Goal: Task Accomplishment & Management: Use online tool/utility

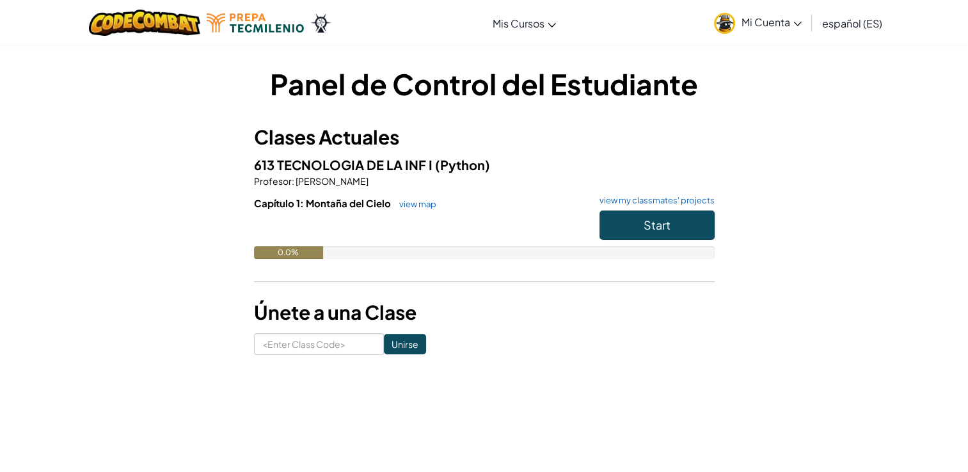
click at [511, 326] on h3 "Únete a una Clase" at bounding box center [484, 312] width 461 height 29
click at [673, 215] on button "Start" at bounding box center [657, 225] width 115 height 29
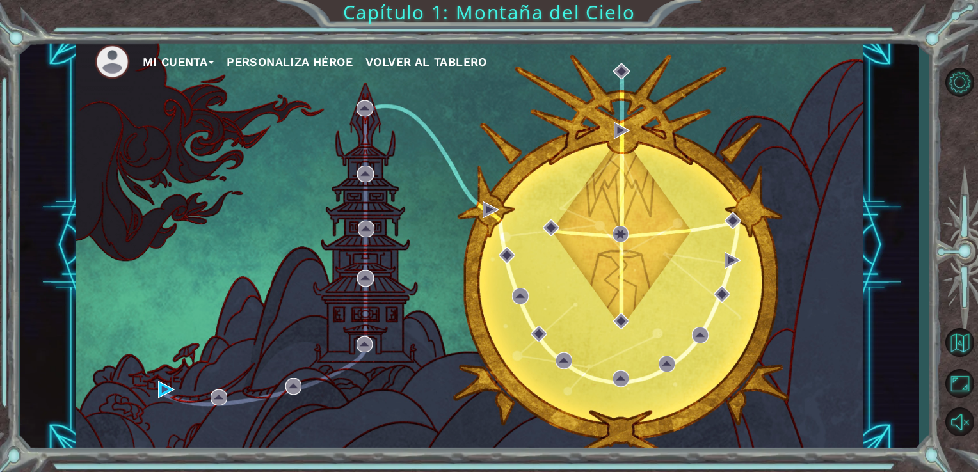
click at [272, 62] on button "Personaliza Héroe" at bounding box center [290, 61] width 126 height 19
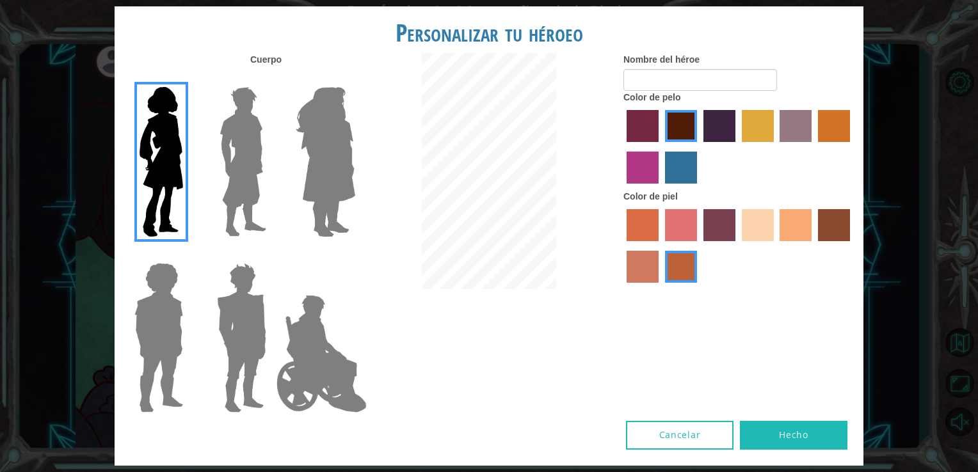
click at [794, 219] on label "tacao skin color" at bounding box center [796, 225] width 32 height 32
click at [776, 246] on input "tacao skin color" at bounding box center [776, 246] width 0 height 0
click at [333, 139] on img at bounding box center [326, 162] width 70 height 160
click at [355, 79] on input "Hero Amethyst" at bounding box center [355, 79] width 0 height 0
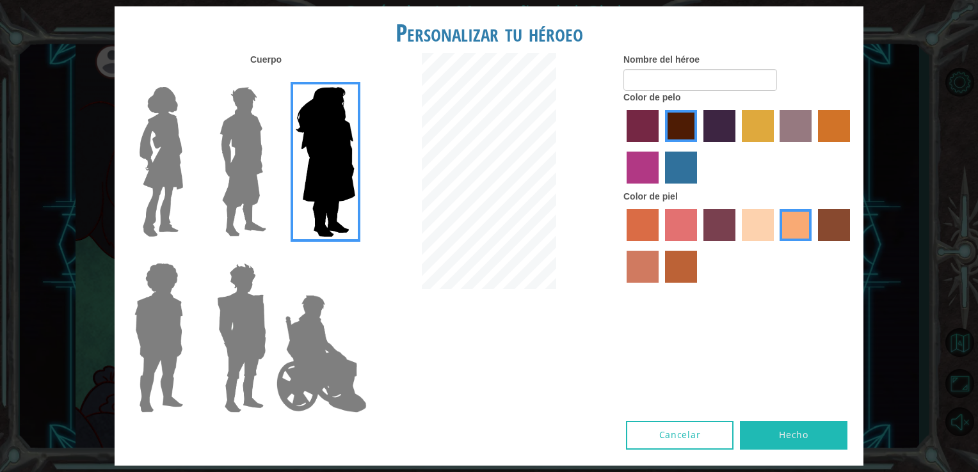
click at [239, 150] on img at bounding box center [242, 162] width 57 height 160
click at [271, 79] on input "Hero Lars" at bounding box center [271, 79] width 0 height 0
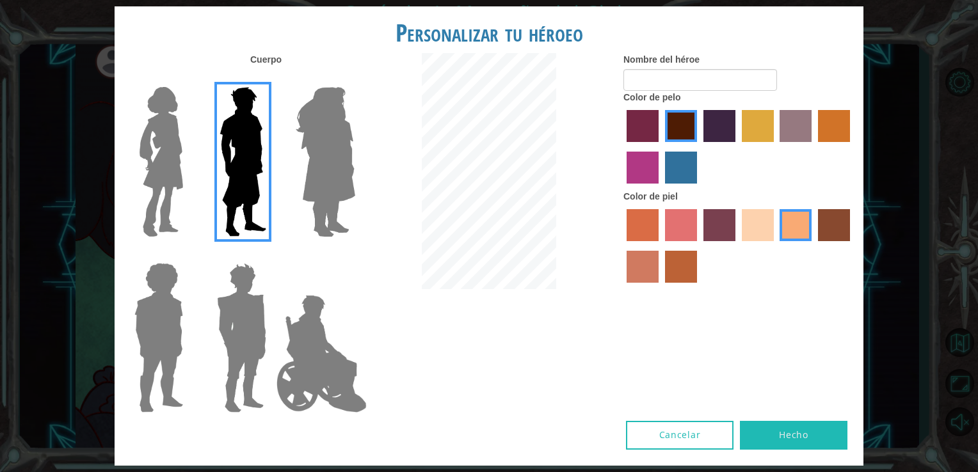
click at [156, 147] on img at bounding box center [161, 162] width 54 height 160
click at [188, 79] on input "Hero Connie" at bounding box center [188, 79] width 0 height 0
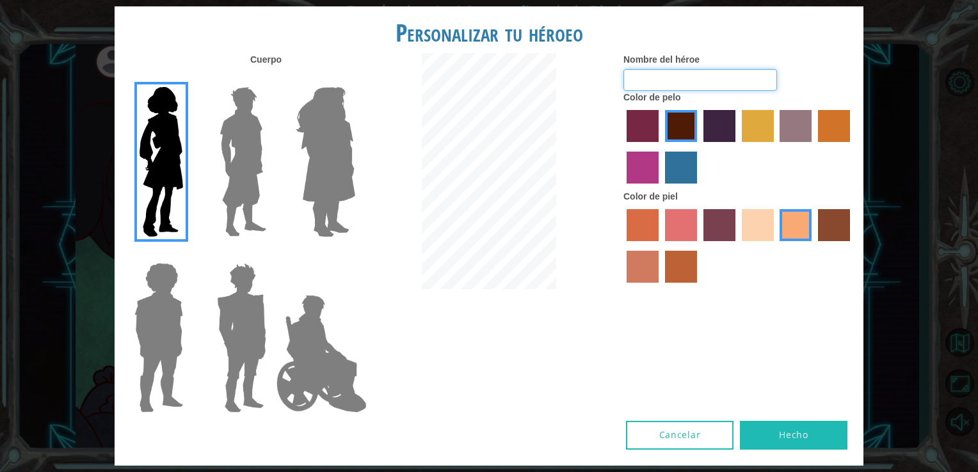
click at [648, 70] on input "Nombre del héroe" at bounding box center [700, 80] width 154 height 22
click at [584, 244] on div at bounding box center [489, 172] width 250 height 239
click at [802, 433] on button "Hecho" at bounding box center [794, 435] width 108 height 29
click at [641, 86] on input "Nombre del héroe" at bounding box center [700, 80] width 154 height 22
type input "l"
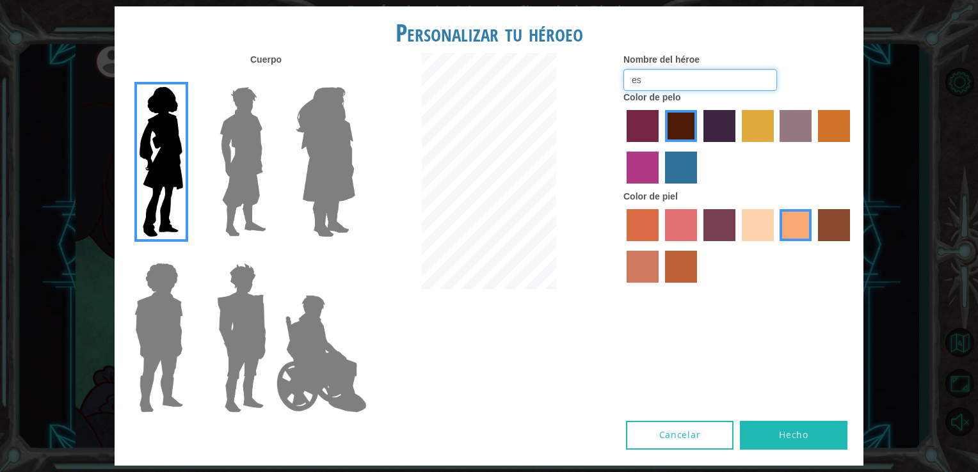
type input "e"
type input "star"
click at [794, 434] on button "Hecho" at bounding box center [794, 435] width 108 height 29
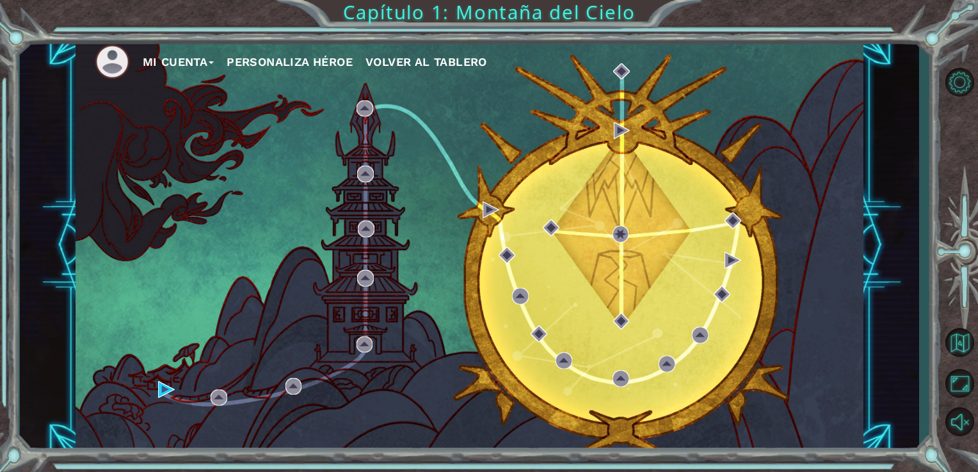
click at [13, 33] on div "Mi Cuenta Personaliza Héroe Volver al Tablero Capítulo 1: Montaña del Cielo" at bounding box center [489, 236] width 978 height 472
drag, startPoint x: 0, startPoint y: 325, endPoint x: 128, endPoint y: 366, distance: 134.6
click at [0, 458] on html "Mi Cuenta Personaliza Héroe Volver al Tablero Capítulo 1: Montaña del Cielo Pro…" at bounding box center [489, 236] width 978 height 472
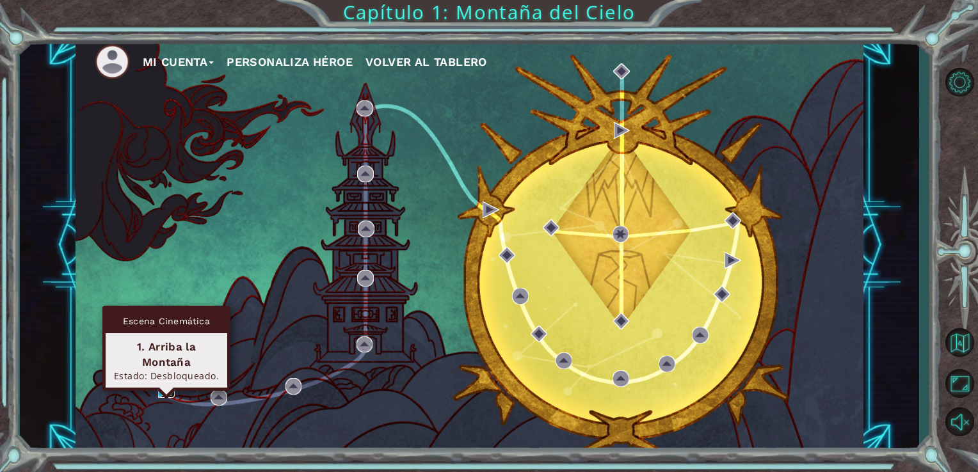
click at [165, 387] on img at bounding box center [166, 389] width 17 height 17
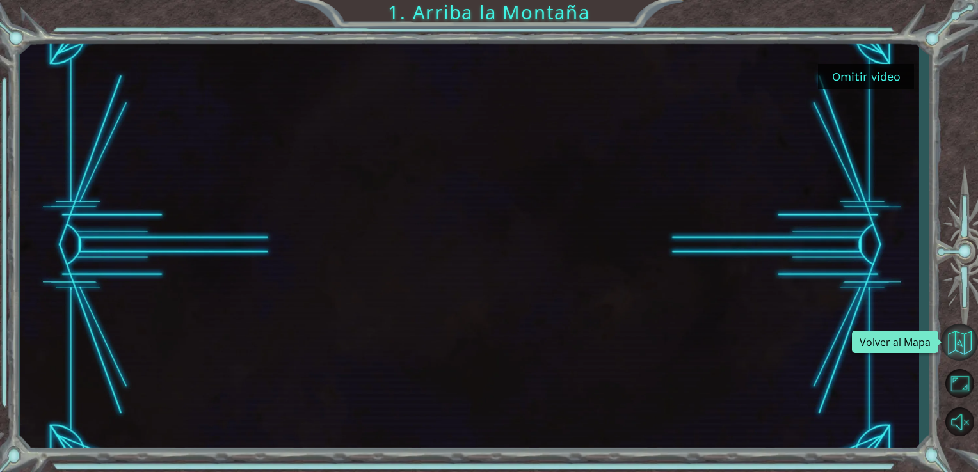
click at [960, 344] on button "Volver al Mapa" at bounding box center [959, 342] width 37 height 37
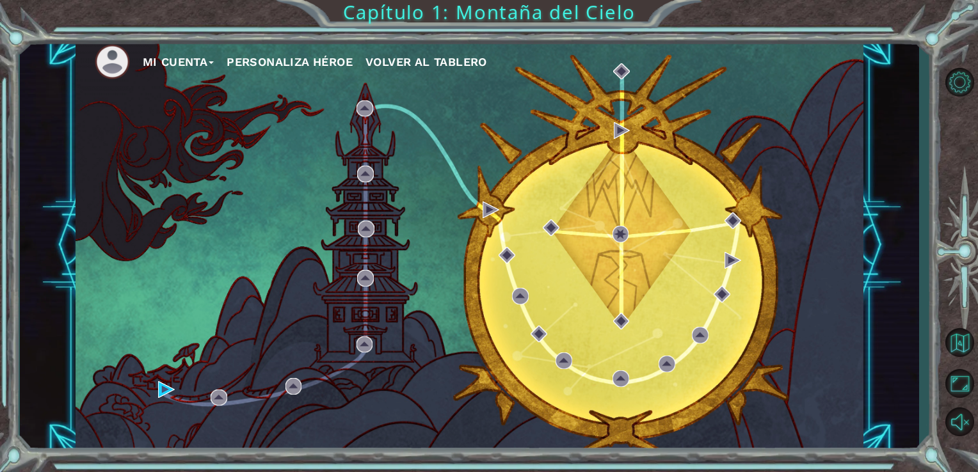
click at [81, 311] on div "Mi Cuenta Personaliza Héroe Volver al Tablero" at bounding box center [470, 245] width 789 height 415
click at [472, 17] on div "Mi Cuenta Personaliza Héroe Volver al Tablero Capítulo 1: Montaña del Cielo" at bounding box center [489, 236] width 978 height 472
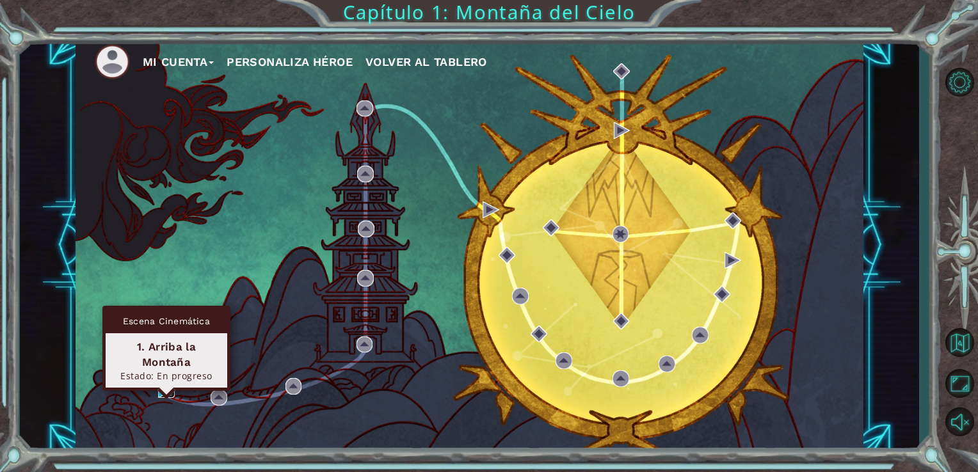
click at [166, 386] on img at bounding box center [166, 389] width 17 height 17
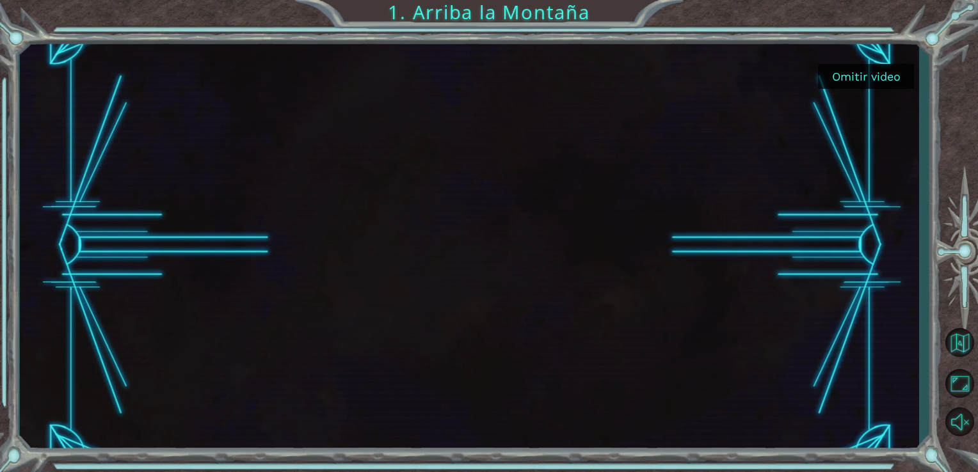
click at [865, 74] on button "Omitir video" at bounding box center [866, 76] width 96 height 25
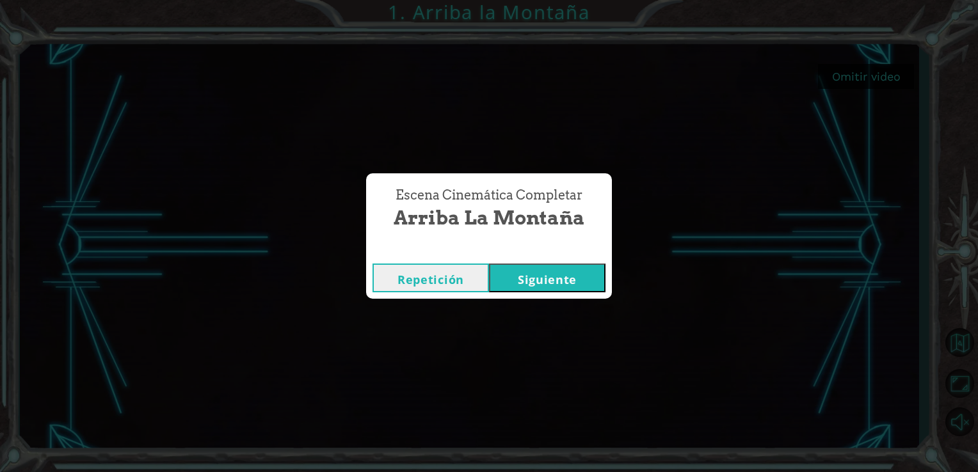
click at [544, 279] on button "Siguiente" at bounding box center [547, 278] width 116 height 29
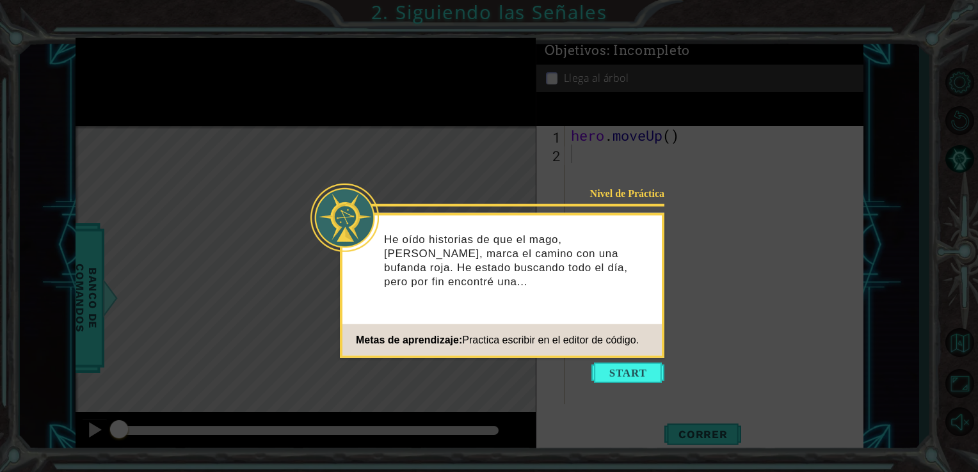
click at [544, 279] on div "He oído historias de que el mago, [PERSON_NAME], marca el camino con una bufand…" at bounding box center [501, 266] width 319 height 93
click at [640, 368] on button "Start" at bounding box center [627, 373] width 73 height 20
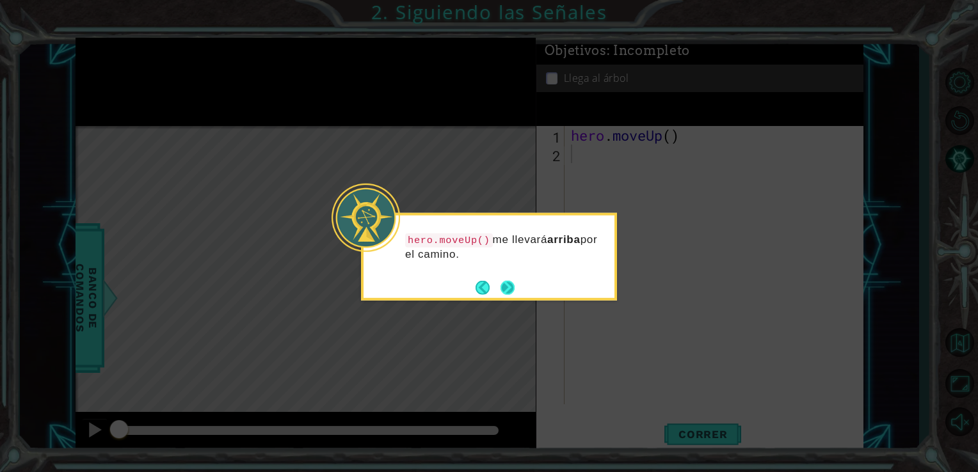
click at [507, 282] on button "Next" at bounding box center [508, 288] width 18 height 18
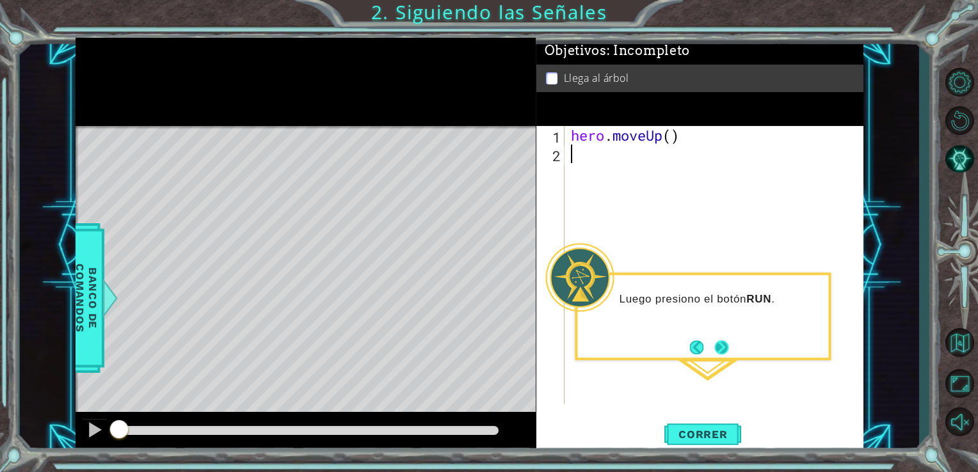
click at [719, 342] on button "Next" at bounding box center [721, 347] width 23 height 23
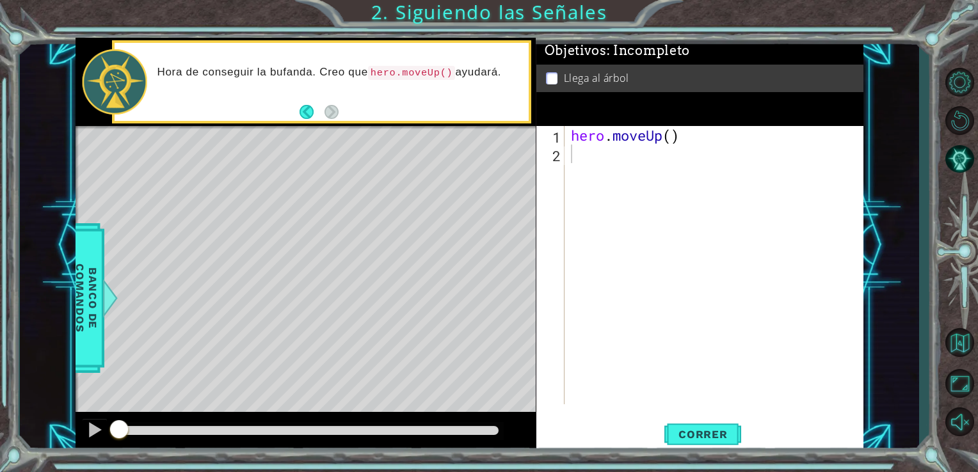
click at [361, 150] on div "Level Map" at bounding box center [371, 314] width 591 height 377
click at [723, 433] on span "Correr" at bounding box center [703, 434] width 75 height 13
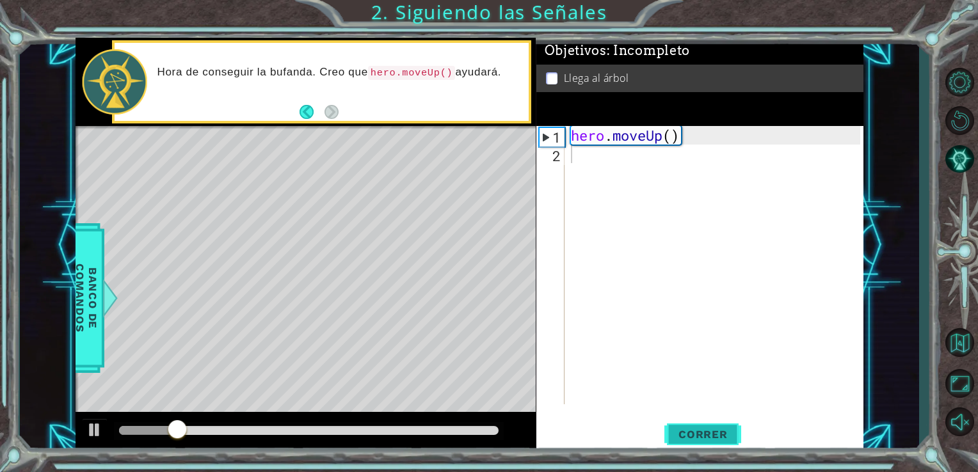
click at [723, 433] on span "Correr" at bounding box center [703, 434] width 75 height 13
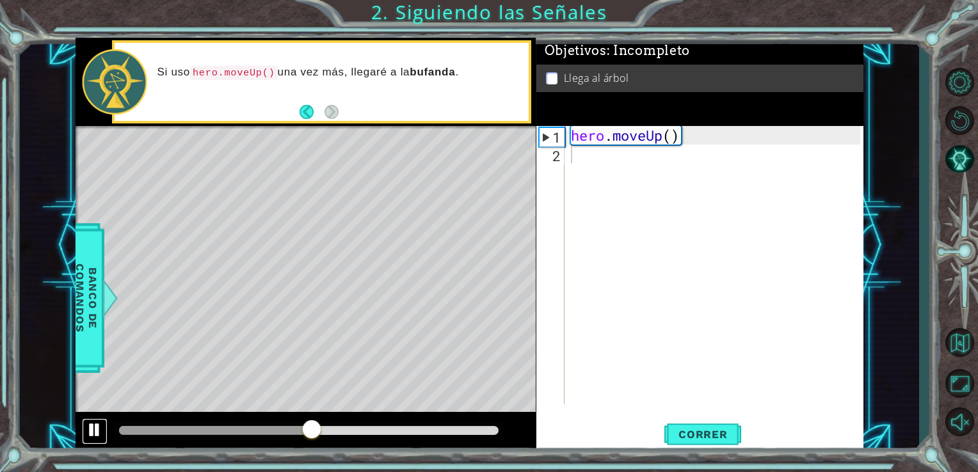
click at [90, 432] on div at bounding box center [94, 430] width 17 height 17
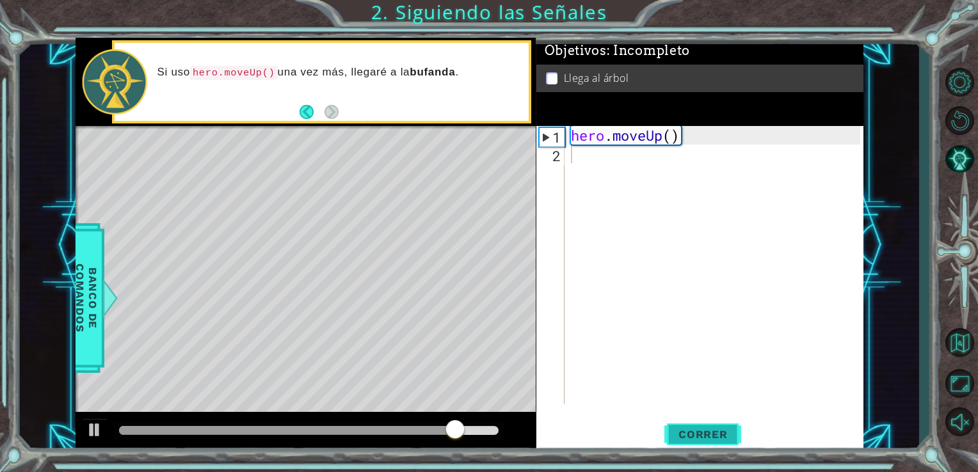
click at [674, 423] on button "Correr" at bounding box center [702, 434] width 77 height 33
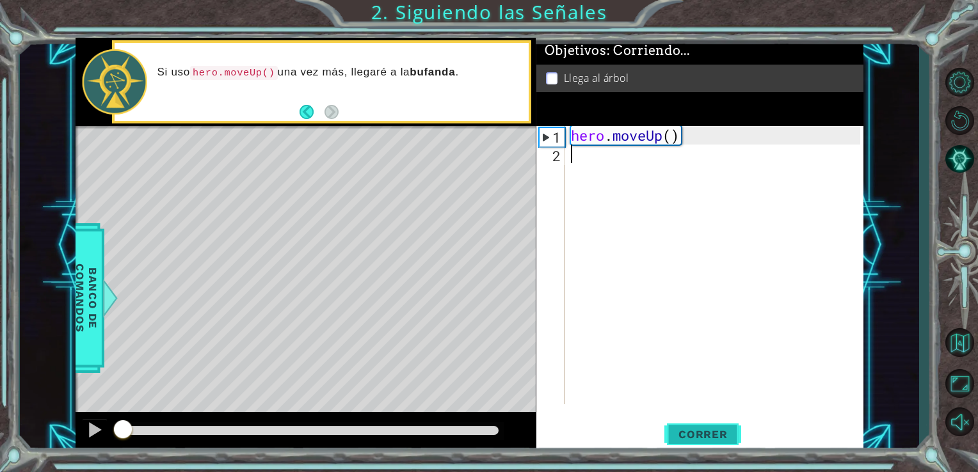
click at [674, 423] on button "Correr" at bounding box center [702, 434] width 77 height 33
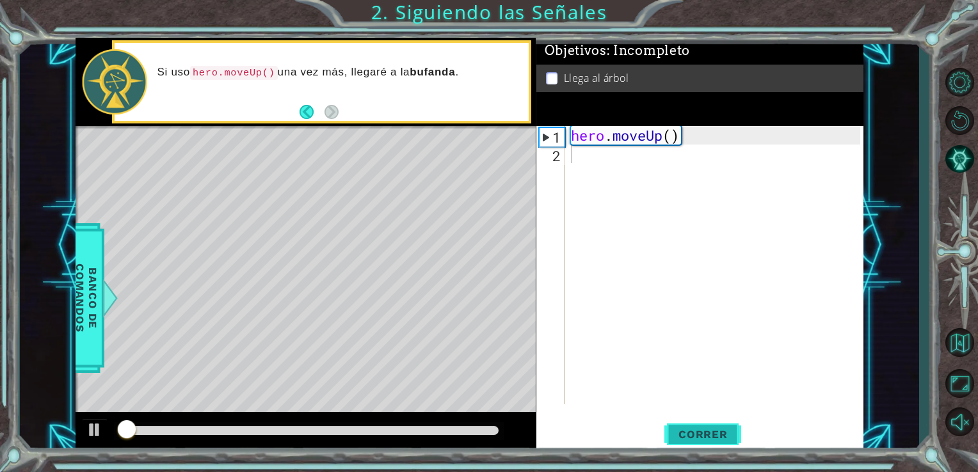
click at [674, 423] on button "Correr" at bounding box center [702, 434] width 77 height 33
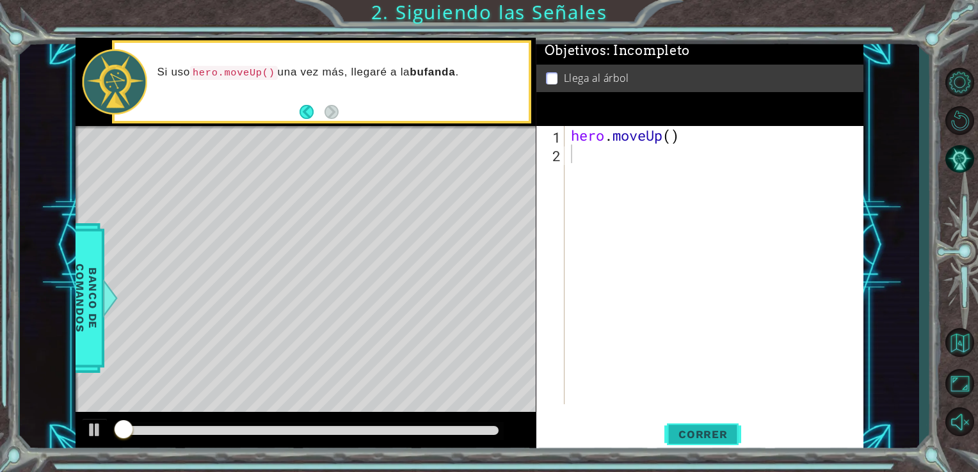
click at [674, 423] on button "Correr" at bounding box center [702, 434] width 77 height 33
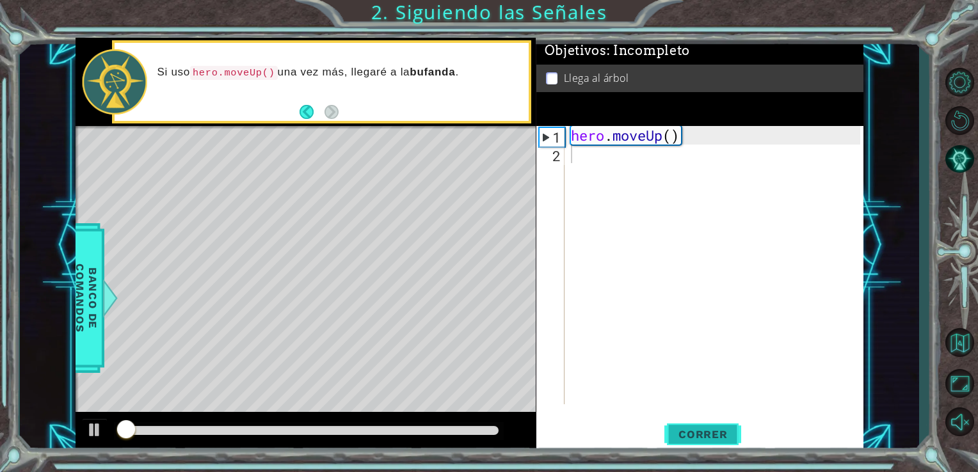
click at [674, 423] on button "Correr" at bounding box center [702, 434] width 77 height 33
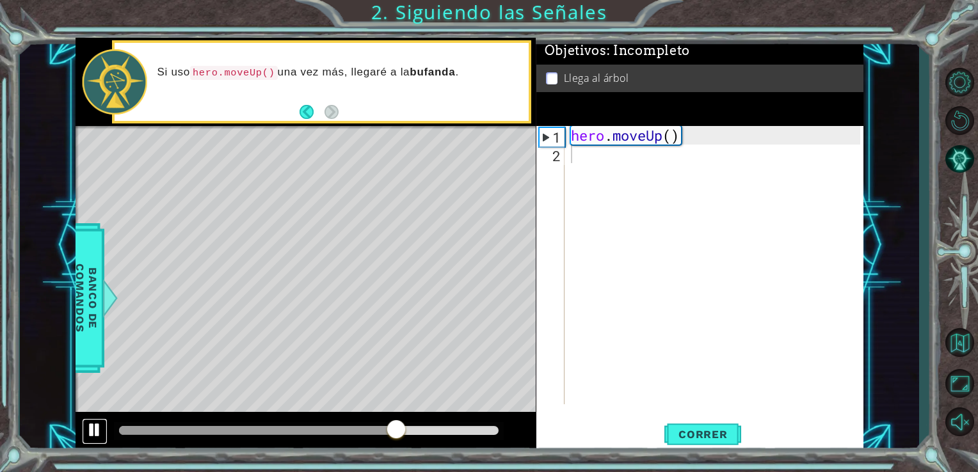
click at [92, 429] on div at bounding box center [94, 430] width 17 height 17
click at [307, 110] on button "Back" at bounding box center [312, 112] width 25 height 14
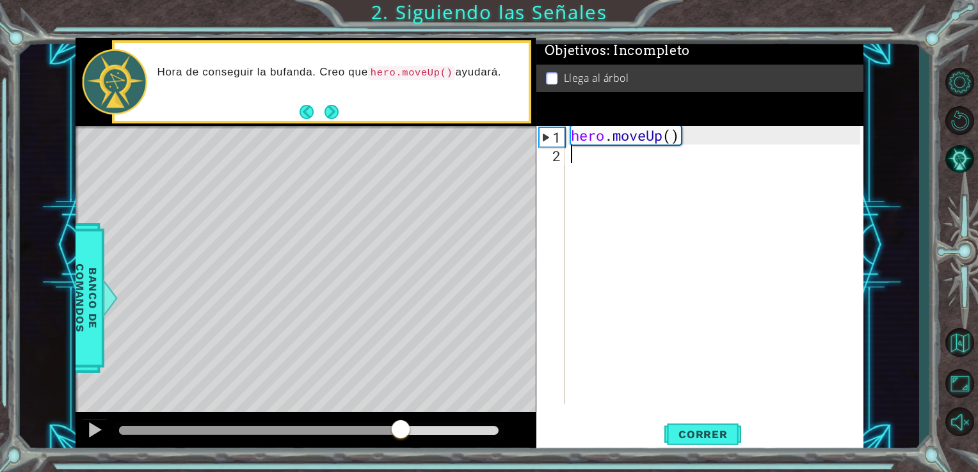
click at [436, 75] on code "hero.moveUp()" at bounding box center [412, 73] width 88 height 14
click at [447, 74] on code "hero.moveUp()" at bounding box center [412, 73] width 88 height 14
click at [671, 137] on div "hero . moveUp ( )" at bounding box center [717, 284] width 299 height 316
click at [692, 434] on span "Correr" at bounding box center [703, 434] width 75 height 13
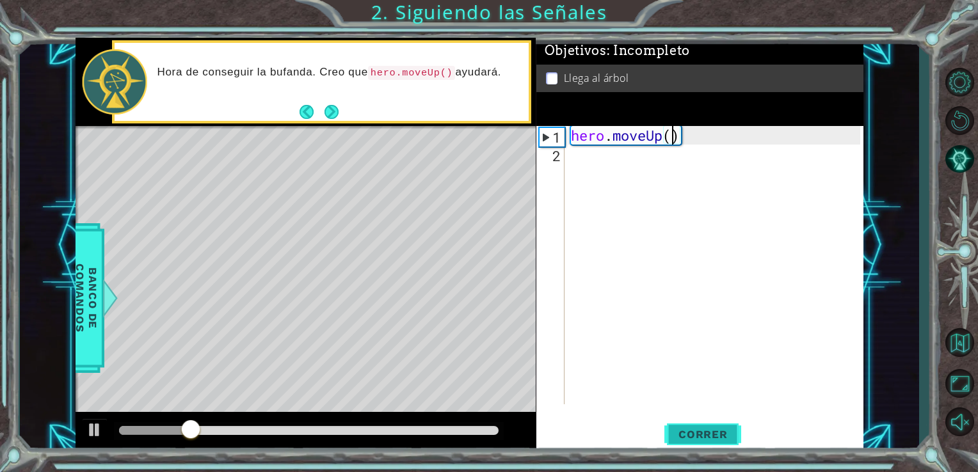
click at [692, 434] on span "Correr" at bounding box center [703, 434] width 75 height 13
click at [691, 434] on span "Correr" at bounding box center [703, 434] width 75 height 13
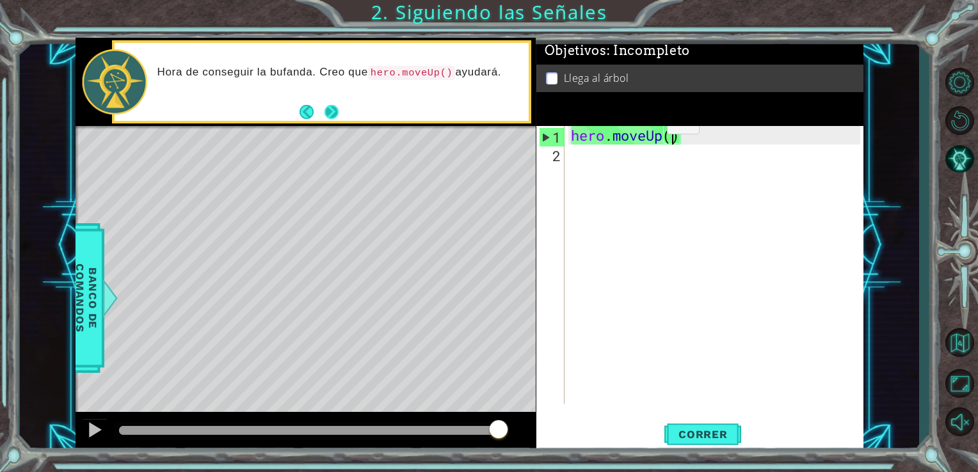
click at [325, 116] on button "Next" at bounding box center [331, 112] width 21 height 21
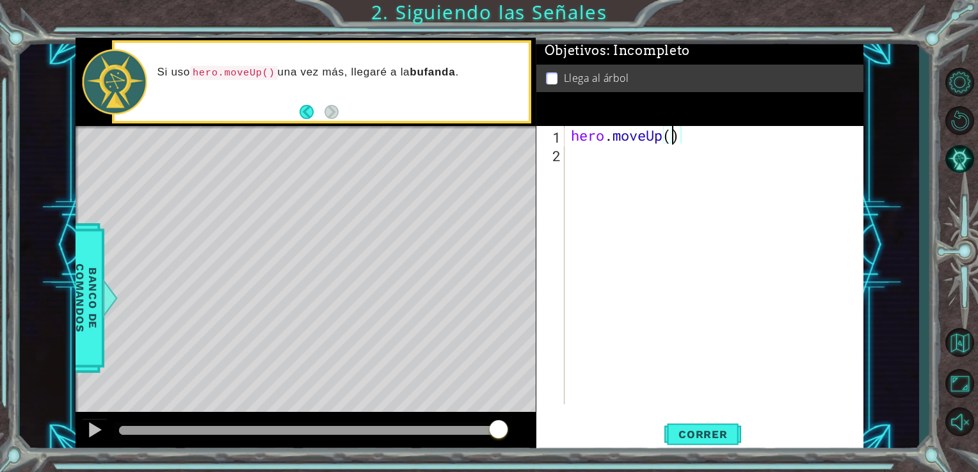
scroll to position [0, 4]
click at [671, 142] on div "hero . moveUp ( )" at bounding box center [717, 284] width 299 height 316
type textarea "hero.moveUp(1)"
click at [563, 157] on div "2" at bounding box center [552, 156] width 26 height 19
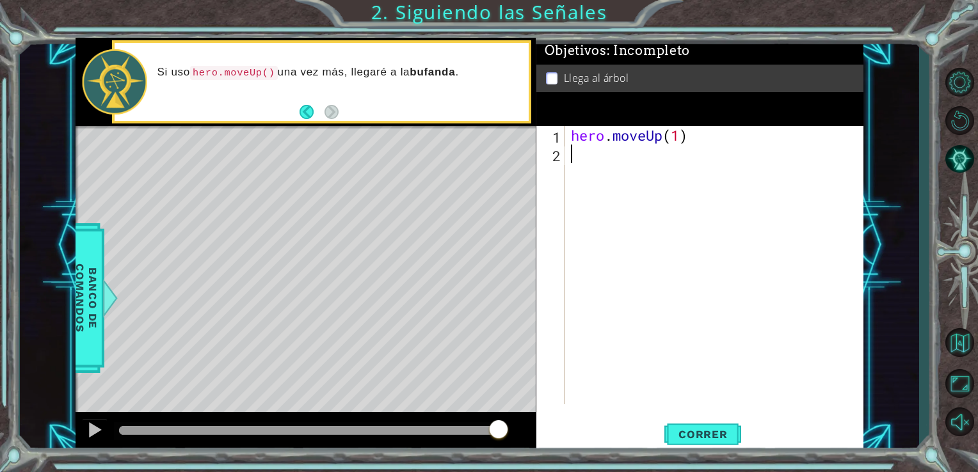
scroll to position [0, 0]
click at [711, 434] on span "Correr" at bounding box center [703, 434] width 75 height 13
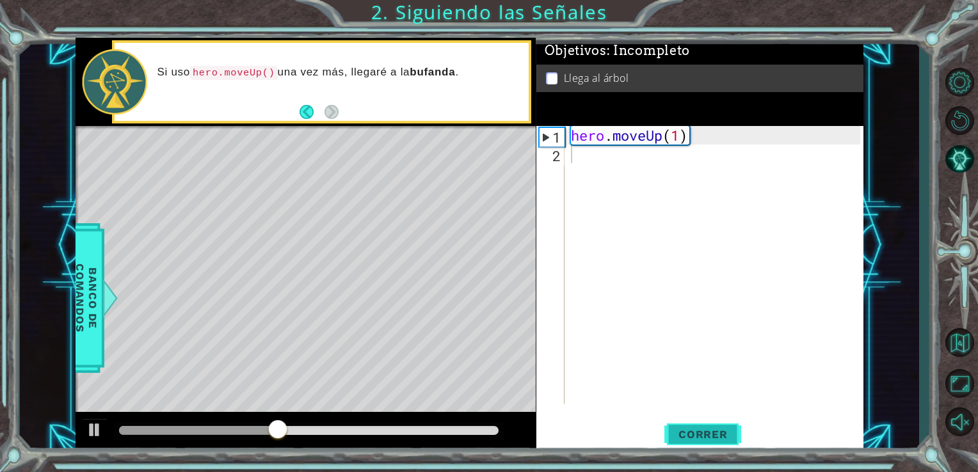
click at [711, 434] on span "Correr" at bounding box center [703, 434] width 75 height 13
drag, startPoint x: 711, startPoint y: 434, endPoint x: 611, endPoint y: 342, distance: 136.4
click at [611, 342] on div "hero . moveUp ( 1 )" at bounding box center [717, 284] width 299 height 316
click at [677, 141] on div "hero . moveUp ( 1 )" at bounding box center [717, 284] width 299 height 316
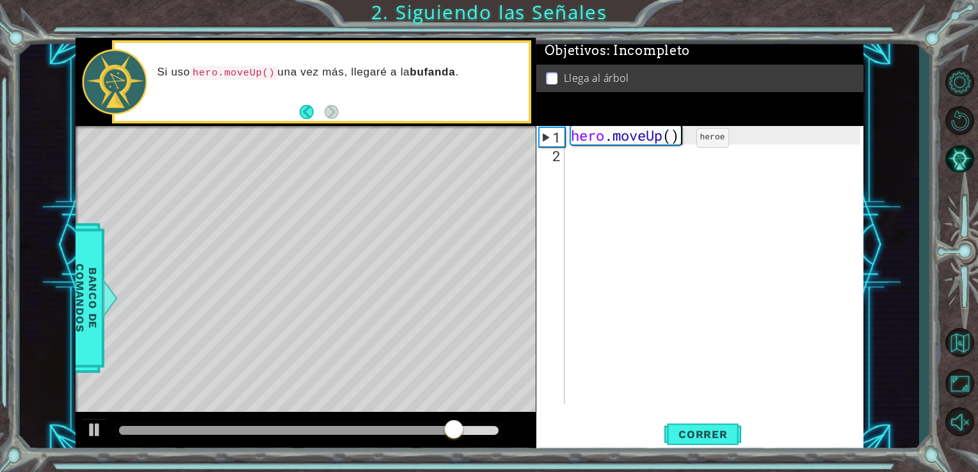
click at [677, 141] on div "hero . moveUp ( )" at bounding box center [717, 284] width 299 height 316
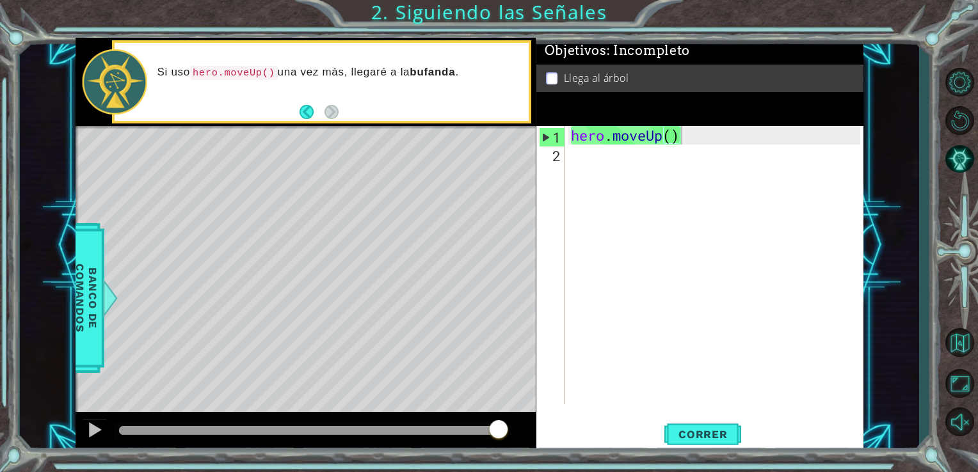
drag, startPoint x: 316, startPoint y: 273, endPoint x: 307, endPoint y: 213, distance: 60.8
click at [307, 213] on div "Level Map" at bounding box center [371, 314] width 591 height 377
click at [707, 428] on button "Correr" at bounding box center [702, 434] width 77 height 33
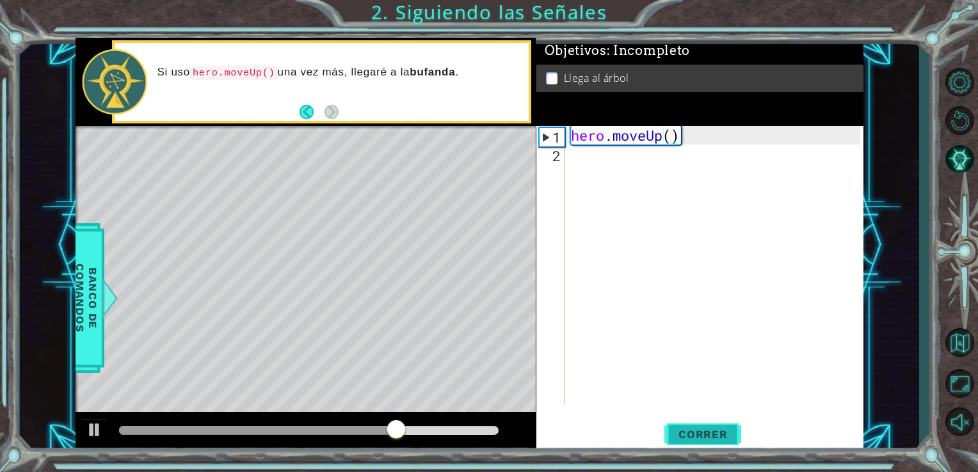
click at [707, 428] on button "Correr" at bounding box center [702, 434] width 77 height 33
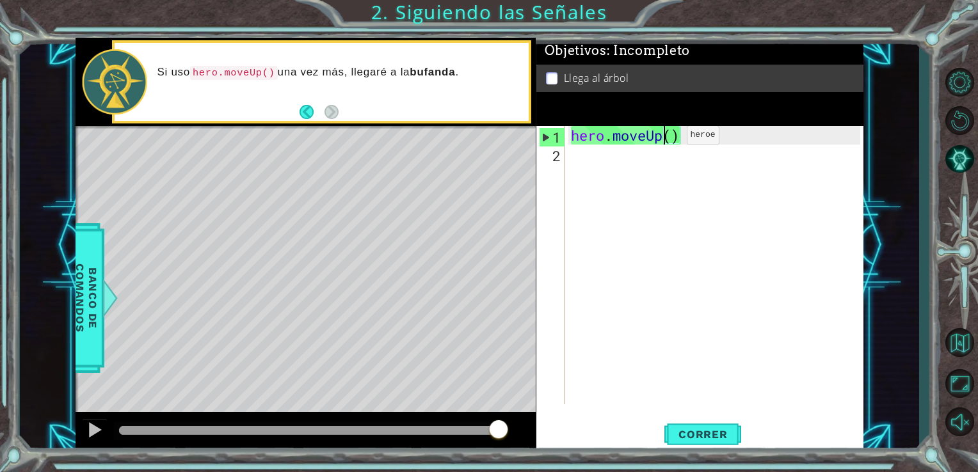
click at [667, 138] on div "hero . moveUp ( )" at bounding box center [717, 284] width 299 height 316
click at [673, 138] on div "hero . moveUp ( )" at bounding box center [717, 284] width 299 height 316
type textarea "hero.moveUp(2)"
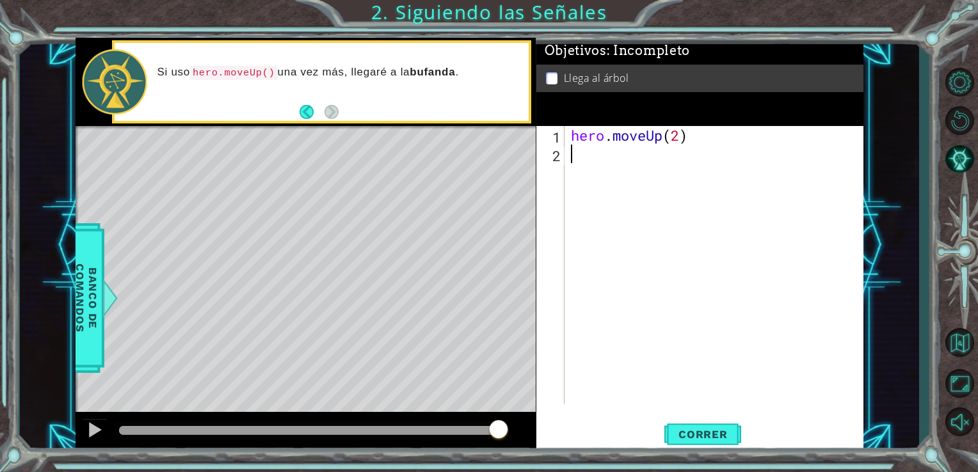
click at [568, 162] on div "hero . moveUp ( 2 )" at bounding box center [717, 284] width 299 height 316
click at [681, 140] on div "hero . moveUp ( 2 ) hero movelot ( 2" at bounding box center [717, 284] width 299 height 316
click at [696, 154] on div "hero . moveUp ( 3 ) hero movelot ( 2" at bounding box center [717, 284] width 299 height 316
click at [303, 113] on button "Back" at bounding box center [312, 112] width 25 height 14
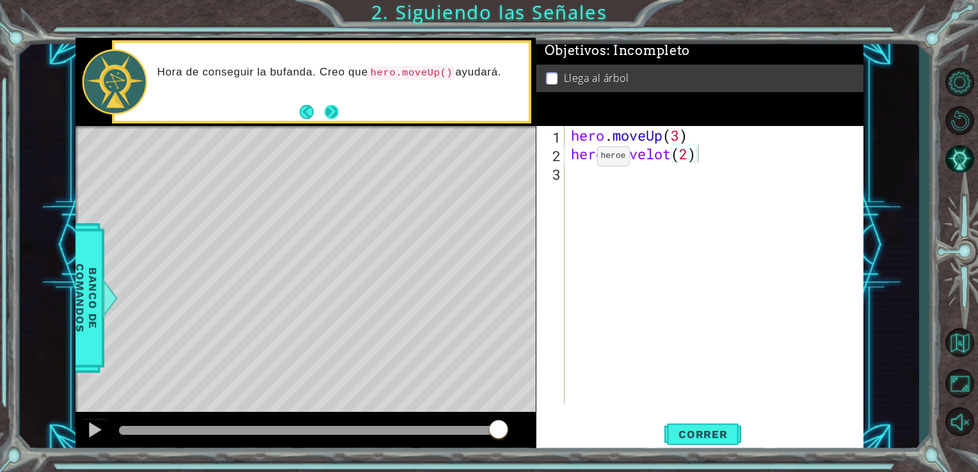
click at [337, 111] on button "Next" at bounding box center [332, 113] width 18 height 18
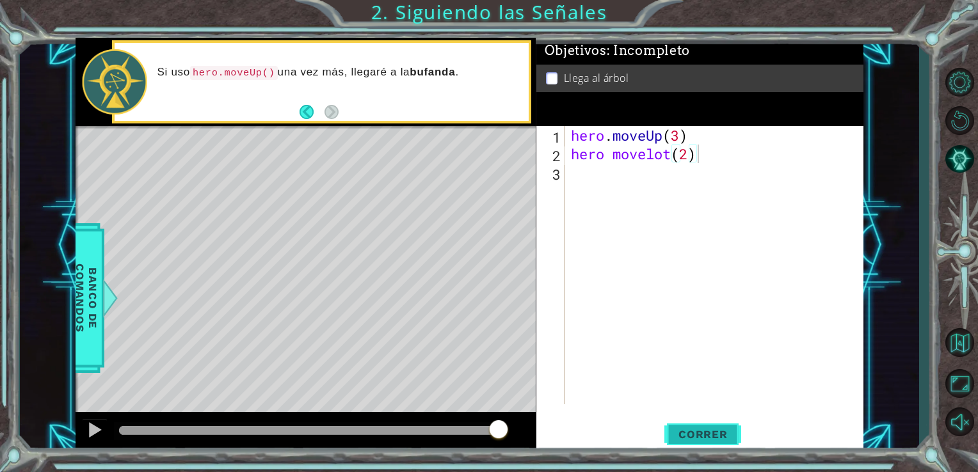
click at [693, 424] on button "Correr" at bounding box center [702, 434] width 77 height 33
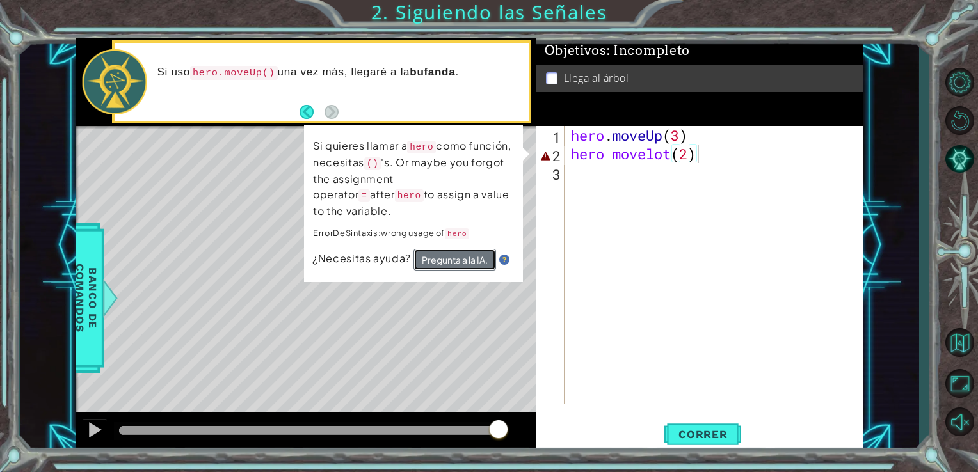
click at [441, 249] on button "Pregunta a la IA." at bounding box center [454, 260] width 83 height 22
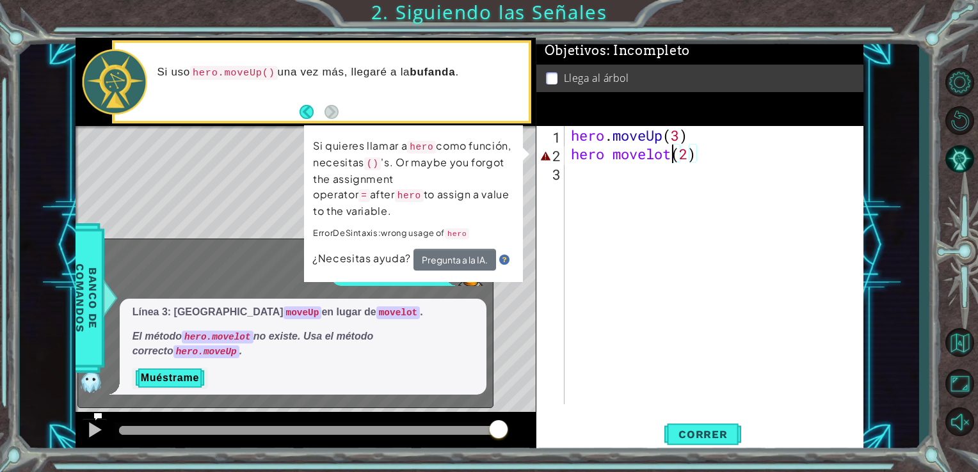
click at [670, 155] on div "hero . moveUp ( 3 ) hero movelot ( 2 )" at bounding box center [717, 284] width 299 height 316
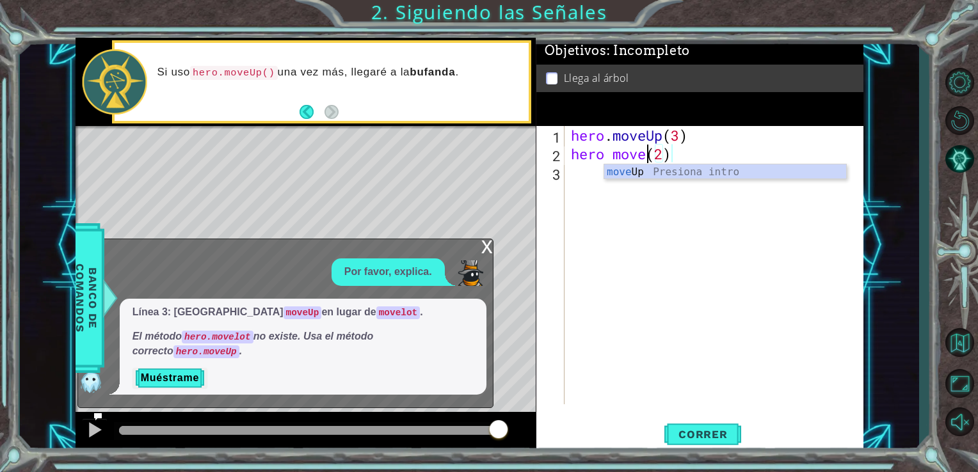
scroll to position [0, 3]
click at [627, 172] on div "move Up Presiona intro" at bounding box center [725, 187] width 242 height 46
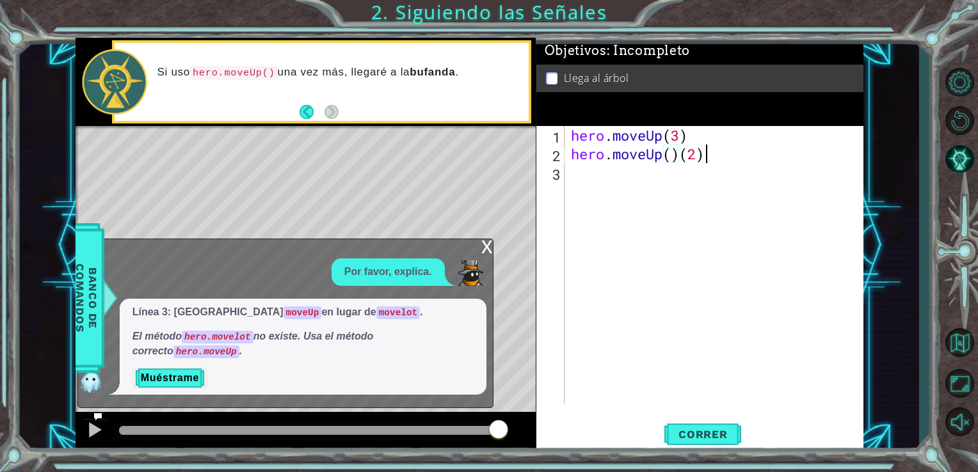
click at [705, 152] on div "hero . moveUp ( 3 ) hero . moveUp ( ) ( 2 )" at bounding box center [717, 284] width 299 height 316
click at [672, 156] on div "hero . moveUp ( 3 ) hero . moveUp ( )" at bounding box center [717, 284] width 299 height 316
type textarea "hero.moveUp(2)"
click at [570, 177] on div "hero . moveUp ( 3 ) hero . moveUp ( 2 )" at bounding box center [717, 284] width 299 height 316
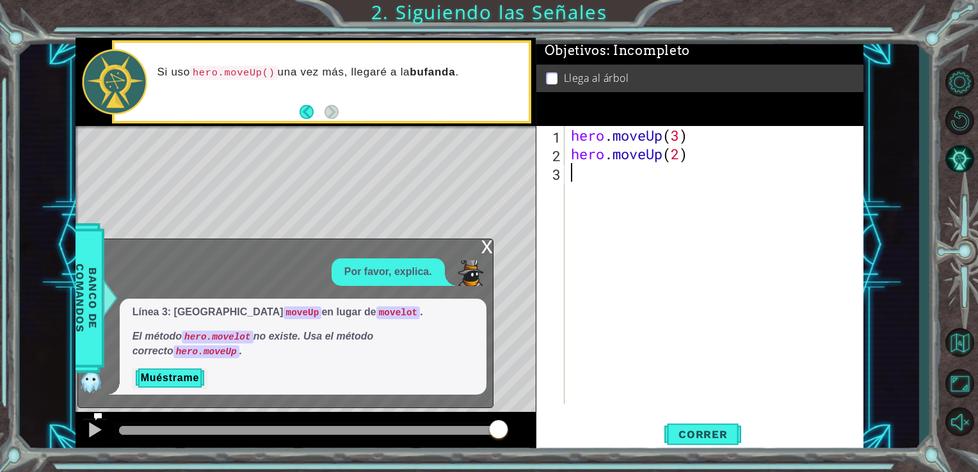
scroll to position [0, 0]
click at [460, 213] on div "Level Map" at bounding box center [371, 314] width 591 height 377
click at [488, 246] on div "x" at bounding box center [487, 245] width 12 height 13
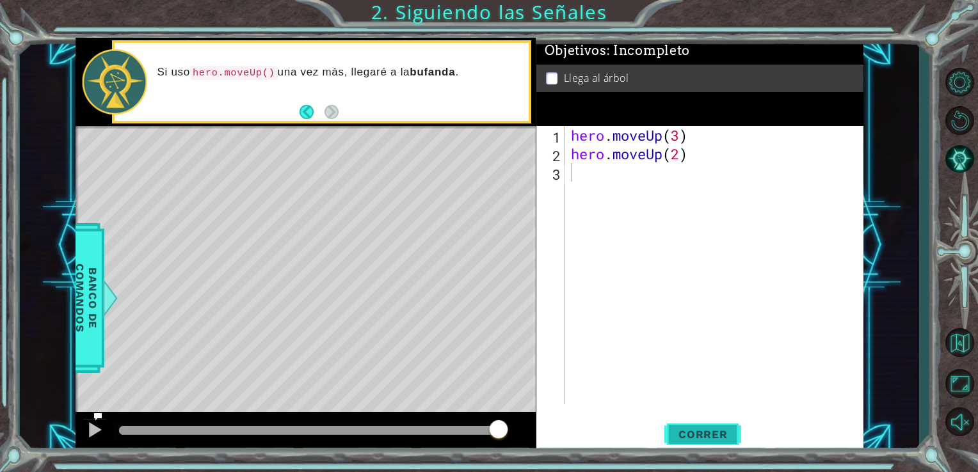
click at [711, 441] on span "Correr" at bounding box center [703, 434] width 75 height 13
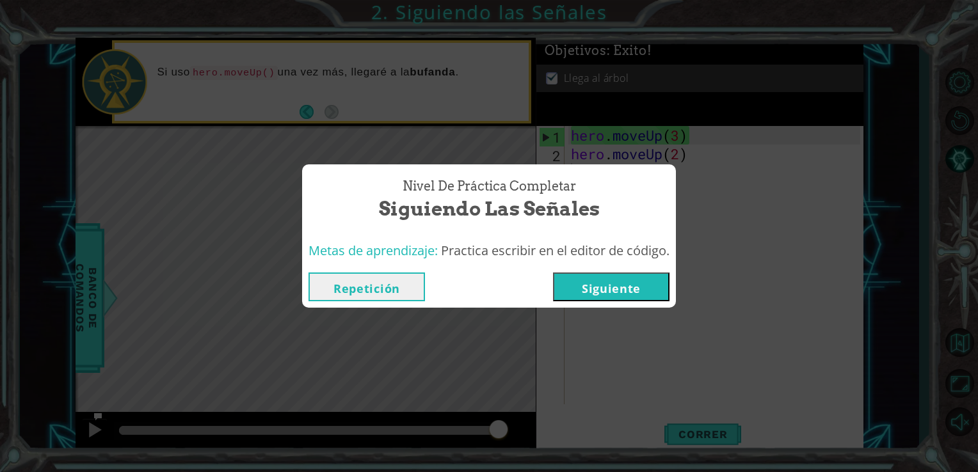
click at [591, 278] on button "Siguiente" at bounding box center [611, 287] width 116 height 29
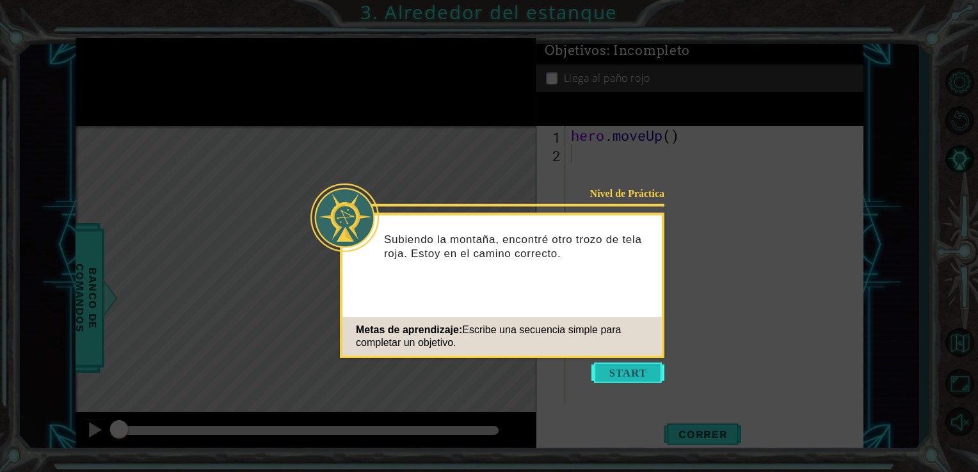
click at [607, 380] on button "Start" at bounding box center [627, 373] width 73 height 20
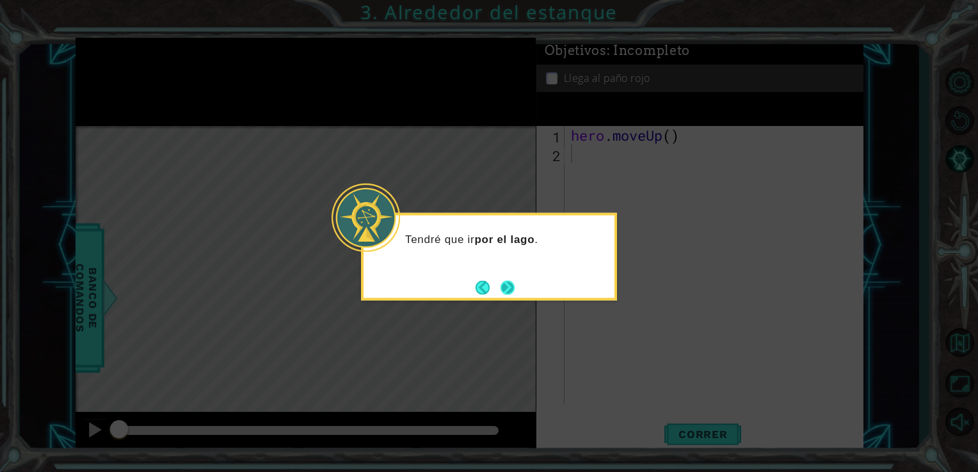
click at [507, 282] on button "Next" at bounding box center [507, 287] width 15 height 15
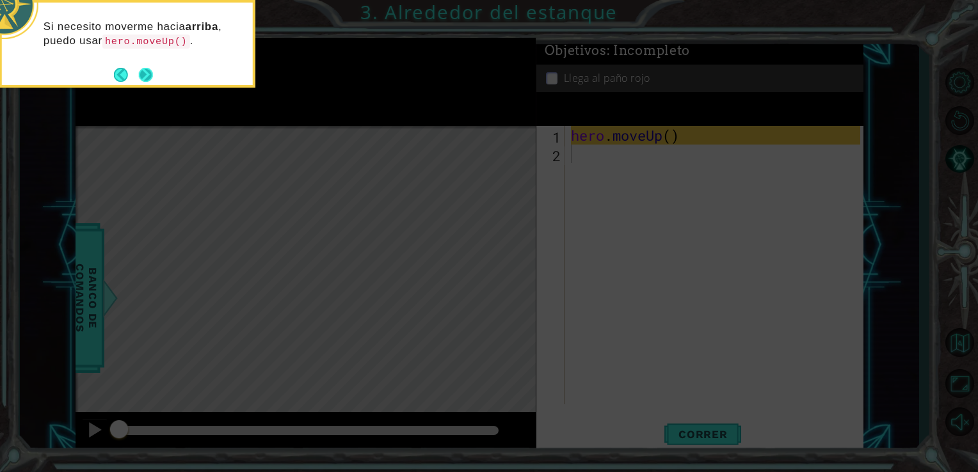
click at [145, 75] on button "Next" at bounding box center [146, 75] width 20 height 20
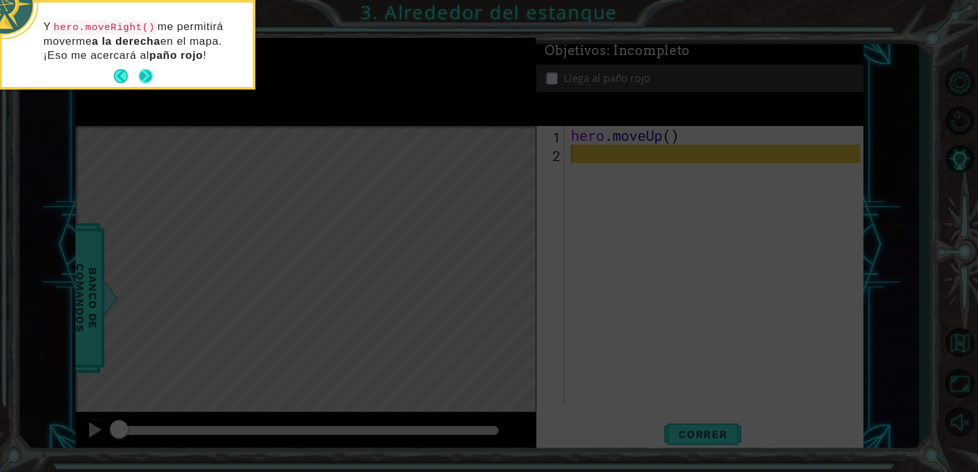
click at [146, 73] on button "Next" at bounding box center [146, 76] width 18 height 18
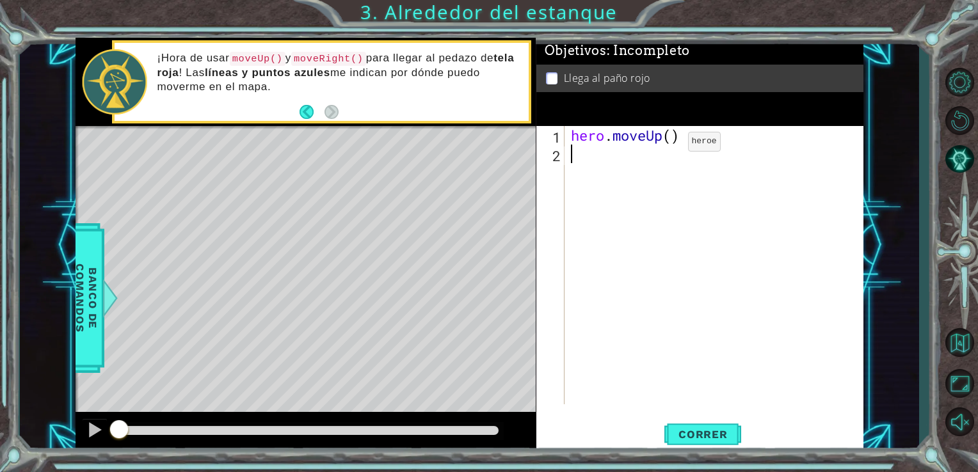
click at [668, 145] on div "hero . moveUp ( )" at bounding box center [717, 284] width 299 height 316
type textarea "hero.moveUp(1)"
click at [565, 152] on div "hero.moveUp(1) 1 2 hero . moveUp ( 1 ) הההההההההההההההההההההההההההההההההההההההה…" at bounding box center [698, 265] width 325 height 278
click at [569, 152] on div "hero . moveUp ( 1 )" at bounding box center [717, 284] width 299 height 316
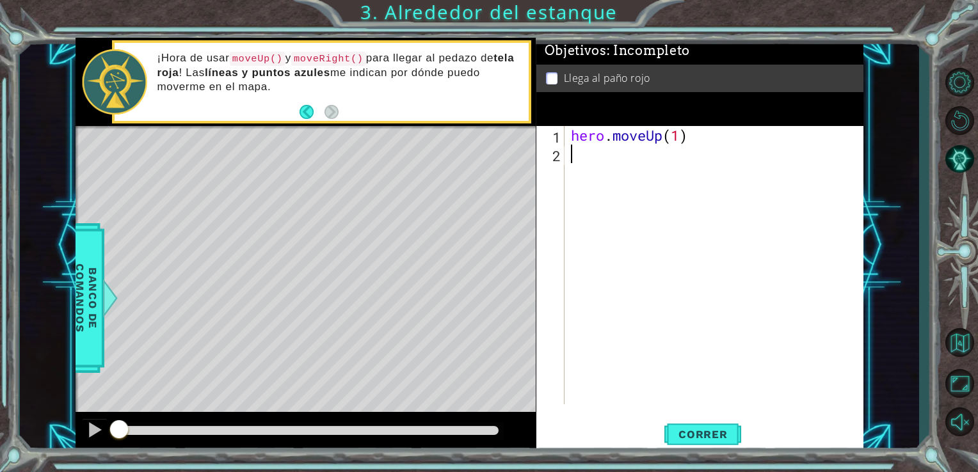
scroll to position [0, 0]
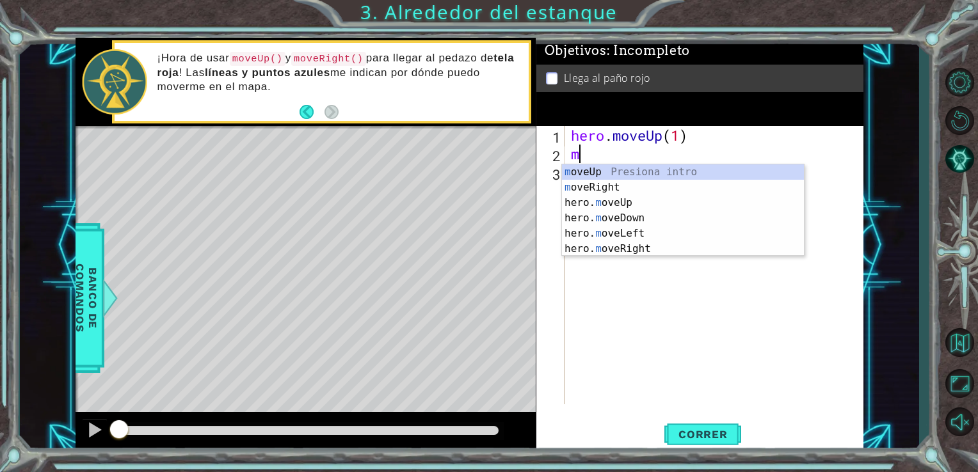
type textarea "mo"
click at [579, 186] on div "mo veUp Presiona intro mo veRight Presiona intro hero. mo veUp Presiona intro h…" at bounding box center [683, 225] width 242 height 123
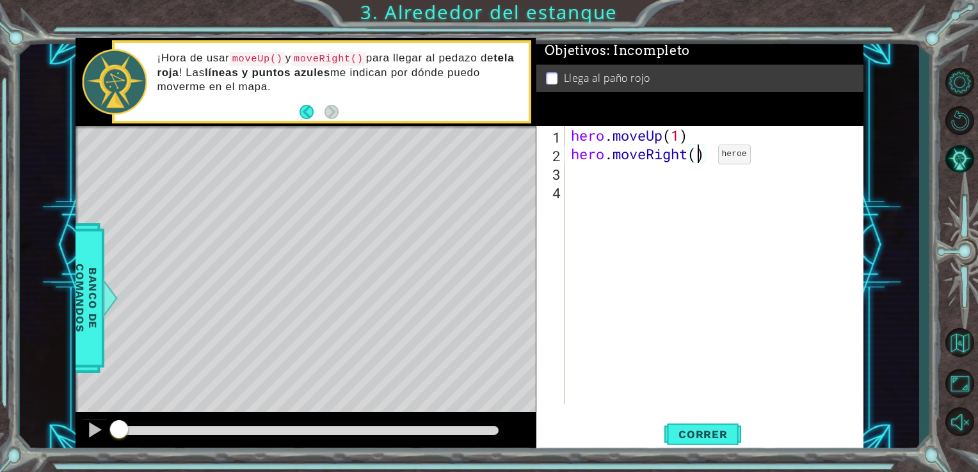
click at [699, 157] on div "hero . moveUp ( 1 ) hero . moveRight ( )" at bounding box center [717, 284] width 299 height 316
type textarea "hero.moveRight(2)"
click at [709, 437] on span "Correr" at bounding box center [703, 434] width 75 height 13
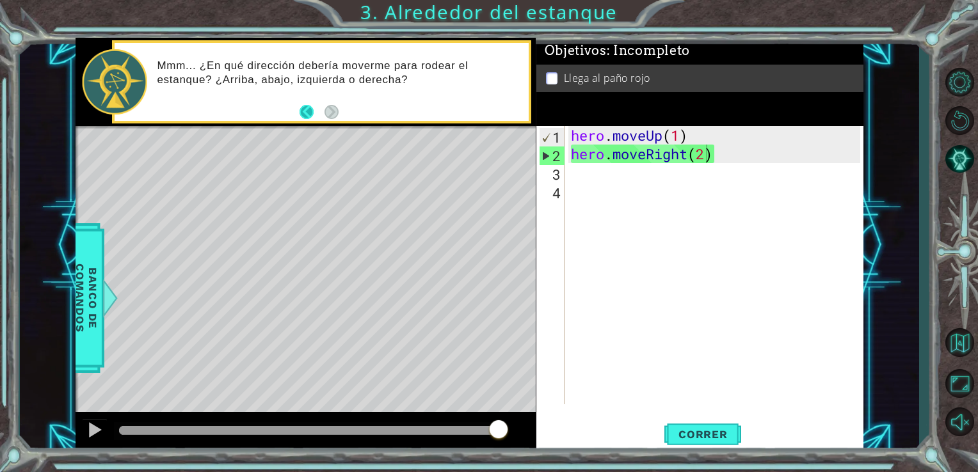
click at [305, 113] on button "Back" at bounding box center [312, 112] width 25 height 14
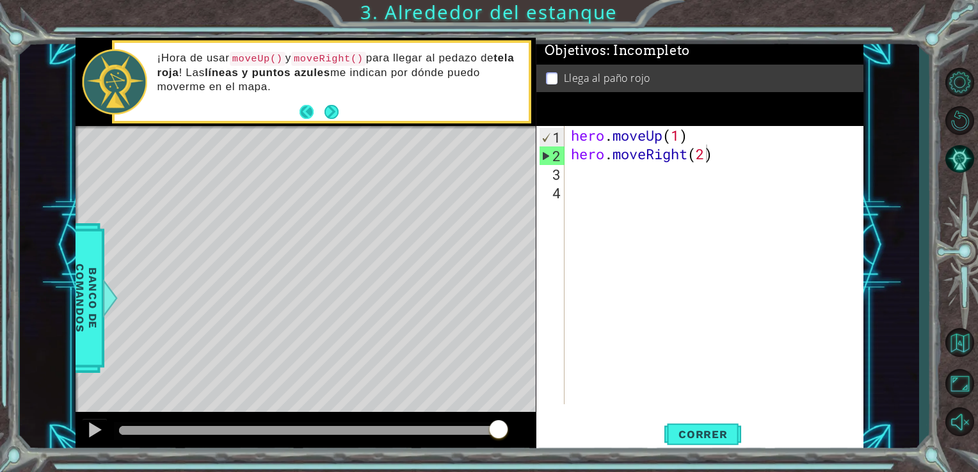
click at [306, 109] on button "Back" at bounding box center [312, 112] width 25 height 14
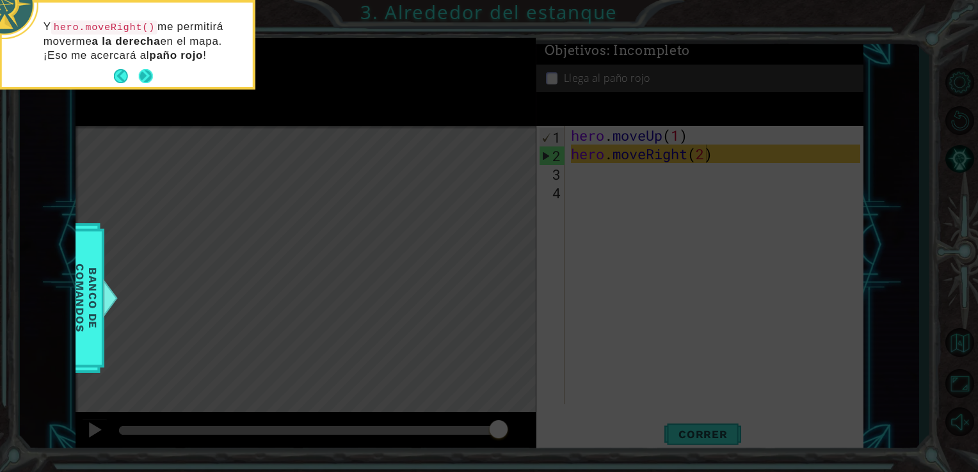
click at [141, 69] on button "Next" at bounding box center [146, 76] width 14 height 14
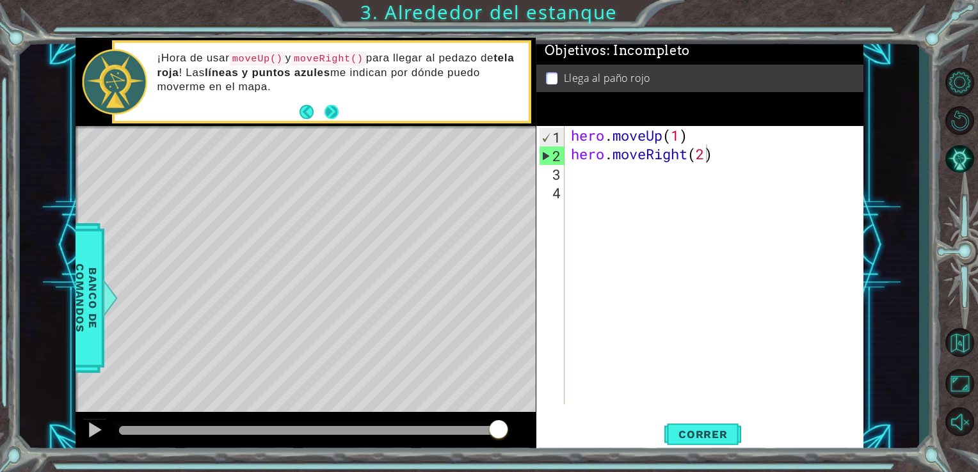
click at [328, 109] on button "Next" at bounding box center [331, 112] width 16 height 16
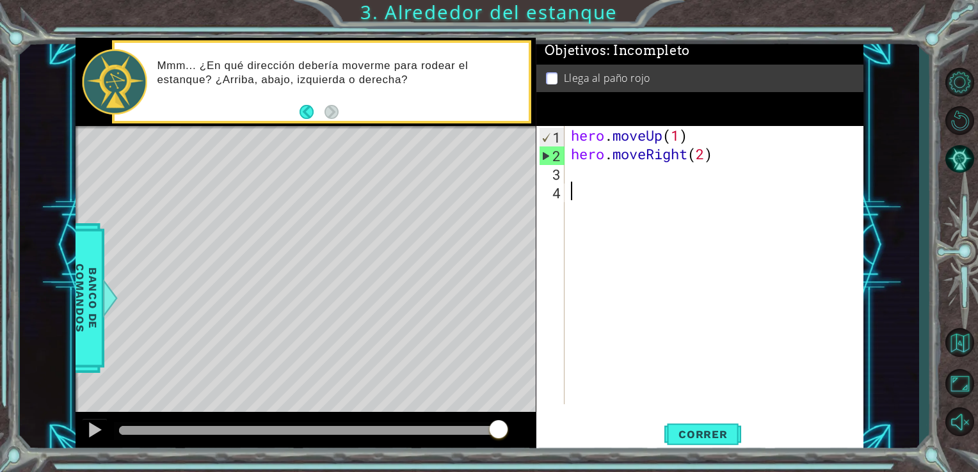
click at [580, 183] on div "hero . moveUp ( 1 ) hero . moveRight ( 2 )" at bounding box center [717, 284] width 299 height 316
click at [569, 170] on div "hero . moveUp ( 1 ) hero . moveRight ( 2 )" at bounding box center [717, 284] width 299 height 316
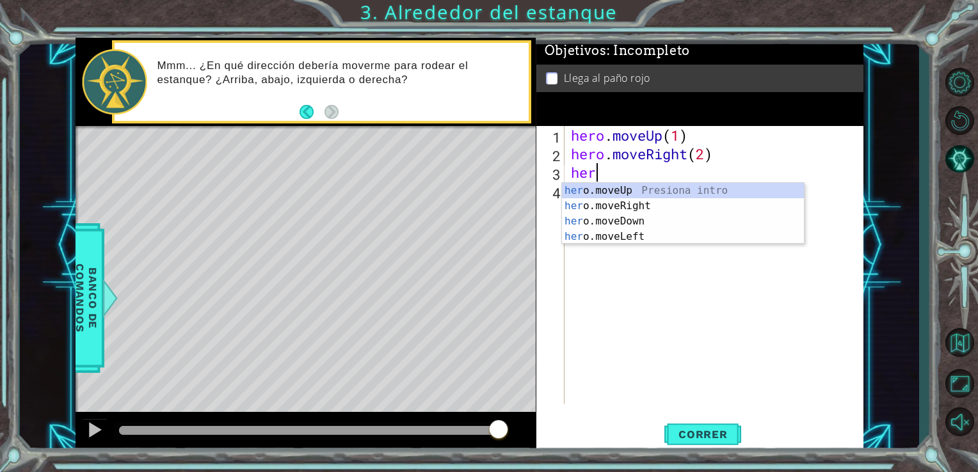
type textarea "hero"
click at [584, 186] on div "hero .moveUp Presiona intro hero .moveRight Presiona intro hero .moveDown Presi…" at bounding box center [683, 229] width 242 height 92
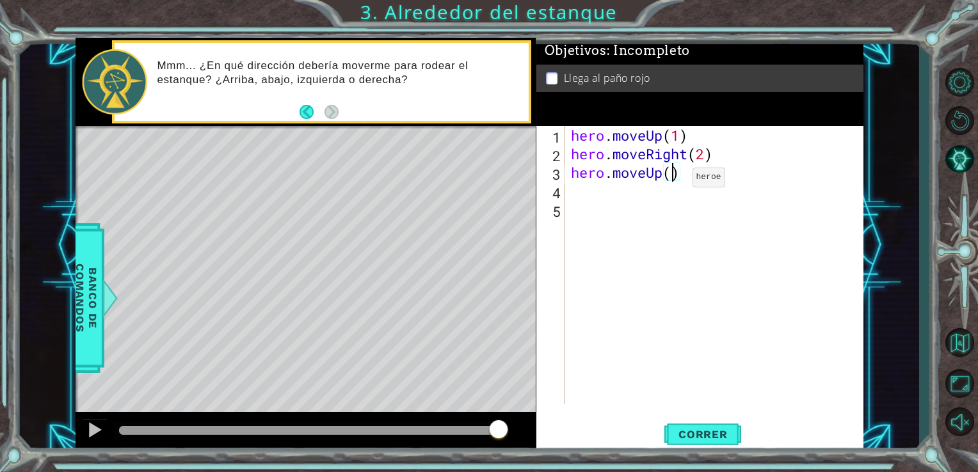
click at [673, 180] on div "hero . moveUp ( 1 ) hero . moveRight ( 2 ) hero . moveUp ( )" at bounding box center [717, 284] width 299 height 316
type textarea "hero.moveUp(1)"
click at [705, 425] on button "Correr" at bounding box center [702, 434] width 77 height 33
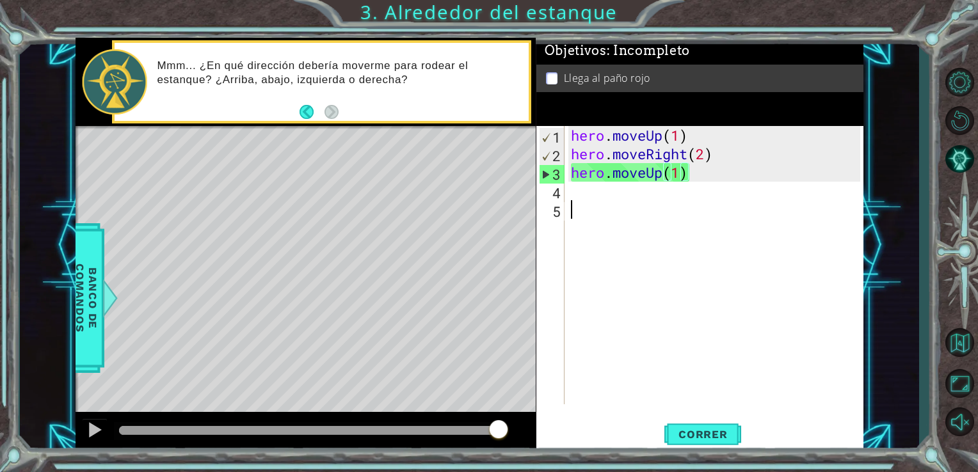
click at [579, 202] on div "hero . moveUp ( 1 ) hero . moveRight ( 2 ) hero . moveUp ( 1 )" at bounding box center [717, 284] width 299 height 316
click at [572, 188] on div "hero . moveUp ( 1 ) hero . moveRight ( 2 ) hero . moveUp ( 1 )" at bounding box center [717, 284] width 299 height 316
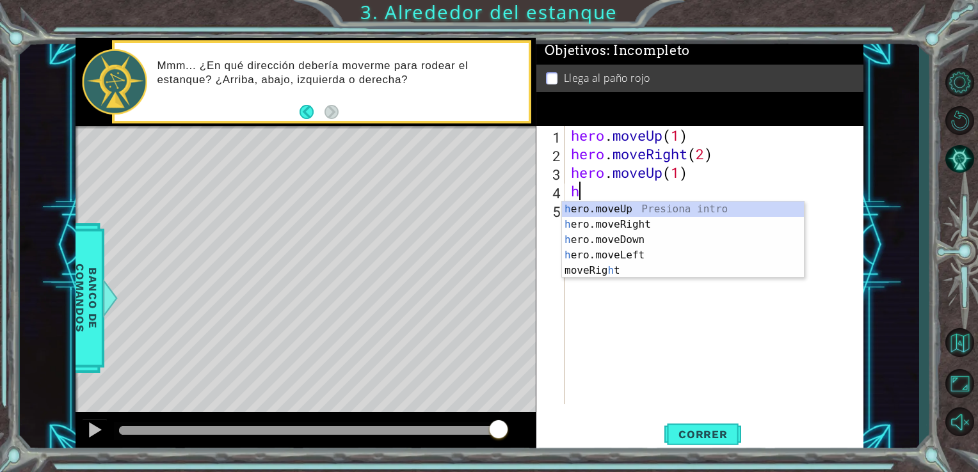
type textarea "he"
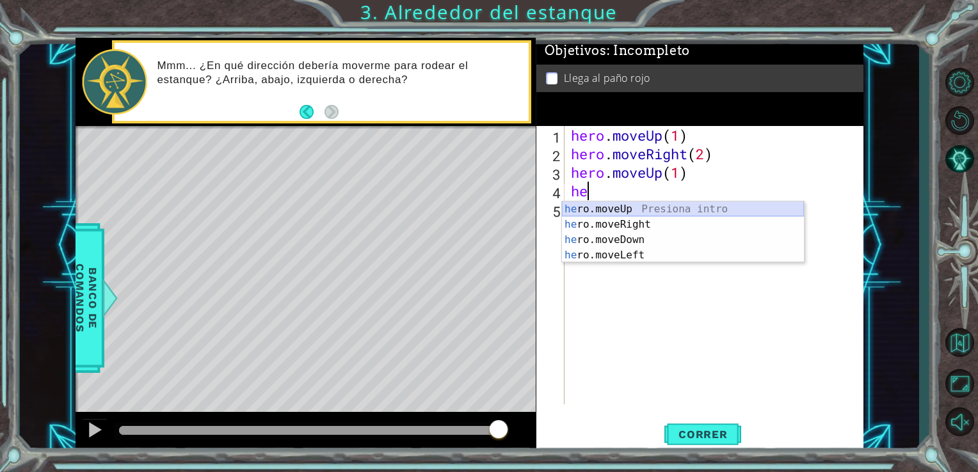
click at [589, 209] on div "he ro.moveUp Presiona intro he ro.moveRight Presiona intro he ro.moveDown Presi…" at bounding box center [683, 248] width 242 height 92
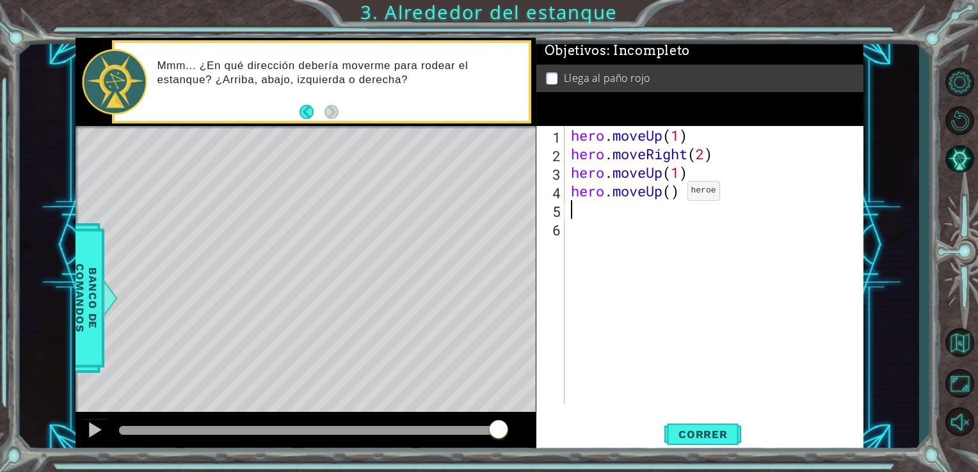
click at [668, 194] on div "hero . moveUp ( 1 ) hero . moveRight ( 2 ) hero . moveUp ( 1 ) hero . moveUp ( )" at bounding box center [717, 284] width 299 height 316
type textarea "hero.moveUp(1)"
click at [705, 433] on span "Correr" at bounding box center [703, 434] width 75 height 13
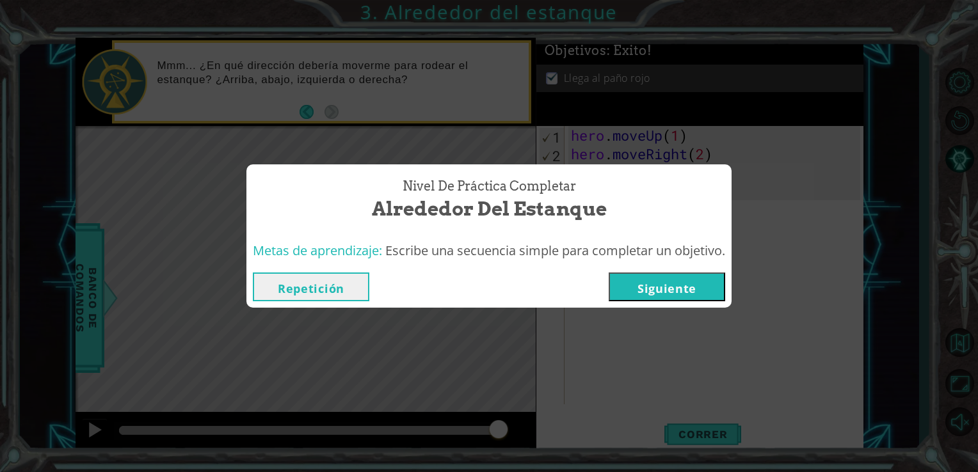
click at [646, 294] on button "Siguiente" at bounding box center [667, 287] width 116 height 29
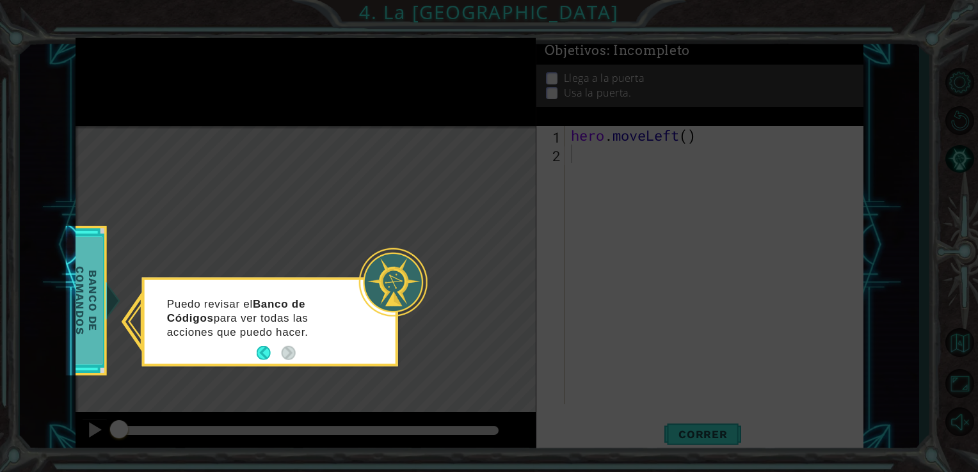
click at [91, 297] on span "Banco de comandos" at bounding box center [86, 301] width 33 height 128
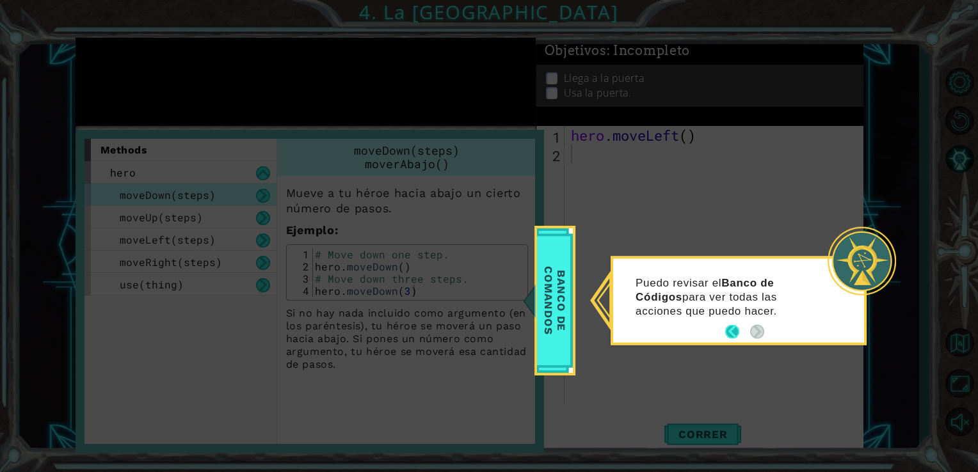
click at [730, 332] on button "Back" at bounding box center [737, 332] width 25 height 14
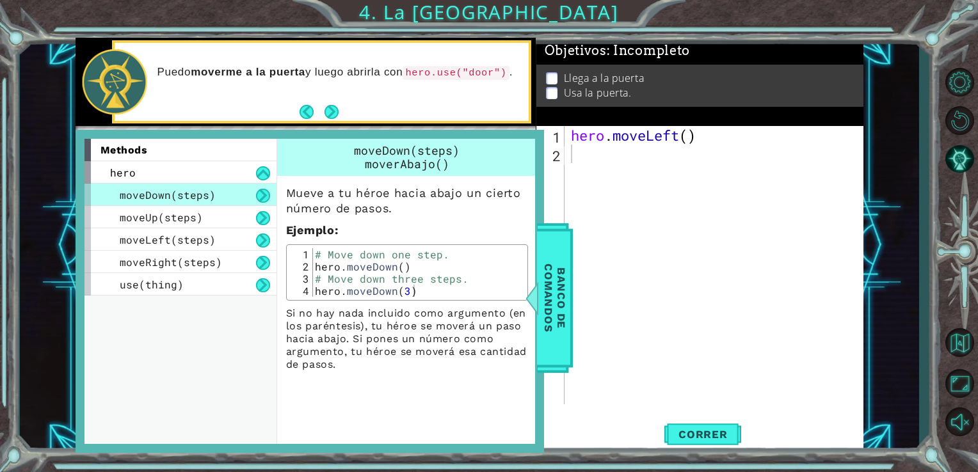
click at [344, 120] on div "Puedo moverme a la puerta y luego abrirla con hero.use("door") ." at bounding box center [322, 82] width 414 height 78
click at [330, 108] on button "Next" at bounding box center [330, 111] width 19 height 19
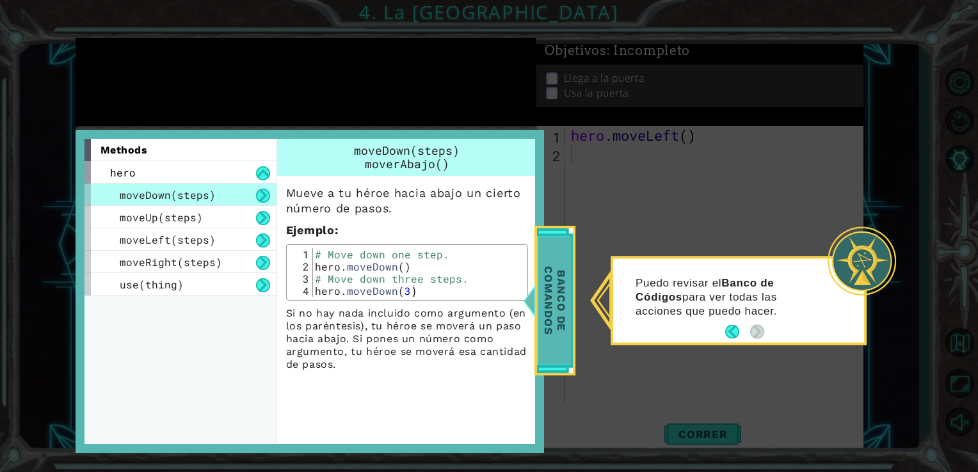
click at [549, 282] on span "Banco de comandos" at bounding box center [554, 301] width 33 height 128
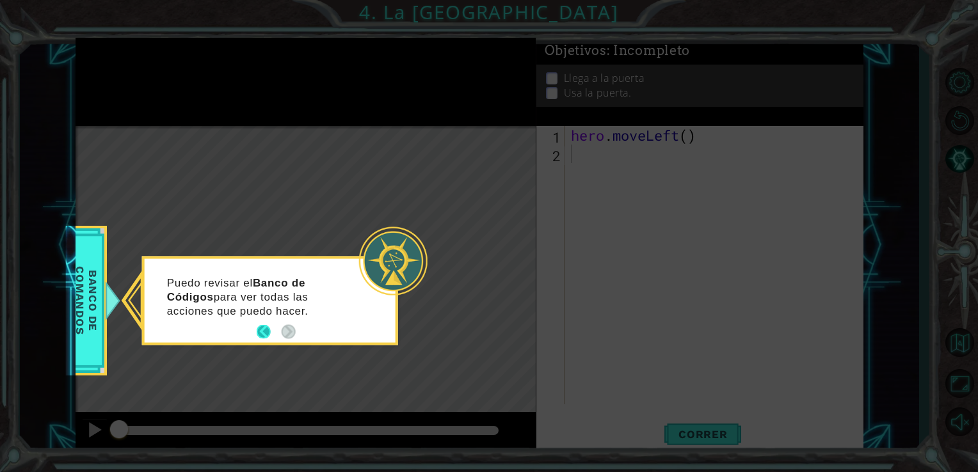
click at [264, 329] on button "Back" at bounding box center [269, 332] width 25 height 14
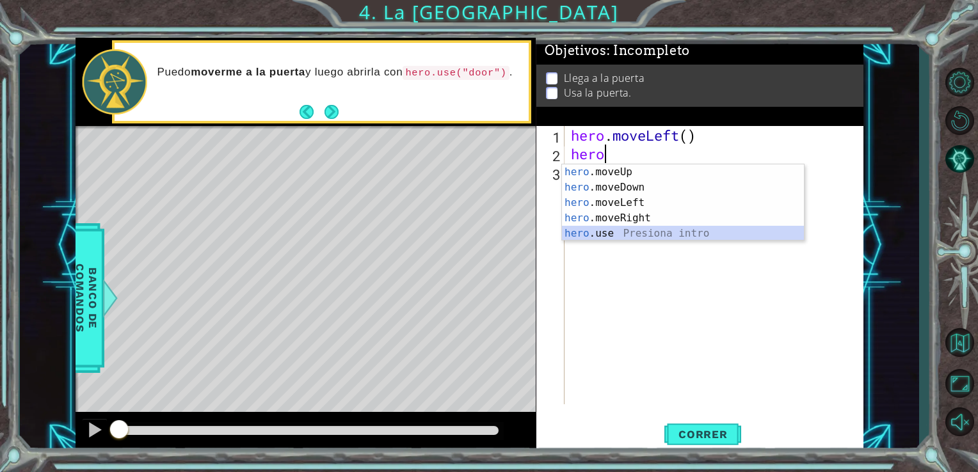
click at [597, 234] on div "hero .moveUp Presiona intro hero .moveDown Presiona intro hero .moveLeft Presio…" at bounding box center [683, 218] width 242 height 108
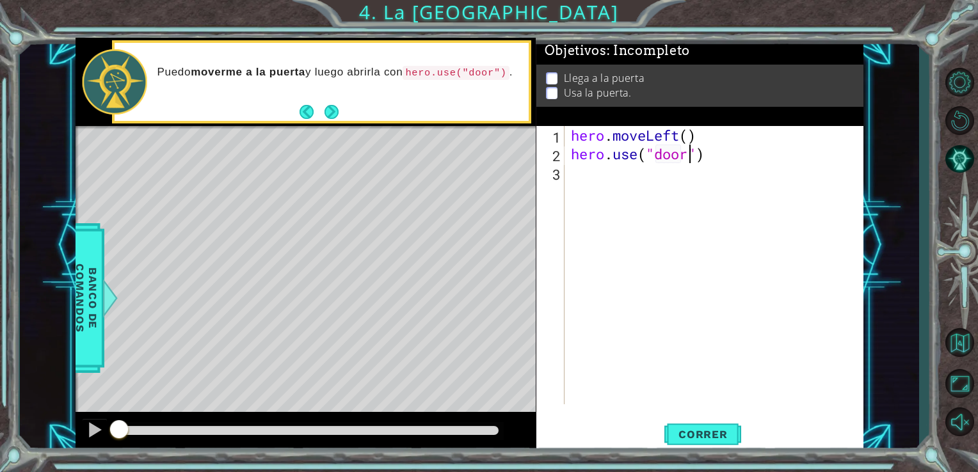
scroll to position [0, 5]
type textarea "hero.use("door")"
click at [710, 437] on span "Correr" at bounding box center [703, 434] width 75 height 13
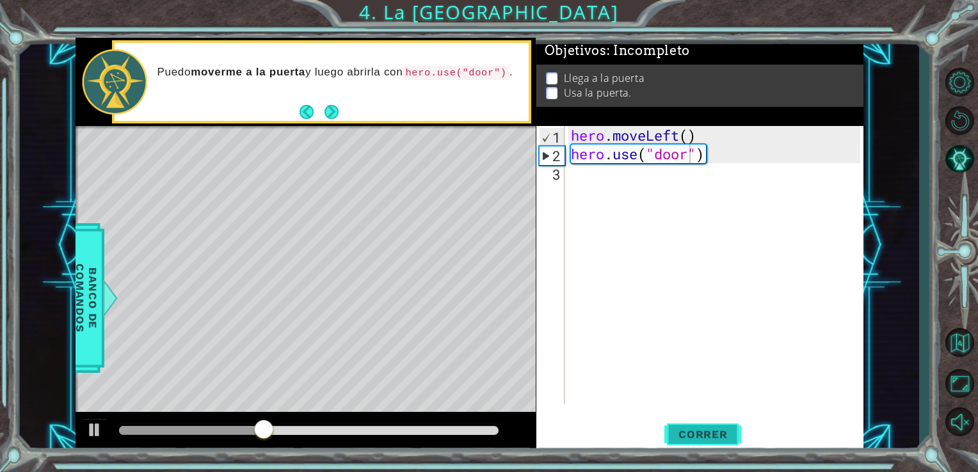
click at [716, 426] on button "Correr" at bounding box center [702, 434] width 77 height 33
click at [581, 188] on div "hero . moveLeft ( ) hero . use ( "door" )" at bounding box center [717, 284] width 299 height 316
click at [689, 137] on div "hero . moveLeft ( ) hero . use ( "door" )" at bounding box center [717, 284] width 299 height 316
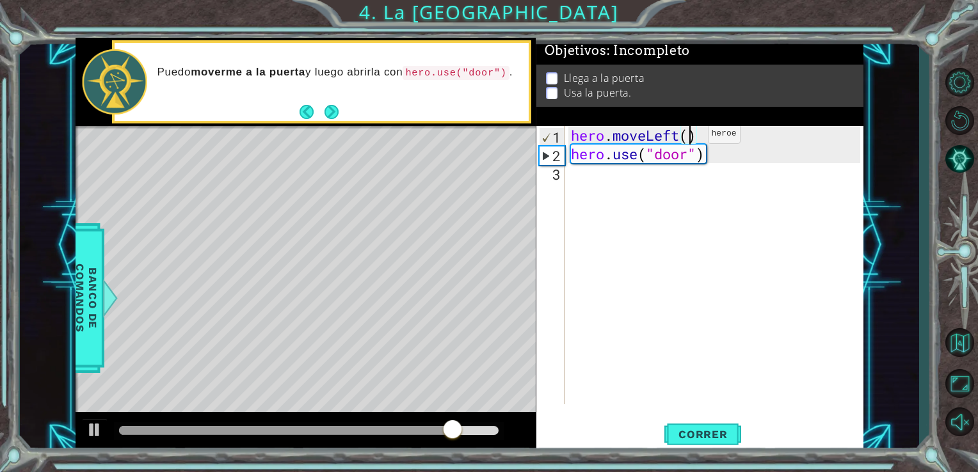
click at [689, 137] on div "hero . moveLeft ( ) hero . use ( "door" )" at bounding box center [717, 284] width 299 height 316
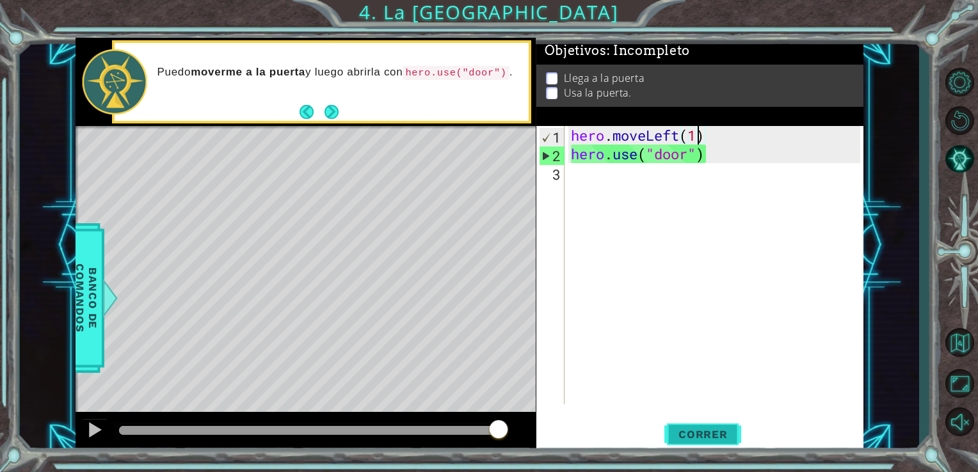
type textarea "hero.moveLeft(1)"
click at [700, 425] on button "Correr" at bounding box center [702, 434] width 77 height 33
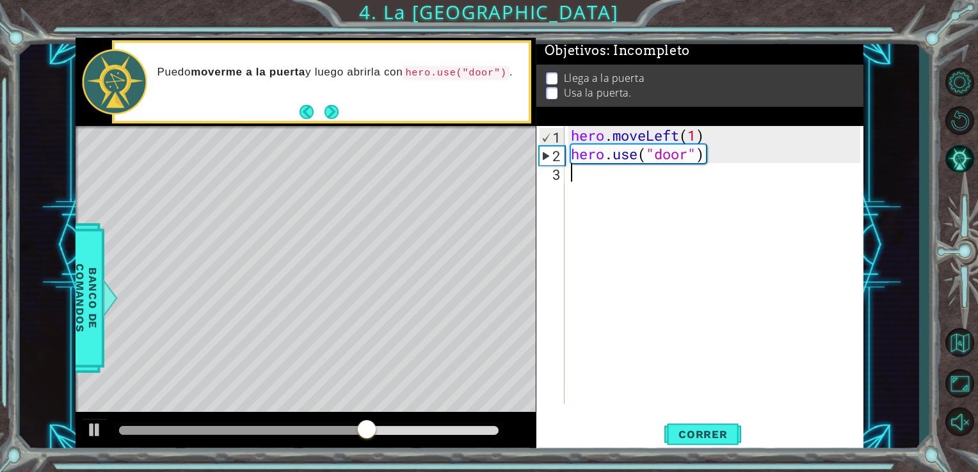
click at [571, 169] on div "hero . moveLeft ( 1 ) hero . use ( "door" )" at bounding box center [717, 284] width 299 height 316
click at [332, 113] on button "Next" at bounding box center [331, 112] width 19 height 19
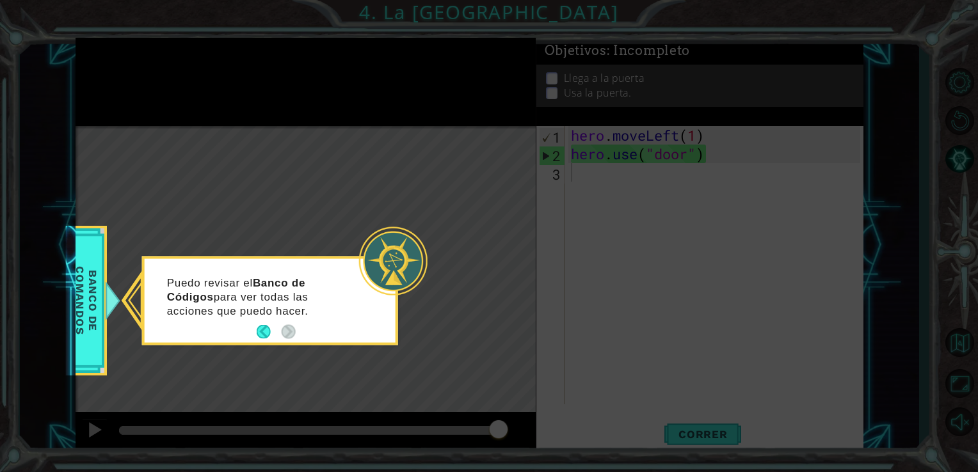
click at [74, 298] on div "1 ההההההההההההההההההההההההההההההההההההההההההההההההההההההההההההההההההההההההההההה…" at bounding box center [470, 245] width 900 height 415
click at [74, 300] on div "1 ההההההההההההההההההההההההההההההההההההההההההההההההההההההההההההההההההההההההההההה…" at bounding box center [470, 245] width 900 height 415
click at [76, 301] on span "Banco de comandos" at bounding box center [86, 301] width 33 height 128
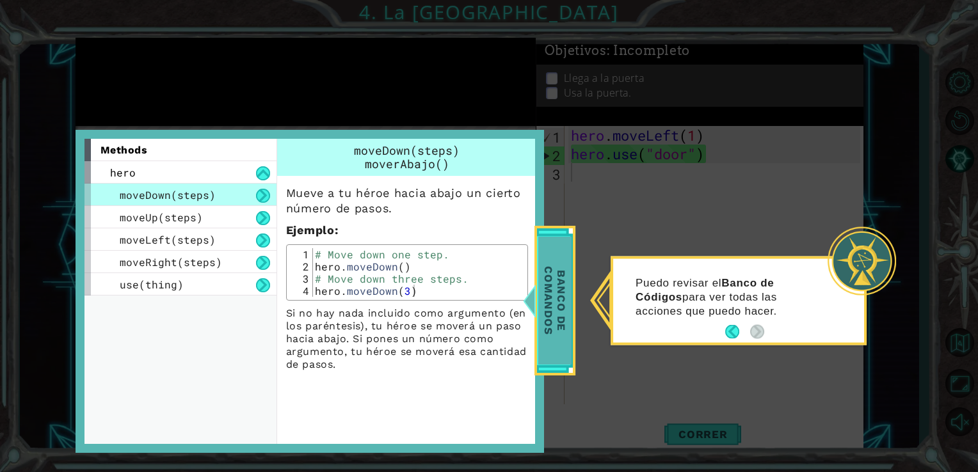
click at [552, 300] on span "Banco de comandos" at bounding box center [554, 301] width 33 height 128
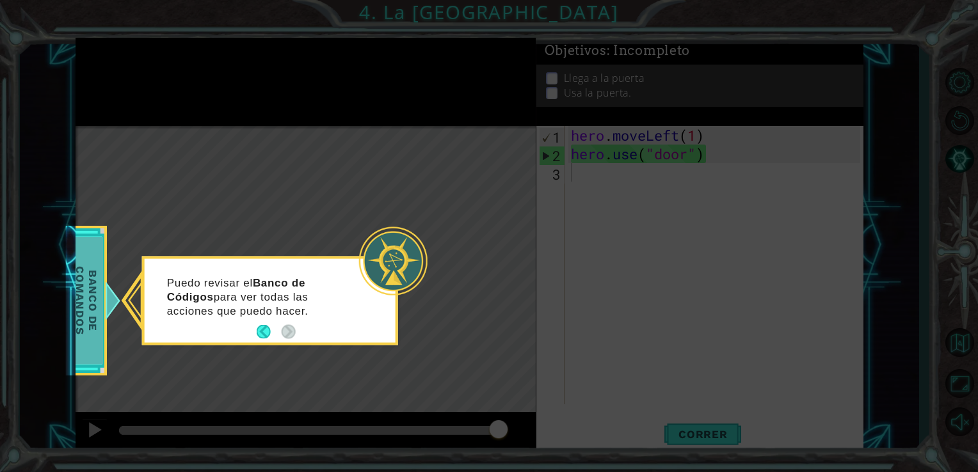
click at [93, 292] on span "Banco de comandos" at bounding box center [86, 301] width 33 height 128
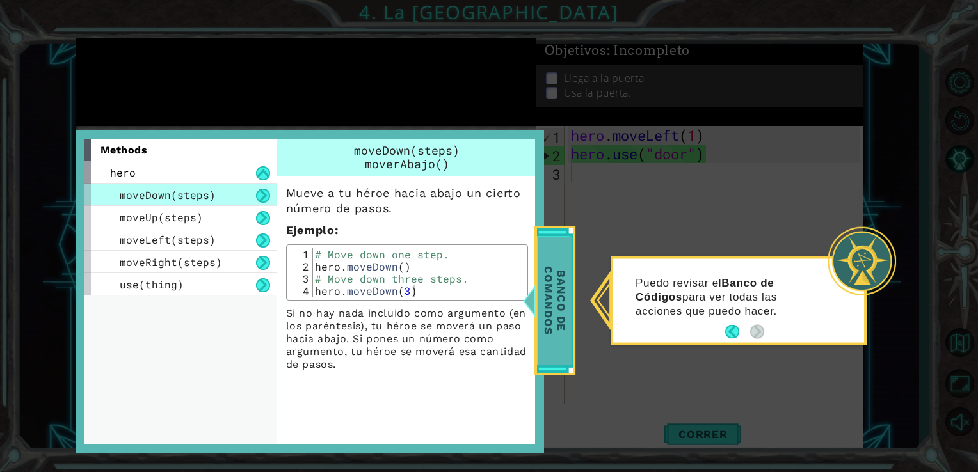
click at [572, 284] on div "Banco de comandos" at bounding box center [554, 301] width 41 height 150
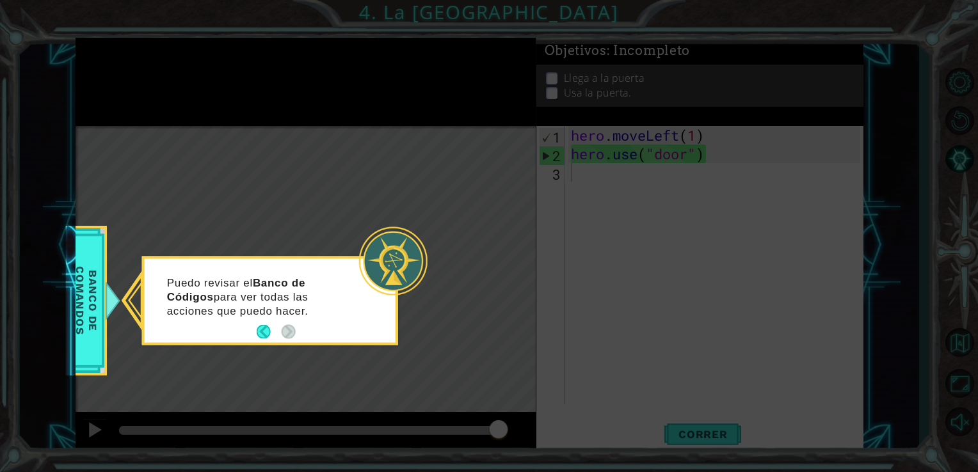
click at [665, 138] on icon at bounding box center [489, 236] width 978 height 472
click at [718, 149] on icon at bounding box center [489, 236] width 978 height 472
drag, startPoint x: 511, startPoint y: 265, endPoint x: 492, endPoint y: 286, distance: 29.0
click at [492, 286] on icon at bounding box center [489, 236] width 978 height 472
click at [261, 333] on button "Back" at bounding box center [269, 332] width 25 height 14
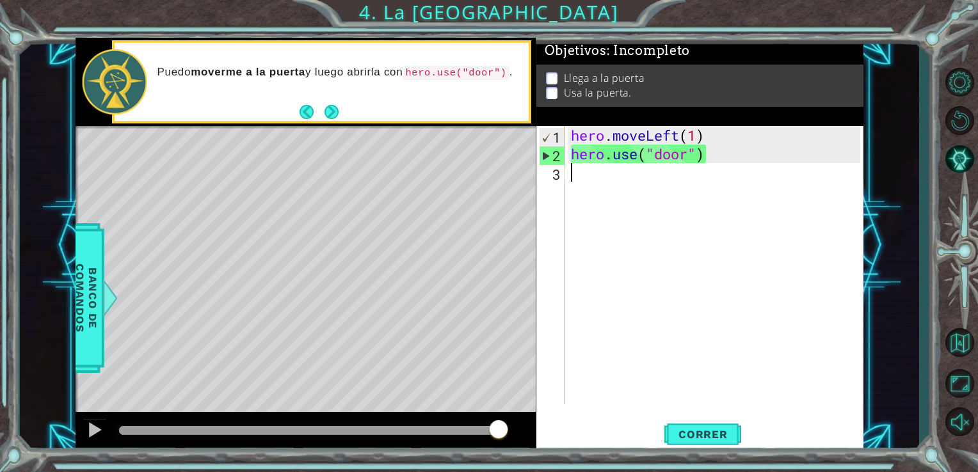
click at [706, 163] on div "hero . moveLeft ( 1 ) hero . use ( "door" )" at bounding box center [717, 284] width 299 height 316
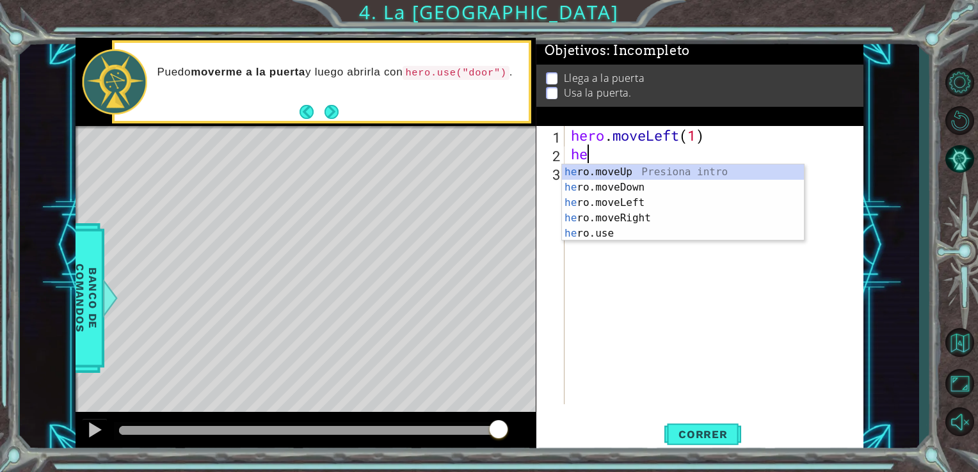
type textarea "h"
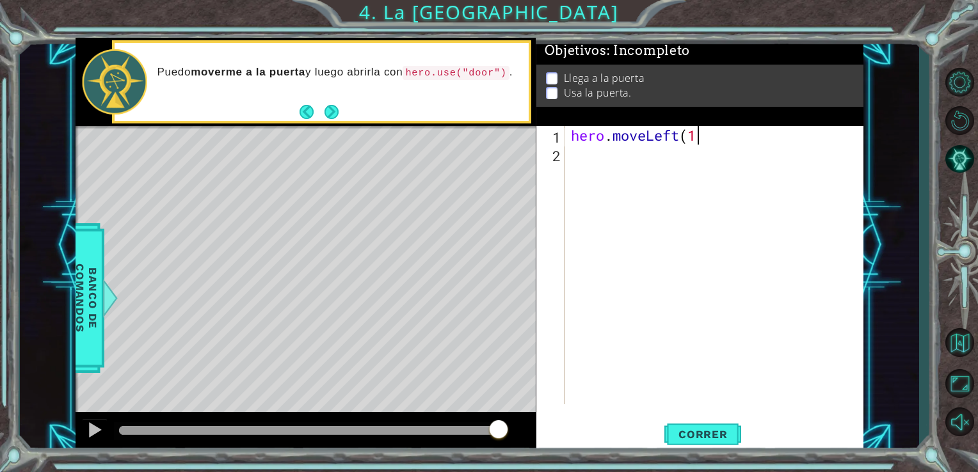
type textarea "hero.moveLeft(1)"
click at [576, 147] on div "hero . moveLeft ( 1 )" at bounding box center [717, 284] width 299 height 316
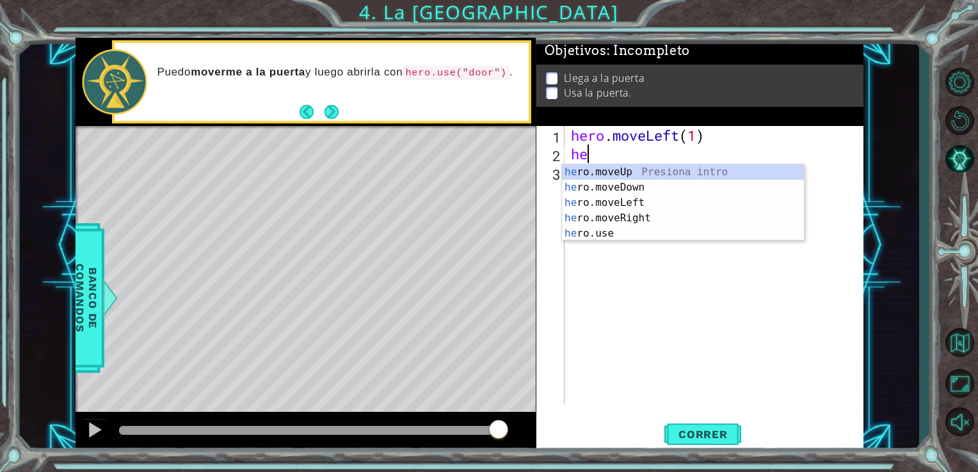
type textarea "her"
click at [602, 186] on div "her o.moveUp Presiona intro her o.moveDown Presiona intro her o.moveLeft Presio…" at bounding box center [683, 218] width 242 height 108
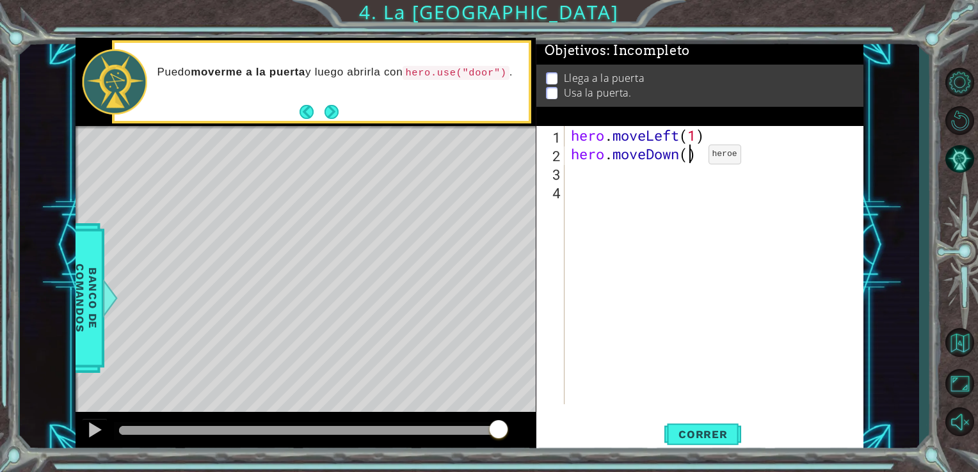
click at [689, 157] on div "hero . moveLeft ( 1 ) hero . moveDown ( )" at bounding box center [717, 284] width 299 height 316
type textarea "hero.moveDown(2)"
click at [700, 427] on button "Correr" at bounding box center [702, 434] width 77 height 33
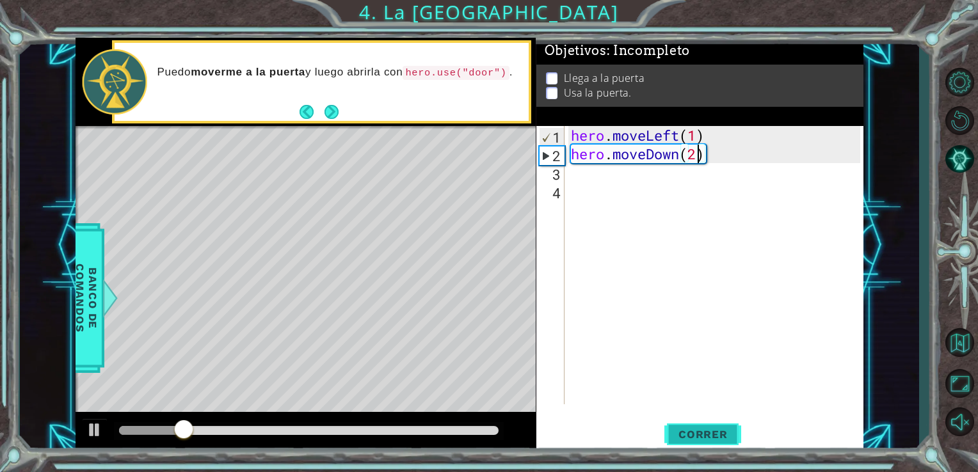
click at [700, 427] on button "Correr" at bounding box center [702, 434] width 77 height 33
click at [571, 173] on div "hero . moveLeft ( 1 ) hero . moveDown ( 2 )" at bounding box center [717, 284] width 299 height 316
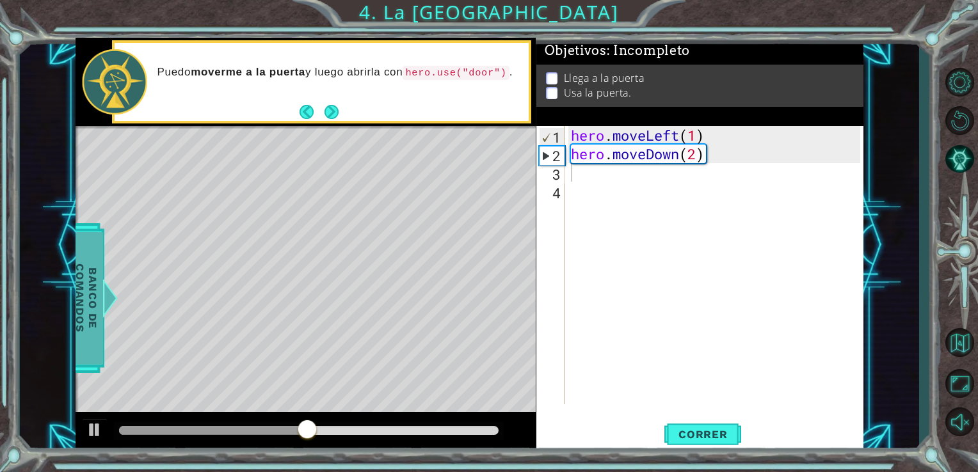
click at [87, 286] on span "Banco de comandos" at bounding box center [86, 298] width 33 height 132
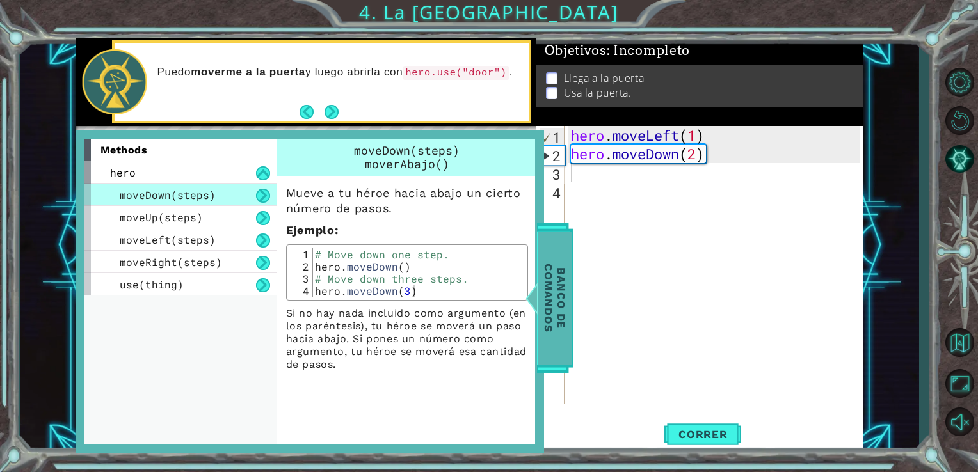
click at [556, 257] on span "Banco de comandos" at bounding box center [554, 298] width 33 height 132
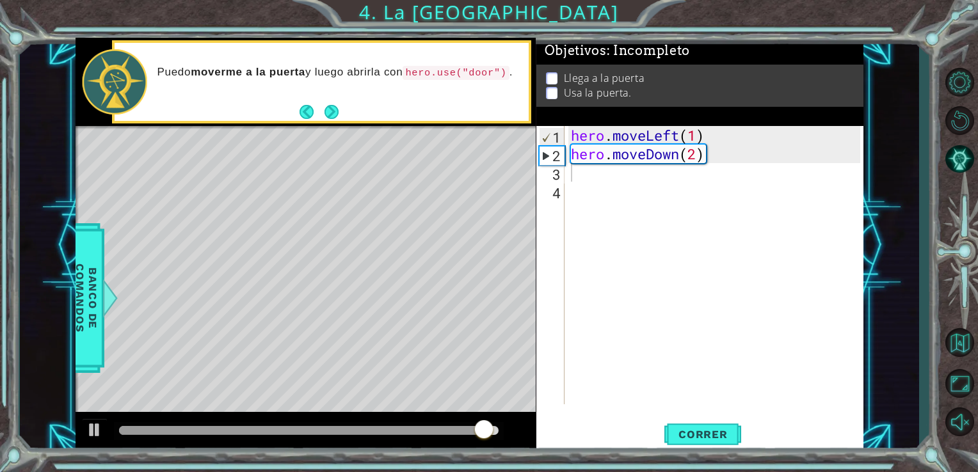
click at [588, 184] on div "hero . moveLeft ( 1 ) hero . moveDown ( 2 )" at bounding box center [717, 284] width 299 height 316
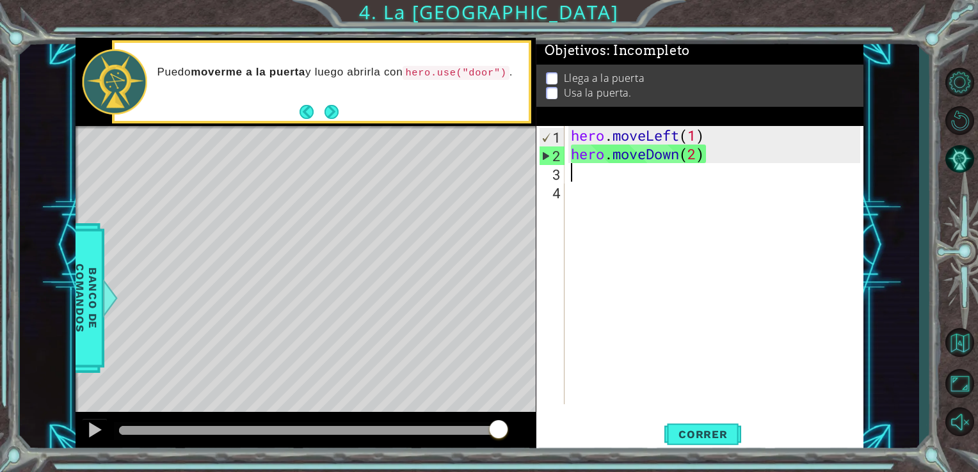
click at [568, 180] on div "hero . moveLeft ( 1 ) hero . moveDown ( 2 )" at bounding box center [717, 284] width 299 height 316
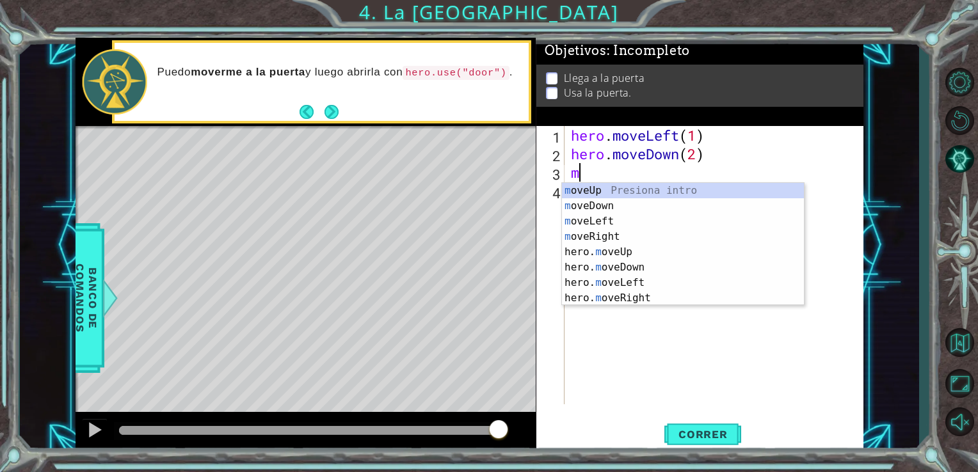
type textarea "mo"
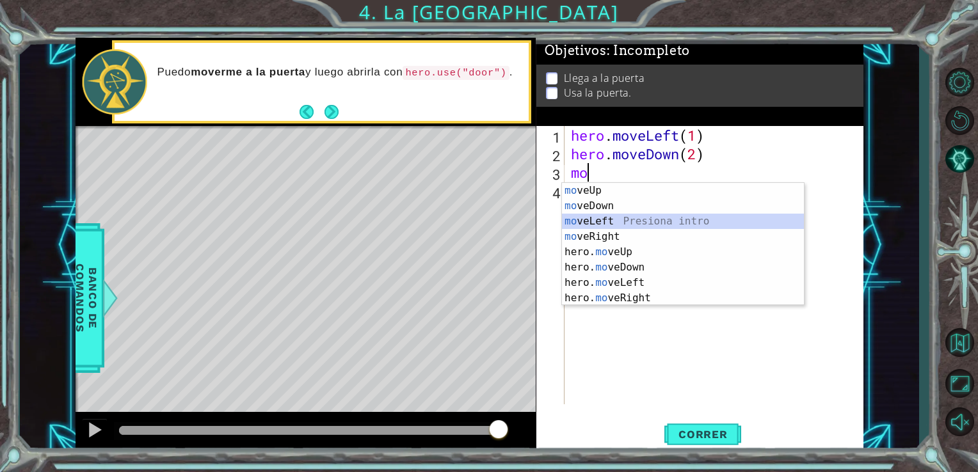
click at [579, 220] on div "mo veUp Presiona intro mo veDown Presiona intro mo veLeft Presiona intro mo veR…" at bounding box center [683, 260] width 242 height 154
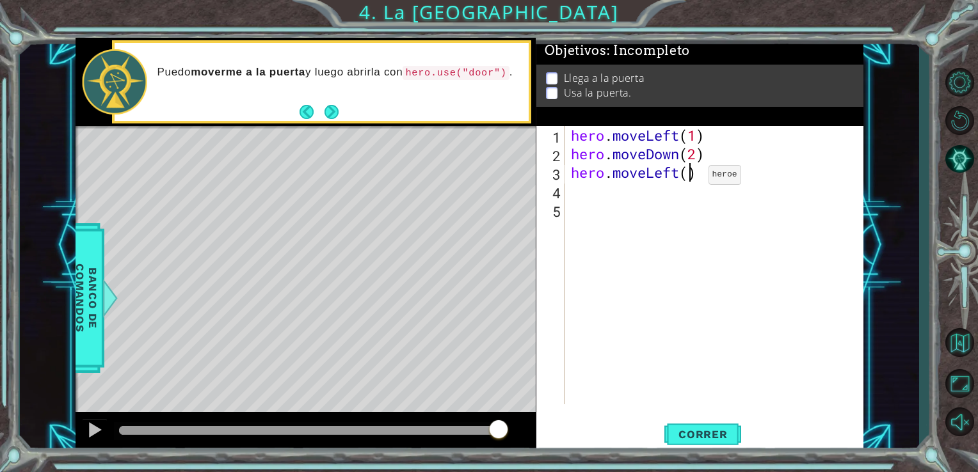
click at [689, 178] on div "hero . moveLeft ( 1 ) hero . moveDown ( 2 ) hero . moveLeft ( )" at bounding box center [717, 284] width 299 height 316
click at [709, 437] on span "Correr" at bounding box center [703, 434] width 75 height 13
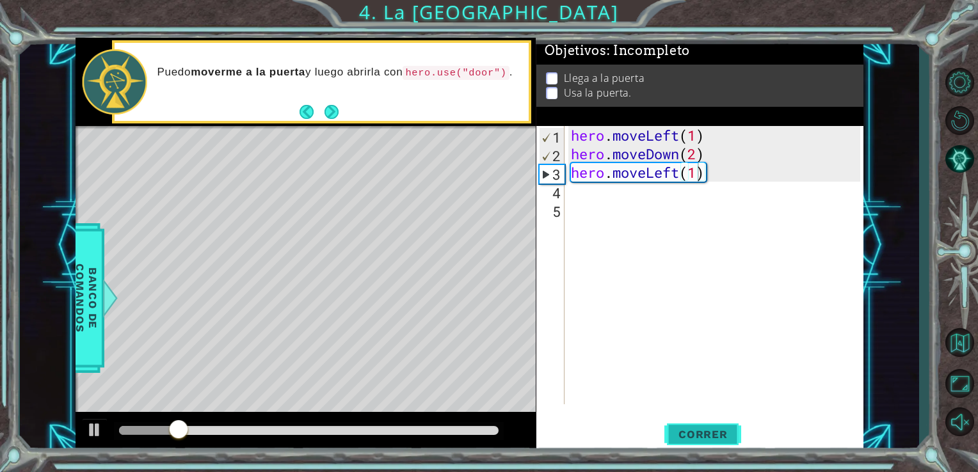
click at [709, 437] on span "Correr" at bounding box center [703, 434] width 75 height 13
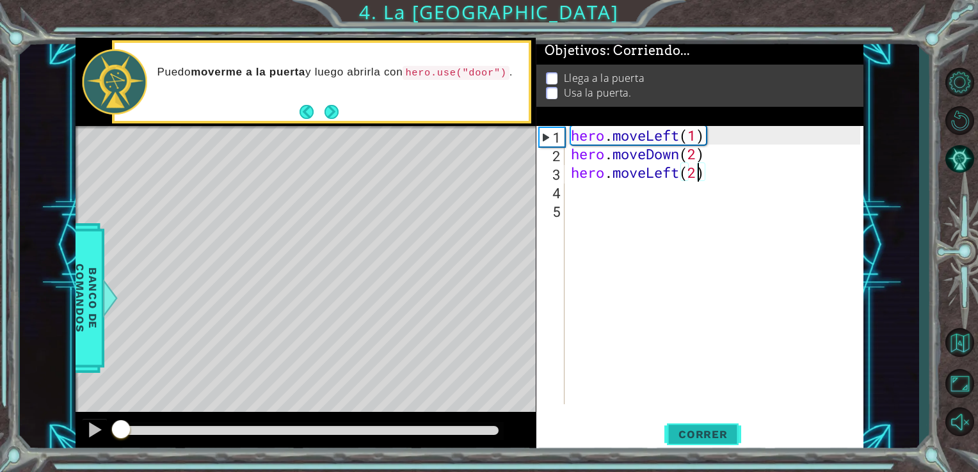
click at [709, 437] on span "Correr" at bounding box center [703, 434] width 75 height 13
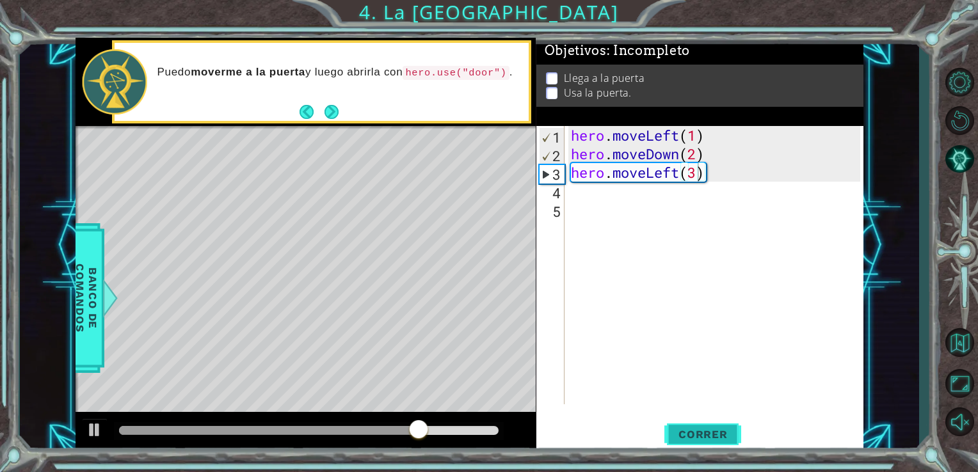
click at [688, 432] on span "Correr" at bounding box center [703, 434] width 75 height 13
click at [325, 106] on button "Next" at bounding box center [332, 113] width 18 height 18
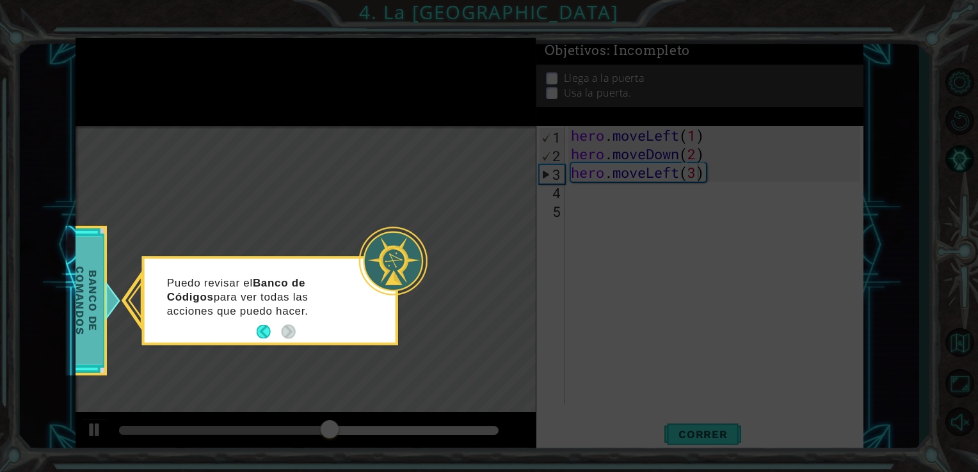
click at [94, 296] on span "Banco de comandos" at bounding box center [86, 301] width 33 height 128
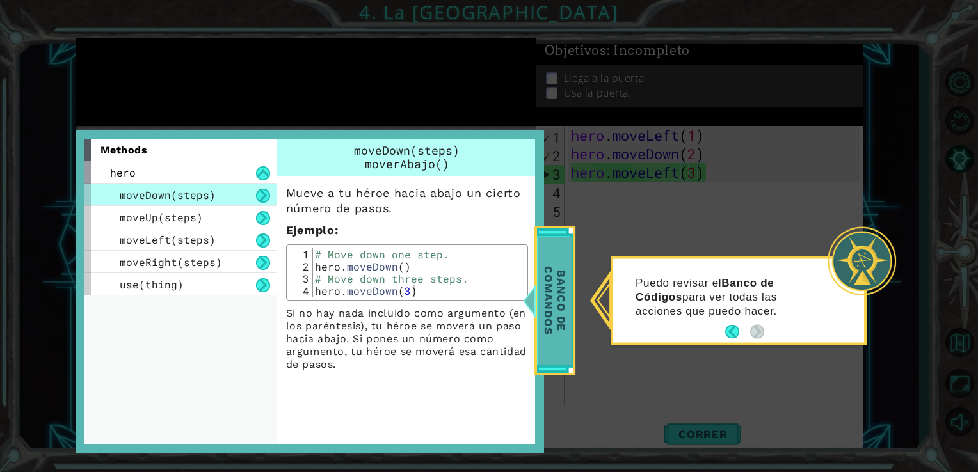
click at [553, 293] on span "Banco de comandos" at bounding box center [554, 301] width 33 height 128
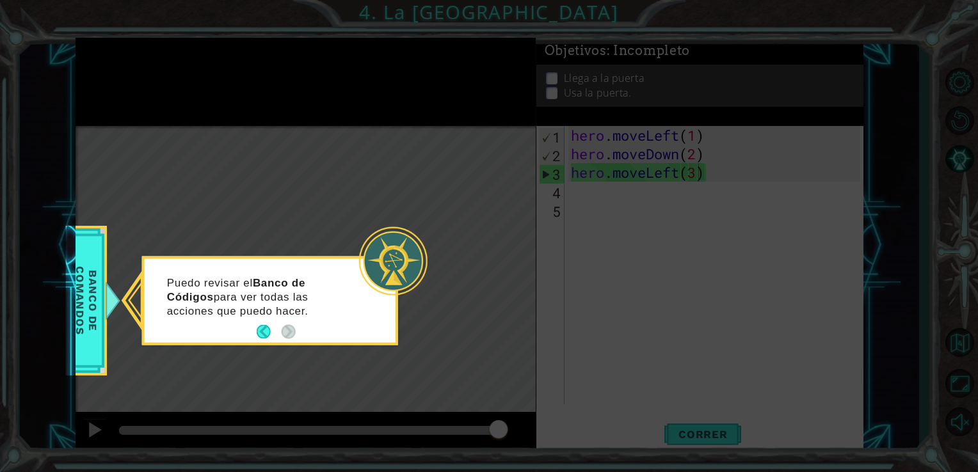
click at [699, 175] on icon at bounding box center [489, 236] width 978 height 472
click at [264, 335] on button "Back" at bounding box center [269, 332] width 25 height 14
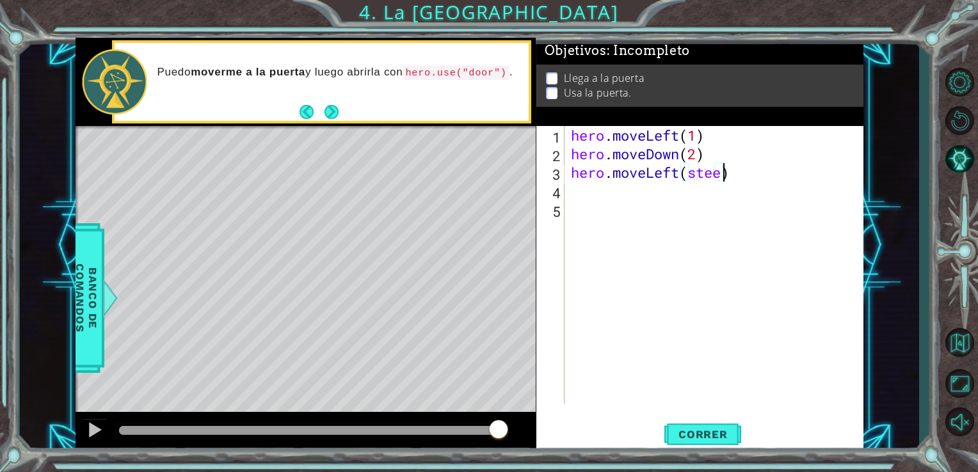
scroll to position [0, 6]
click at [695, 429] on span "Correr" at bounding box center [703, 434] width 75 height 13
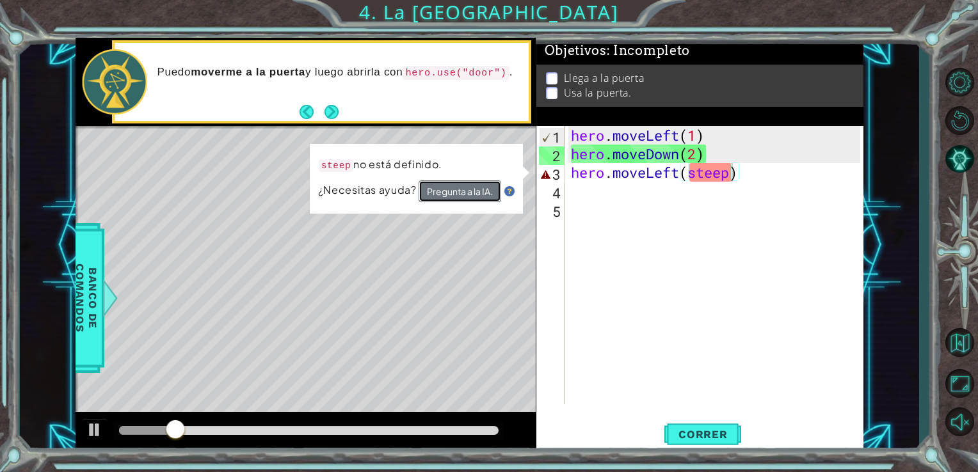
click at [452, 195] on button "Pregunta a la IA." at bounding box center [460, 191] width 83 height 22
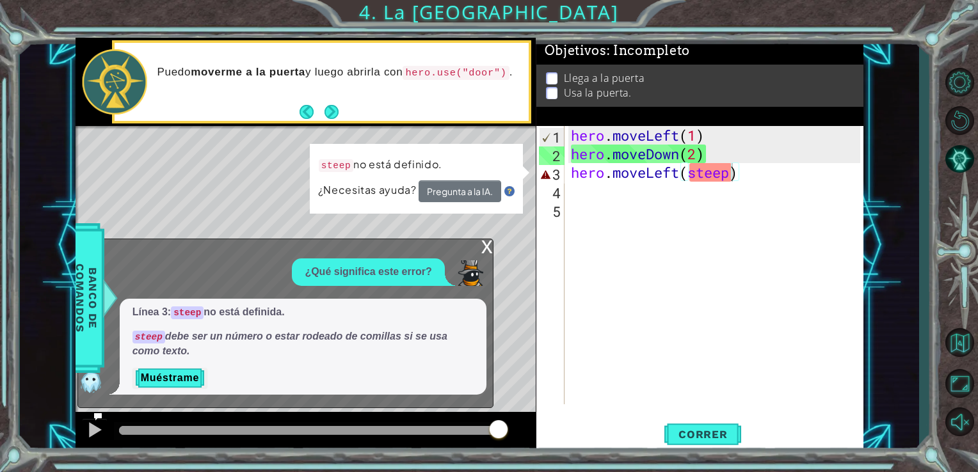
click at [490, 252] on div "x" at bounding box center [487, 245] width 12 height 13
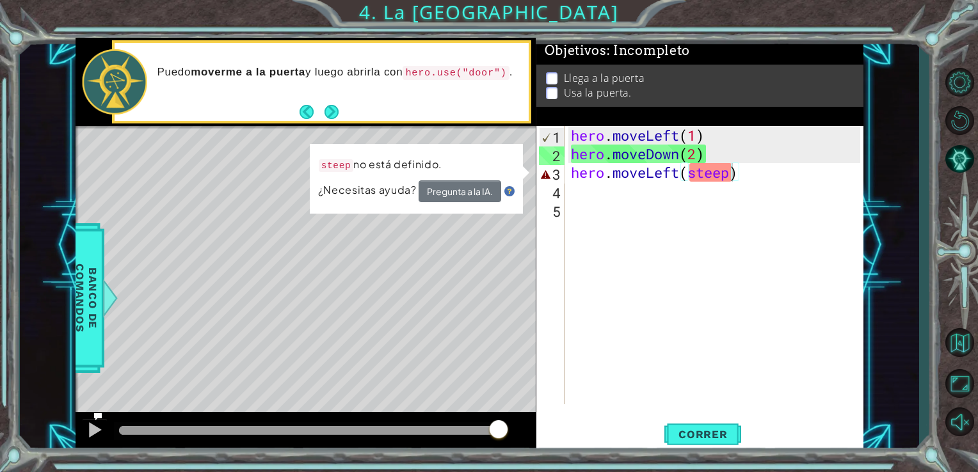
click at [731, 176] on div "hero . moveLeft ( 1 ) hero . moveDown ( 2 ) hero . moveLeft ( steep )" at bounding box center [717, 284] width 299 height 316
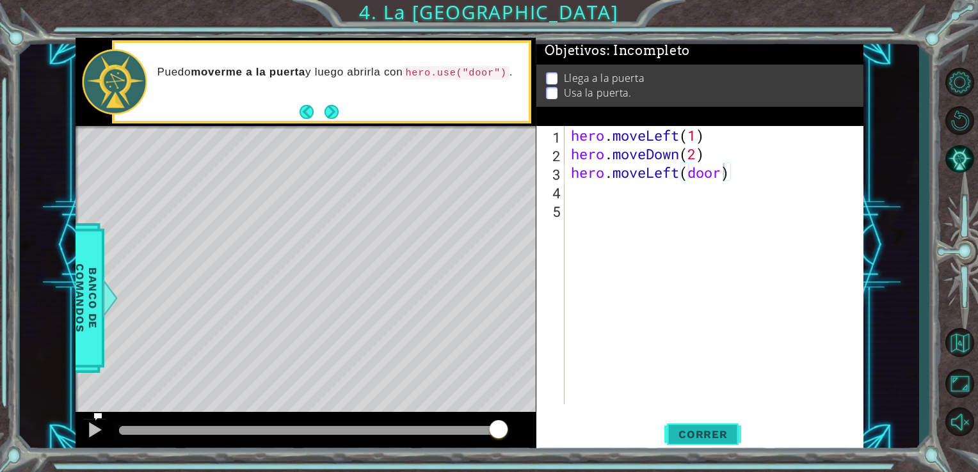
click at [708, 426] on button "Correr" at bounding box center [702, 434] width 77 height 33
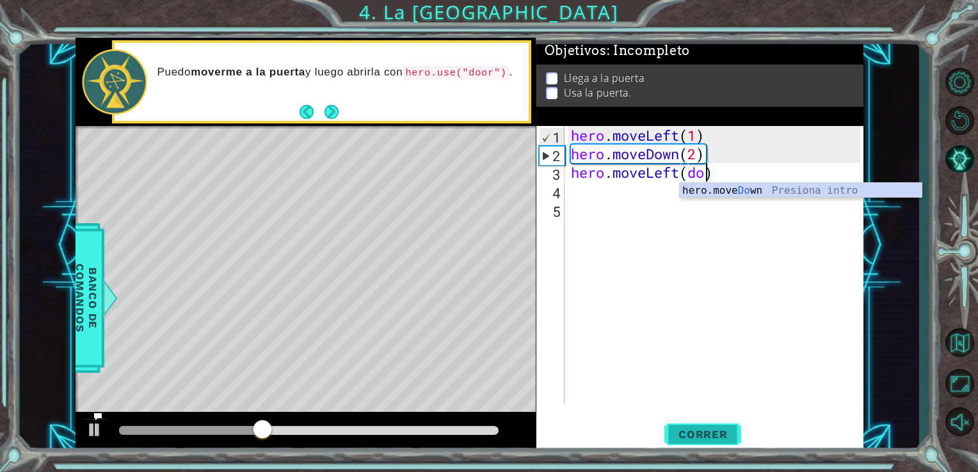
scroll to position [0, 5]
type textarea "hero.moveLeft()"
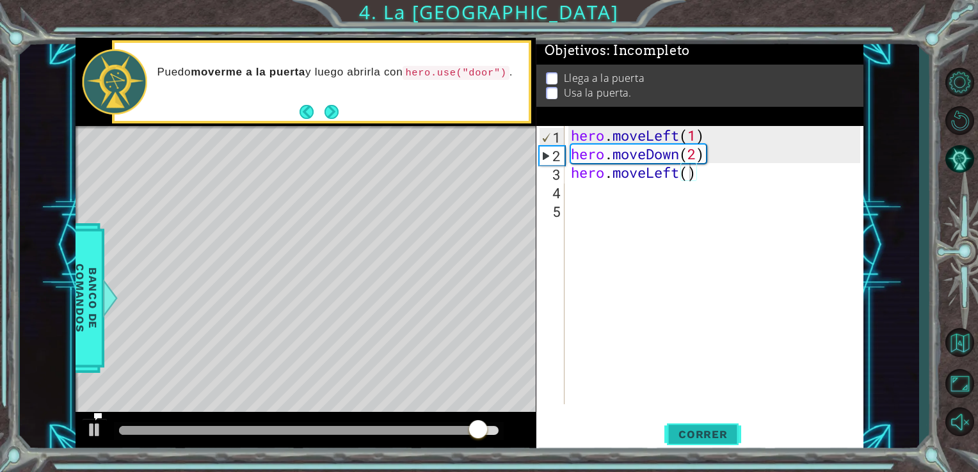
click at [704, 418] on button "Correr" at bounding box center [702, 434] width 77 height 33
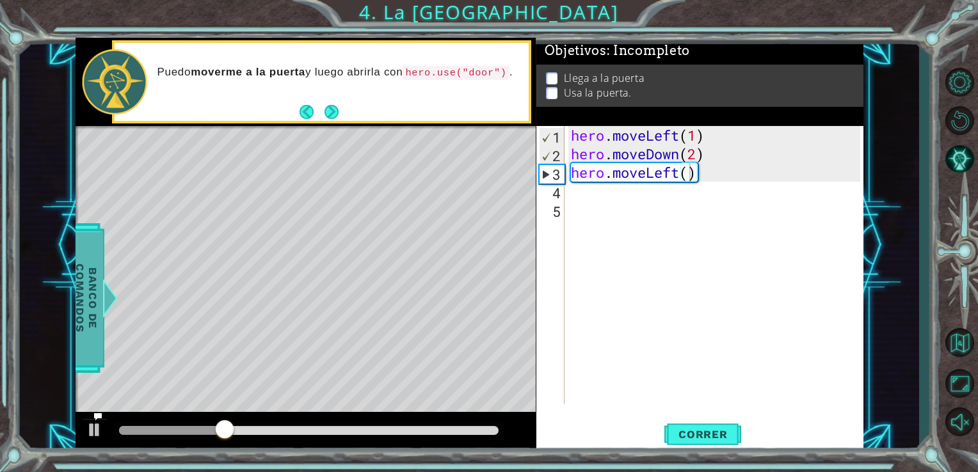
click at [86, 291] on span "Banco de comandos" at bounding box center [86, 298] width 33 height 132
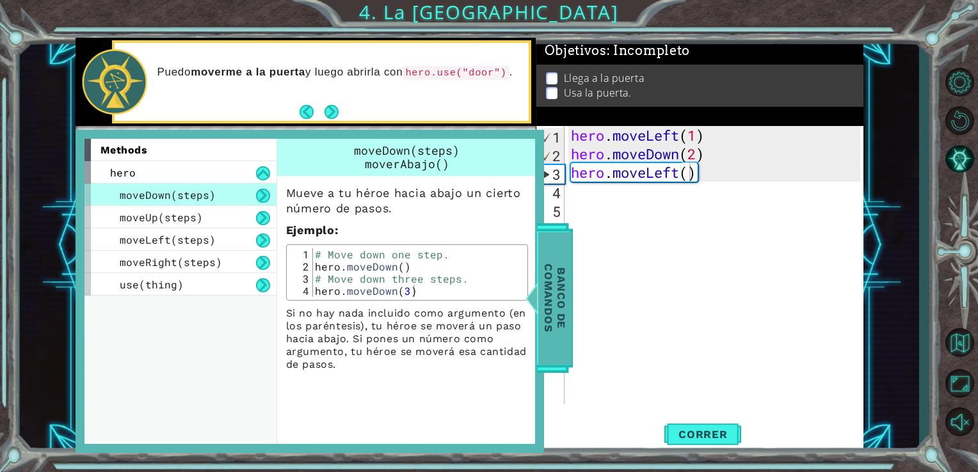
click at [86, 291] on div "methods hero moveDown(steps) moveUp(steps) moveLeft(steps) moveRight(steps) use…" at bounding box center [310, 292] width 469 height 324
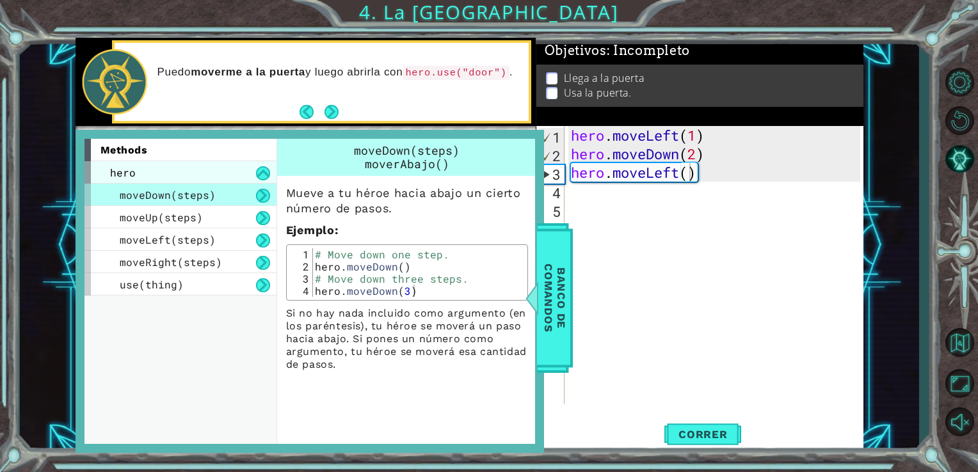
click at [196, 179] on div "hero" at bounding box center [180, 172] width 192 height 22
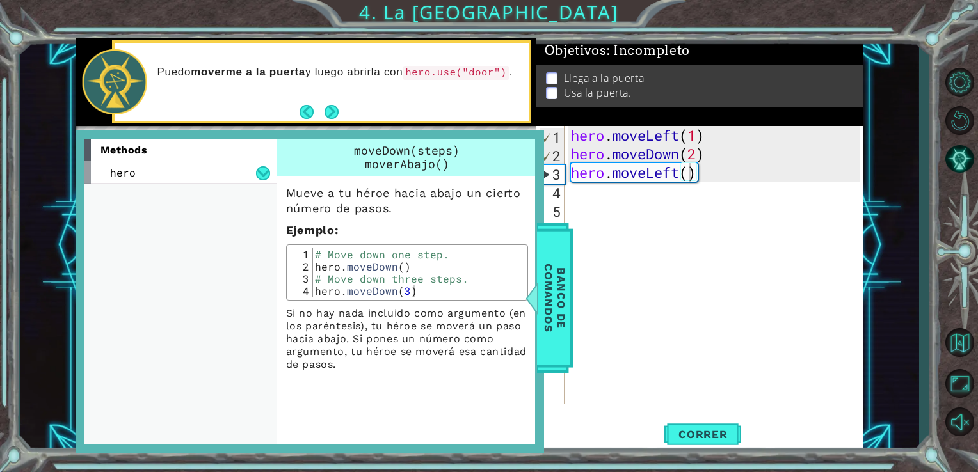
scroll to position [0, 0]
click at [632, 227] on div "hero . moveLeft ( 1 ) hero . moveDown ( 2 ) hero . moveLeft ( )" at bounding box center [717, 284] width 299 height 316
click at [552, 285] on span "Banco de comandos" at bounding box center [554, 298] width 33 height 132
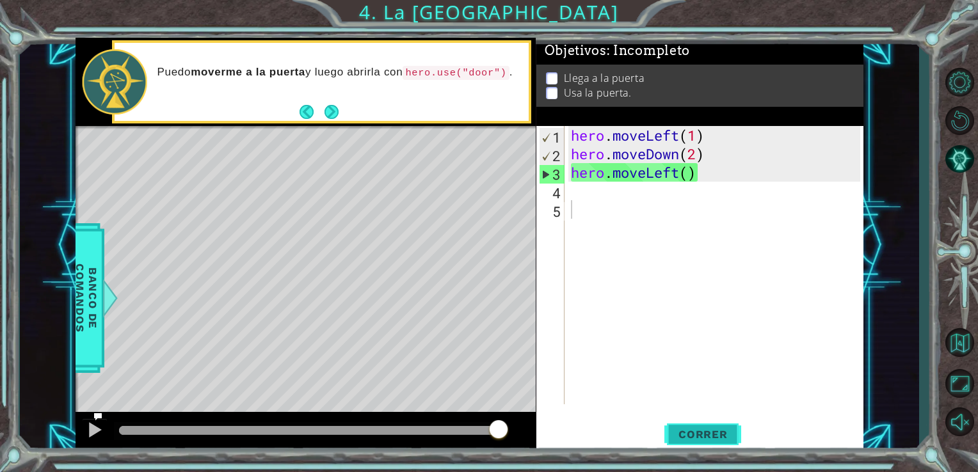
click at [703, 429] on span "Correr" at bounding box center [703, 434] width 75 height 13
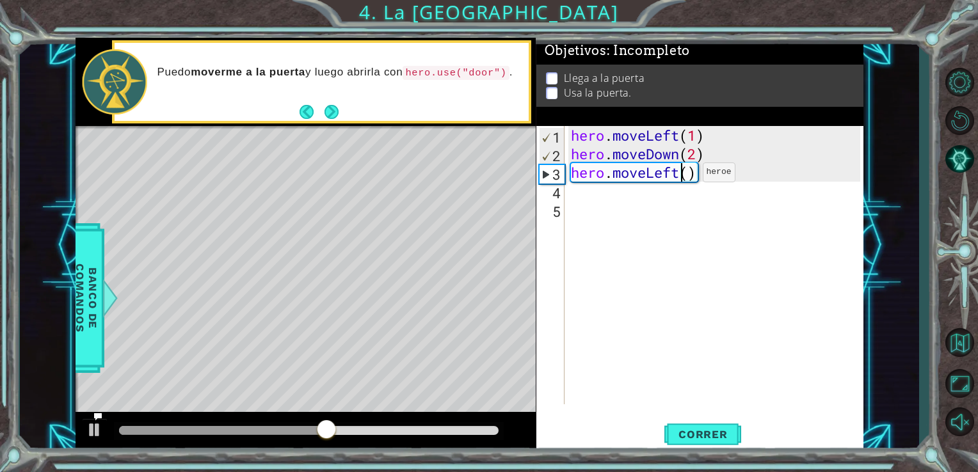
click at [684, 175] on div "hero . moveLeft ( 1 ) hero . moveDown ( 2 ) hero . moveLeft ( )" at bounding box center [717, 284] width 299 height 316
click at [691, 173] on div "hero . moveLeft ( 1 ) hero . moveDown ( 2 ) hero . moveLeft ( )" at bounding box center [717, 284] width 299 height 316
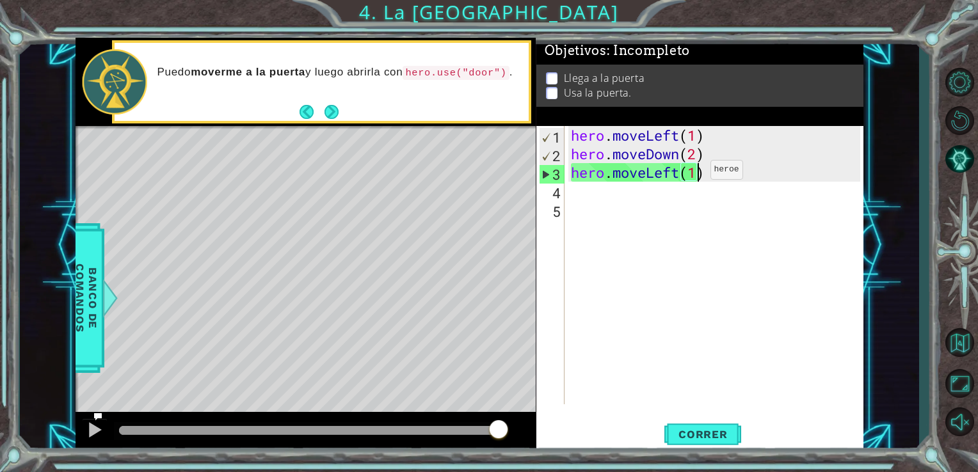
scroll to position [0, 5]
type textarea "hero.moveLeft(1)"
click at [723, 437] on span "Correr" at bounding box center [703, 434] width 75 height 13
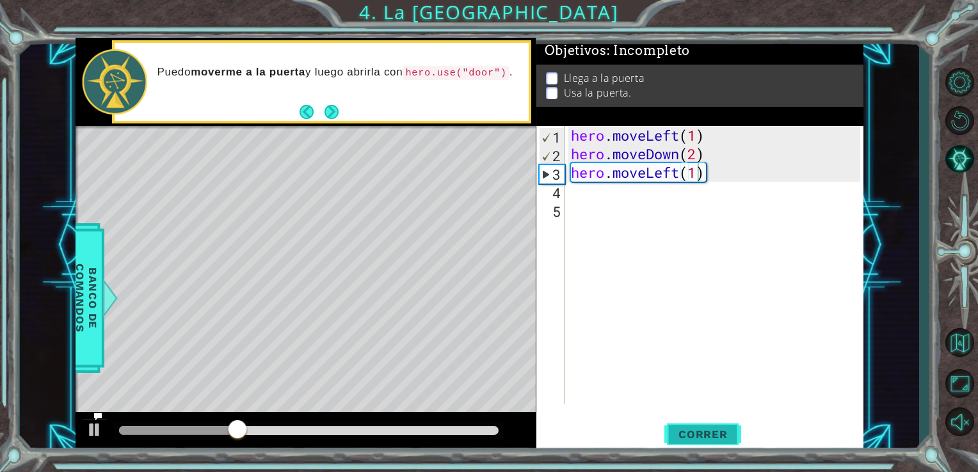
click at [723, 437] on span "Correr" at bounding box center [703, 434] width 75 height 13
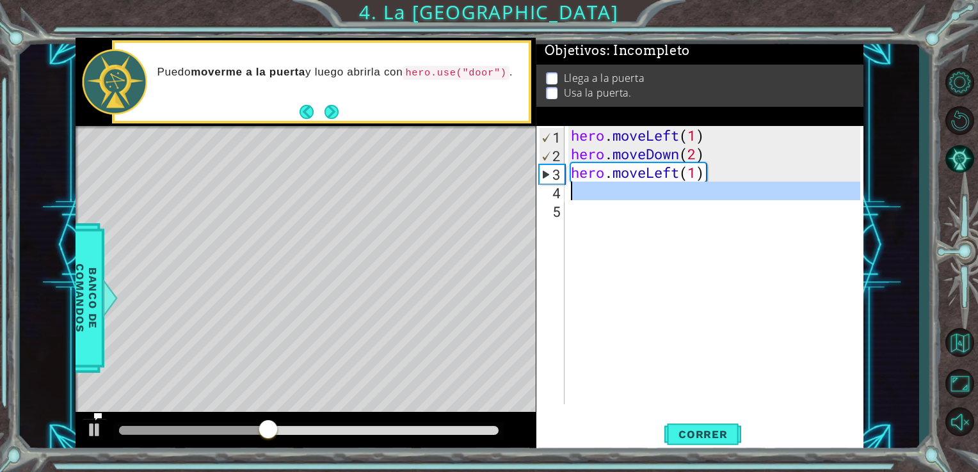
click at [563, 196] on div "4" at bounding box center [552, 193] width 26 height 19
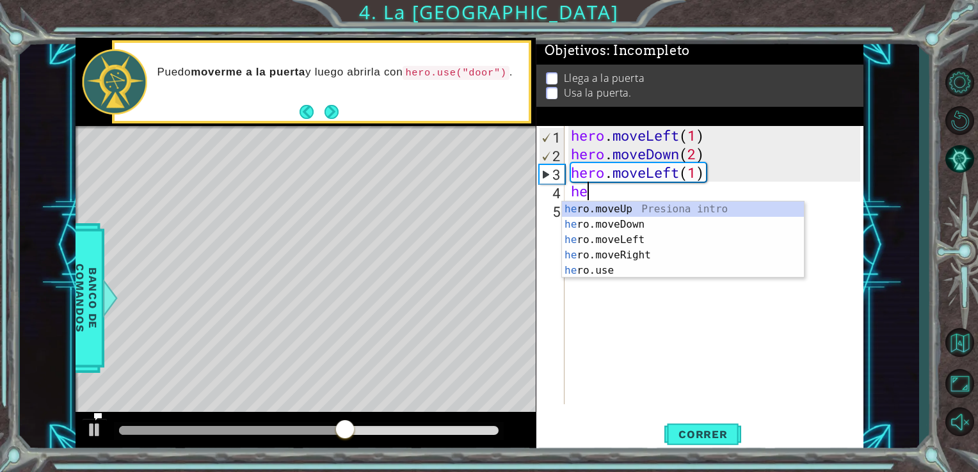
type textarea "her"
click at [595, 212] on div "her o.moveUp Presiona intro her o.moveDown Presiona intro her o.moveLeft Presio…" at bounding box center [683, 256] width 242 height 108
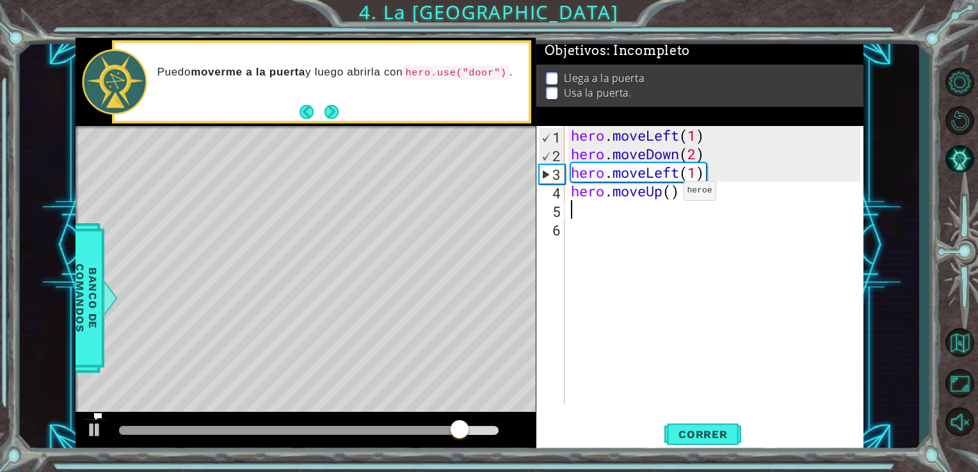
click at [664, 194] on div "hero . moveLeft ( 1 ) hero . moveDown ( 2 ) hero . moveLeft ( 1 ) hero . moveUp…" at bounding box center [717, 284] width 299 height 316
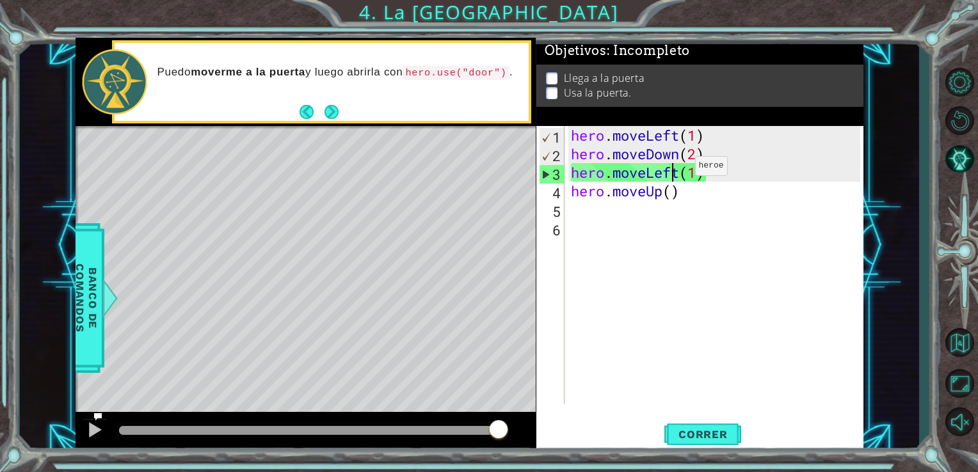
click at [676, 169] on div "hero . moveLeft ( 1 ) hero . moveDown ( 2 ) hero . moveLeft ( 1 ) hero . moveUp…" at bounding box center [717, 284] width 299 height 316
click at [669, 192] on div "hero . moveLeft ( 1 ) hero . moveDown ( 2 ) hero . moveLeft ( 1 ) hero . moveUp…" at bounding box center [717, 284] width 299 height 316
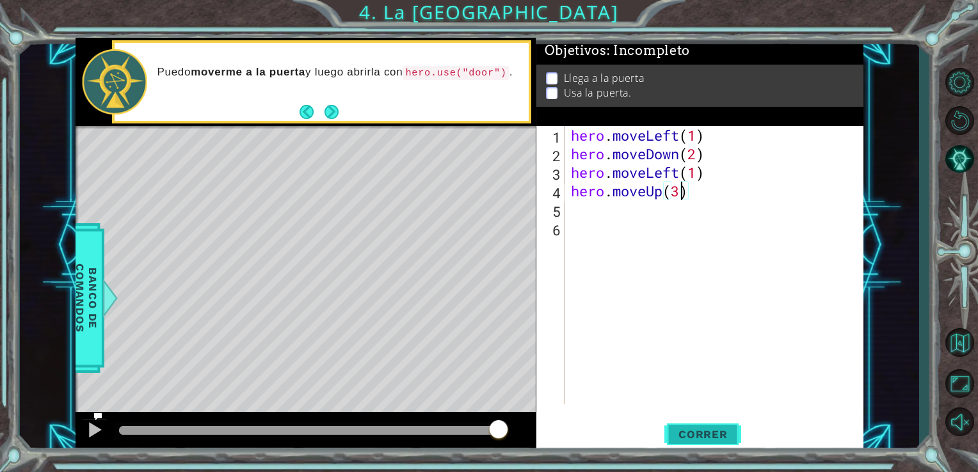
type textarea "hero.moveUp(3)"
click at [703, 433] on span "Correr" at bounding box center [703, 434] width 75 height 13
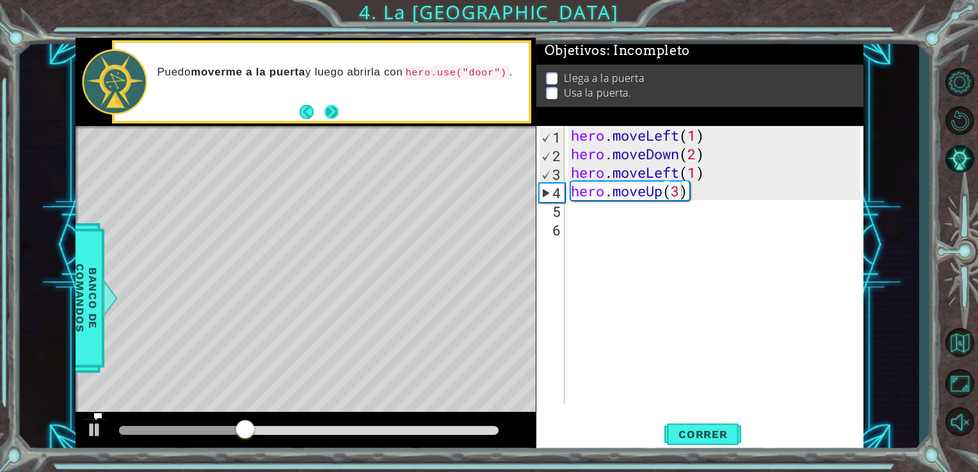
click at [329, 105] on button "Next" at bounding box center [330, 111] width 15 height 15
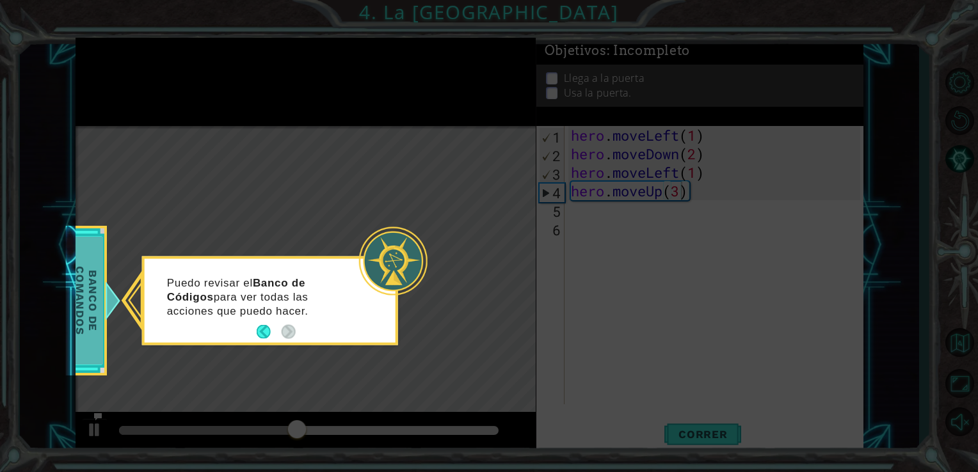
click at [108, 310] on div at bounding box center [112, 301] width 16 height 38
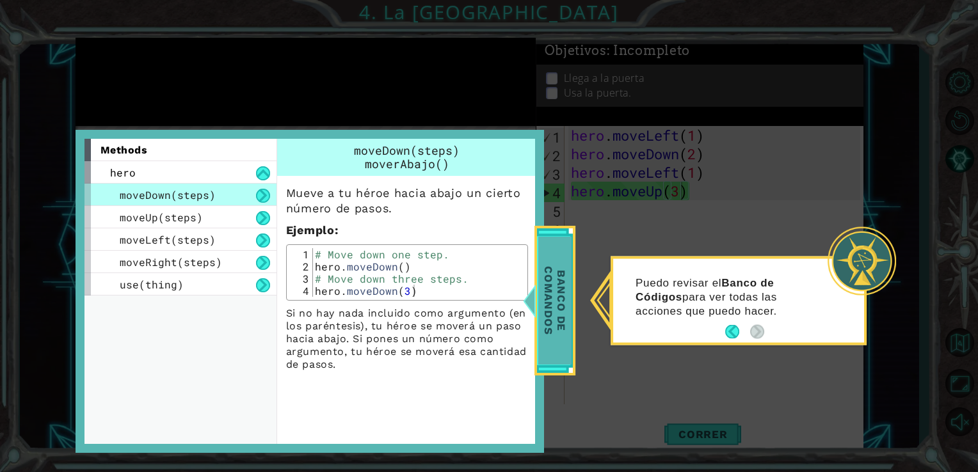
click at [544, 339] on span "Banco de comandos" at bounding box center [554, 301] width 33 height 128
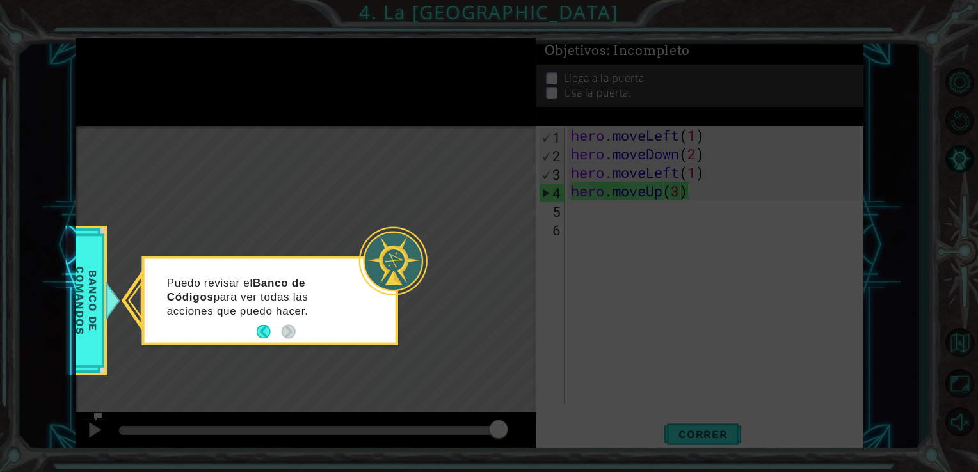
click at [257, 333] on footer at bounding box center [276, 332] width 39 height 19
click at [264, 332] on button "Back" at bounding box center [269, 332] width 25 height 14
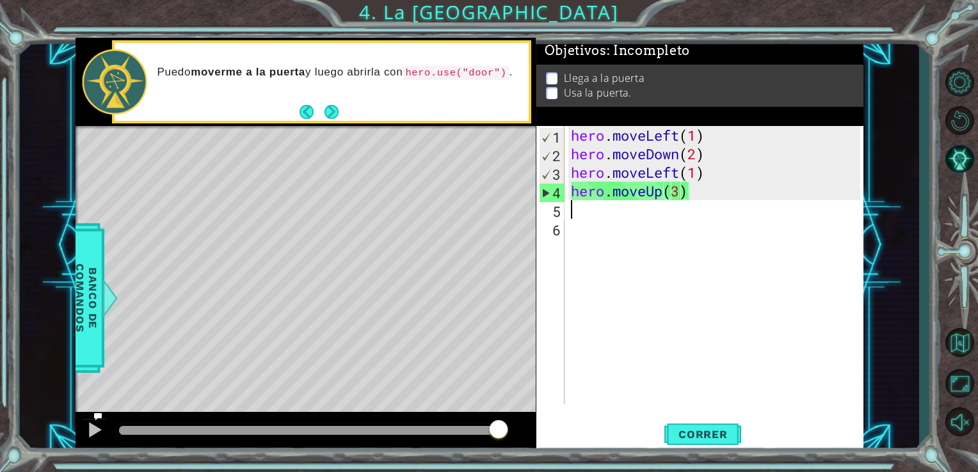
click at [573, 216] on div "hero . moveLeft ( 1 ) hero . moveDown ( 2 ) hero . moveLeft ( 1 ) hero . moveUp…" at bounding box center [717, 284] width 299 height 316
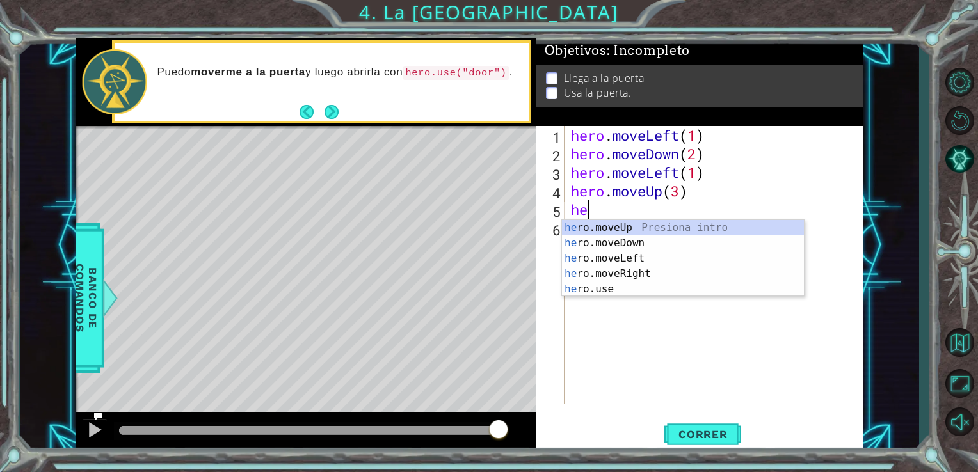
scroll to position [0, 0]
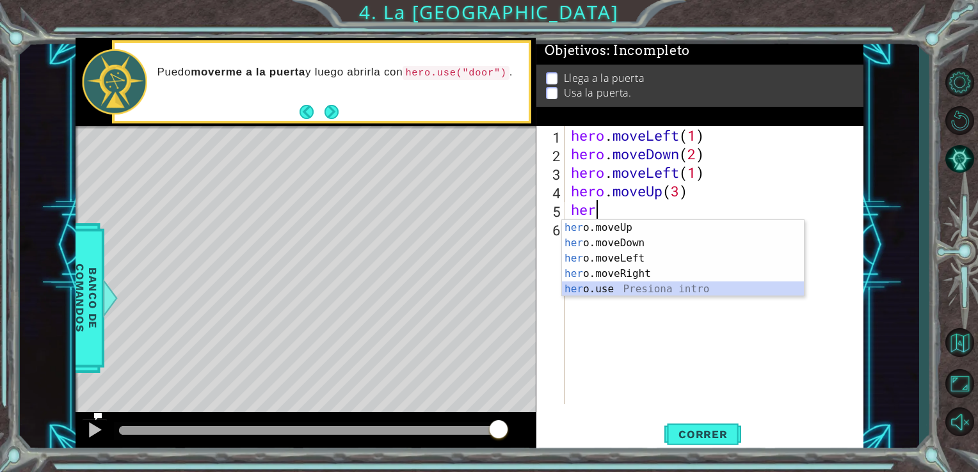
click at [636, 291] on div "her o.moveUp Presiona intro her o.moveDown Presiona intro her o.moveLeft Presio…" at bounding box center [683, 274] width 242 height 108
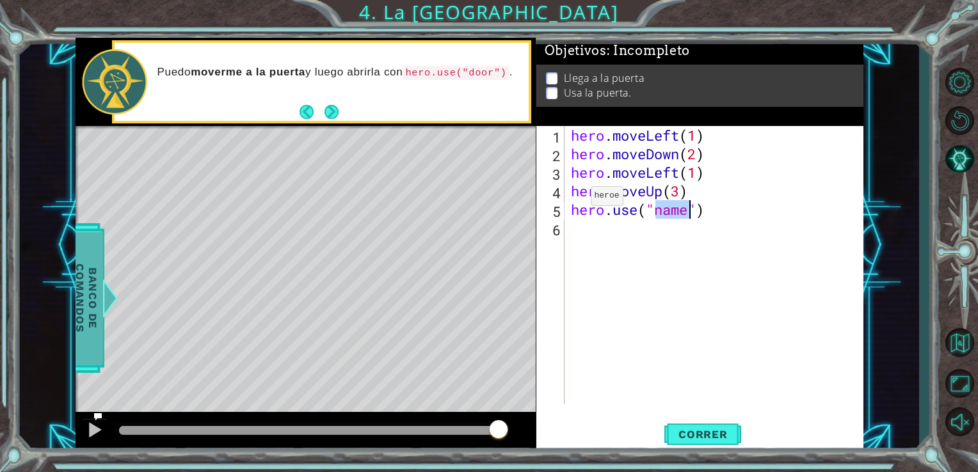
type textarea "hero.use("name")"
click at [87, 326] on span "Banco de comandos" at bounding box center [86, 298] width 33 height 132
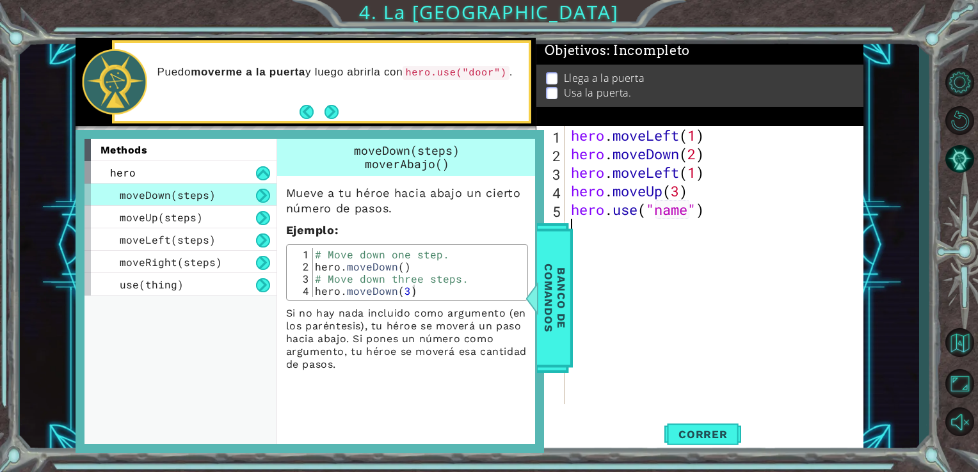
click at [595, 307] on div "hero . moveLeft ( 1 ) hero . moveDown ( 2 ) hero . moveLeft ( 1 ) hero . moveUp…" at bounding box center [717, 284] width 299 height 316
click at [562, 337] on span "Banco de comandos" at bounding box center [554, 298] width 33 height 132
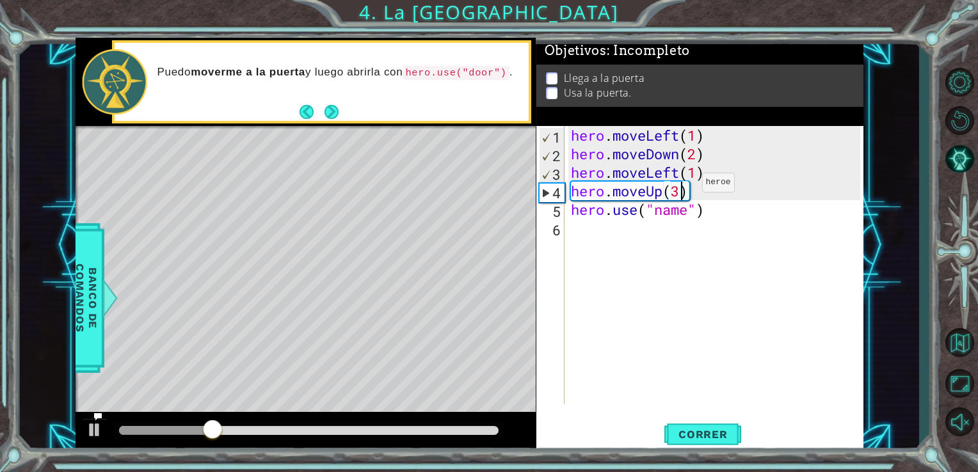
click at [682, 186] on div "hero . moveLeft ( 1 ) hero . moveDown ( 2 ) hero . moveLeft ( 1 ) hero . moveUp…" at bounding box center [717, 284] width 299 height 316
click at [683, 213] on div "hero . moveLeft ( 1 ) hero . moveDown ( 2 ) hero . moveLeft ( 1 ) hero . moveUp…" at bounding box center [717, 284] width 299 height 316
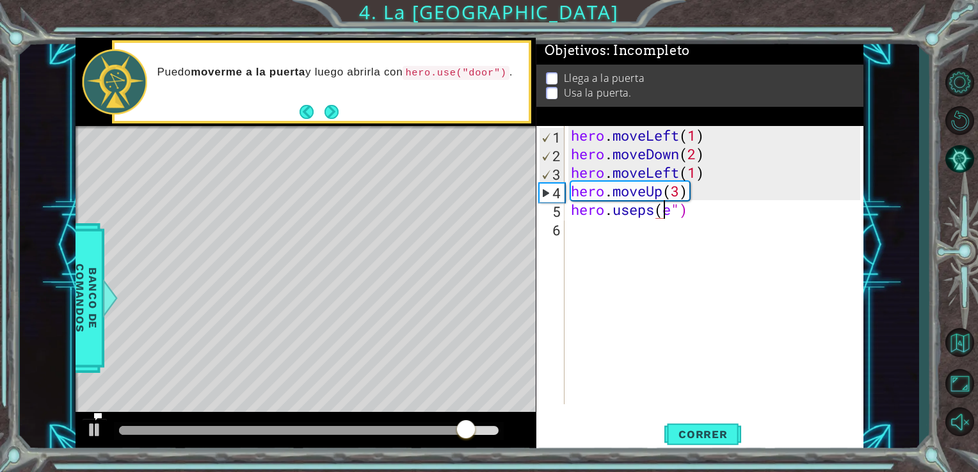
scroll to position [0, 4]
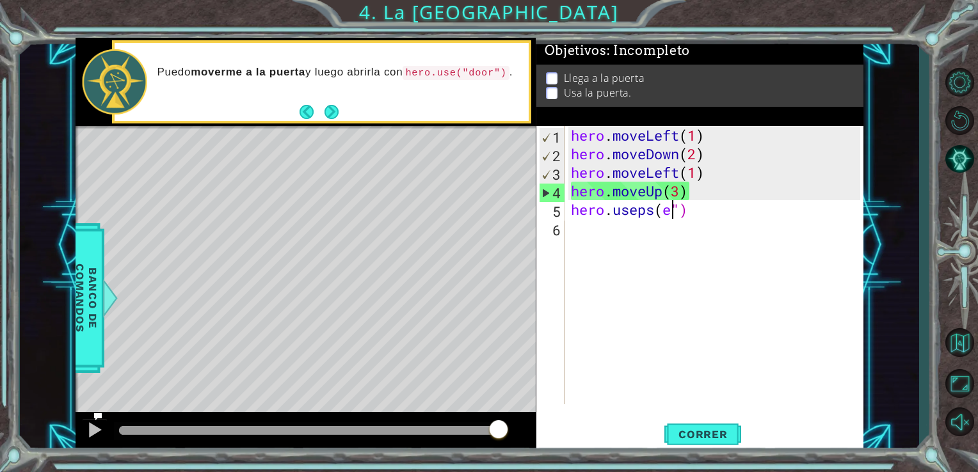
click at [675, 214] on div "hero . moveLeft ( 1 ) hero . moveDown ( 2 ) hero . moveLeft ( 1 ) hero . moveUp…" at bounding box center [717, 284] width 299 height 316
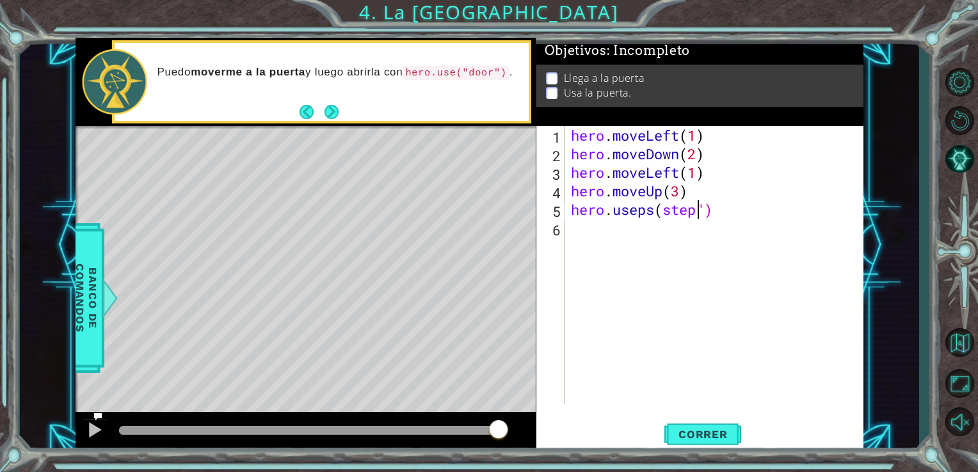
scroll to position [0, 5]
click at [694, 440] on span "Correr" at bounding box center [703, 434] width 75 height 13
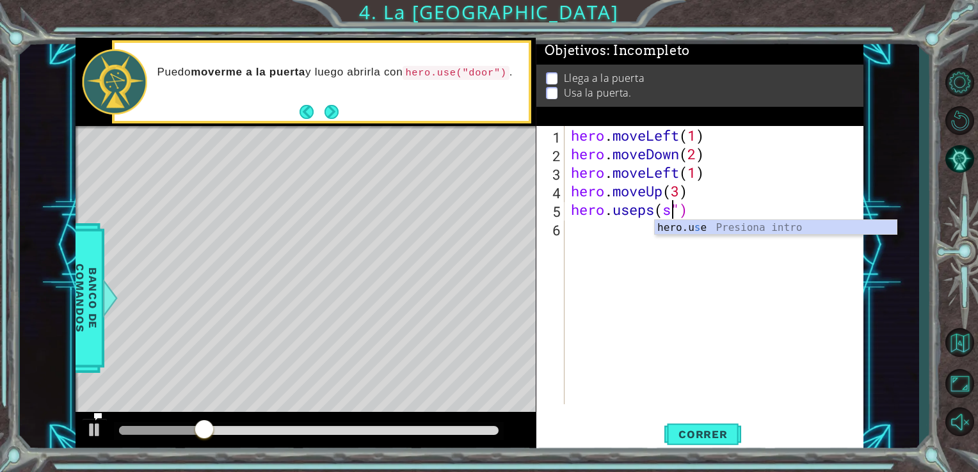
scroll to position [0, 4]
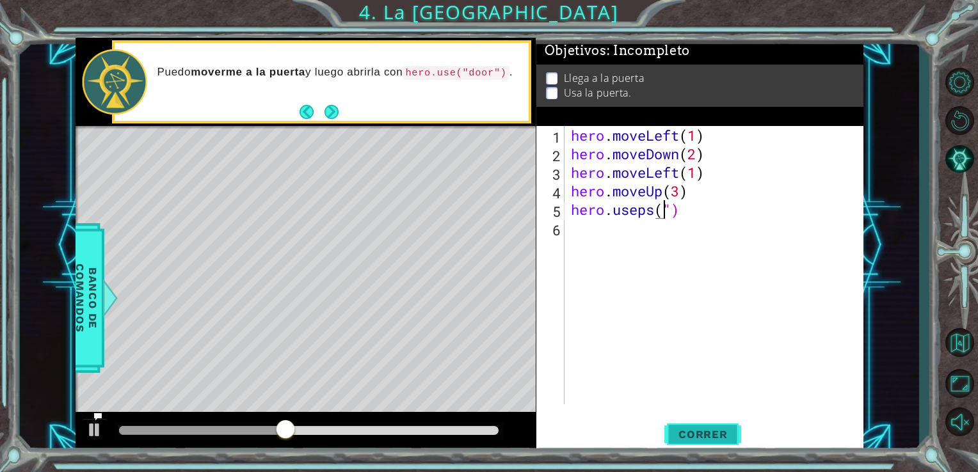
click at [668, 436] on span "Correr" at bounding box center [703, 434] width 75 height 13
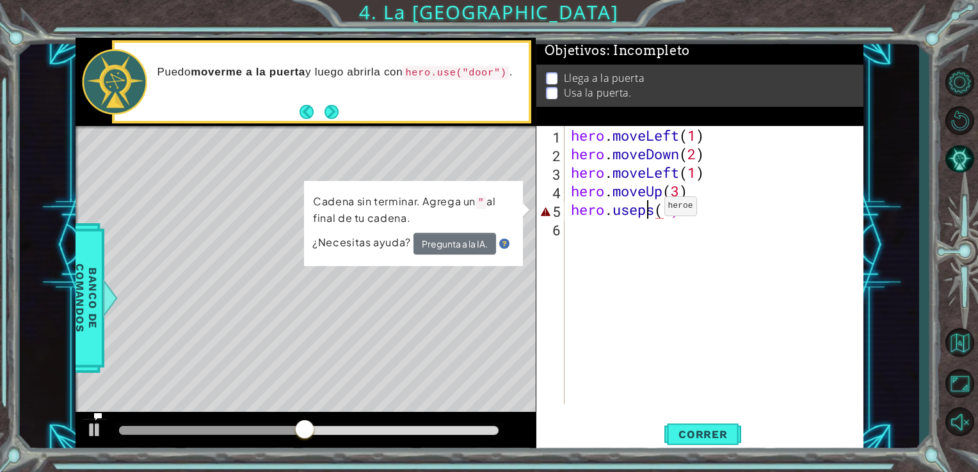
click at [645, 209] on div "hero . moveLeft ( 1 ) hero . moveDown ( 2 ) hero . moveLeft ( 1 ) hero . moveUp…" at bounding box center [717, 284] width 299 height 316
click at [684, 204] on div "hero . moveLeft ( 1 ) hero . moveDown ( 2 ) hero . moveLeft ( 1 ) hero . moveUp…" at bounding box center [717, 284] width 299 height 316
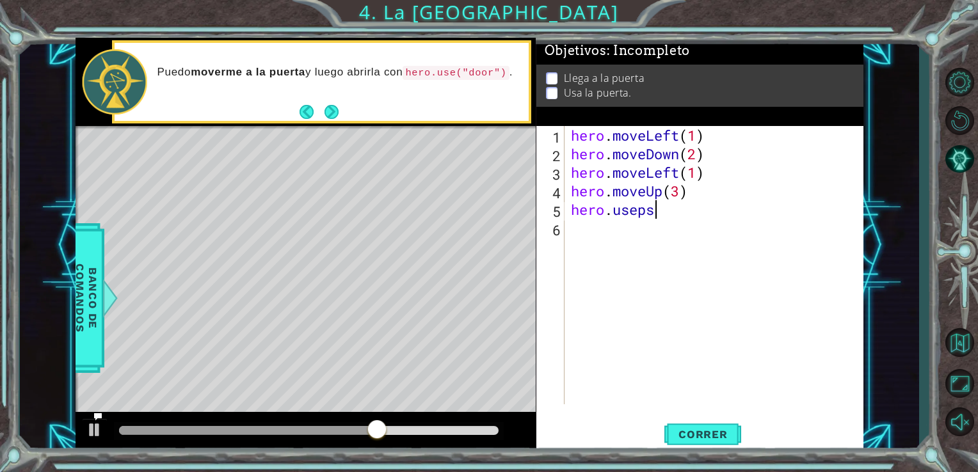
scroll to position [0, 1]
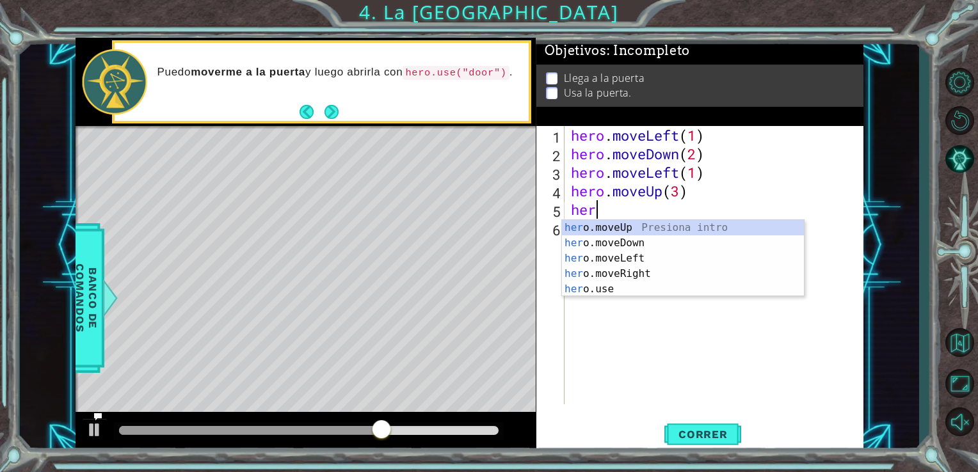
type textarea "h"
type textarea "hero.moveU"
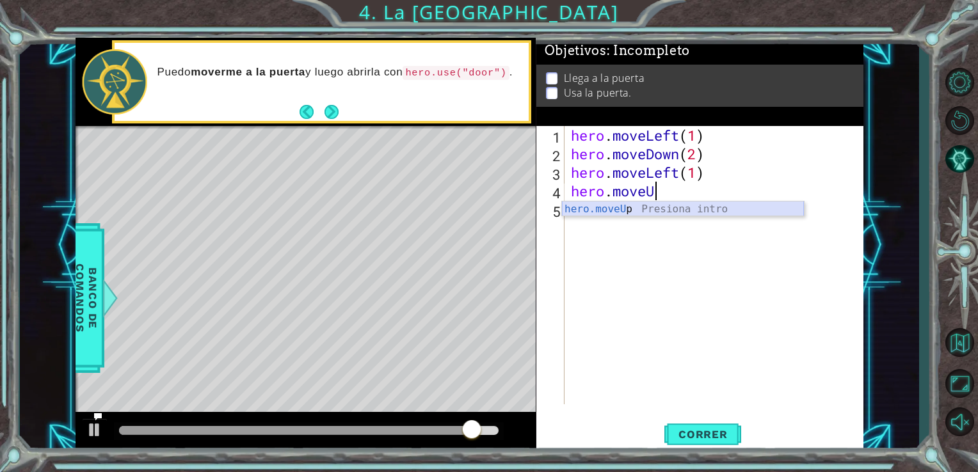
click at [620, 210] on div "hero.moveU p Presiona intro" at bounding box center [683, 225] width 242 height 46
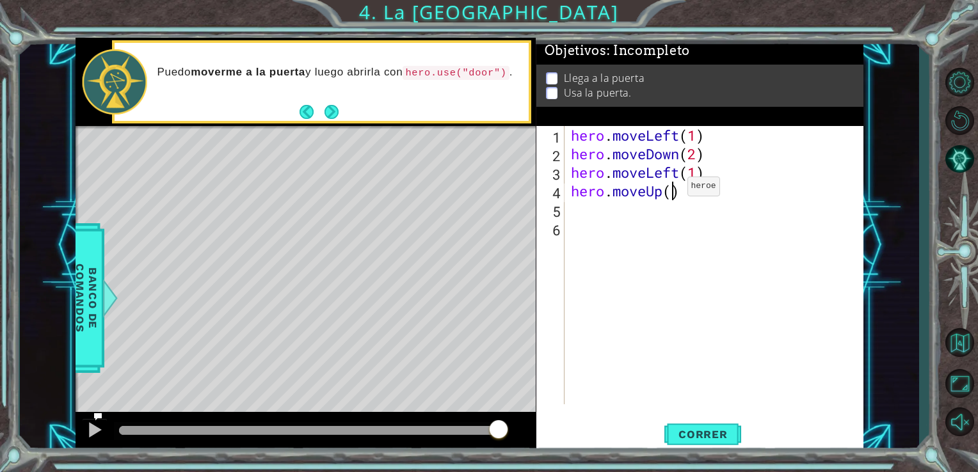
click at [668, 189] on div "hero . moveLeft ( 1 ) hero . moveDown ( 2 ) hero . moveLeft ( 1 ) hero . moveUp…" at bounding box center [717, 284] width 299 height 316
type textarea "hero.moveUp(3)"
click at [330, 105] on button "Next" at bounding box center [332, 112] width 14 height 14
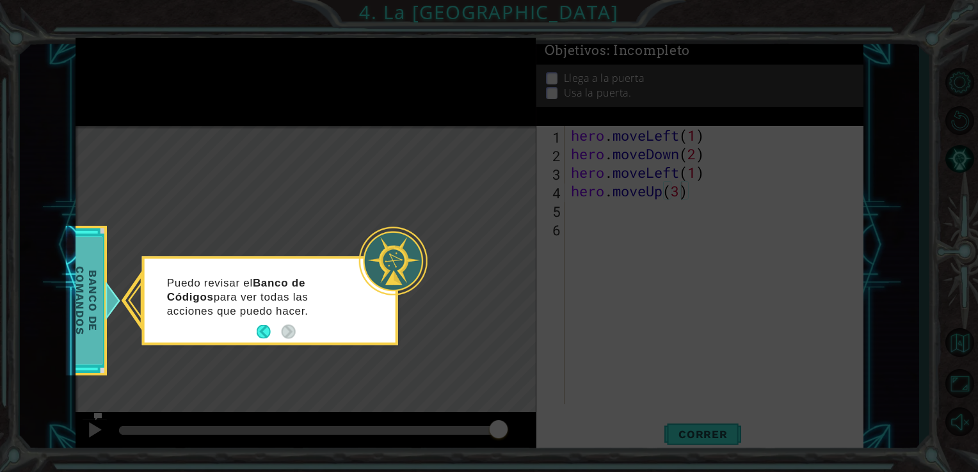
click at [93, 300] on span "Banco de comandos" at bounding box center [86, 301] width 33 height 128
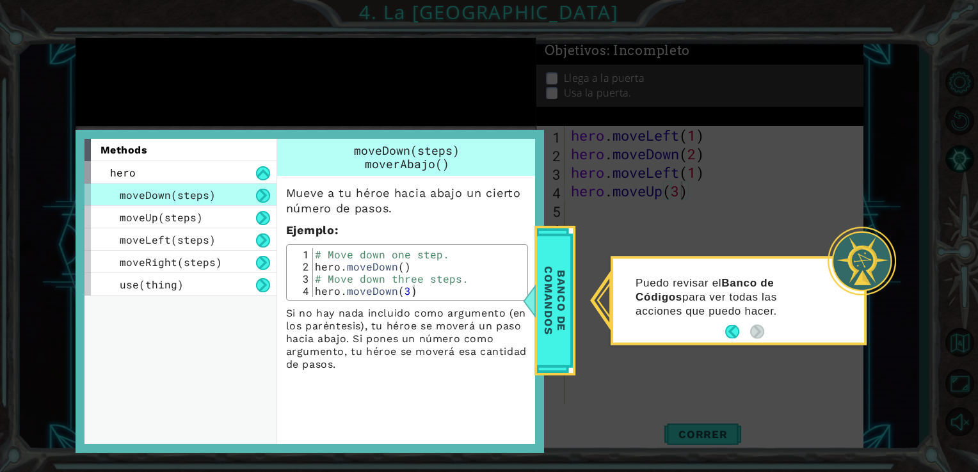
click at [389, 333] on p "Si no hay nada incluido como argumento (en los paréntesis), tu héroe se moverá …" at bounding box center [407, 339] width 242 height 64
click at [291, 327] on p "Si no hay nada incluido como argumento (en los paréntesis), tu héroe se moverá …" at bounding box center [407, 339] width 242 height 64
click at [553, 241] on span "Banco de comandos" at bounding box center [554, 301] width 33 height 128
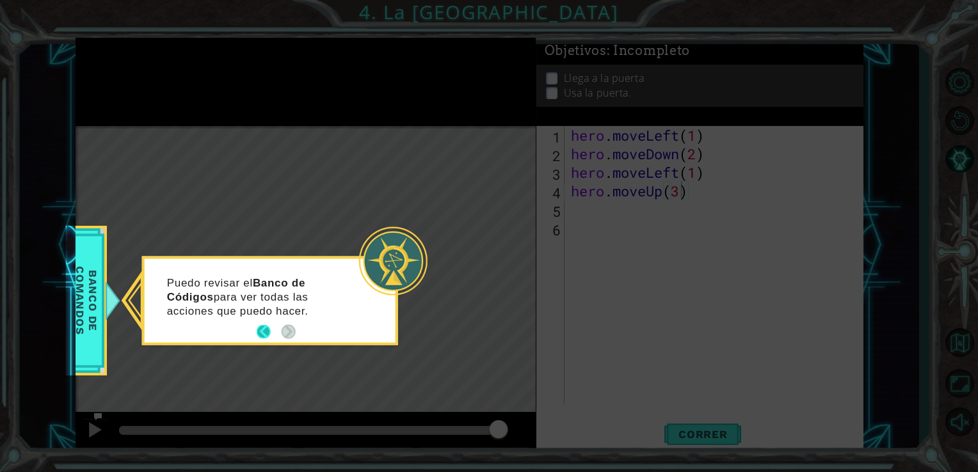
click at [268, 338] on button "Back" at bounding box center [269, 332] width 25 height 14
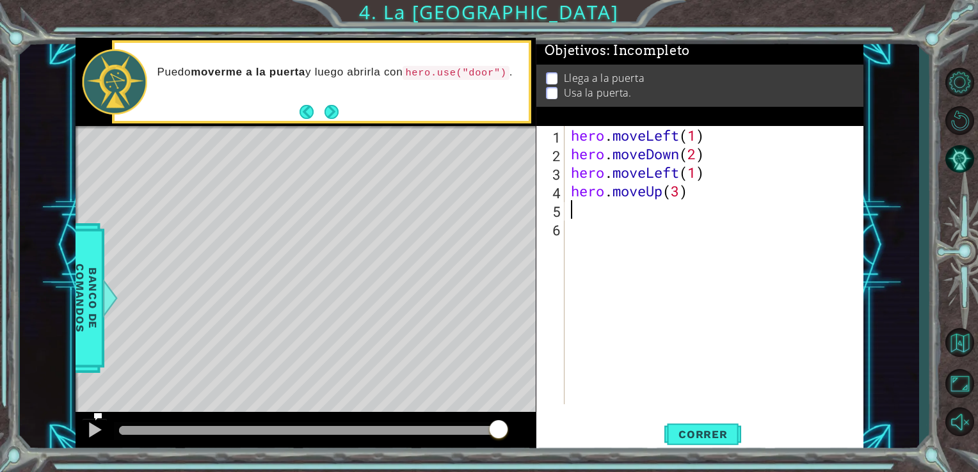
click at [570, 207] on div "hero . moveLeft ( 1 ) hero . moveDown ( 2 ) hero . moveLeft ( 1 ) hero . moveUp…" at bounding box center [717, 284] width 299 height 316
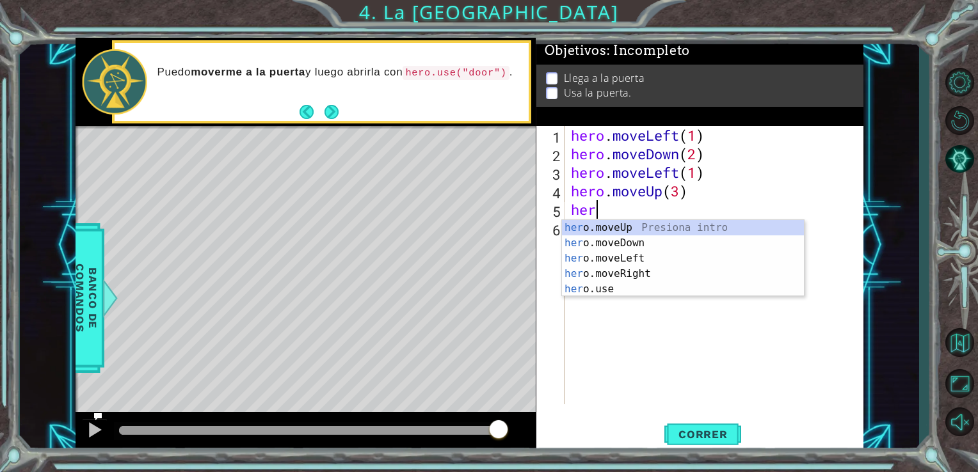
scroll to position [0, 0]
type textarea "hero"
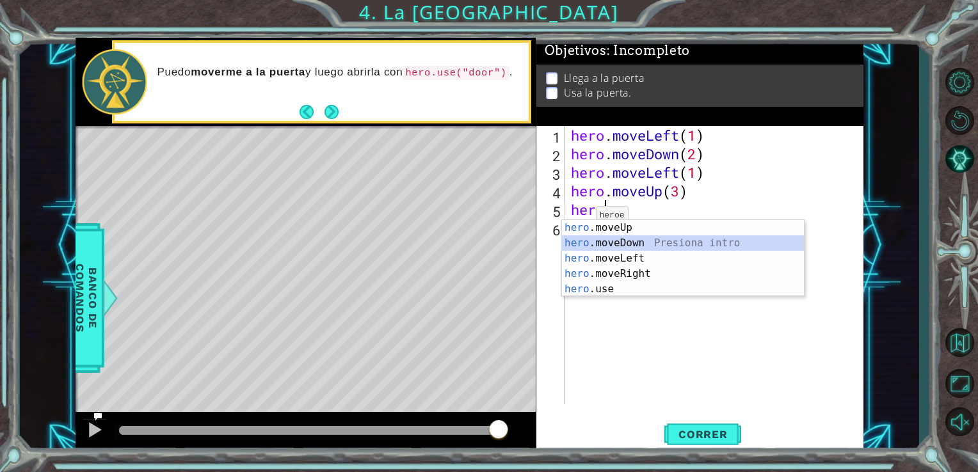
click at [607, 239] on div "hero .moveUp Presiona intro hero .moveDown Presiona intro hero .moveLeft Presio…" at bounding box center [683, 274] width 242 height 108
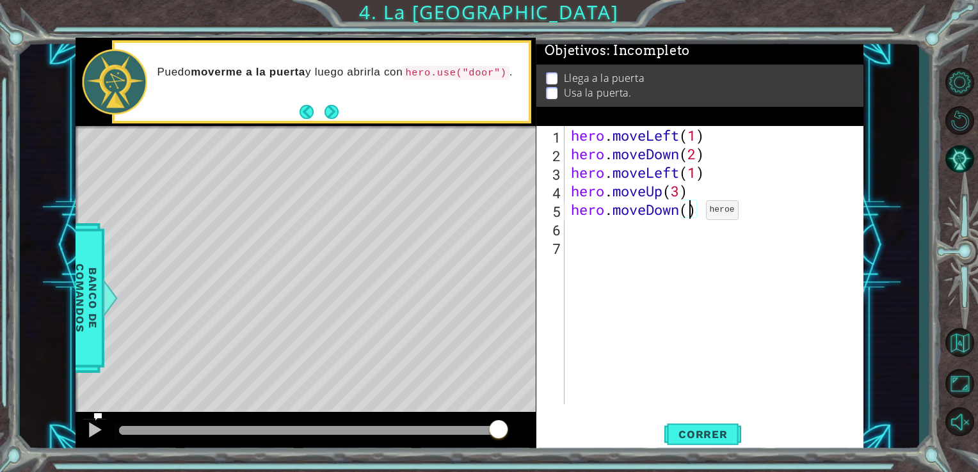
click at [686, 213] on div "hero . moveLeft ( 1 ) hero . moveDown ( 2 ) hero . moveLeft ( 1 ) hero . moveUp…" at bounding box center [717, 284] width 299 height 316
type textarea "hero.moveDown(2)"
click at [715, 434] on span "Correr" at bounding box center [703, 434] width 75 height 13
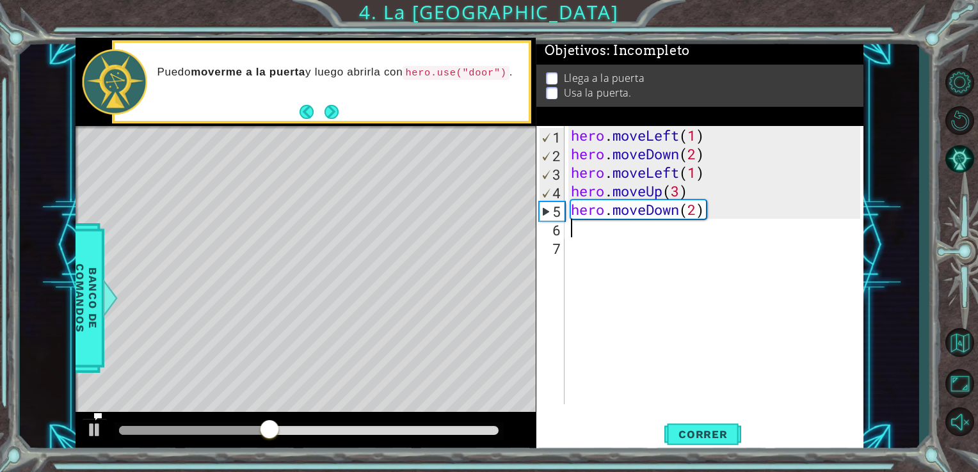
click at [570, 228] on div "hero . moveLeft ( 1 ) hero . moveDown ( 2 ) hero . moveLeft ( 1 ) hero . moveUp…" at bounding box center [717, 284] width 299 height 316
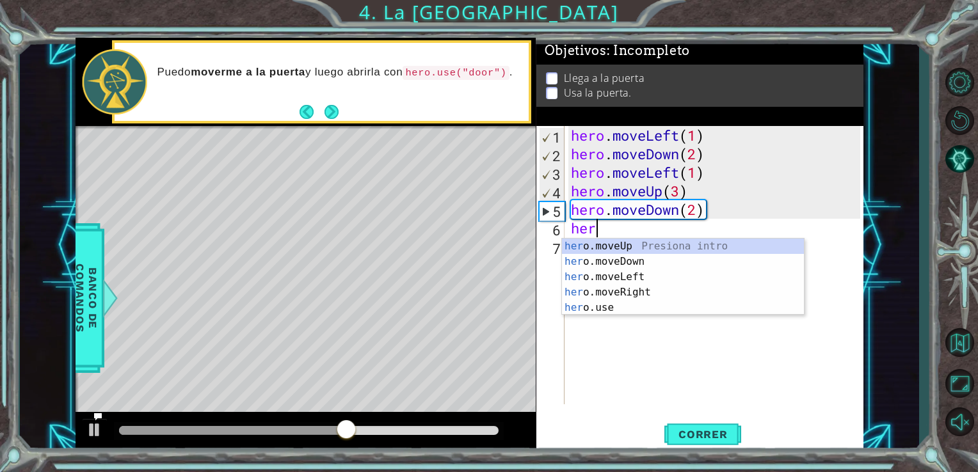
scroll to position [0, 0]
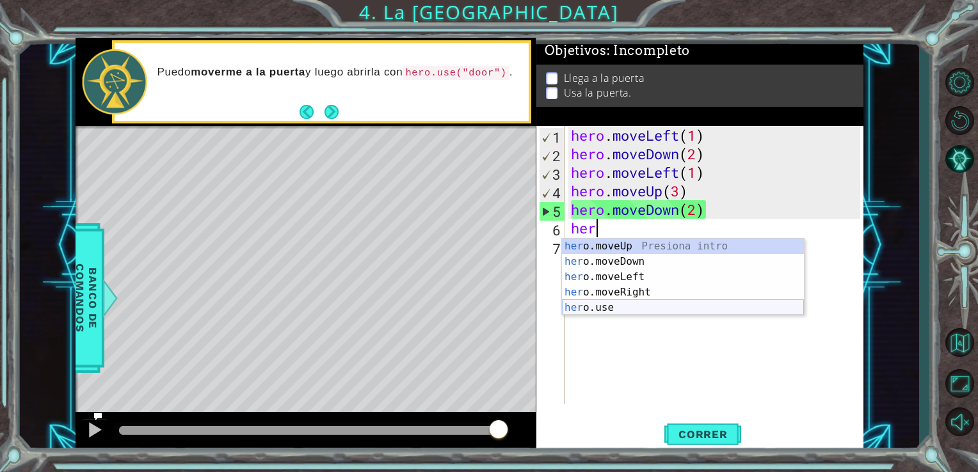
click at [605, 310] on div "her o.moveUp Presiona intro her o.moveDown Presiona intro her o.moveLeft Presio…" at bounding box center [683, 293] width 242 height 108
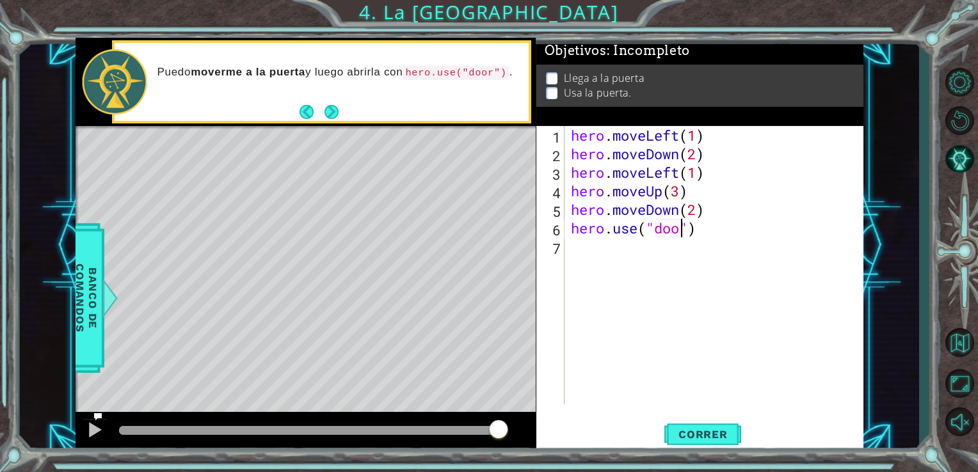
scroll to position [0, 5]
click at [680, 439] on span "Correr" at bounding box center [703, 434] width 75 height 13
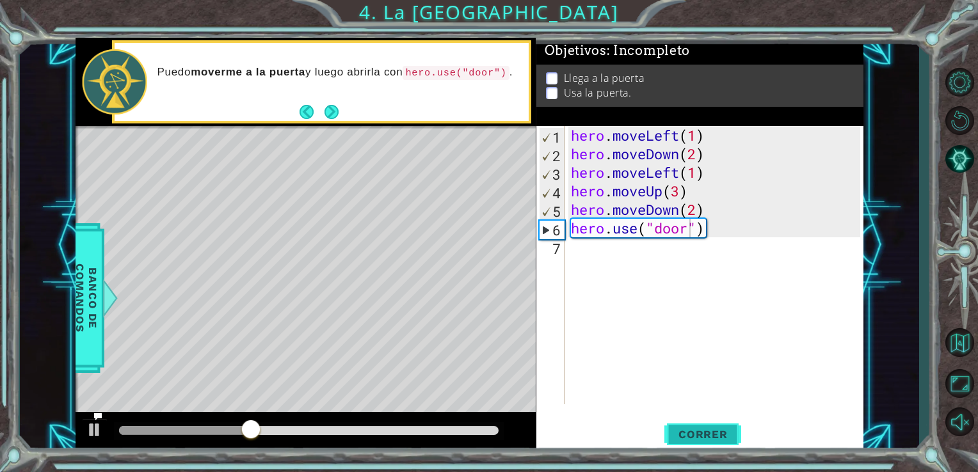
click at [680, 439] on span "Correr" at bounding box center [703, 434] width 75 height 13
click at [728, 434] on span "Correr" at bounding box center [703, 434] width 75 height 13
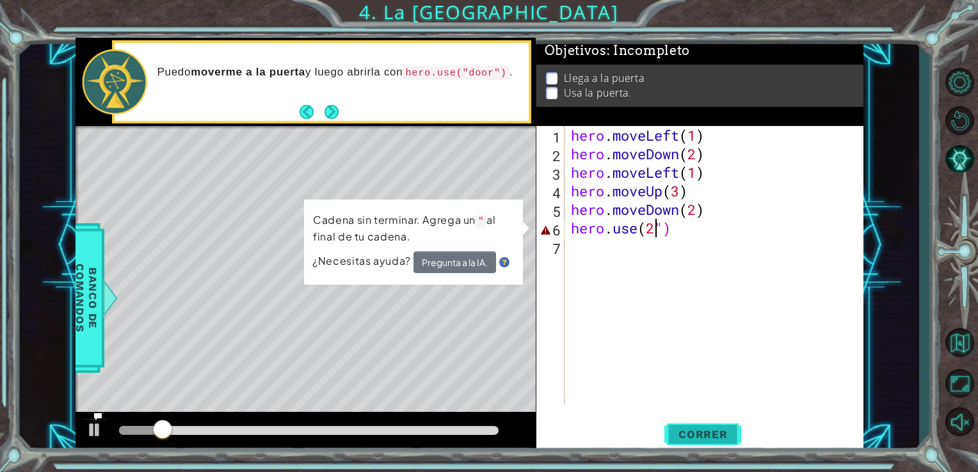
type textarea "hero.use(")"
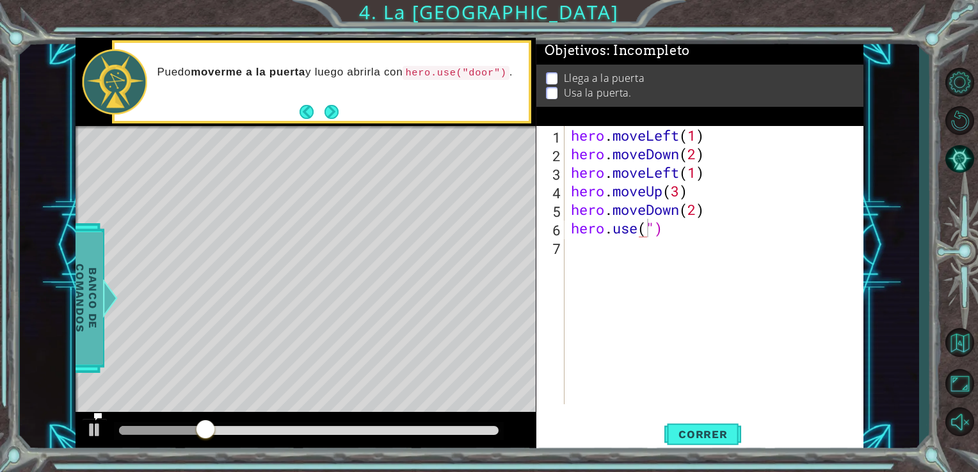
click at [86, 322] on span "Banco de comandos" at bounding box center [86, 298] width 33 height 132
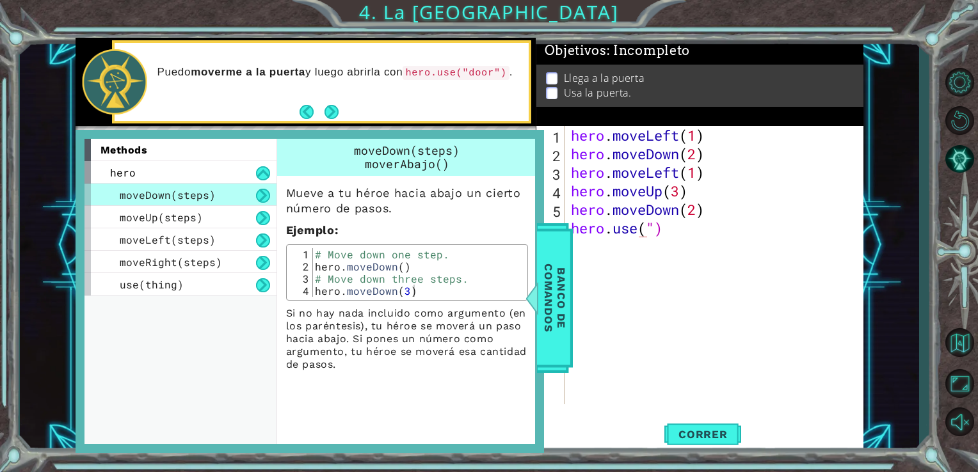
scroll to position [0, 0]
click at [637, 260] on div "hero . moveLeft ( 1 ) hero . moveDown ( 2 ) hero . moveLeft ( 1 ) hero . moveUp…" at bounding box center [717, 284] width 299 height 316
click at [686, 296] on div "hero . moveLeft ( 1 ) hero . moveDown ( 2 ) hero . moveLeft ( 1 ) hero . moveUp…" at bounding box center [717, 284] width 299 height 316
click at [543, 290] on span "Banco de comandos" at bounding box center [554, 298] width 33 height 132
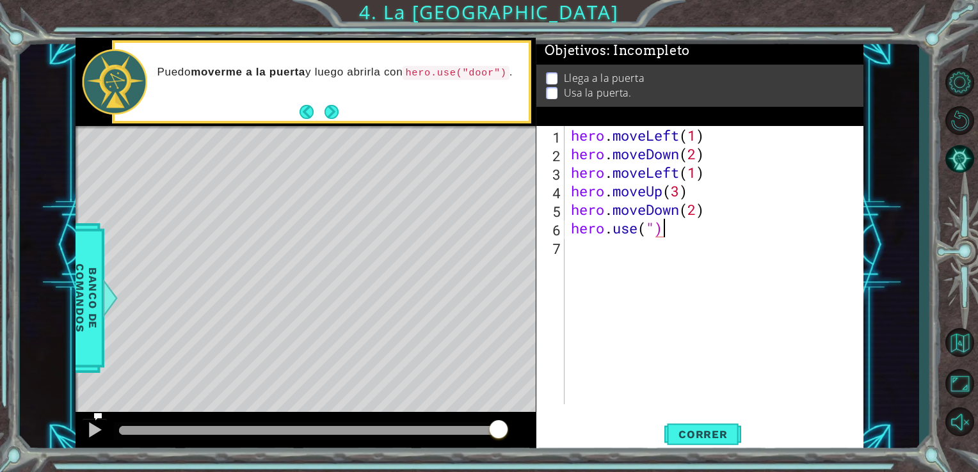
click at [666, 230] on div "hero . moveLeft ( 1 ) hero . moveDown ( 2 ) hero . moveLeft ( 1 ) hero . moveUp…" at bounding box center [717, 284] width 299 height 316
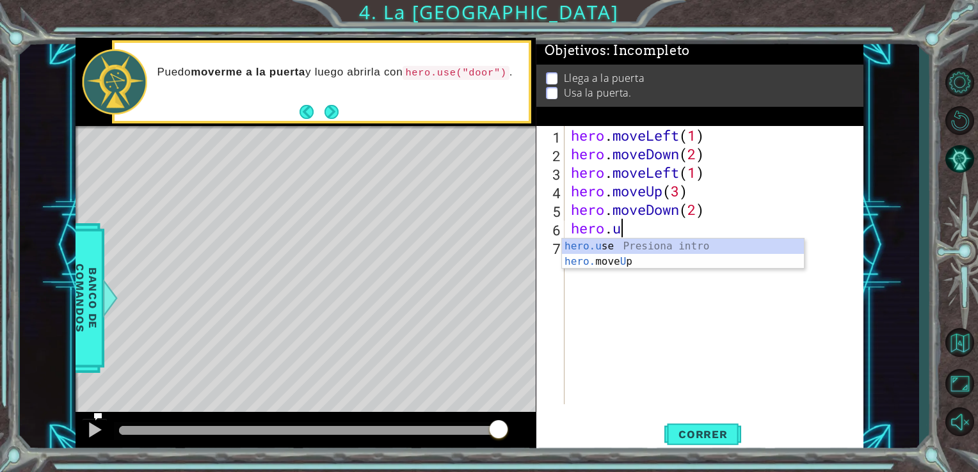
type textarea "hero."
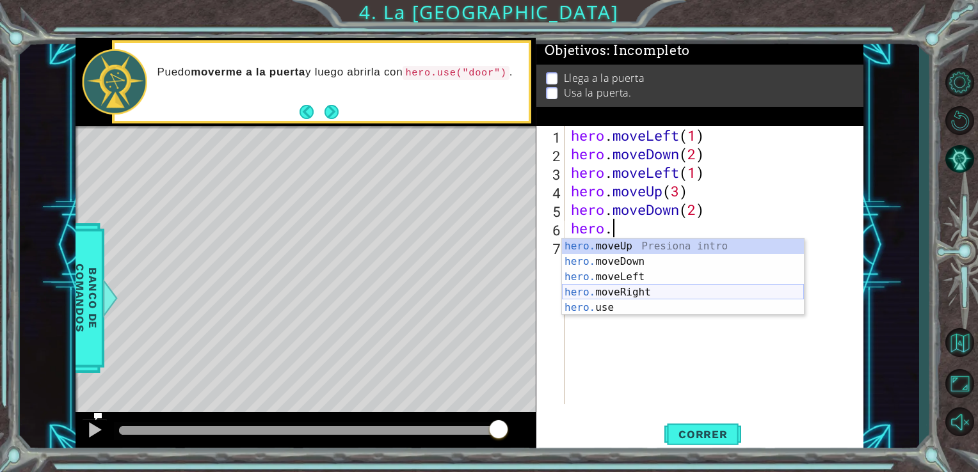
click at [635, 294] on div "hero. moveUp Presiona intro hero. moveDown Presiona intro hero. moveLeft Presio…" at bounding box center [683, 293] width 242 height 108
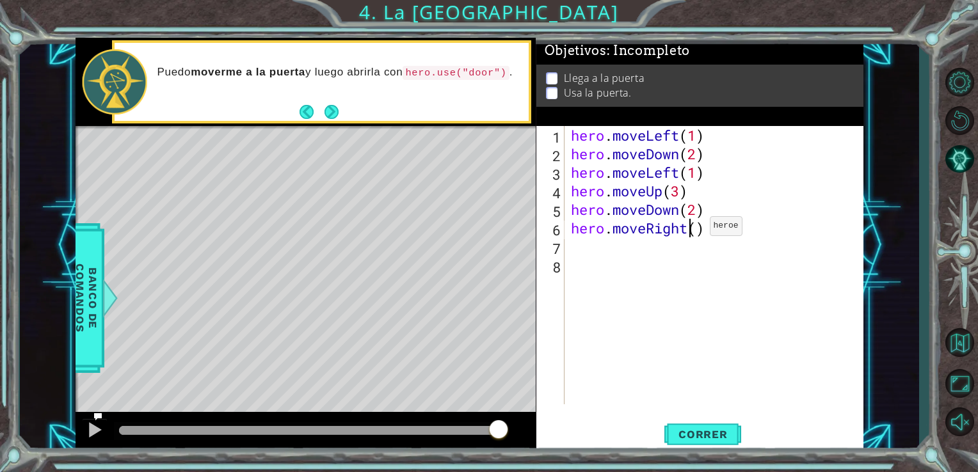
click at [690, 229] on div "hero . moveLeft ( 1 ) hero . moveDown ( 2 ) hero . moveLeft ( 1 ) hero . moveUp…" at bounding box center [717, 284] width 299 height 316
click at [695, 229] on div "hero . moveLeft ( 1 ) hero . moveDown ( 2 ) hero . moveLeft ( 1 ) hero . moveUp…" at bounding box center [717, 284] width 299 height 316
click at [705, 428] on button "Correr" at bounding box center [702, 434] width 77 height 33
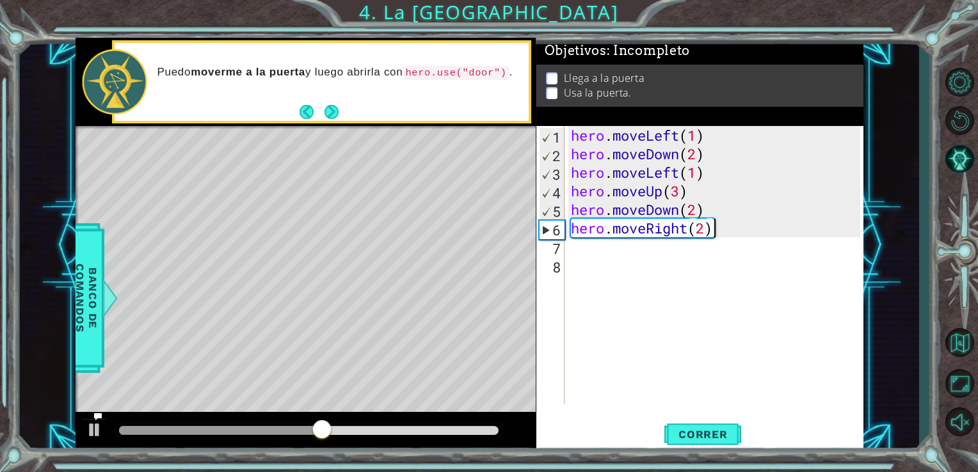
click at [714, 224] on div "hero . moveLeft ( 1 ) hero . moveDown ( 2 ) hero . moveLeft ( 1 ) hero . moveUp…" at bounding box center [717, 284] width 299 height 316
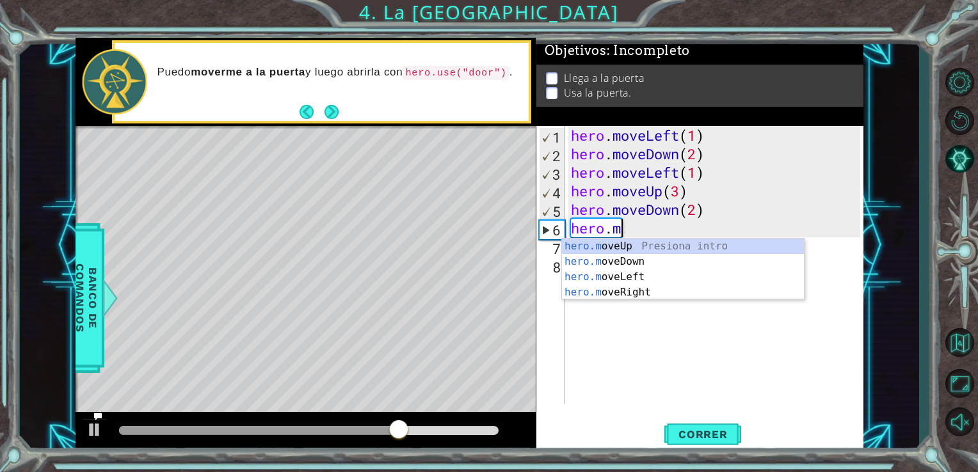
type textarea "hero."
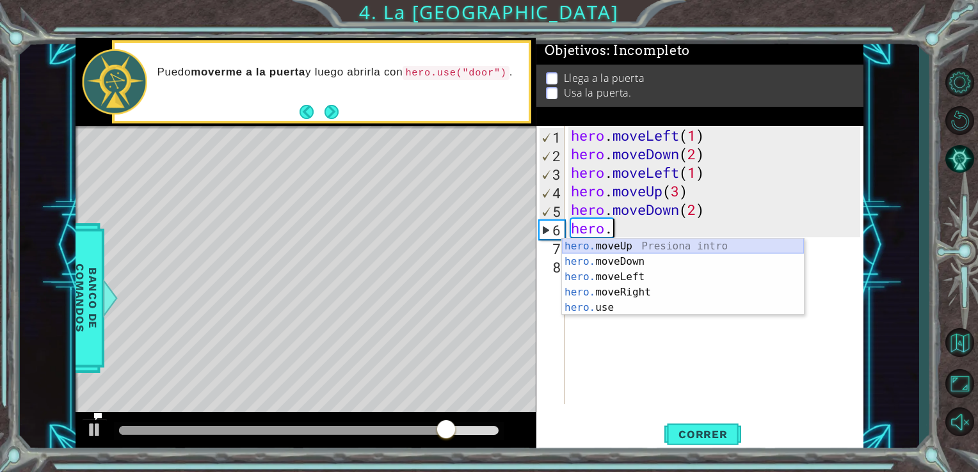
click at [649, 239] on div "hero. moveUp Presiona intro hero. moveDown Presiona intro hero. moveLeft Presio…" at bounding box center [683, 293] width 242 height 108
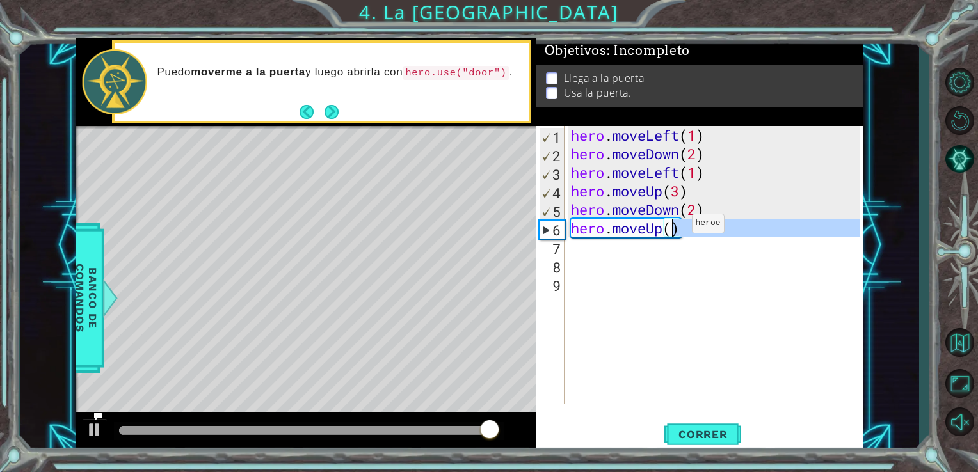
drag, startPoint x: 649, startPoint y: 239, endPoint x: 671, endPoint y: 227, distance: 25.2
click at [671, 227] on div "hero . moveLeft ( 1 ) hero . moveDown ( 2 ) hero . moveLeft ( 1 ) hero . moveUp…" at bounding box center [717, 284] width 299 height 316
click at [671, 227] on div "hero . moveLeft ( 1 ) hero . moveDown ( 2 ) hero . moveLeft ( 1 ) hero . moveUp…" at bounding box center [714, 265] width 293 height 278
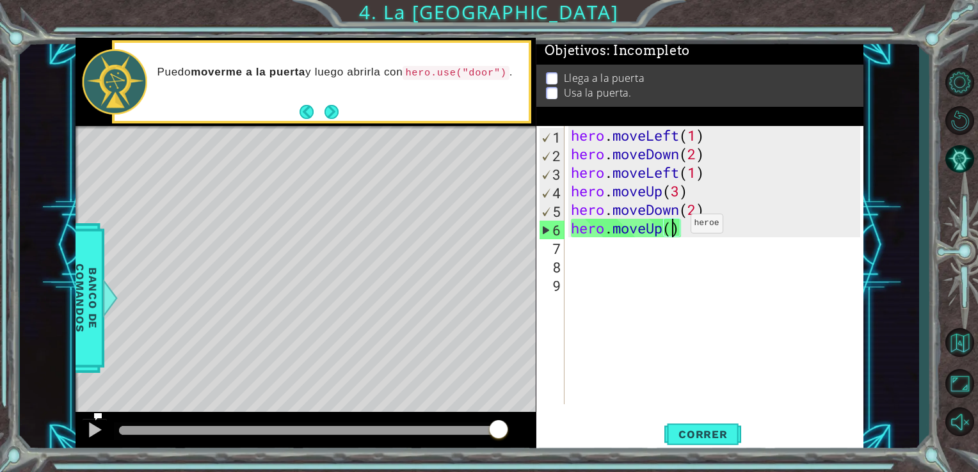
scroll to position [0, 4]
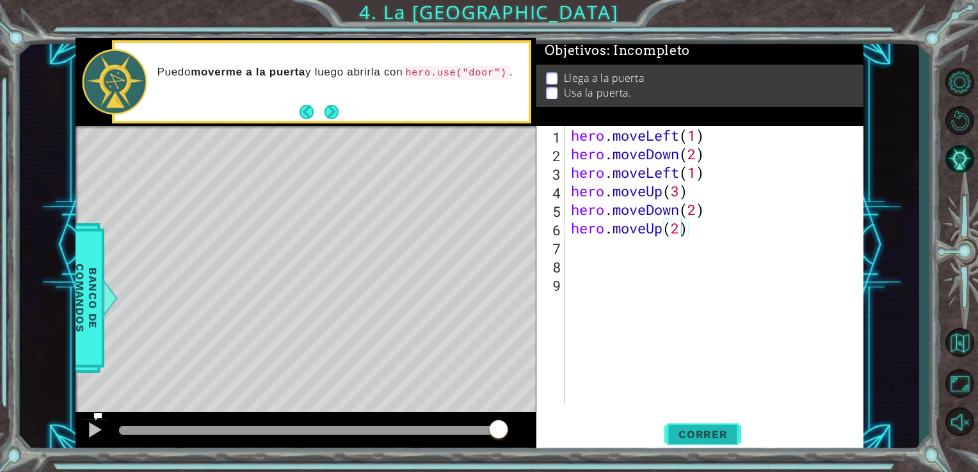
click at [716, 441] on span "Correr" at bounding box center [703, 434] width 75 height 13
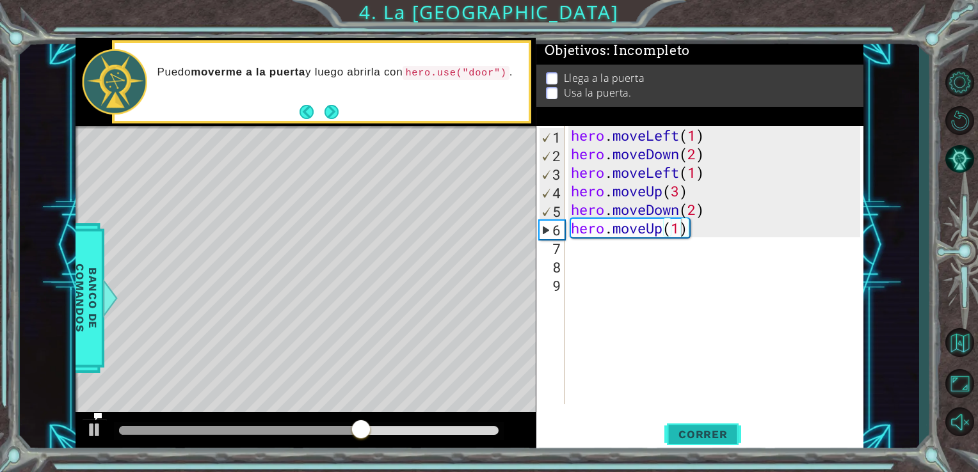
click at [701, 437] on span "Correr" at bounding box center [703, 434] width 75 height 13
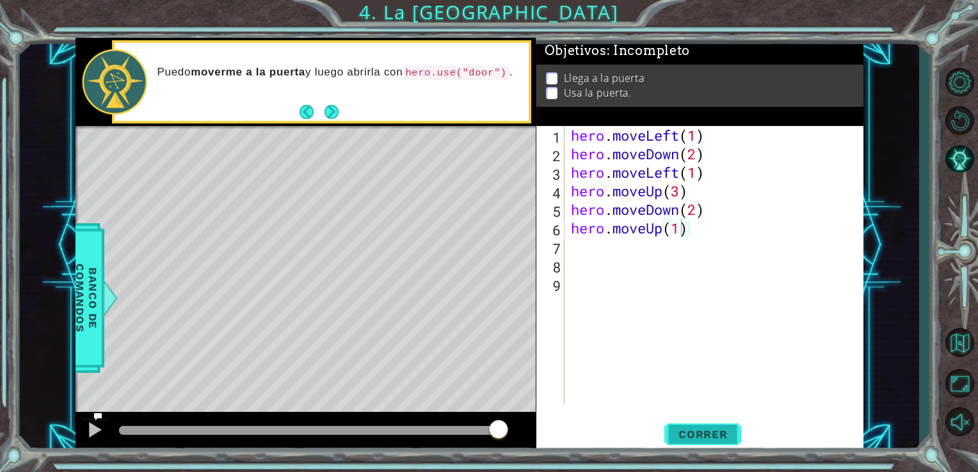
click at [701, 437] on span "Correr" at bounding box center [703, 434] width 75 height 13
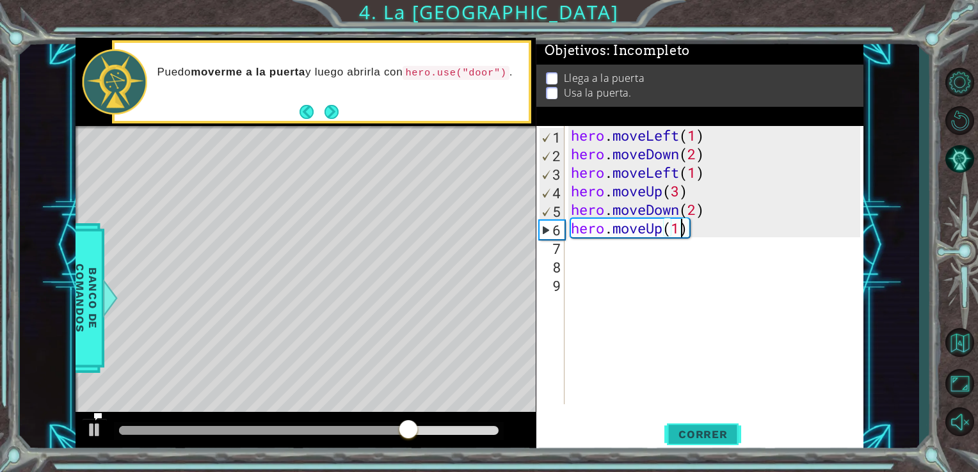
type textarea "hero.moveUp()"
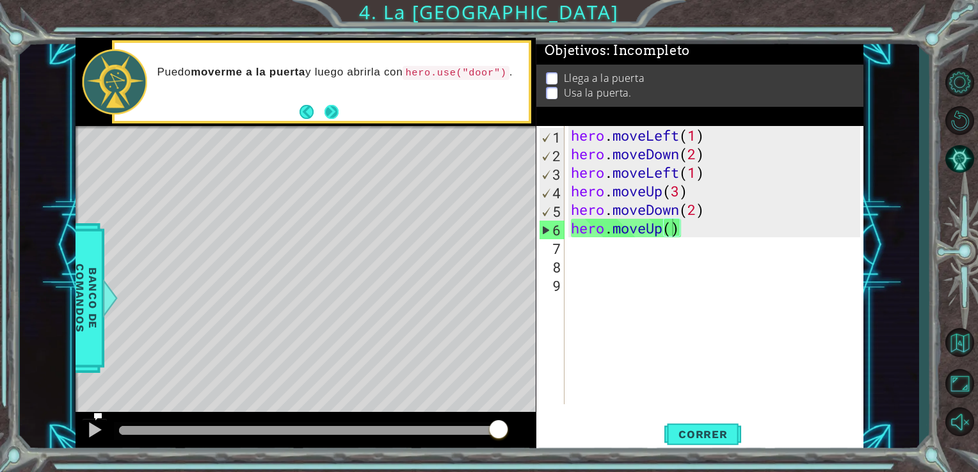
click at [335, 110] on button "Next" at bounding box center [331, 112] width 24 height 24
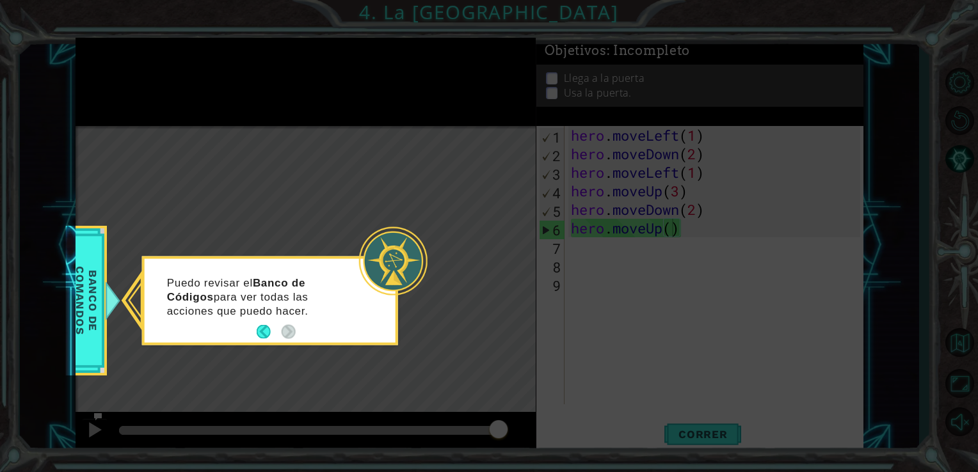
click at [335, 110] on icon at bounding box center [489, 236] width 978 height 472
click at [257, 324] on footer at bounding box center [276, 332] width 39 height 19
click at [260, 329] on button "Back" at bounding box center [269, 332] width 25 height 14
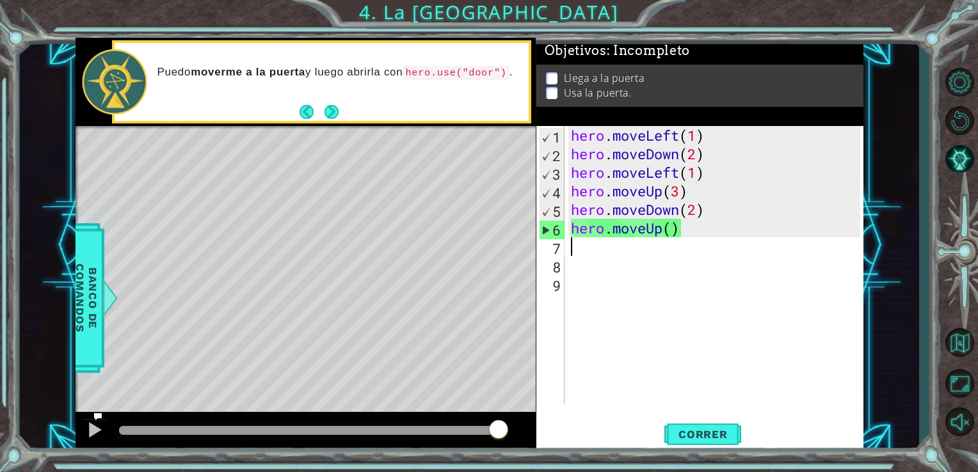
click at [678, 238] on div "hero . moveLeft ( 1 ) hero . moveDown ( 2 ) hero . moveLeft ( 1 ) hero . moveUp…" at bounding box center [717, 284] width 299 height 316
click at [678, 229] on div "hero . moveLeft ( 1 ) hero . moveDown ( 2 ) hero . moveLeft ( 1 ) hero . moveUp…" at bounding box center [717, 284] width 299 height 316
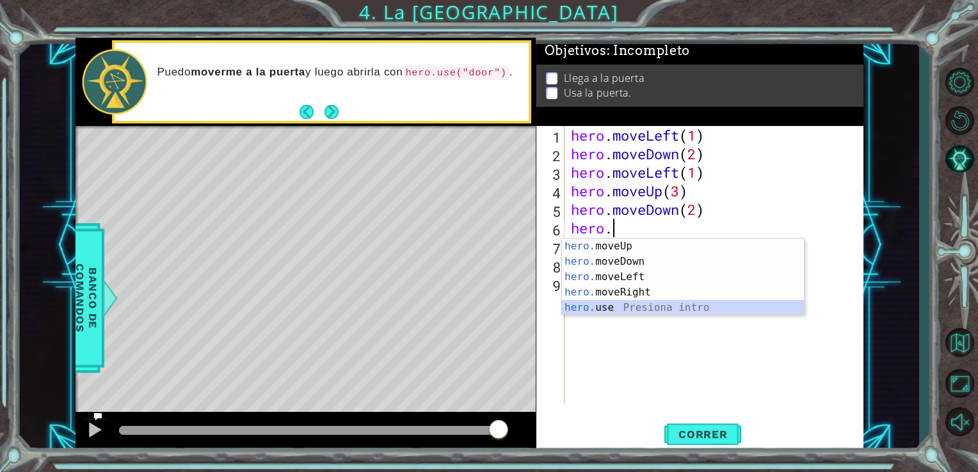
click at [593, 313] on div "hero. moveUp Presiona intro hero. moveDown Presiona intro hero. moveLeft Presio…" at bounding box center [683, 293] width 242 height 108
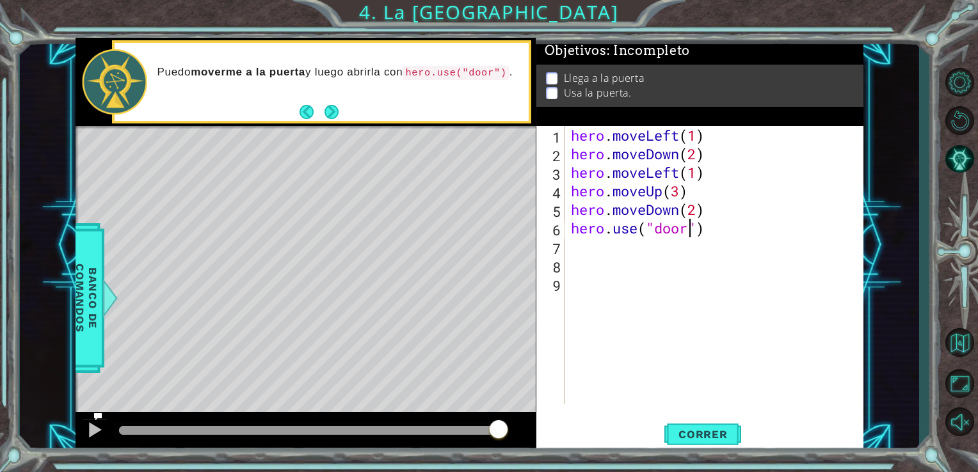
scroll to position [0, 5]
click at [689, 430] on span "Correr" at bounding box center [703, 434] width 75 height 13
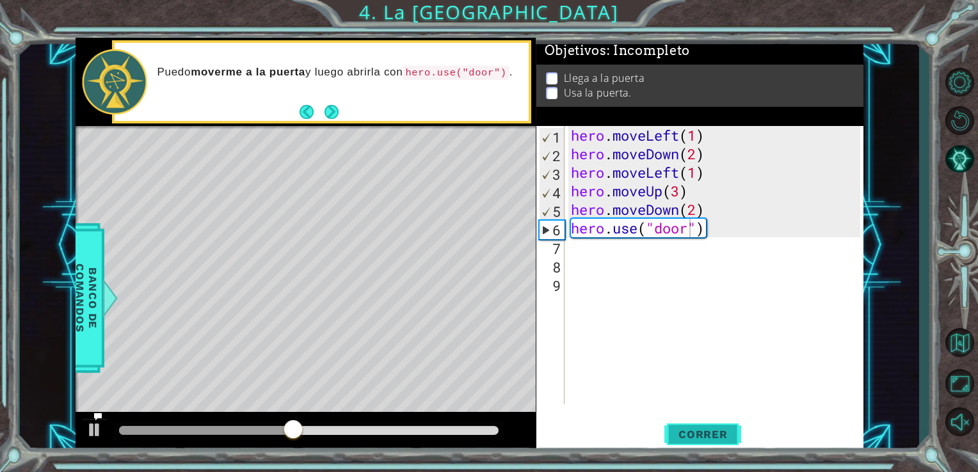
click at [689, 430] on span "Correr" at bounding box center [703, 434] width 75 height 13
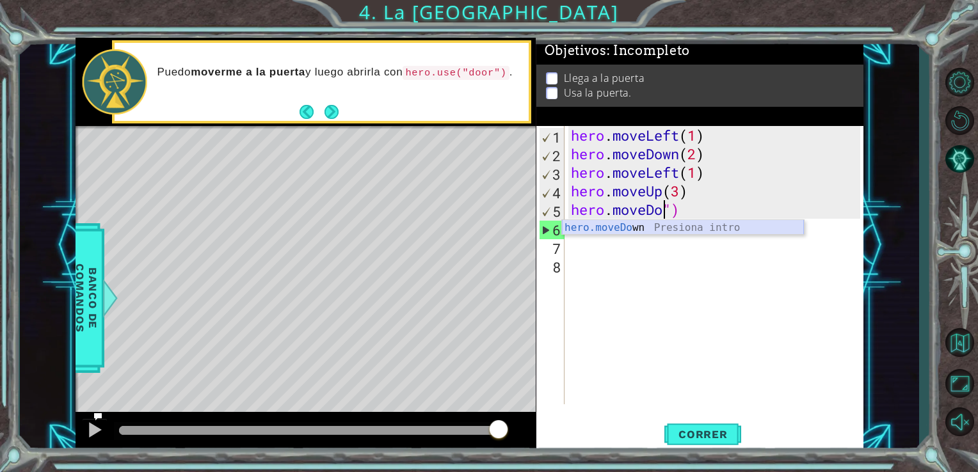
click at [602, 227] on div "hero.moveDo wn Presiona intro" at bounding box center [683, 243] width 242 height 46
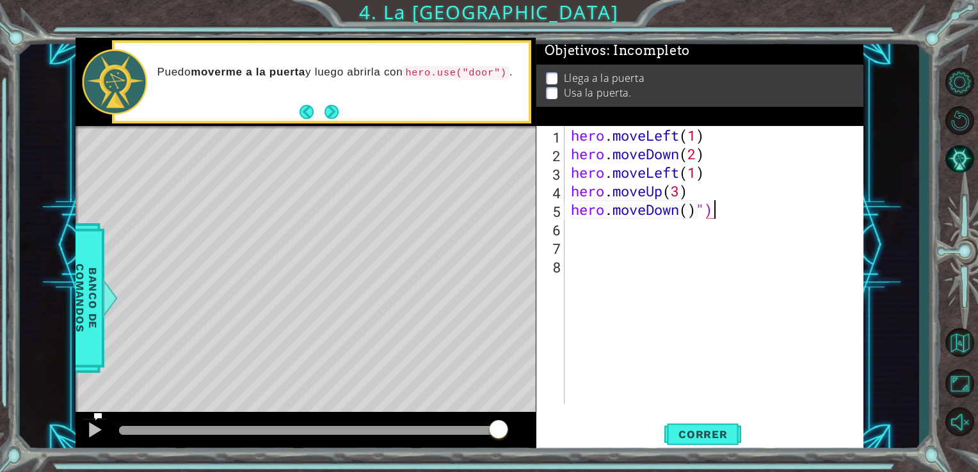
click at [714, 216] on div "hero . moveLeft ( 1 ) hero . moveDown ( 2 ) hero . moveLeft ( 1 ) hero . moveUp…" at bounding box center [717, 284] width 299 height 316
click at [686, 211] on div "hero . moveLeft ( 1 ) hero . moveDown ( 2 ) hero . moveLeft ( 1 ) hero . moveUp…" at bounding box center [717, 284] width 299 height 316
click at [719, 433] on span "Correr" at bounding box center [703, 434] width 75 height 13
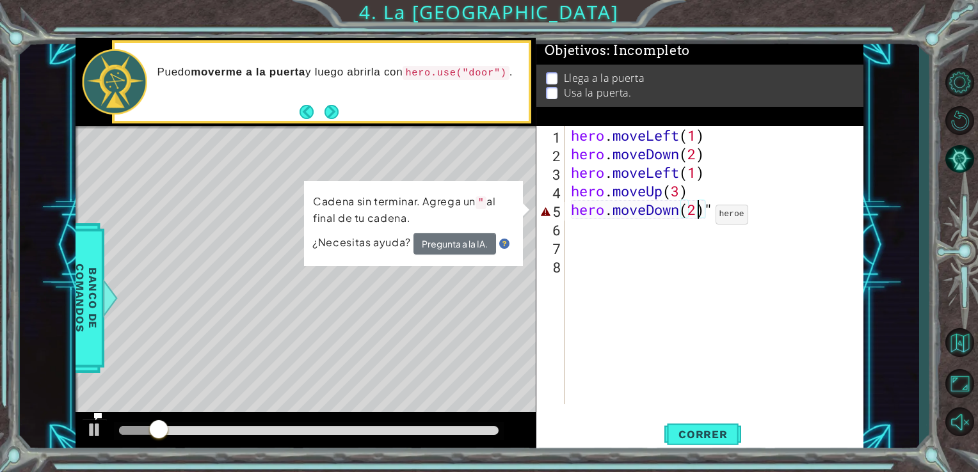
click at [696, 218] on div "hero . moveLeft ( 1 ) hero . moveDown ( 2 ) hero . moveLeft ( 1 ) hero . moveUp…" at bounding box center [717, 284] width 299 height 316
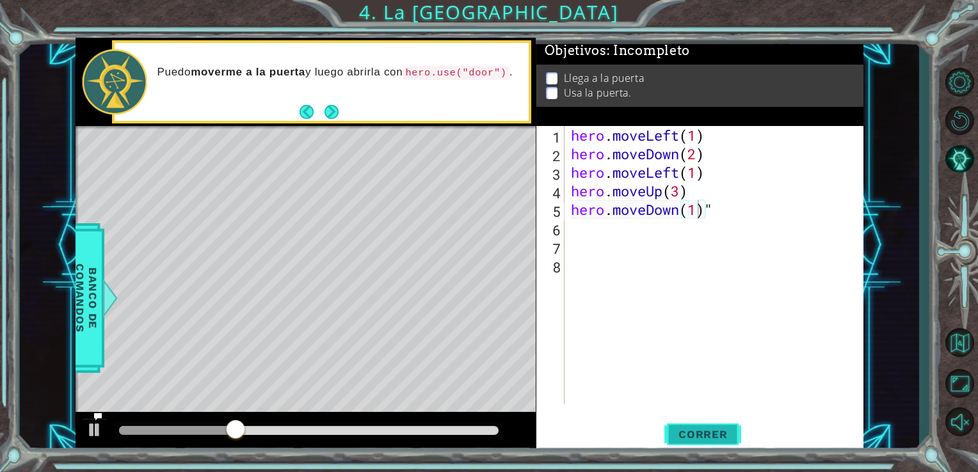
click at [716, 433] on span "Correr" at bounding box center [703, 434] width 75 height 13
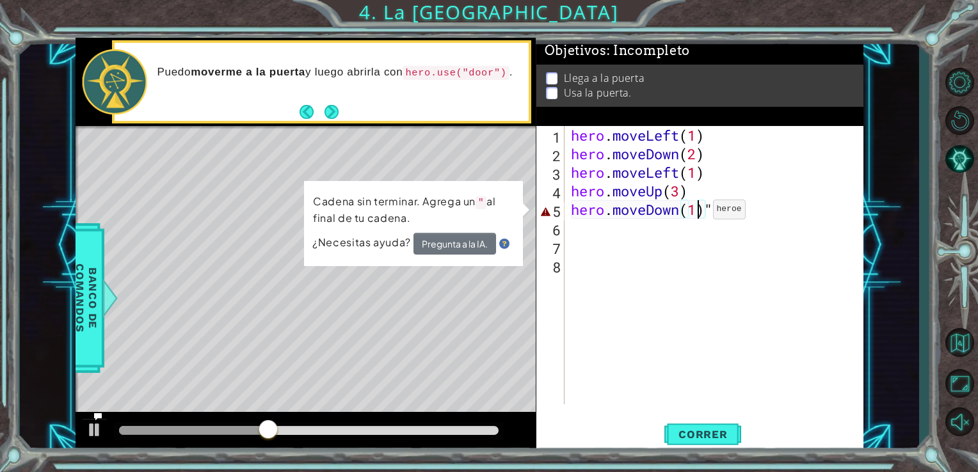
click at [693, 213] on div "hero . moveLeft ( 1 ) hero . moveDown ( 2 ) hero . moveLeft ( 1 ) hero . moveUp…" at bounding box center [717, 284] width 299 height 316
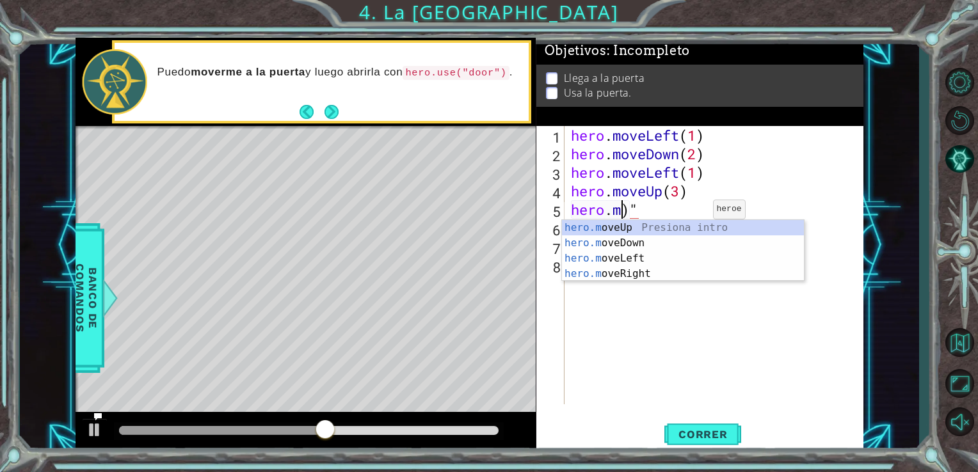
scroll to position [0, 2]
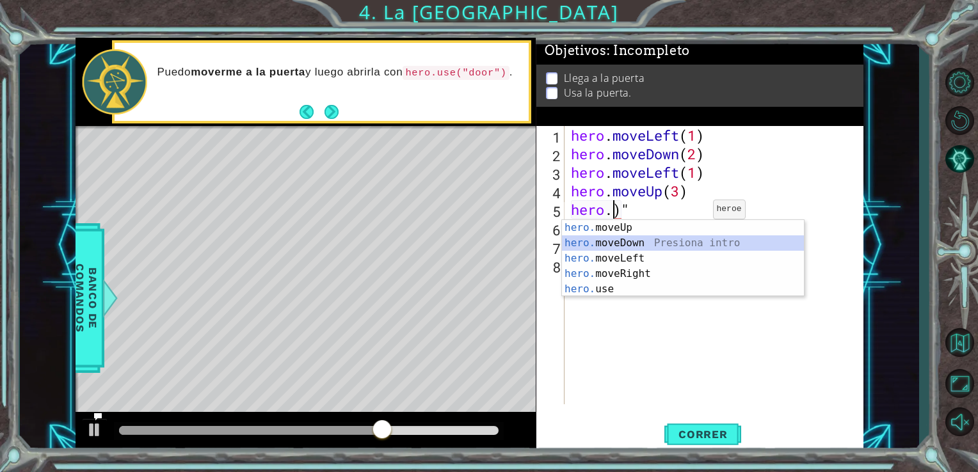
click at [620, 243] on div "hero. moveUp Presiona intro hero. moveDown Presiona intro hero. moveLeft Presio…" at bounding box center [683, 274] width 242 height 108
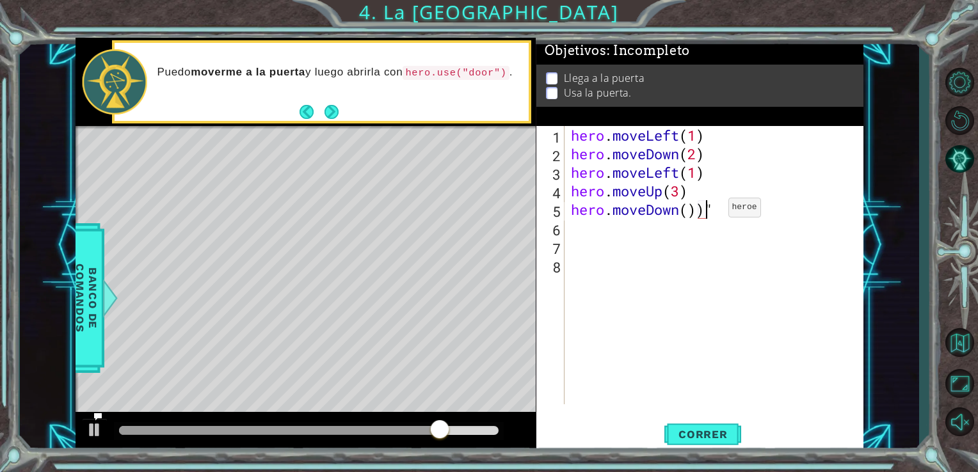
click at [709, 211] on div "hero . moveLeft ( 1 ) hero . moveDown ( 2 ) hero . moveLeft ( 1 ) hero . moveUp…" at bounding box center [717, 284] width 299 height 316
click at [708, 211] on div "hero . moveLeft ( 1 ) hero . moveDown ( 2 ) hero . moveLeft ( 1 ) hero . moveUp…" at bounding box center [717, 284] width 299 height 316
click at [686, 211] on div "hero . moveLeft ( 1 ) hero . moveDown ( 2 ) hero . moveLeft ( 1 ) hero . moveUp…" at bounding box center [717, 284] width 299 height 316
type textarea "hero.moveDown(1)"
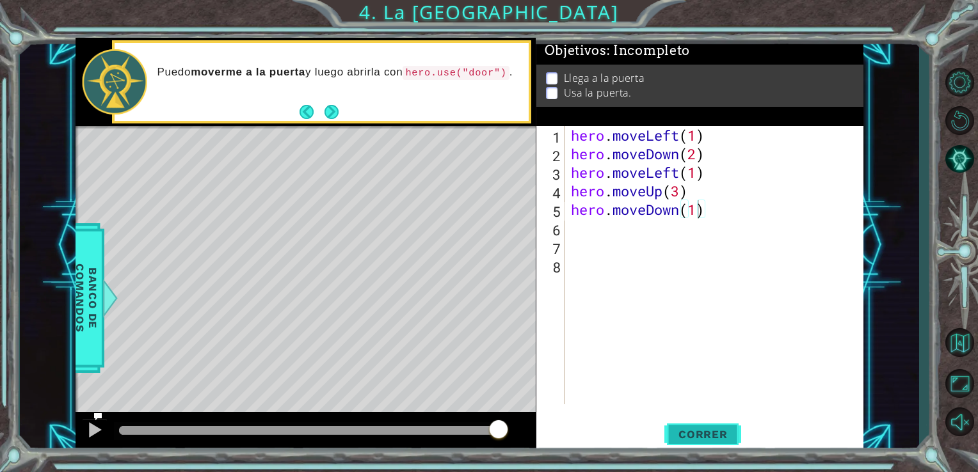
click at [699, 432] on span "Correr" at bounding box center [703, 434] width 75 height 13
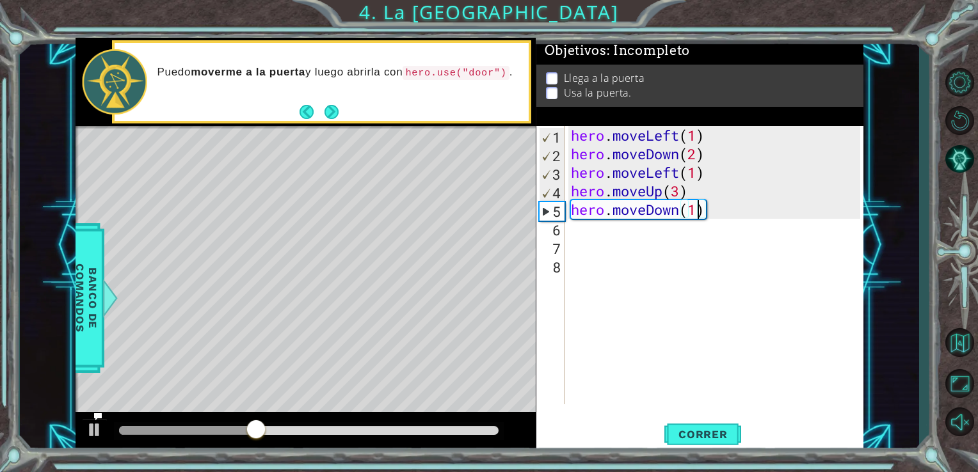
click at [568, 246] on div "hero . moveLeft ( 1 ) hero . moveDown ( 2 ) hero . moveLeft ( 1 ) hero . moveUp…" at bounding box center [717, 284] width 299 height 316
click at [564, 232] on div "1 2 3 4 5 6 7 8 hero . moveLeft ( 1 ) hero . moveDown ( 2 ) hero . moveLeft ( 1…" at bounding box center [698, 265] width 325 height 278
click at [564, 227] on div "1 2 3 4 5 6 7 8 hero . moveLeft ( 1 ) hero . moveDown ( 2 ) hero . moveLeft ( 1…" at bounding box center [698, 265] width 325 height 278
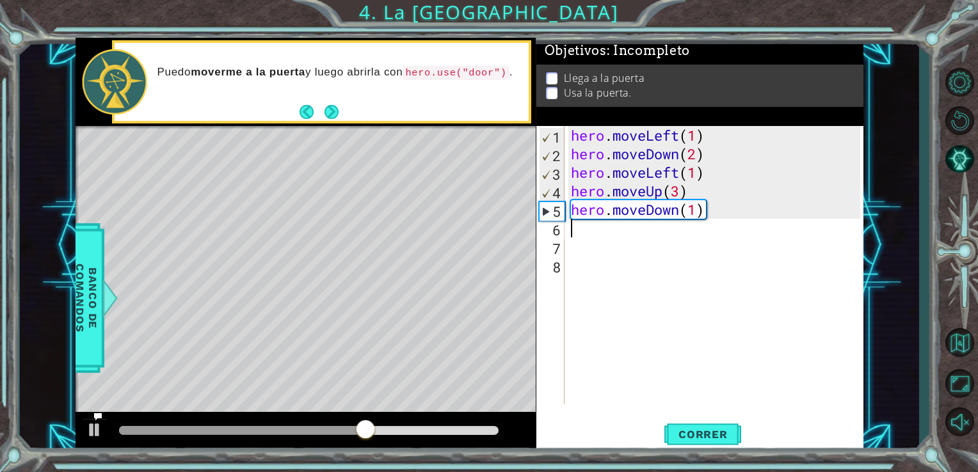
click at [568, 227] on div "hero . moveLeft ( 1 ) hero . moveDown ( 2 ) hero . moveLeft ( 1 ) hero . moveUp…" at bounding box center [717, 284] width 299 height 316
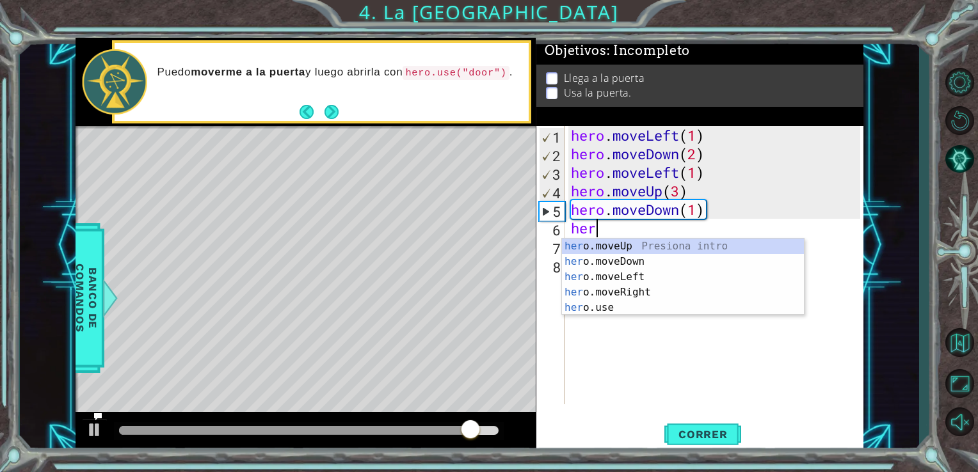
type textarea "hero"
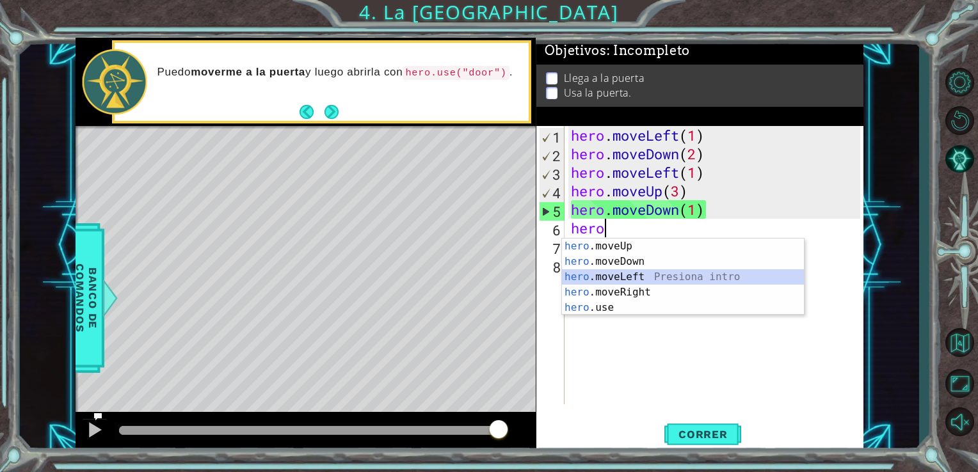
click at [605, 278] on div "hero .moveUp Presiona intro hero .moveDown Presiona intro hero .moveLeft Presio…" at bounding box center [683, 293] width 242 height 108
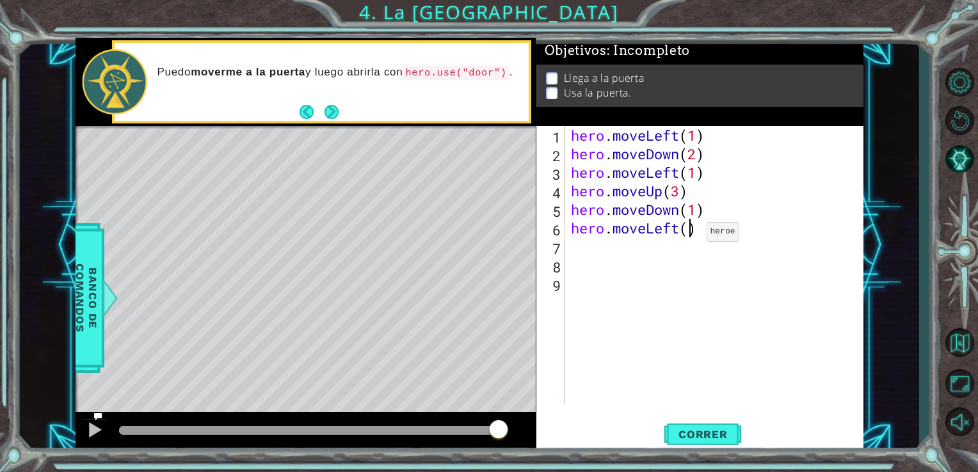
click at [687, 235] on div "hero . moveLeft ( 1 ) hero . moveDown ( 2 ) hero . moveLeft ( 1 ) hero . moveUp…" at bounding box center [717, 284] width 299 height 316
click at [707, 434] on span "Correr" at bounding box center [703, 434] width 75 height 13
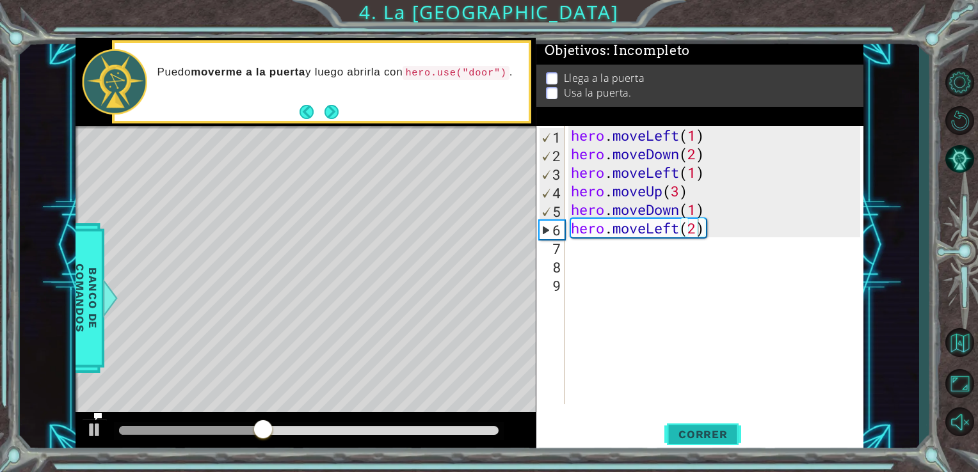
click at [700, 435] on span "Correr" at bounding box center [703, 434] width 75 height 13
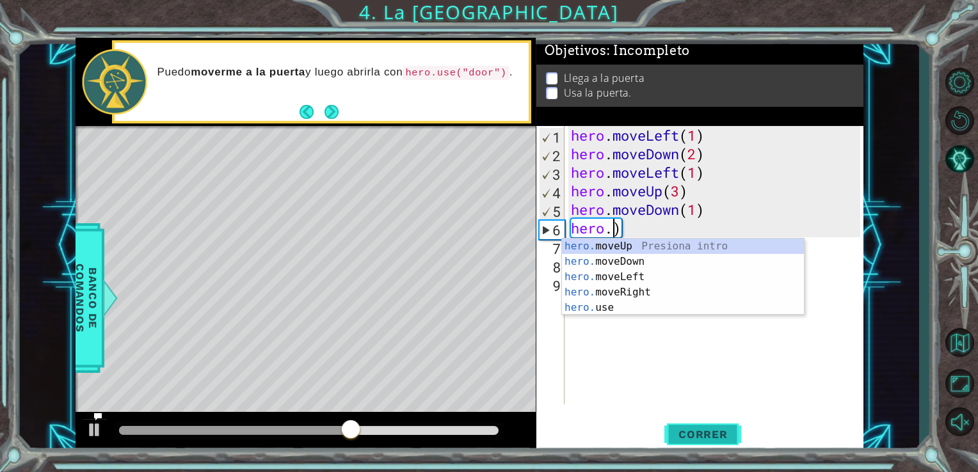
scroll to position [0, 1]
click at [602, 289] on div "hero. moveUp Presiona intro hero. moveDown Presiona intro hero. moveLeft Presio…" at bounding box center [683, 293] width 242 height 108
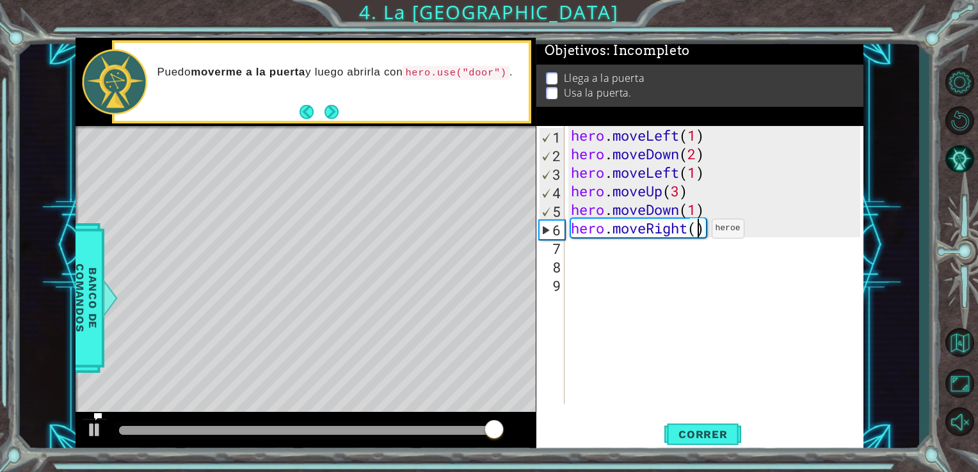
scroll to position [0, 5]
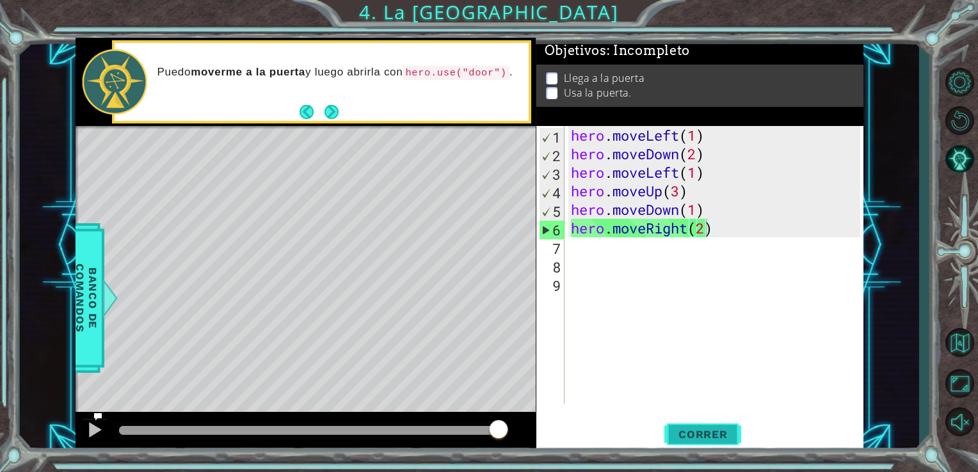
click at [703, 434] on span "Correr" at bounding box center [703, 434] width 75 height 13
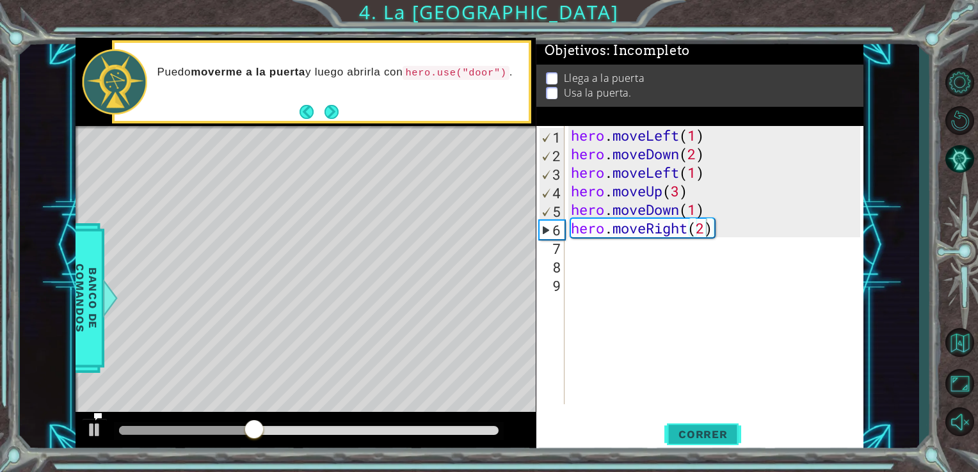
click at [703, 434] on span "Correr" at bounding box center [703, 434] width 75 height 13
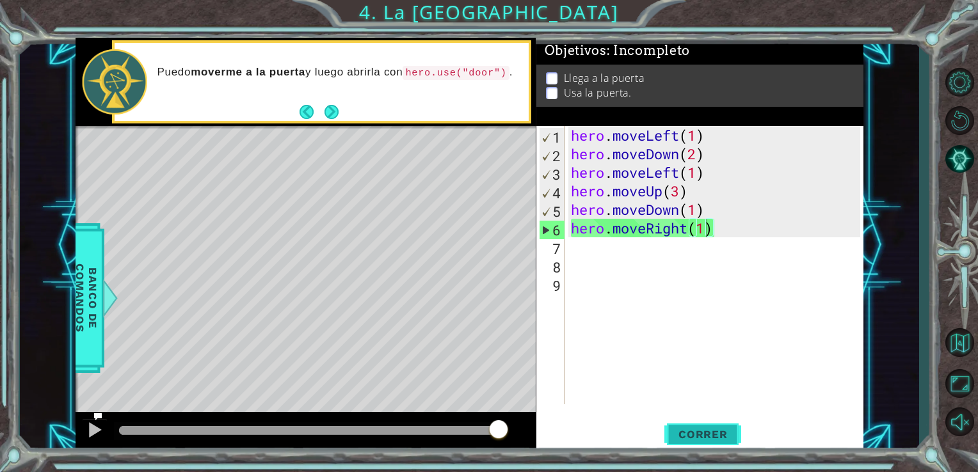
click at [703, 434] on span "Correr" at bounding box center [703, 434] width 75 height 13
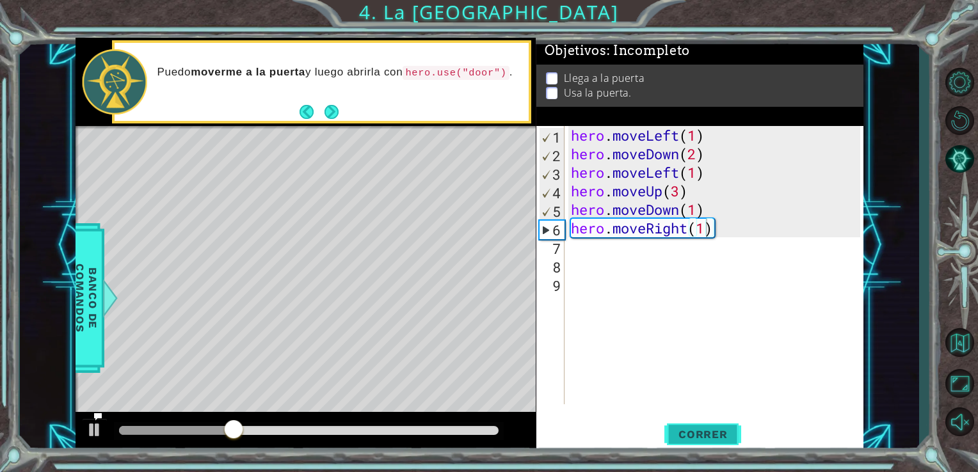
click at [703, 434] on span "Correr" at bounding box center [703, 434] width 75 height 13
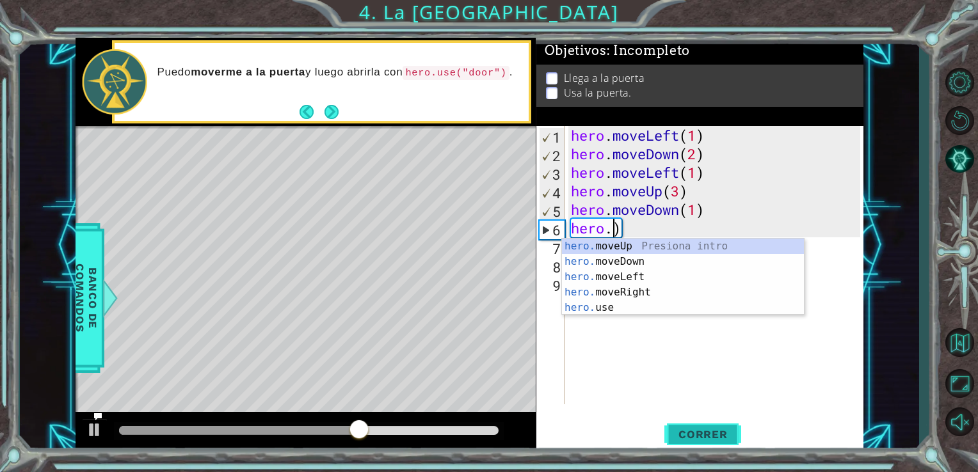
scroll to position [0, 1]
click at [619, 239] on div "hero. moveUp Presiona intro hero. moveDown Presiona intro hero. moveLeft Presio…" at bounding box center [683, 293] width 242 height 108
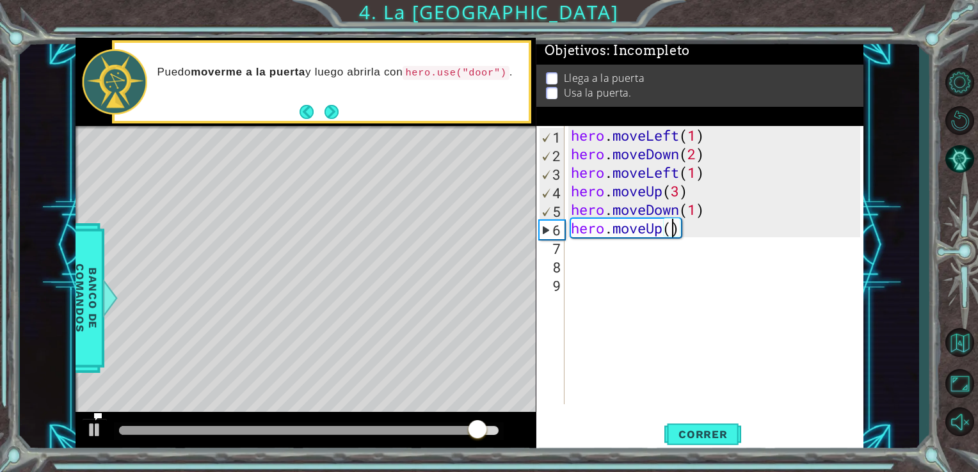
scroll to position [0, 4]
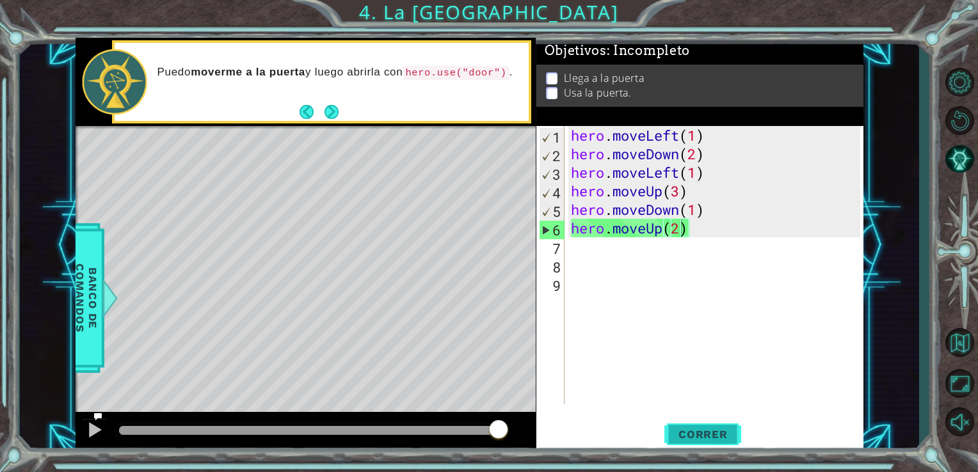
click at [705, 433] on span "Correr" at bounding box center [703, 434] width 75 height 13
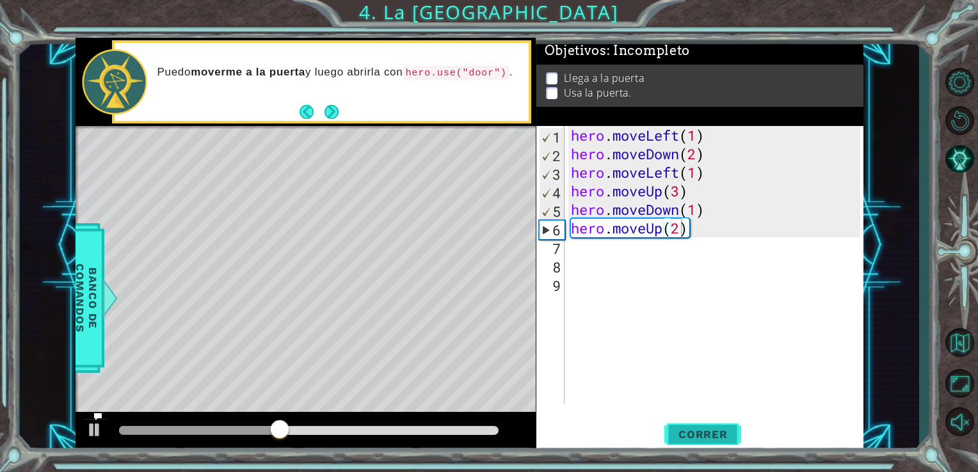
click at [705, 433] on span "Correr" at bounding box center [703, 434] width 75 height 13
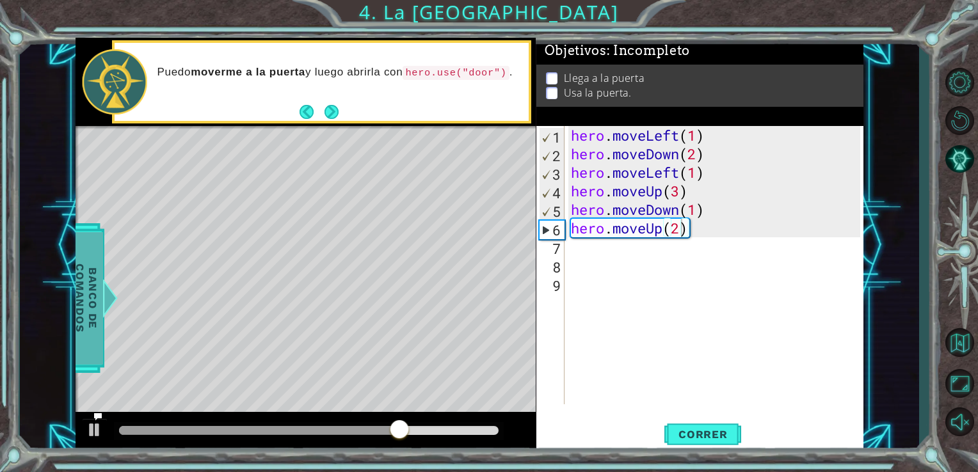
click at [88, 311] on span "Banco de comandos" at bounding box center [86, 298] width 33 height 132
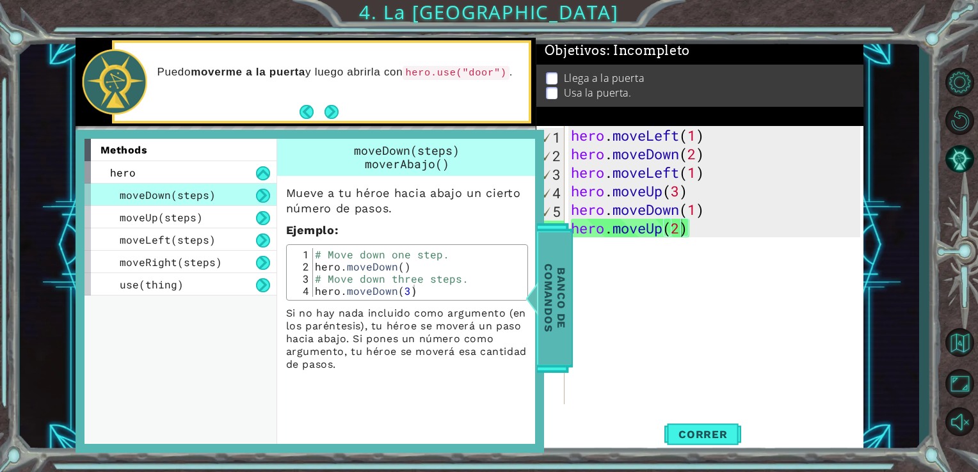
click at [88, 311] on div "methods hero moveDown(steps) moveUp(steps) moveLeft(steps) moveRight(steps) use…" at bounding box center [185, 292] width 202 height 306
click at [327, 113] on button "Next" at bounding box center [331, 112] width 14 height 14
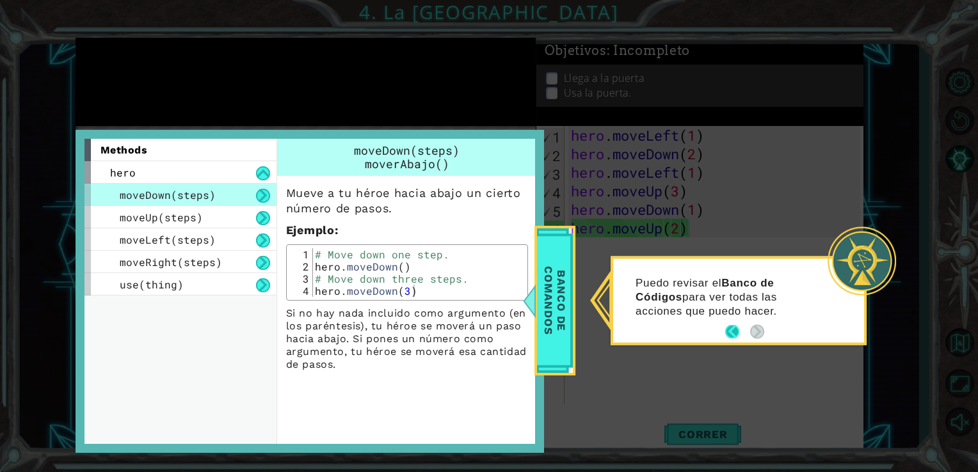
click at [735, 335] on button "Back" at bounding box center [737, 332] width 25 height 14
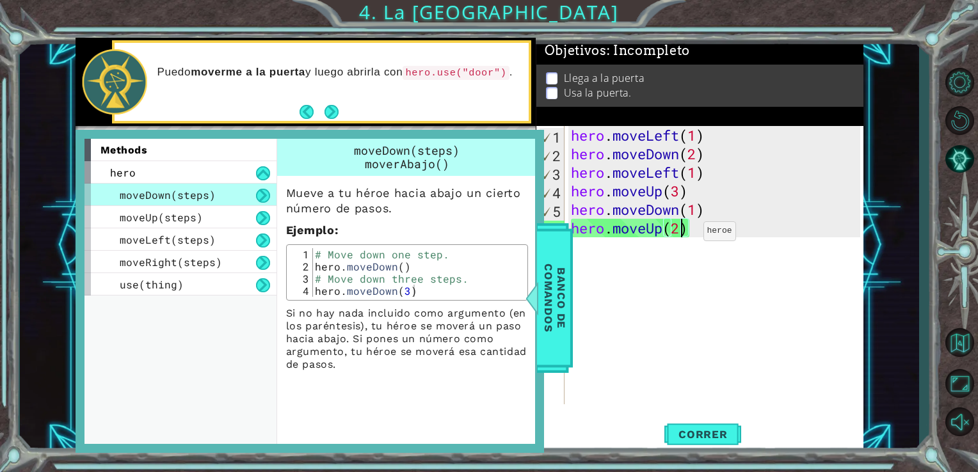
click at [684, 234] on div "hero . moveLeft ( 1 ) hero . moveDown ( 2 ) hero . moveLeft ( 1 ) hero . moveUp…" at bounding box center [717, 284] width 299 height 316
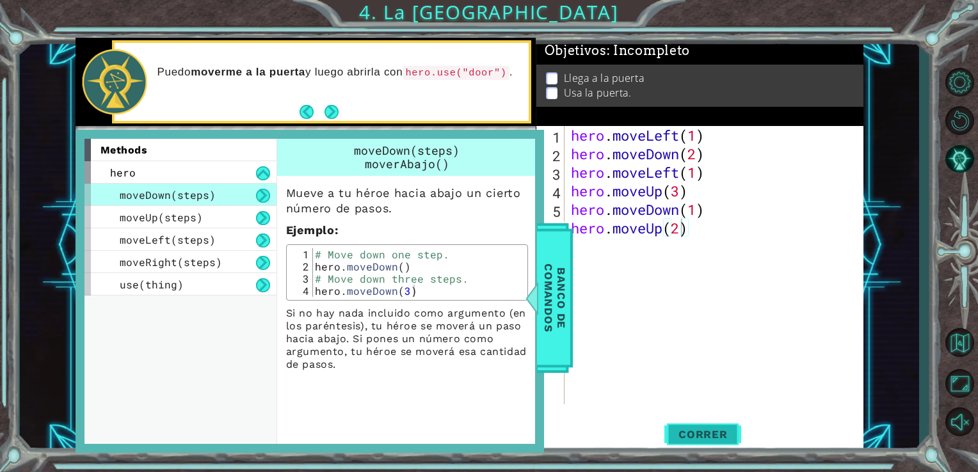
click at [716, 423] on button "Correr" at bounding box center [702, 434] width 77 height 33
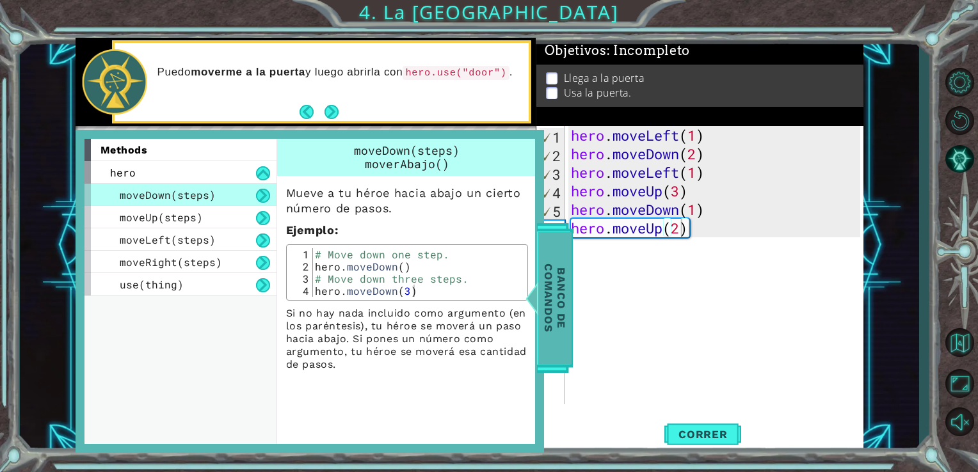
click at [550, 321] on span "Banco de comandos" at bounding box center [554, 298] width 33 height 132
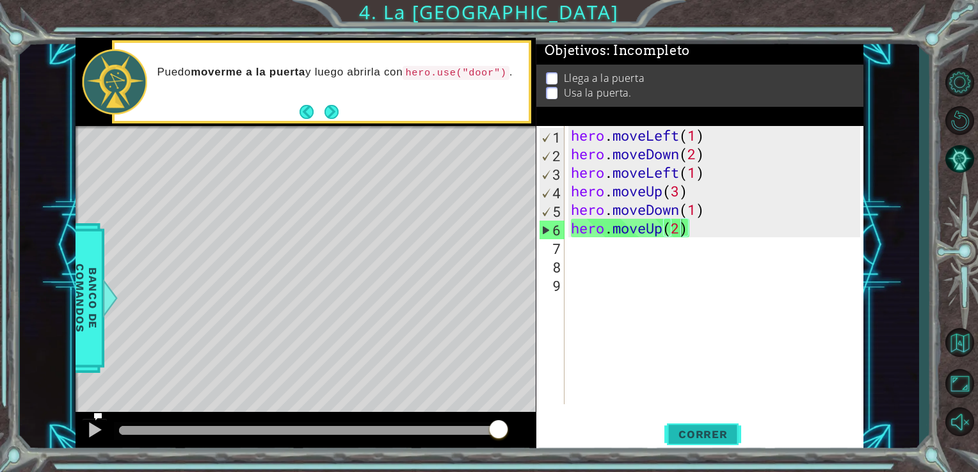
click at [686, 428] on button "Correr" at bounding box center [702, 434] width 77 height 33
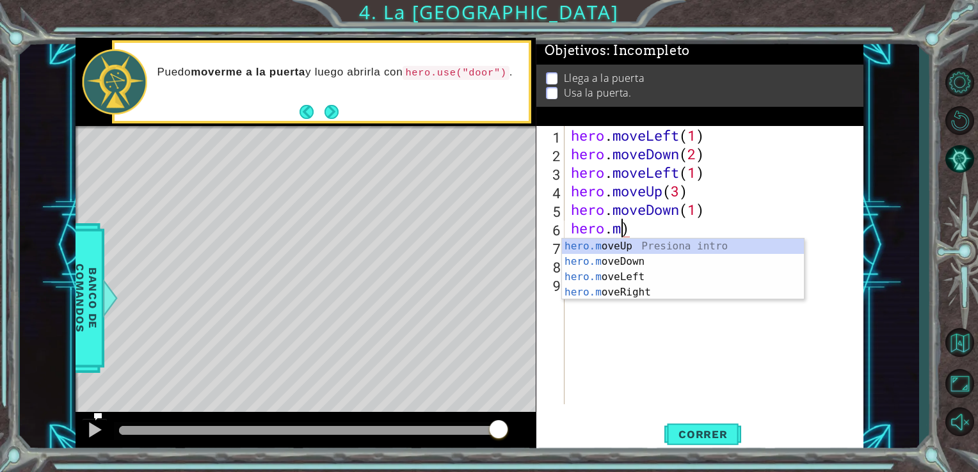
scroll to position [0, 1]
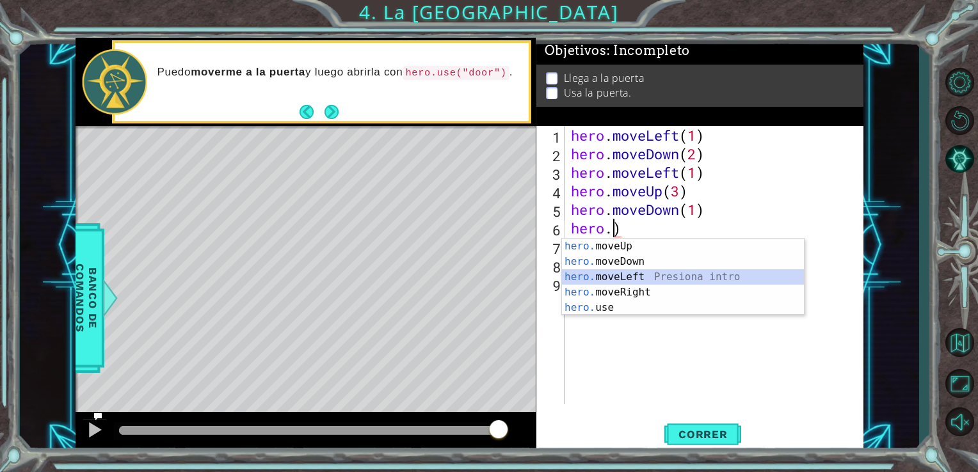
click at [621, 273] on div "hero. moveUp Presiona intro hero. moveDown Presiona intro hero. moveLeft Presio…" at bounding box center [683, 293] width 242 height 108
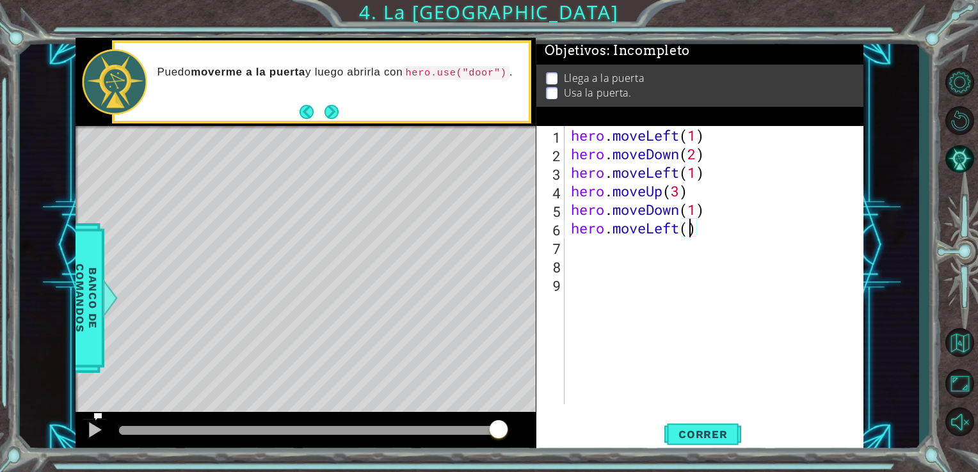
scroll to position [0, 5]
click at [674, 429] on span "Correr" at bounding box center [703, 434] width 75 height 13
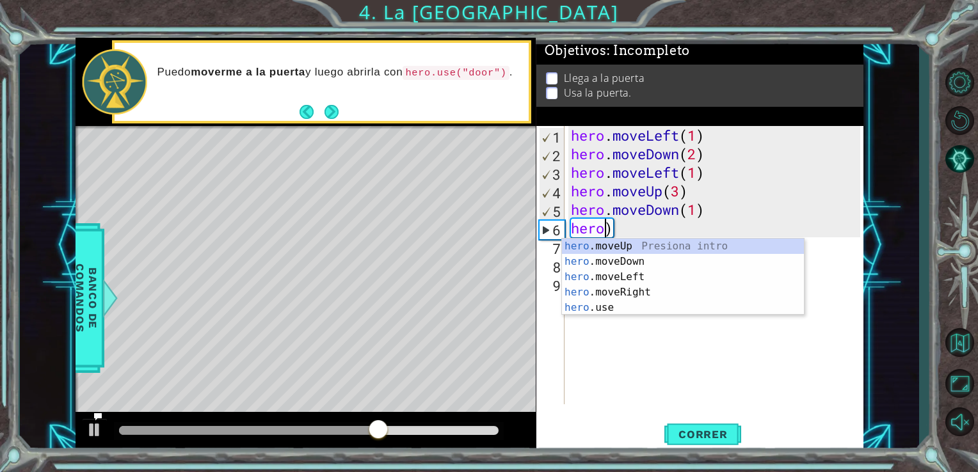
scroll to position [0, 1]
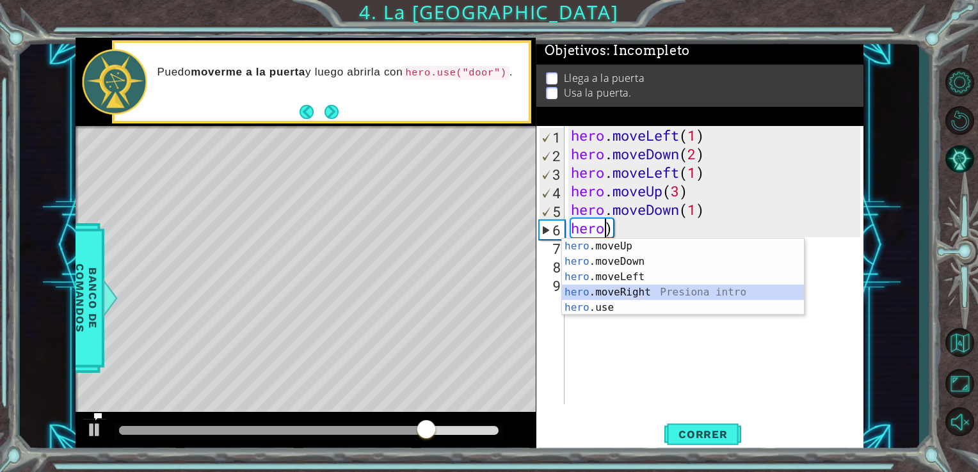
click at [643, 287] on div "hero .moveUp Presiona intro hero .moveDown Presiona intro hero .moveLeft Presio…" at bounding box center [683, 293] width 242 height 108
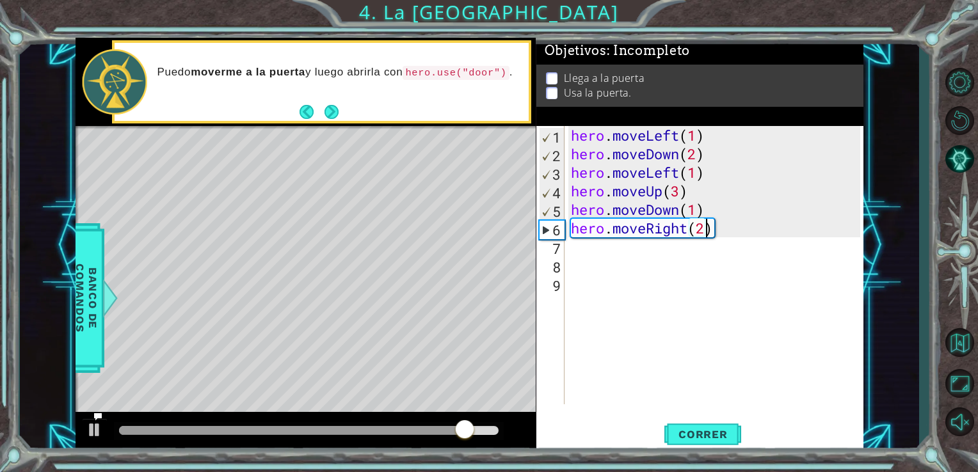
scroll to position [0, 5]
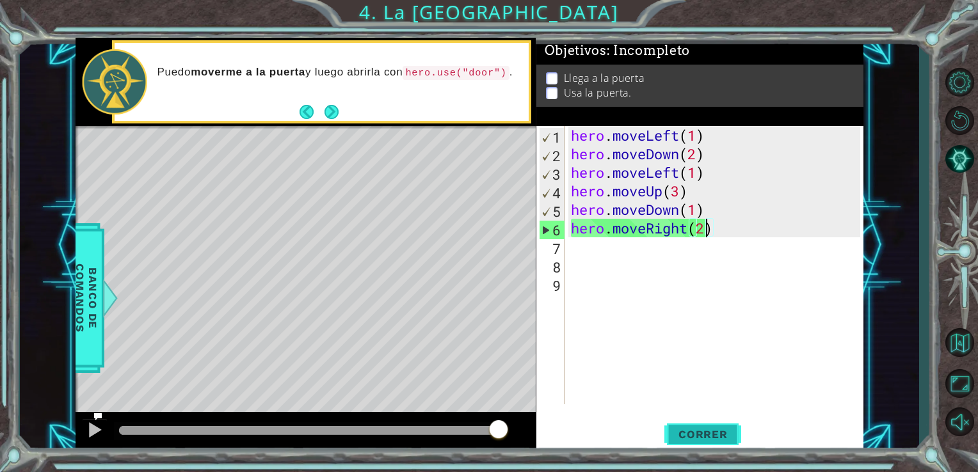
type textarea "hero.moveRight(2)"
click at [727, 437] on span "Correr" at bounding box center [703, 434] width 75 height 13
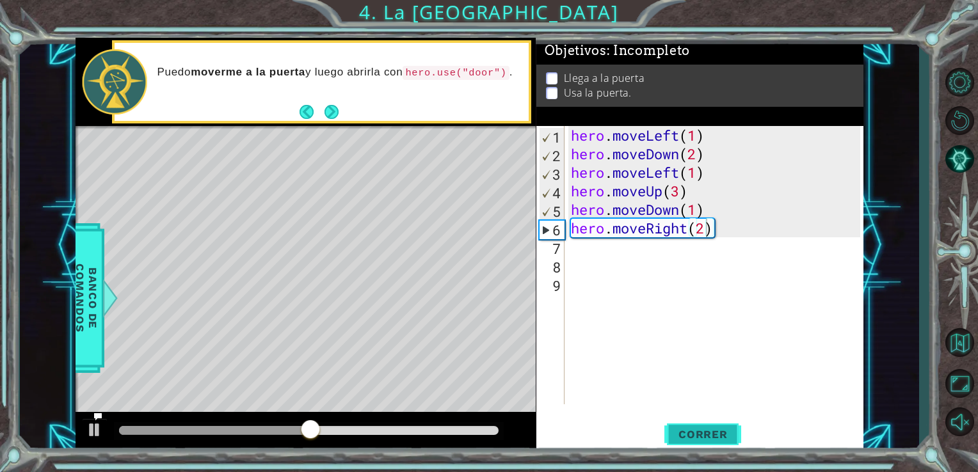
click at [727, 437] on span "Correr" at bounding box center [703, 434] width 75 height 13
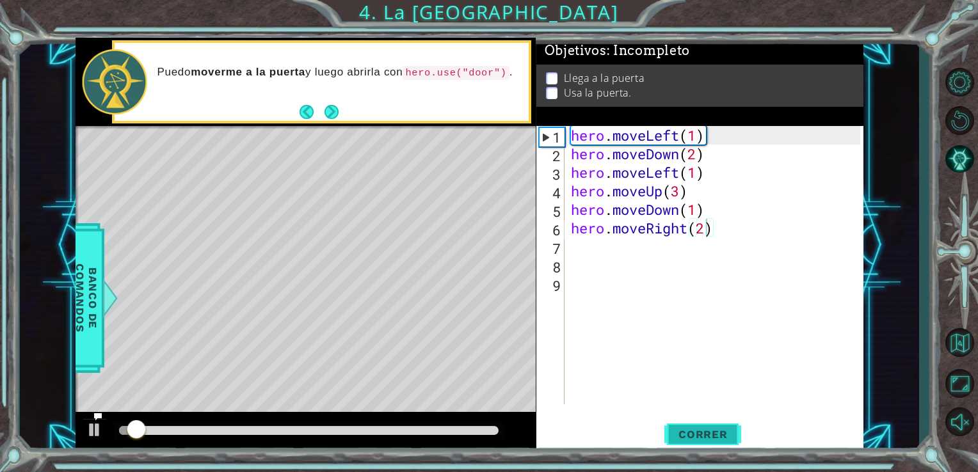
click at [727, 437] on span "Correr" at bounding box center [703, 434] width 75 height 13
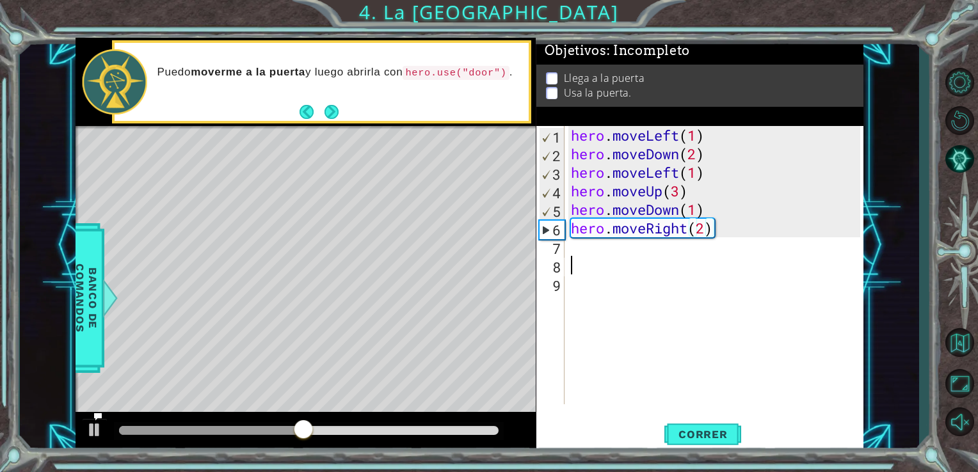
click at [571, 257] on div "hero . moveLeft ( 1 ) hero . moveDown ( 2 ) hero . moveLeft ( 1 ) hero . moveUp…" at bounding box center [717, 284] width 299 height 316
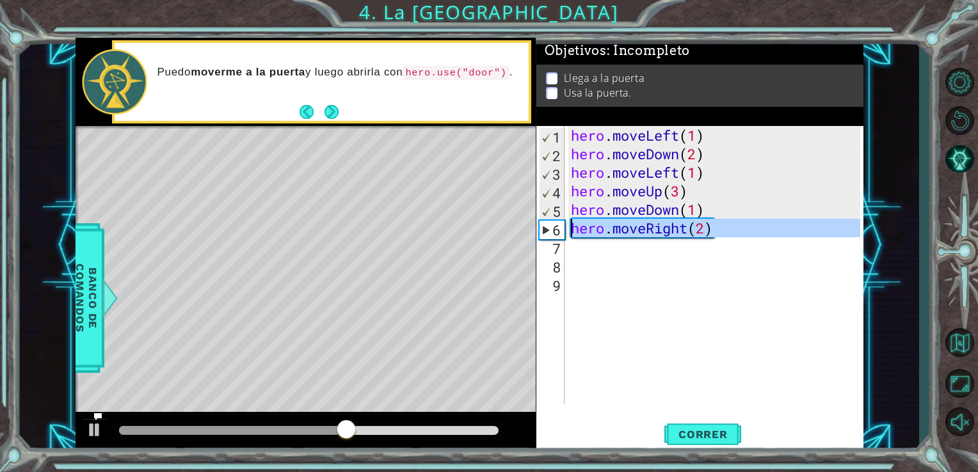
click at [563, 236] on div "6" at bounding box center [552, 230] width 25 height 19
type textarea "hero.moveRight(2)"
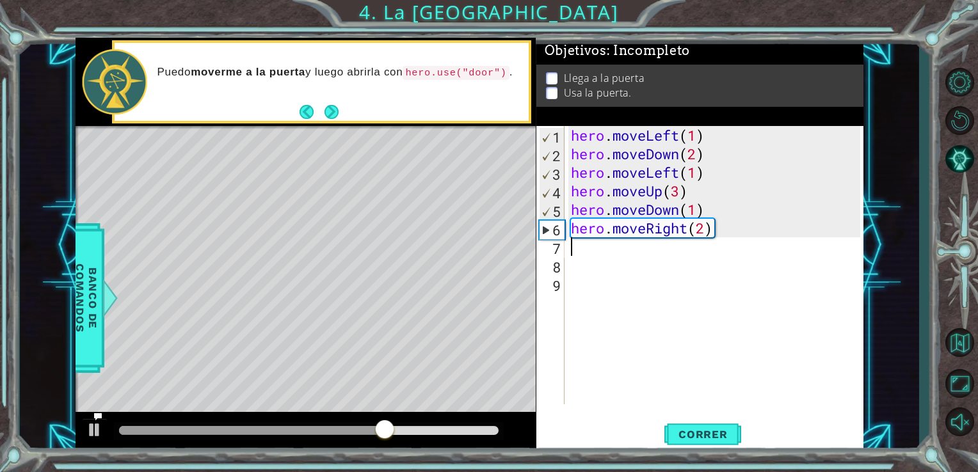
click at [568, 242] on div "hero . moveLeft ( 1 ) hero . moveDown ( 2 ) hero . moveLeft ( 1 ) hero . moveUp…" at bounding box center [717, 284] width 299 height 316
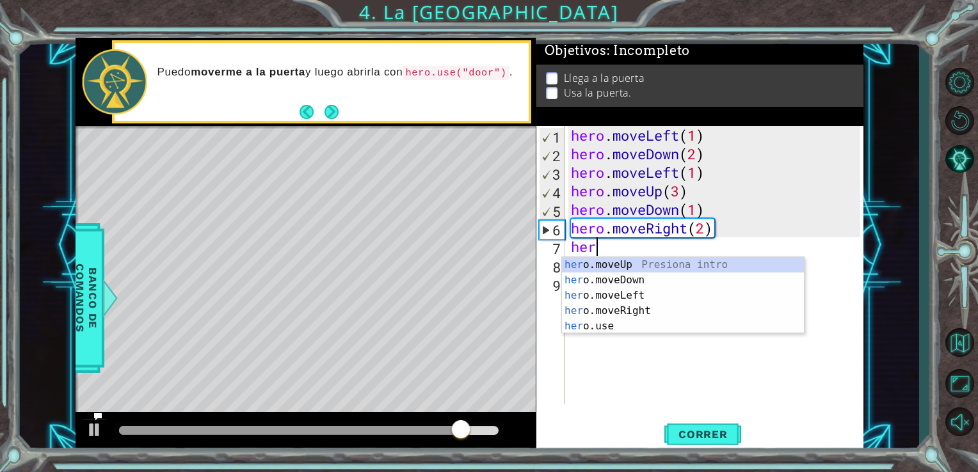
type textarea "hero"
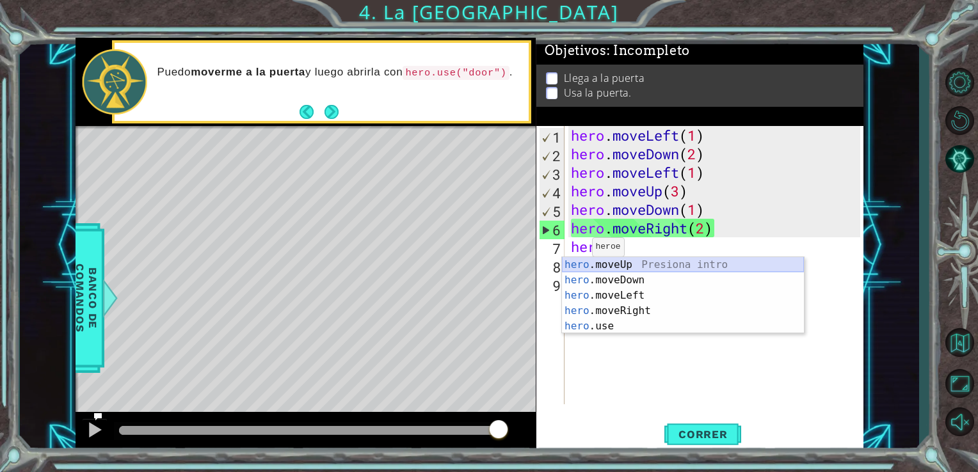
click at [597, 260] on div "hero .moveUp Presiona intro hero .moveDown Presiona intro hero .moveLeft Presio…" at bounding box center [683, 311] width 242 height 108
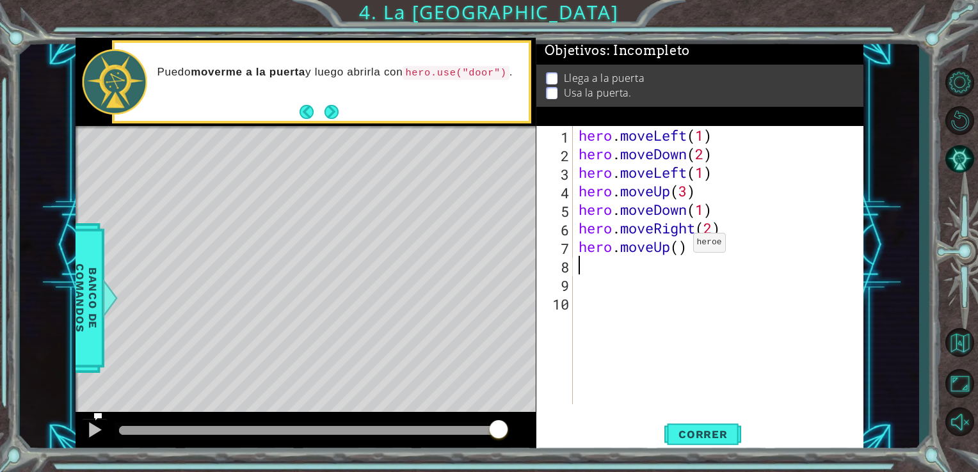
click at [681, 246] on div "hero . moveLeft ( 1 ) hero . moveDown ( 2 ) hero . moveLeft ( 1 ) hero . moveUp…" at bounding box center [721, 284] width 291 height 316
type textarea "hero.moveUp(2)"
click at [702, 429] on span "Correr" at bounding box center [703, 434] width 75 height 13
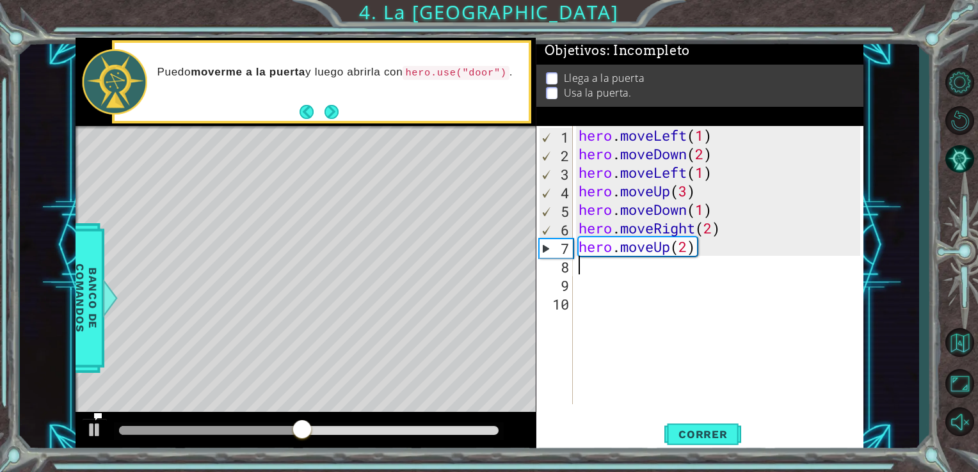
click at [584, 271] on div "hero . moveLeft ( 1 ) hero . moveDown ( 2 ) hero . moveLeft ( 1 ) hero . moveUp…" at bounding box center [721, 284] width 291 height 316
click at [577, 263] on div "hero . moveLeft ( 1 ) hero . moveDown ( 2 ) hero . moveLeft ( 1 ) hero . moveUp…" at bounding box center [721, 284] width 291 height 316
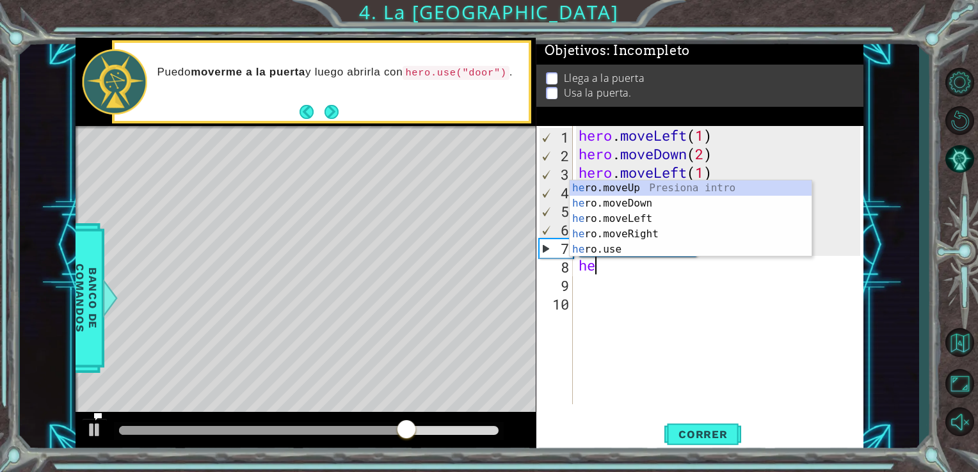
type textarea "her"
click at [590, 184] on div "her o.moveUp Presiona intro her o.moveDown Presiona intro her o.moveLeft Presio…" at bounding box center [691, 234] width 242 height 108
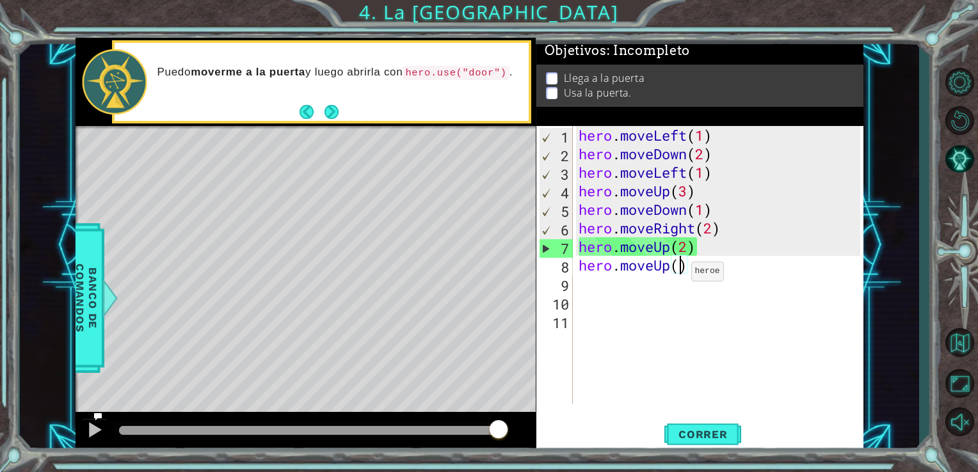
click at [680, 275] on div "hero . moveLeft ( 1 ) hero . moveDown ( 2 ) hero . moveLeft ( 1 ) hero . moveUp…" at bounding box center [721, 284] width 291 height 316
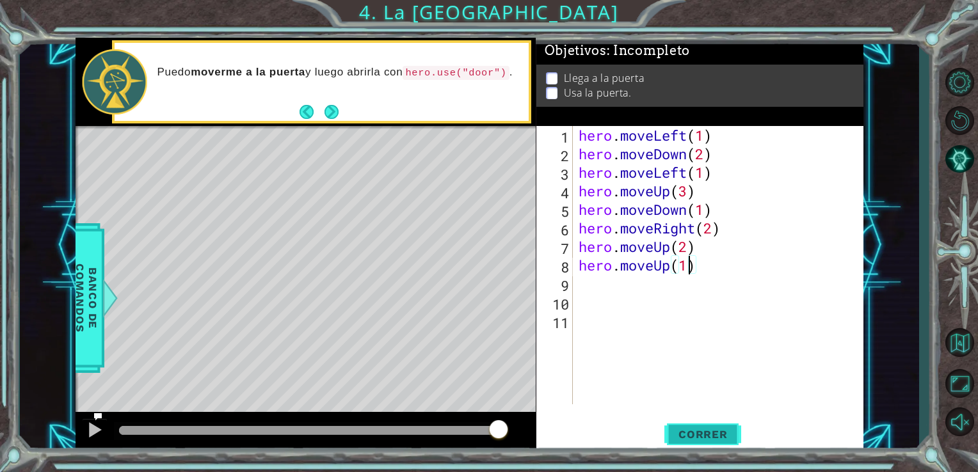
type textarea "hero.moveUp(1)"
click at [694, 433] on span "Correr" at bounding box center [703, 434] width 75 height 13
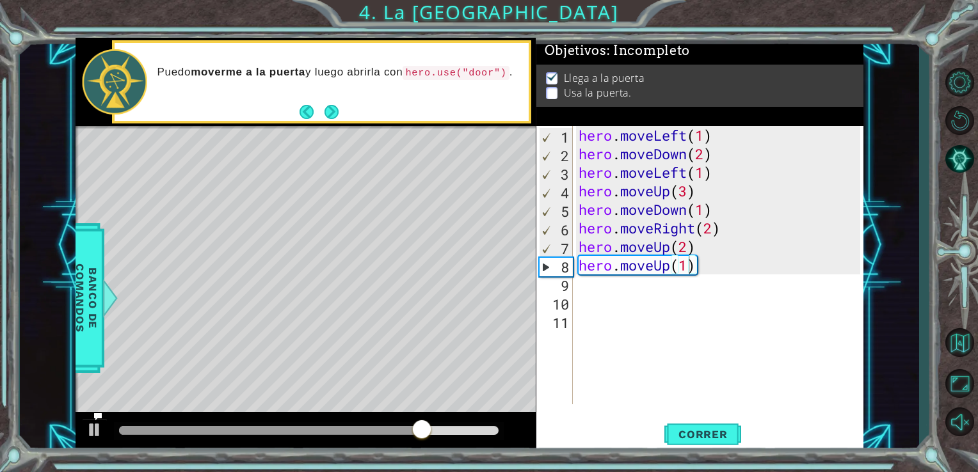
click at [332, 103] on footer at bounding box center [319, 111] width 39 height 19
click at [330, 109] on button "Next" at bounding box center [331, 112] width 14 height 14
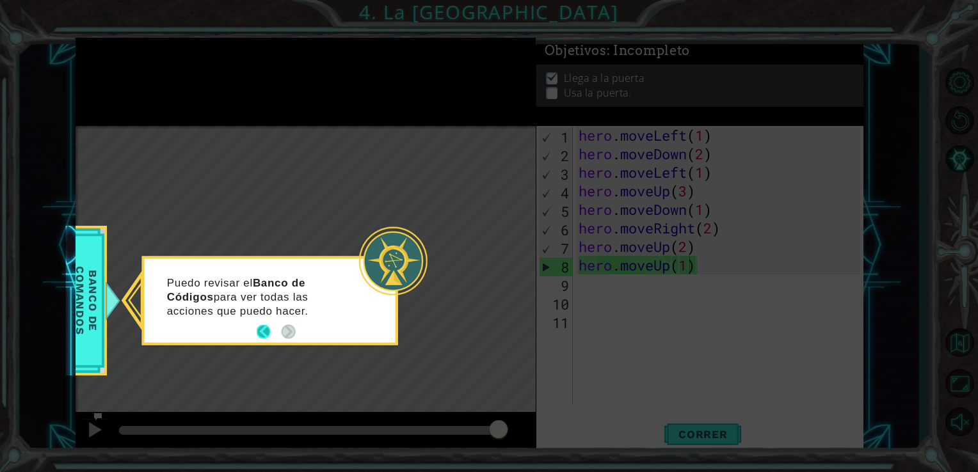
click at [259, 332] on button "Back" at bounding box center [269, 332] width 25 height 14
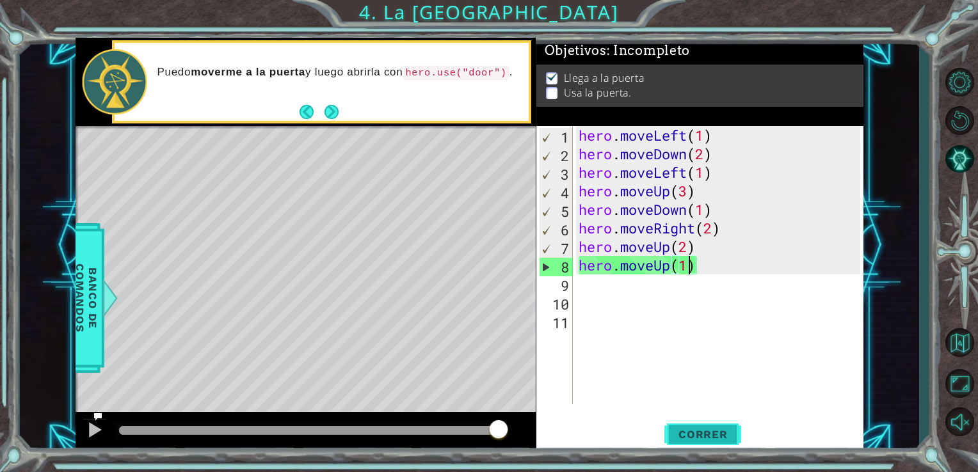
click at [682, 424] on button "Correr" at bounding box center [702, 434] width 77 height 33
click at [549, 92] on p at bounding box center [552, 93] width 12 height 12
click at [589, 92] on p "Usa la puerta." at bounding box center [598, 93] width 68 height 14
click at [371, 196] on div "Level Map" at bounding box center [371, 314] width 591 height 377
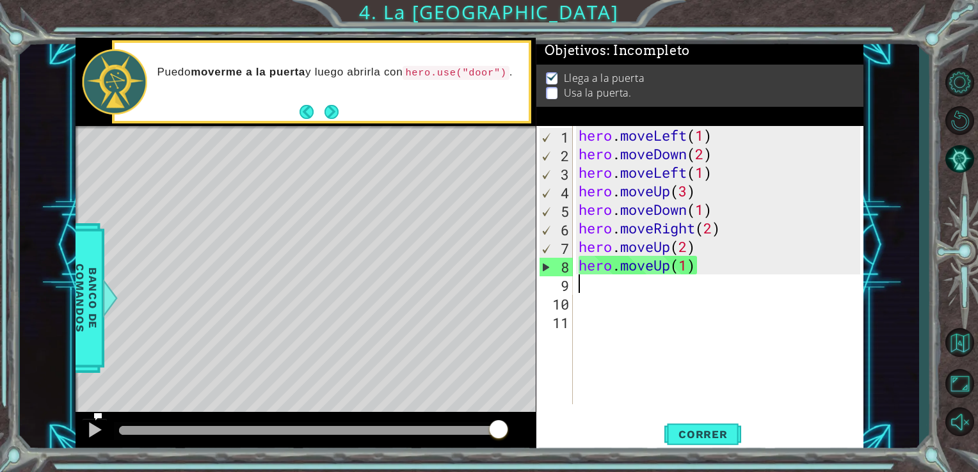
click at [586, 289] on div "hero . moveLeft ( 1 ) hero . moveDown ( 2 ) hero . moveLeft ( 1 ) hero . moveUp…" at bounding box center [721, 284] width 291 height 316
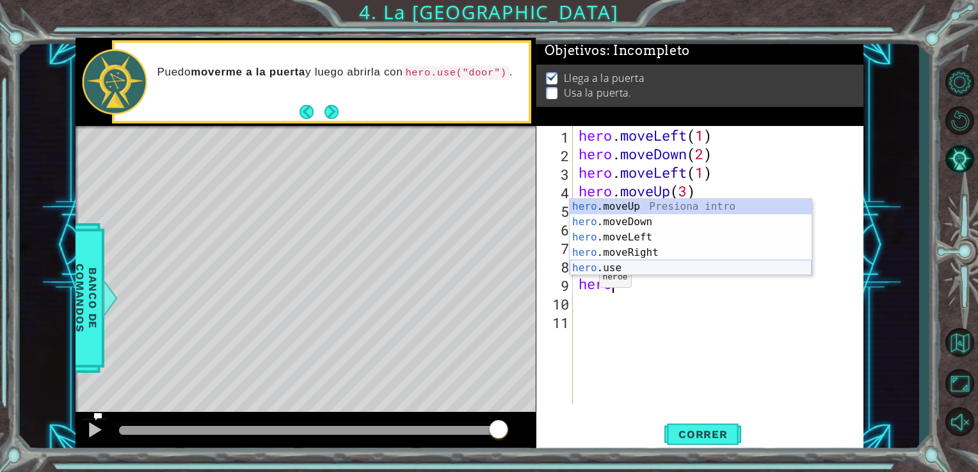
click at [587, 268] on div "hero .moveUp Presiona intro hero .moveDown Presiona intro hero .moveLeft Presio…" at bounding box center [691, 253] width 242 height 108
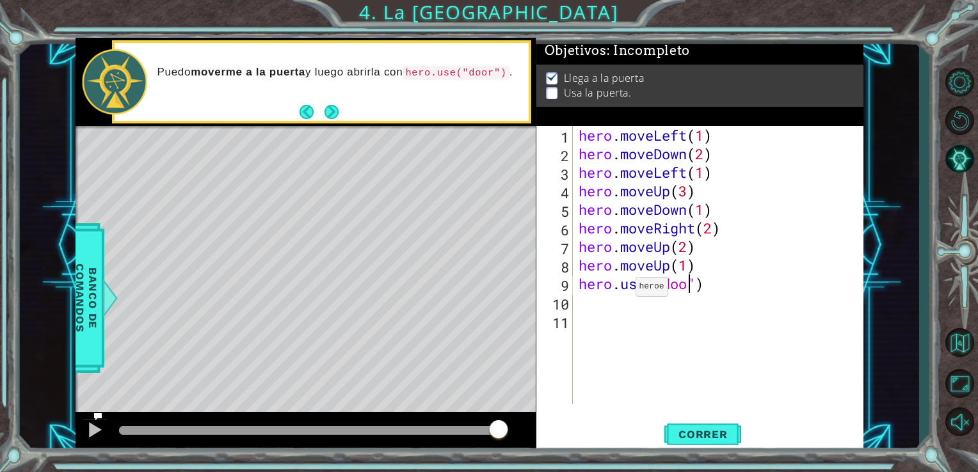
scroll to position [0, 5]
type textarea "hero.use("door")"
click at [703, 428] on span "Correr" at bounding box center [703, 434] width 75 height 13
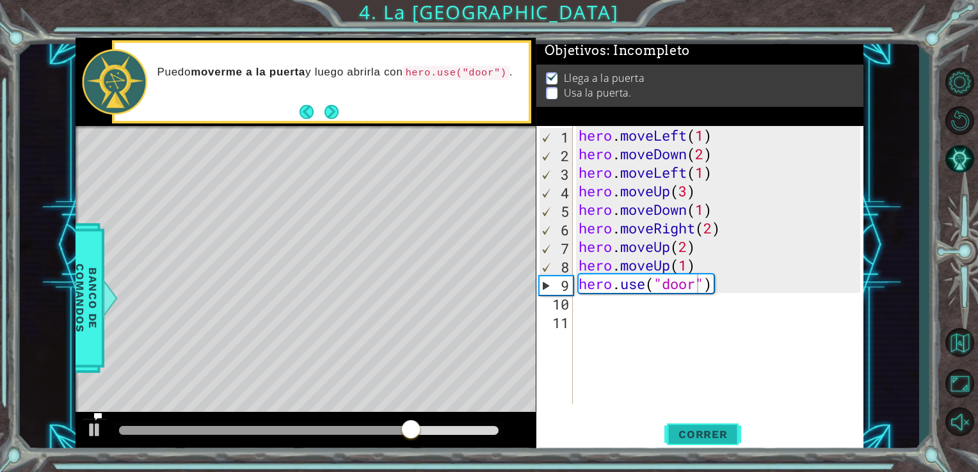
click at [703, 428] on span "Correr" at bounding box center [703, 434] width 75 height 13
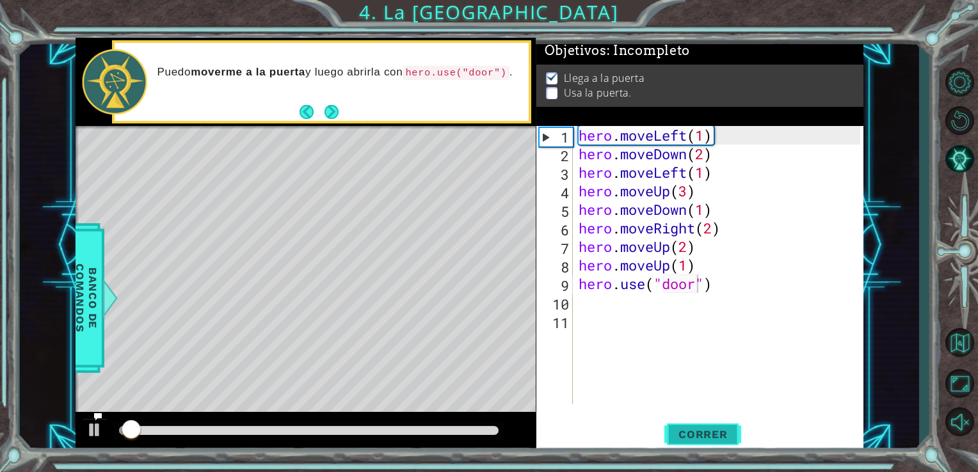
click at [703, 428] on span "Correr" at bounding box center [703, 434] width 75 height 13
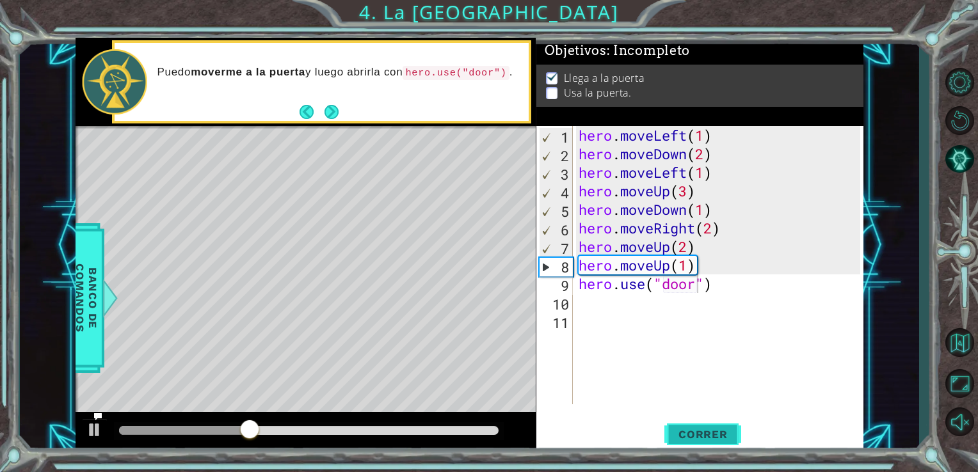
click at [703, 428] on span "Correr" at bounding box center [703, 434] width 75 height 13
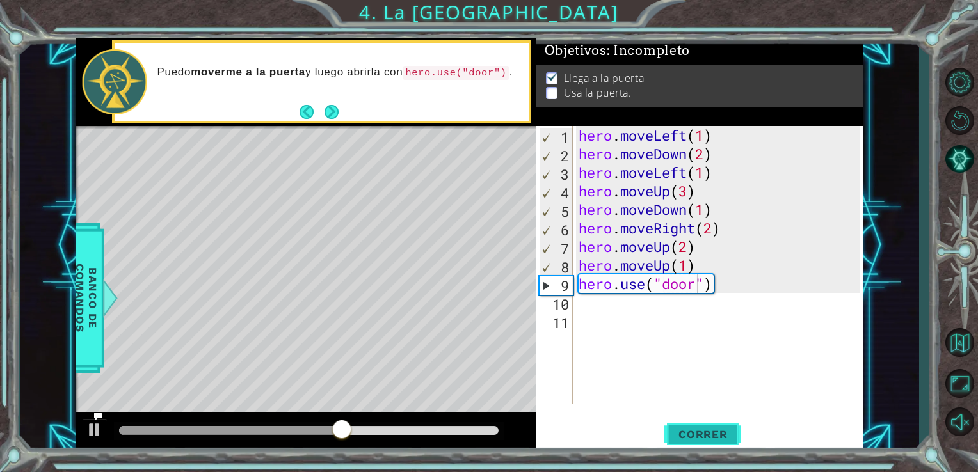
click at [703, 428] on span "Correr" at bounding box center [703, 434] width 75 height 13
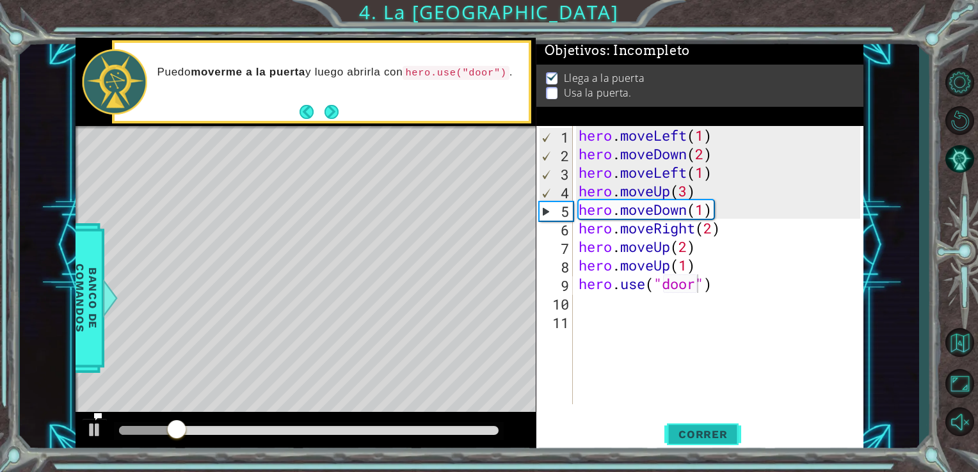
click at [703, 428] on span "Correr" at bounding box center [703, 434] width 75 height 13
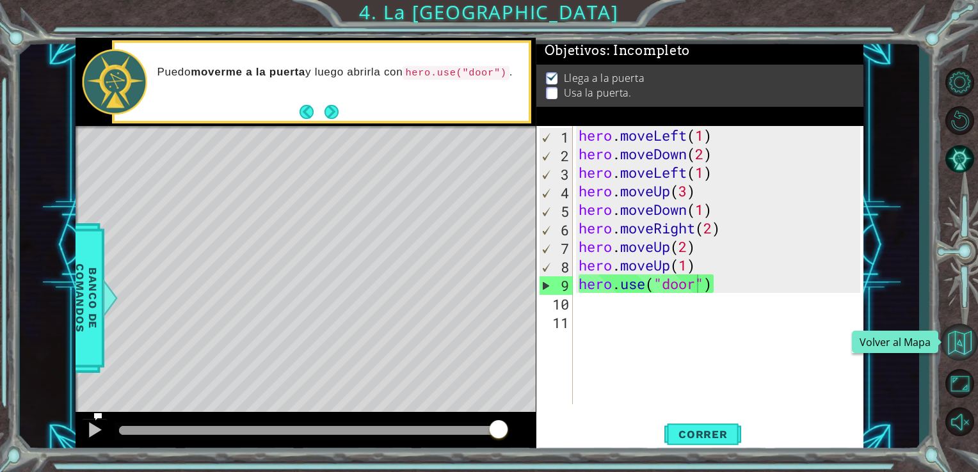
click at [958, 336] on button "Volver al Mapa" at bounding box center [959, 342] width 37 height 37
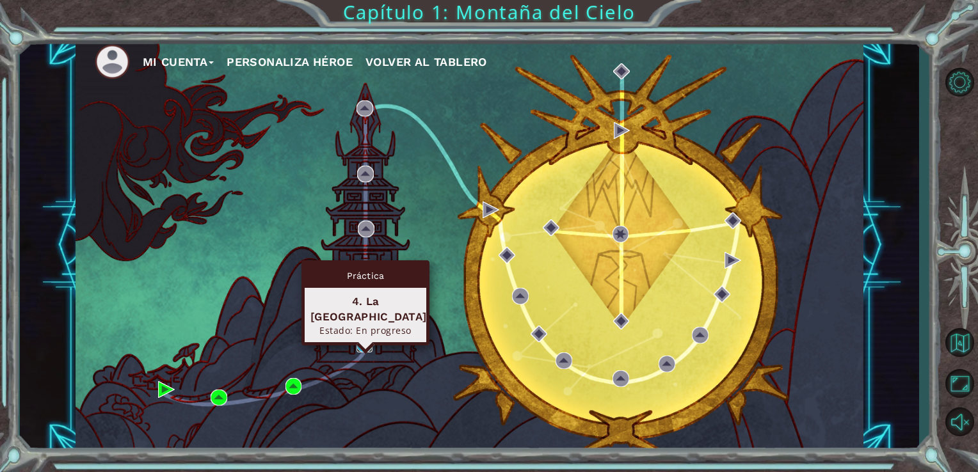
click at [361, 340] on img at bounding box center [365, 345] width 17 height 17
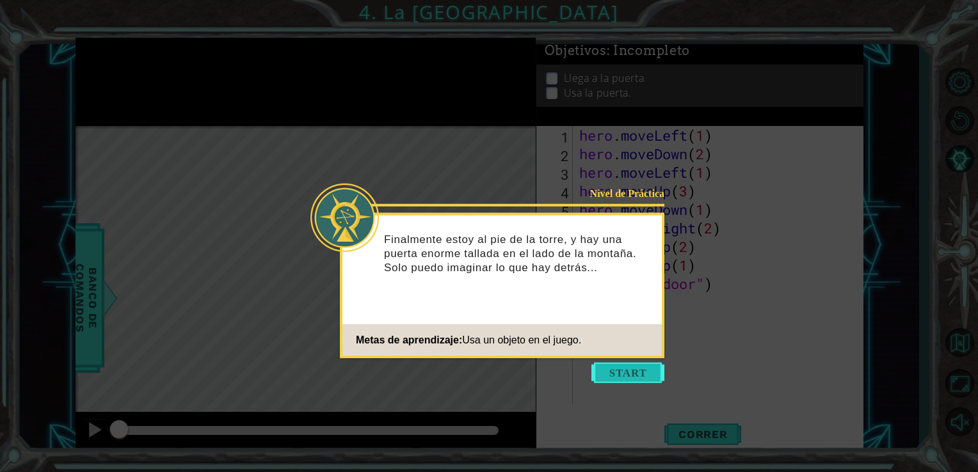
click at [624, 374] on button "Start" at bounding box center [627, 373] width 73 height 20
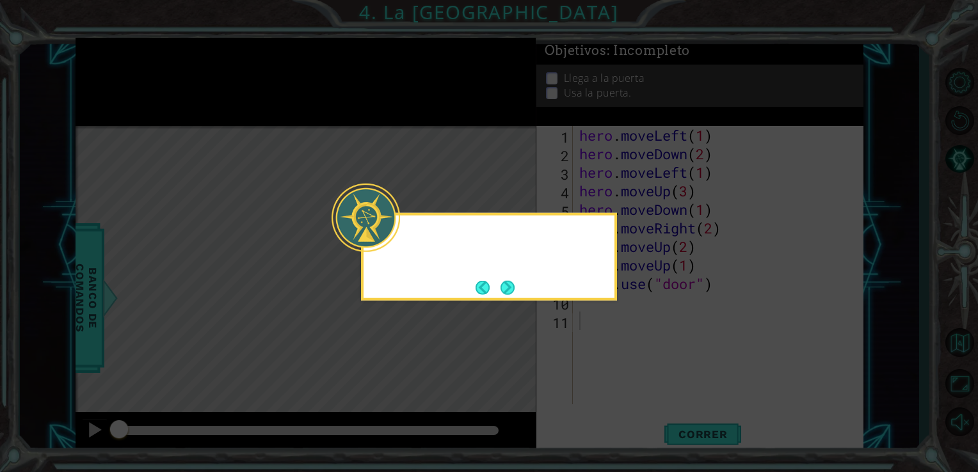
click at [624, 374] on icon at bounding box center [489, 236] width 978 height 472
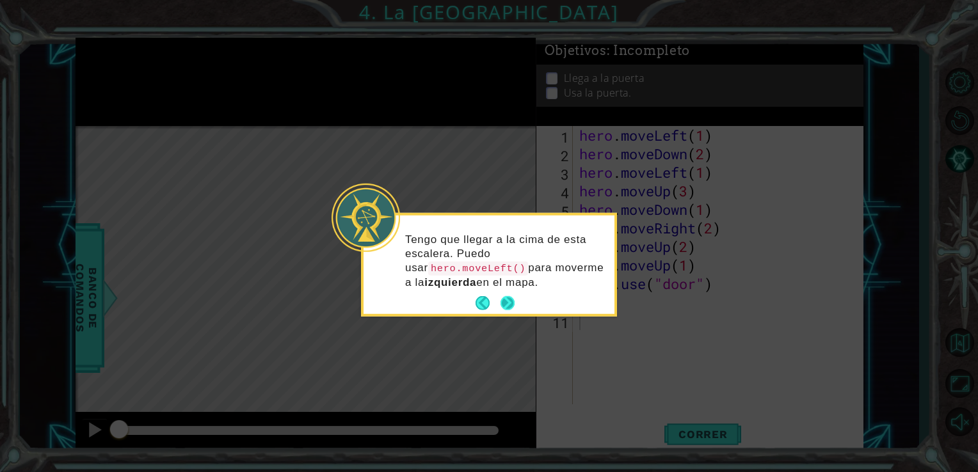
click at [505, 301] on button "Next" at bounding box center [508, 303] width 14 height 14
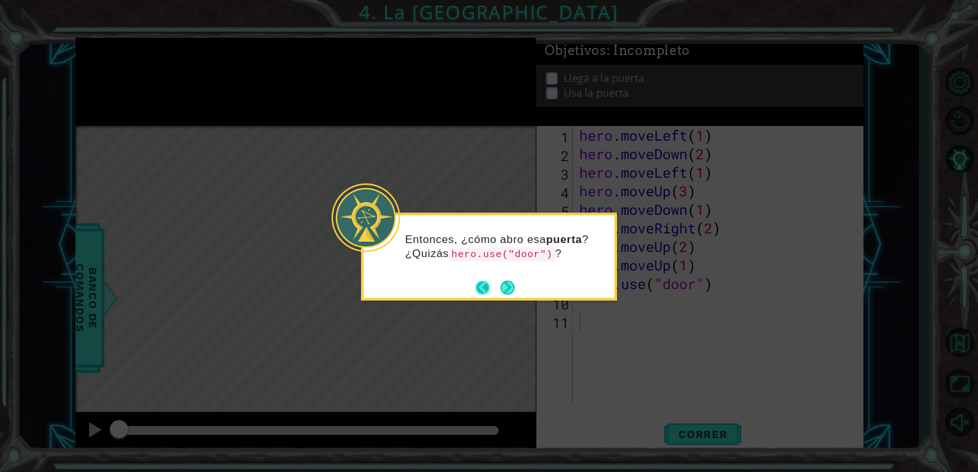
click at [497, 282] on footer at bounding box center [495, 287] width 39 height 19
click at [502, 283] on button "Next" at bounding box center [507, 287] width 15 height 15
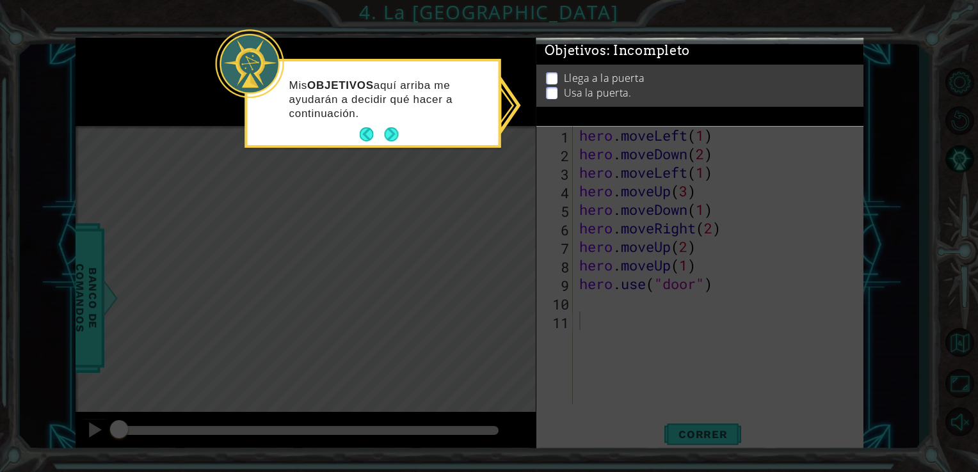
drag, startPoint x: 581, startPoint y: 114, endPoint x: 596, endPoint y: 270, distance: 156.9
click at [596, 270] on body "1 ההההההההההההההההההההההההההההההההההההההההההההההההההההההההההההההההההההההההההההה…" at bounding box center [489, 236] width 978 height 472
click at [610, 95] on p "Usa la puerta." at bounding box center [598, 100] width 68 height 14
click at [643, 87] on ul "Llega a la puerta Usa la puerta." at bounding box center [700, 87] width 314 height 29
click at [643, 93] on li "Usa la puerta." at bounding box center [701, 100] width 311 height 15
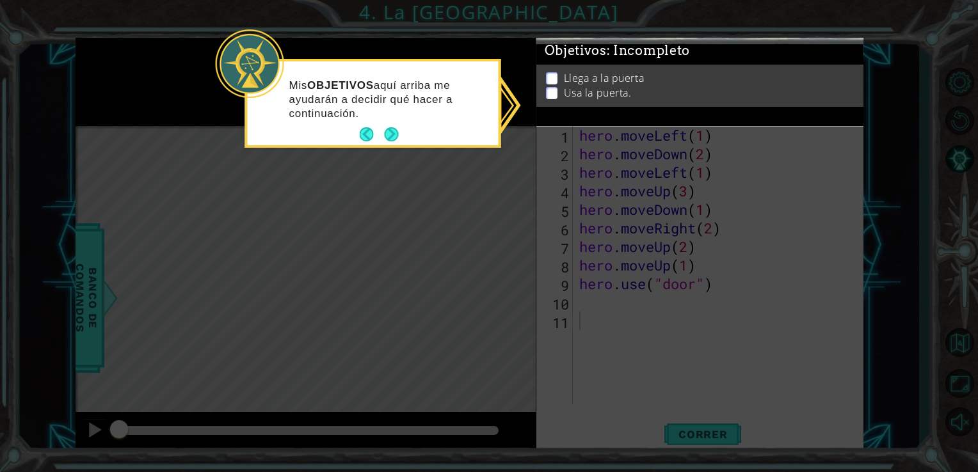
click at [643, 90] on li "Usa la puerta." at bounding box center [701, 97] width 311 height 15
click at [643, 88] on li "Usa la puerta." at bounding box center [701, 95] width 311 height 15
click at [388, 140] on button "Next" at bounding box center [391, 134] width 14 height 14
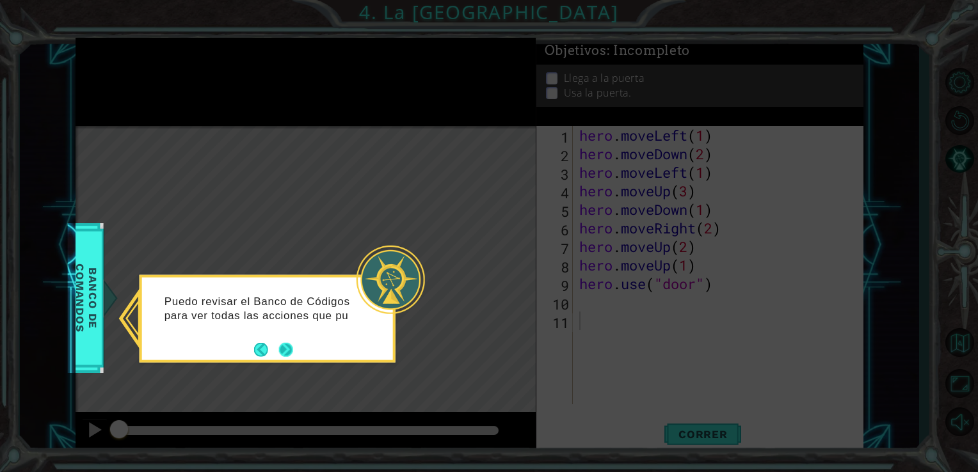
click at [281, 348] on button "Next" at bounding box center [286, 349] width 14 height 14
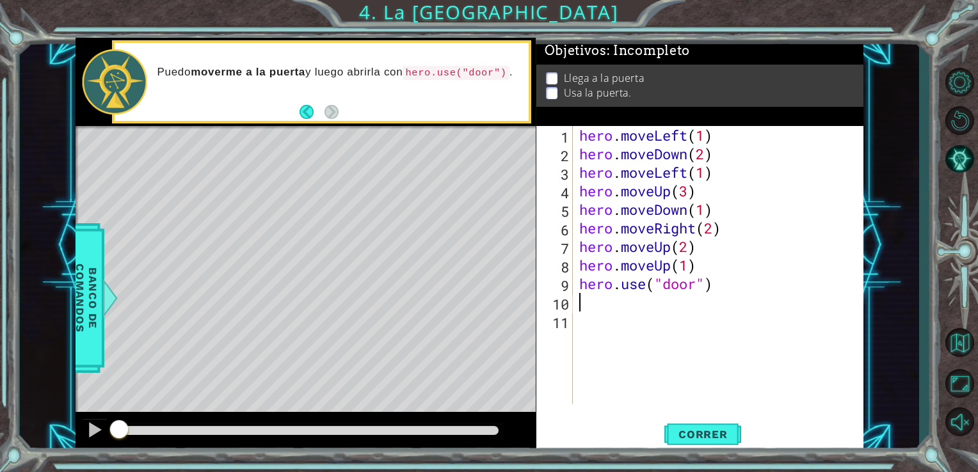
click at [714, 296] on div "hero . moveLeft ( 1 ) hero . moveDown ( 2 ) hero . moveLeft ( 1 ) hero . moveUp…" at bounding box center [722, 284] width 291 height 316
click at [717, 290] on div "hero . moveLeft ( 1 ) hero . moveDown ( 2 ) hero . moveLeft ( 1 ) hero . moveUp…" at bounding box center [722, 284] width 291 height 316
type textarea "h"
type textarea "hero.moveUp(1)"
click at [579, 287] on div "hero . moveLeft ( 1 ) hero . moveDown ( 2 ) hero . moveLeft ( 1 ) hero . moveUp…" at bounding box center [722, 284] width 291 height 316
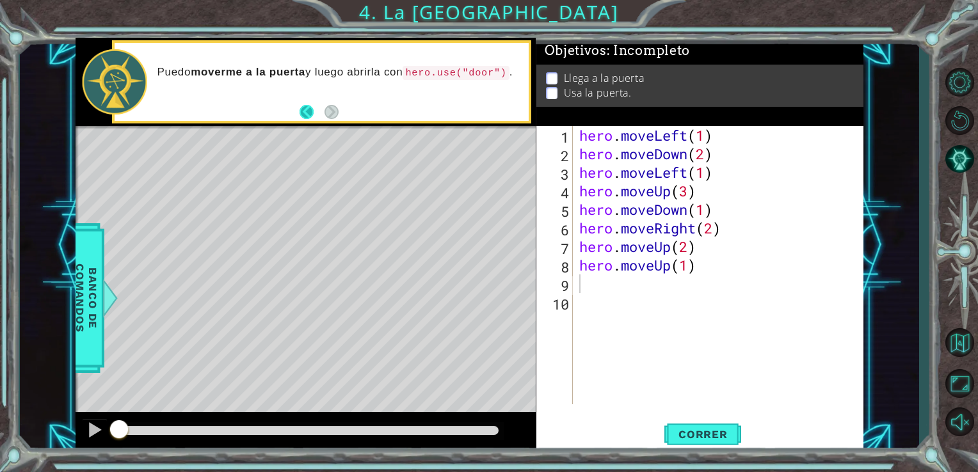
click at [312, 109] on button "Back" at bounding box center [312, 112] width 25 height 14
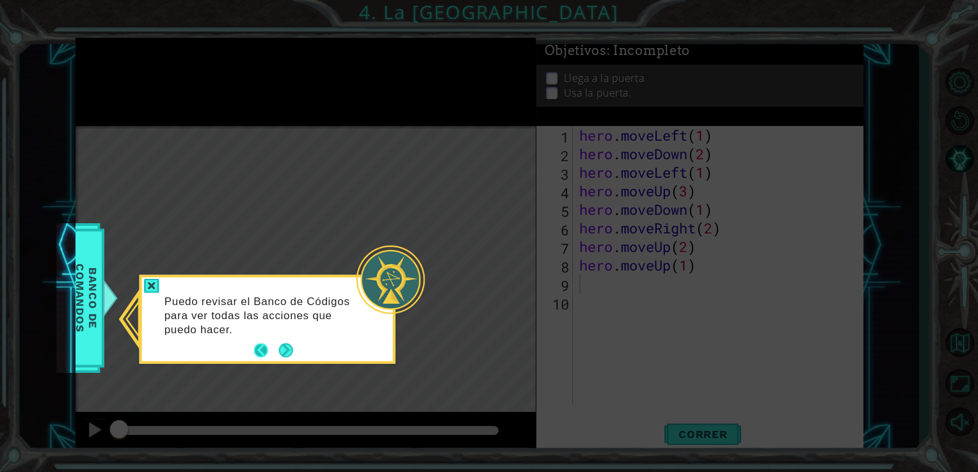
click at [259, 344] on button "Back" at bounding box center [266, 351] width 25 height 14
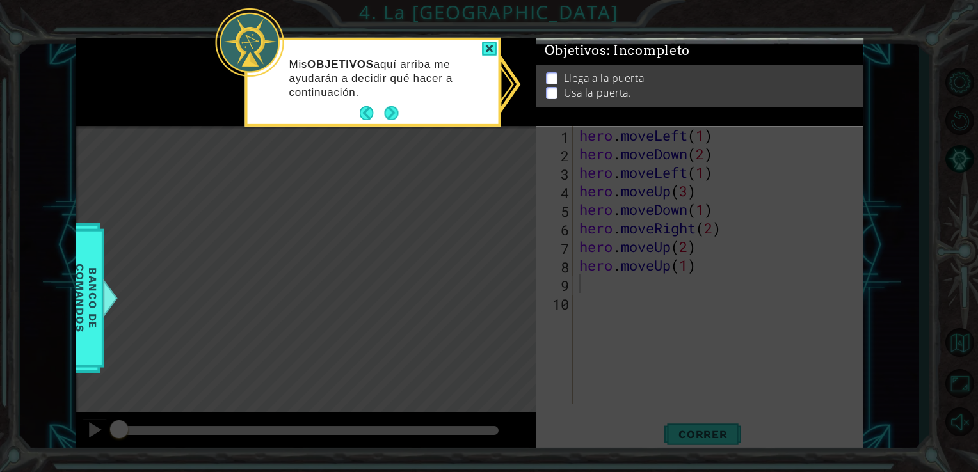
click at [259, 344] on icon at bounding box center [489, 236] width 978 height 472
click at [362, 111] on button "Back" at bounding box center [372, 113] width 25 height 14
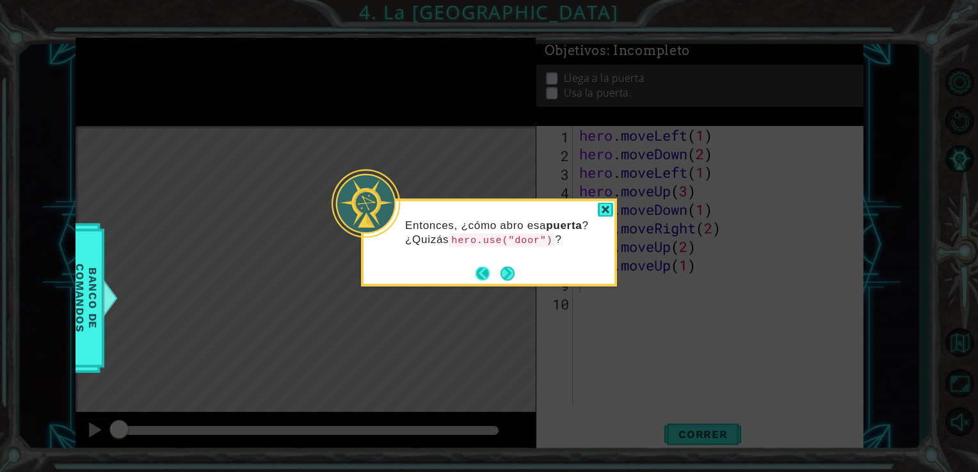
click at [481, 268] on button "Back" at bounding box center [488, 273] width 25 height 14
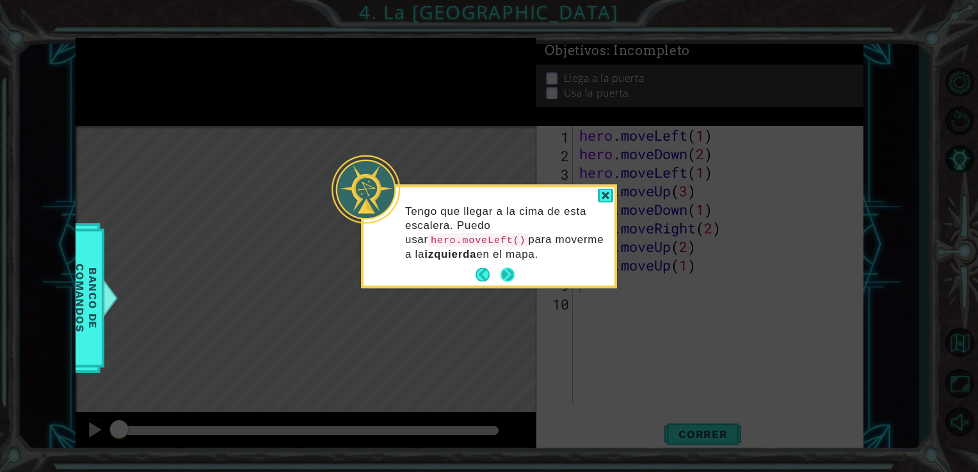
click at [509, 274] on button "Next" at bounding box center [507, 275] width 15 height 15
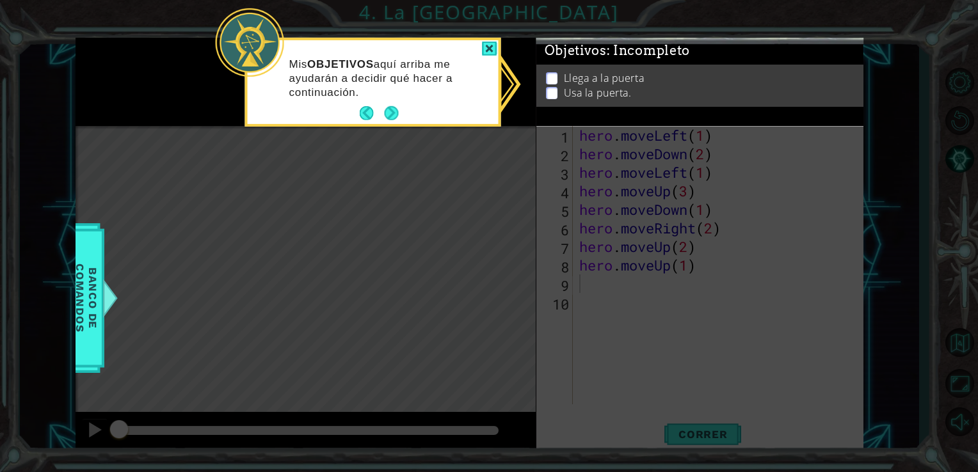
click at [509, 274] on icon at bounding box center [489, 236] width 978 height 472
click at [490, 53] on div at bounding box center [489, 49] width 15 height 15
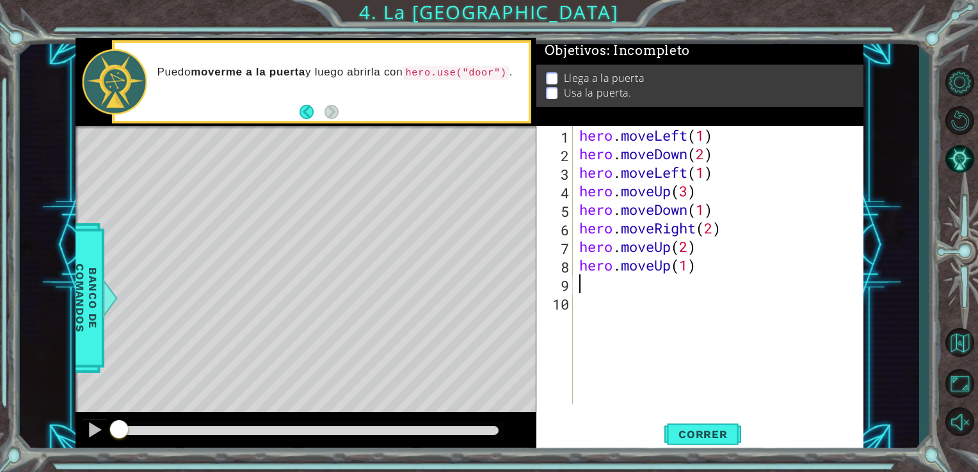
click at [577, 280] on div "hero . moveLeft ( 1 ) hero . moveDown ( 2 ) hero . moveLeft ( 1 ) hero . moveUp…" at bounding box center [722, 284] width 291 height 316
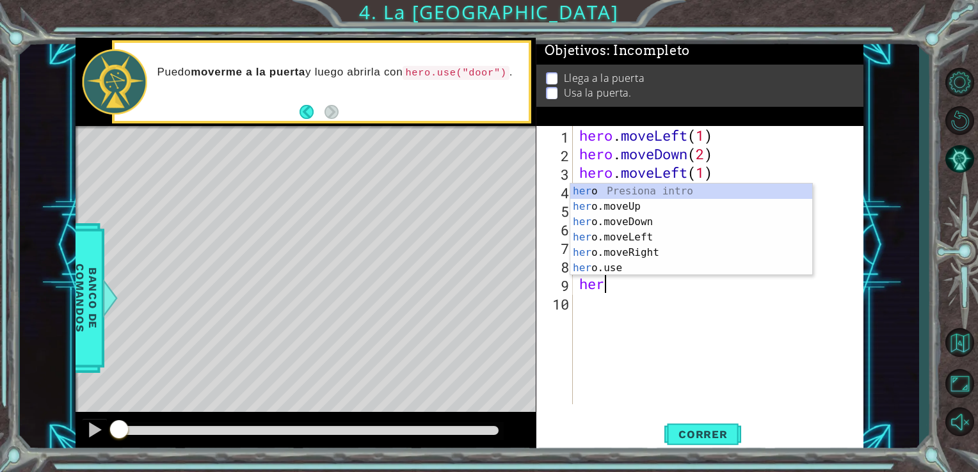
type textarea "hero"
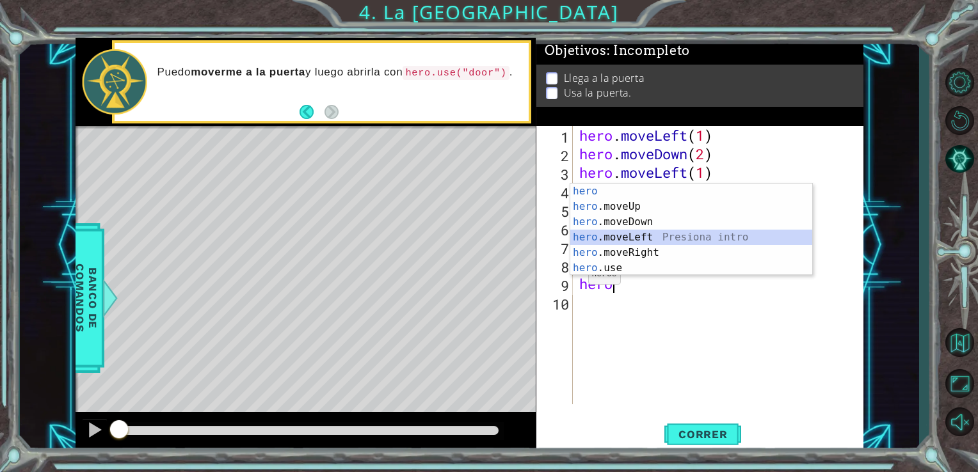
click at [576, 233] on div "hero Presiona intro hero .moveUp Presiona intro hero .moveDown Presiona intro h…" at bounding box center [691, 245] width 242 height 123
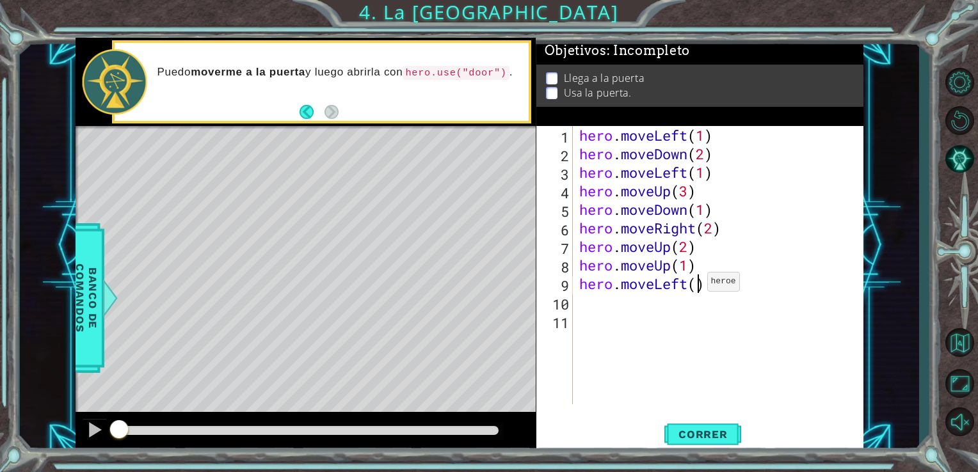
click at [696, 285] on div "hero . moveLeft ( 1 ) hero . moveDown ( 2 ) hero . moveLeft ( 1 ) hero . moveUp…" at bounding box center [722, 284] width 291 height 316
type textarea "hero.moveLeft(1)"
click at [716, 429] on span "Correr" at bounding box center [703, 434] width 75 height 13
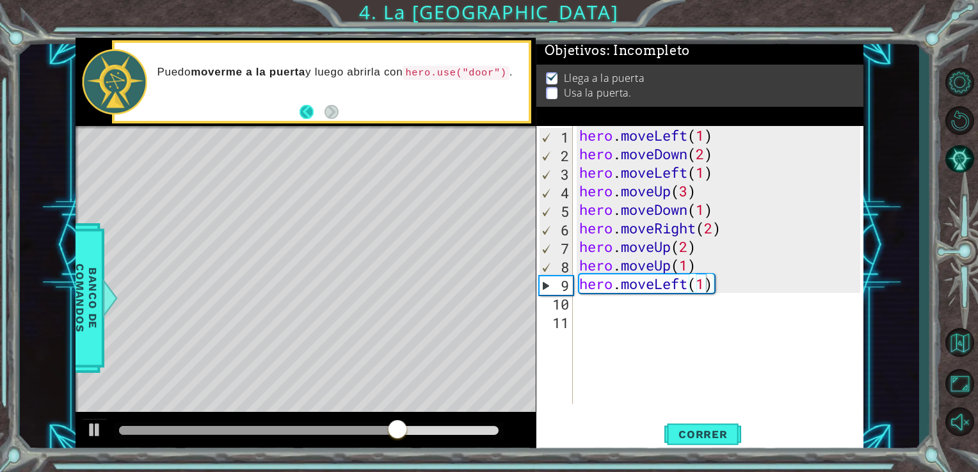
click at [300, 116] on button "Back" at bounding box center [312, 112] width 25 height 14
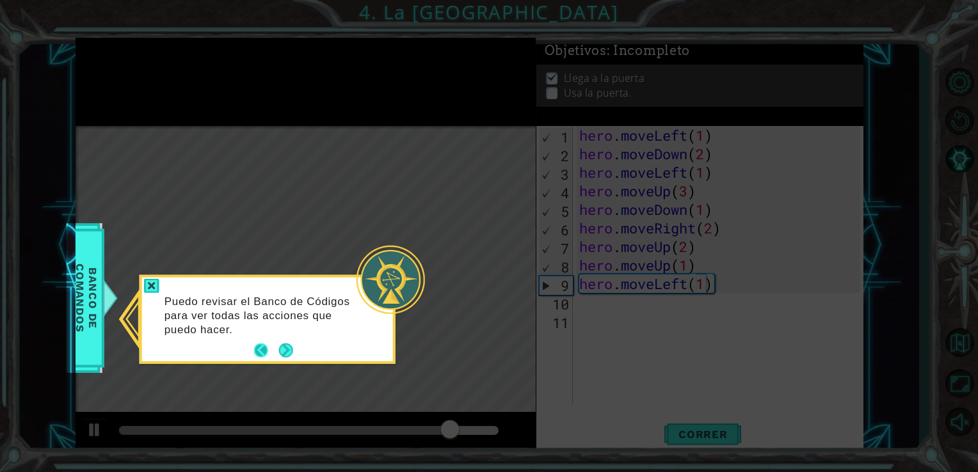
click at [255, 346] on button "Back" at bounding box center [266, 351] width 25 height 14
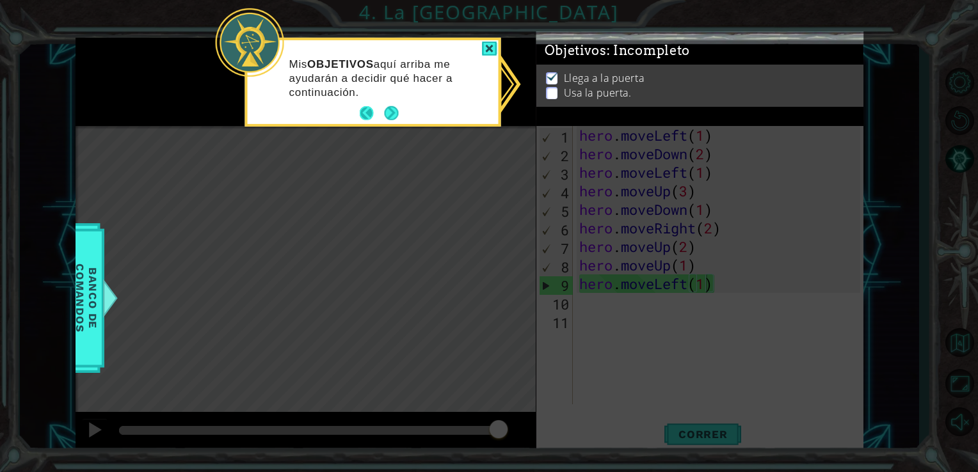
click at [371, 111] on button "Back" at bounding box center [372, 113] width 25 height 14
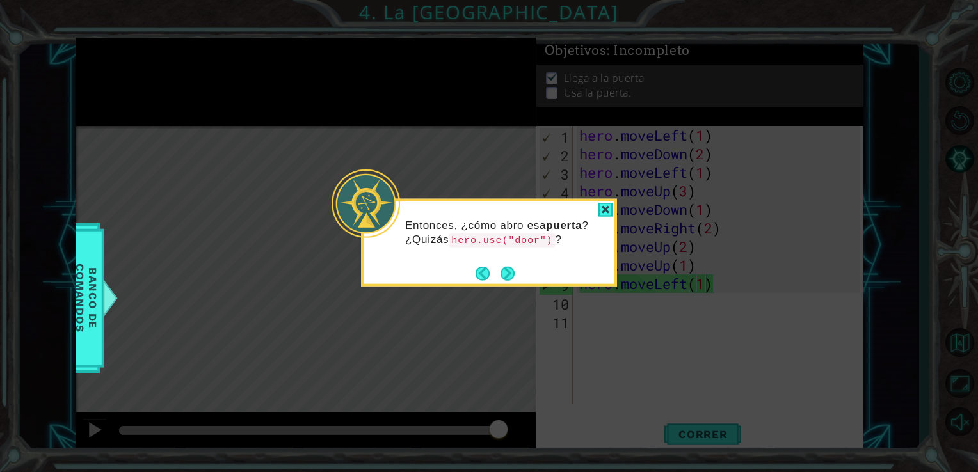
click at [604, 200] on div "Entonces, ¿cómo abro esa puerta ? ¿Quizás hero.use("door") ?" at bounding box center [489, 243] width 256 height 88
click at [601, 206] on div at bounding box center [605, 210] width 15 height 15
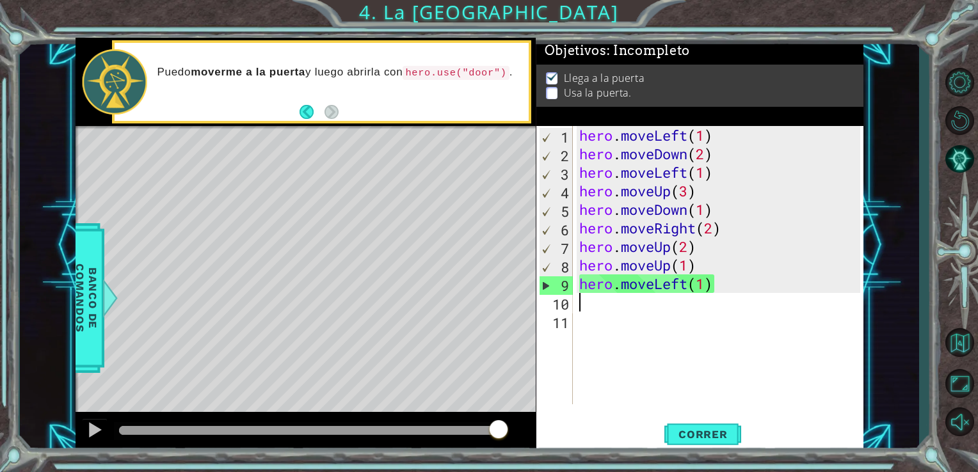
click at [579, 305] on div "hero . moveLeft ( 1 ) hero . moveDown ( 2 ) hero . moveLeft ( 1 ) hero . moveUp…" at bounding box center [722, 284] width 291 height 316
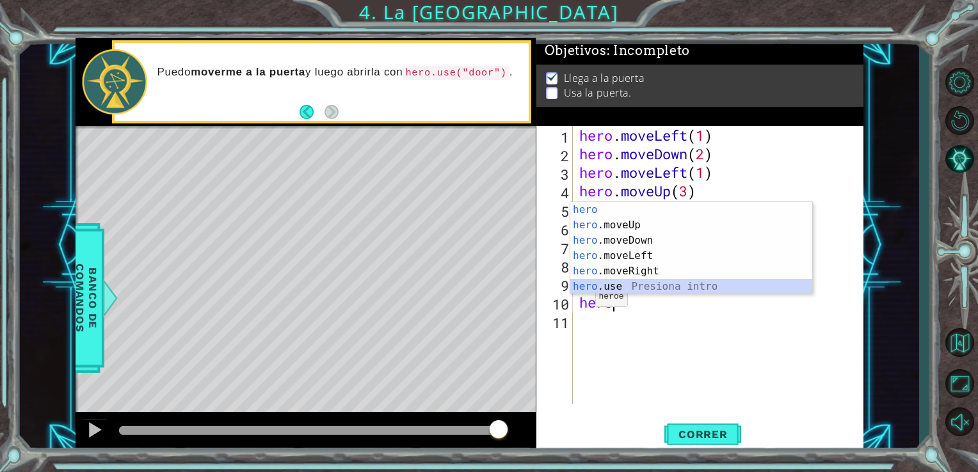
click at [593, 284] on div "hero Presiona intro hero .moveUp Presiona intro hero .moveDown Presiona intro h…" at bounding box center [691, 263] width 242 height 123
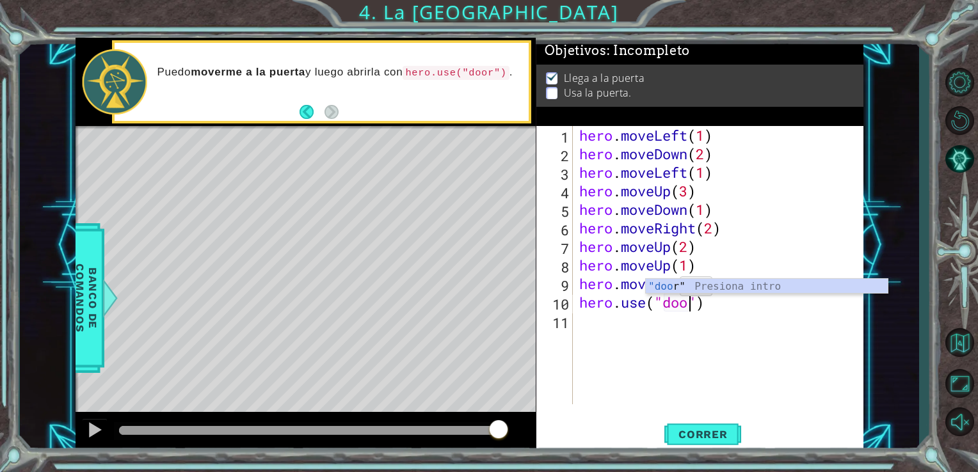
scroll to position [0, 5]
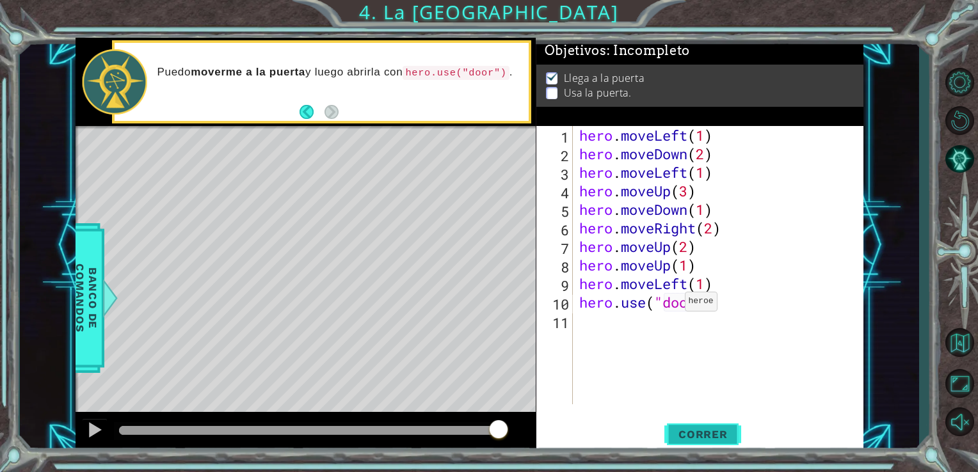
click at [733, 430] on span "Correr" at bounding box center [703, 434] width 75 height 13
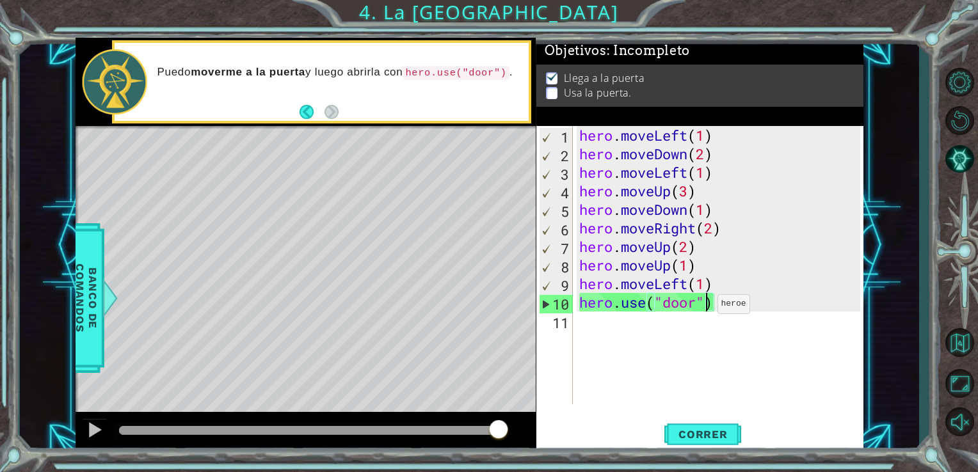
click at [707, 307] on div "hero . moveLeft ( 1 ) hero . moveDown ( 2 ) hero . moveLeft ( 1 ) hero . moveUp…" at bounding box center [722, 284] width 291 height 316
click at [714, 301] on div "hero . moveLeft ( 1 ) hero . moveDown ( 2 ) hero . moveLeft ( 1 ) hero . moveUp…" at bounding box center [722, 284] width 291 height 316
click at [725, 431] on span "Correr" at bounding box center [703, 434] width 75 height 13
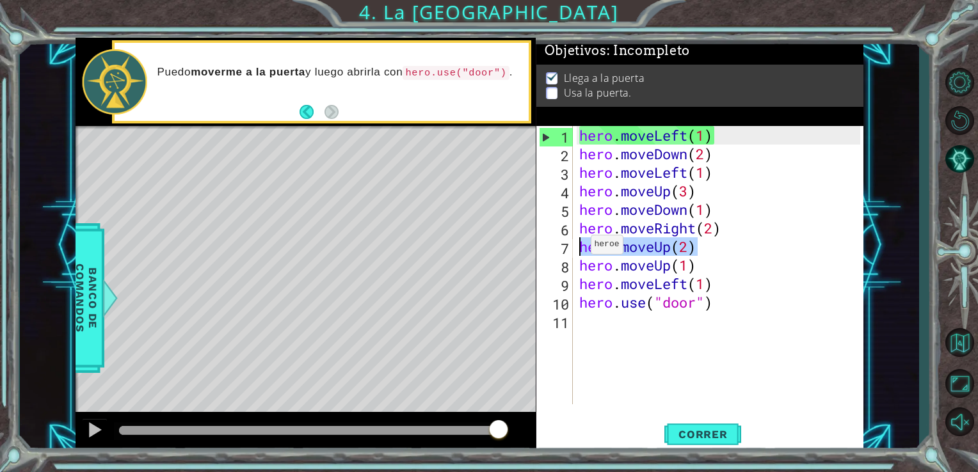
drag, startPoint x: 714, startPoint y: 247, endPoint x: 579, endPoint y: 248, distance: 135.1
click at [579, 248] on div "hero . moveLeft ( 1 ) hero . moveDown ( 2 ) hero . moveLeft ( 1 ) hero . moveUp…" at bounding box center [722, 284] width 291 height 316
type textarea "hero.moveUp(2)"
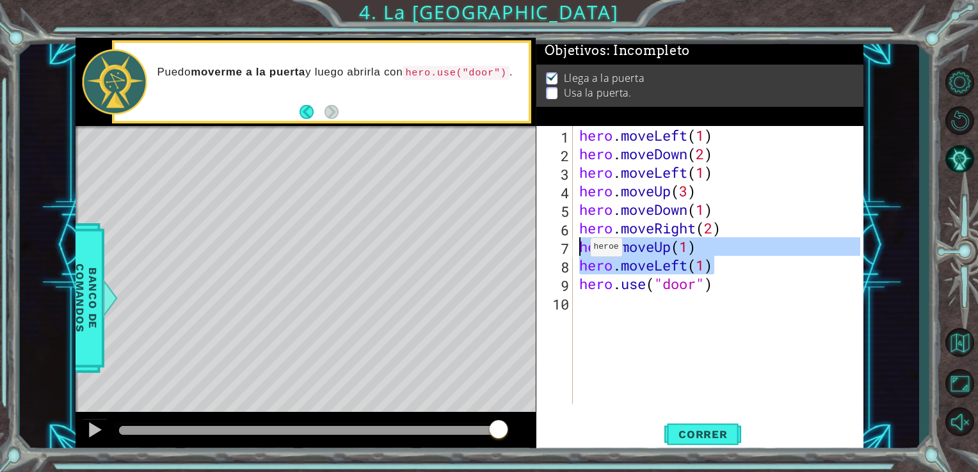
drag, startPoint x: 727, startPoint y: 263, endPoint x: 579, endPoint y: 250, distance: 149.0
click at [579, 250] on div "hero . moveLeft ( 1 ) hero . moveDown ( 2 ) hero . moveLeft ( 1 ) hero . moveUp…" at bounding box center [722, 284] width 291 height 316
type textarea "hero.moveUp(1) hero.moveLeft(1)"
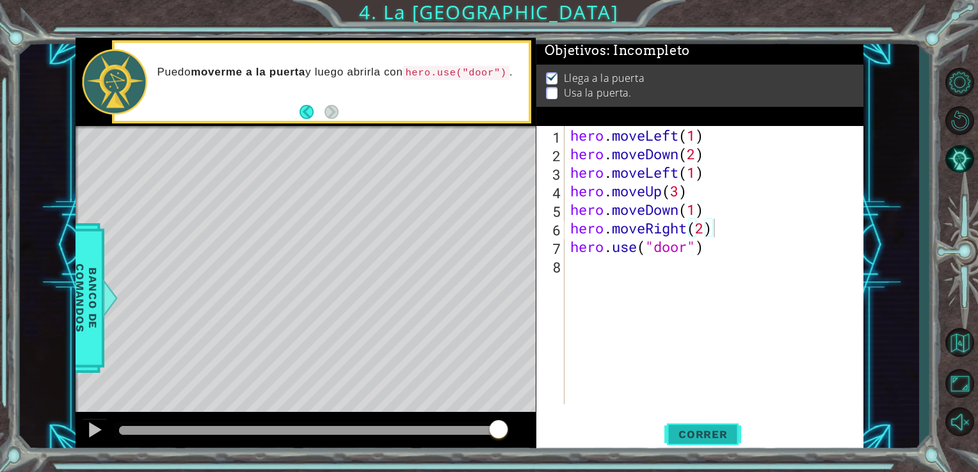
click at [700, 438] on span "Correr" at bounding box center [703, 434] width 75 height 13
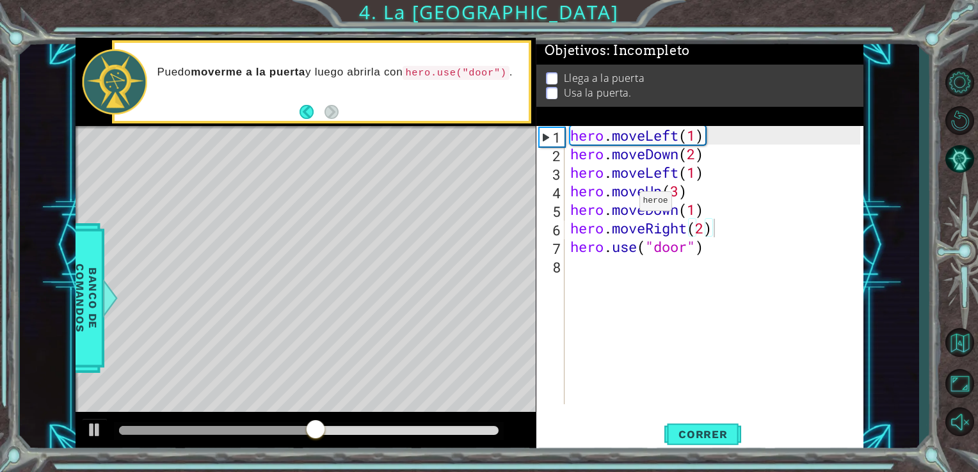
click at [464, 419] on div at bounding box center [306, 432] width 461 height 41
click at [463, 430] on div at bounding box center [309, 430] width 380 height 9
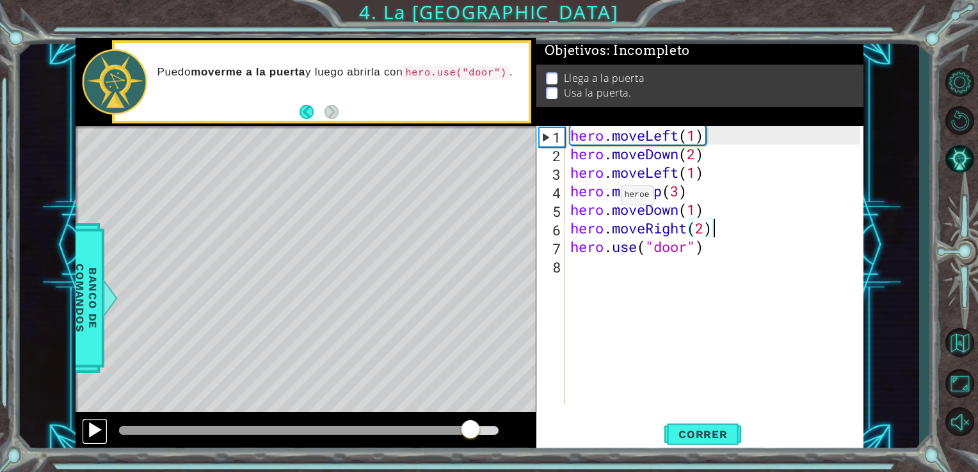
click at [93, 430] on div at bounding box center [94, 430] width 17 height 17
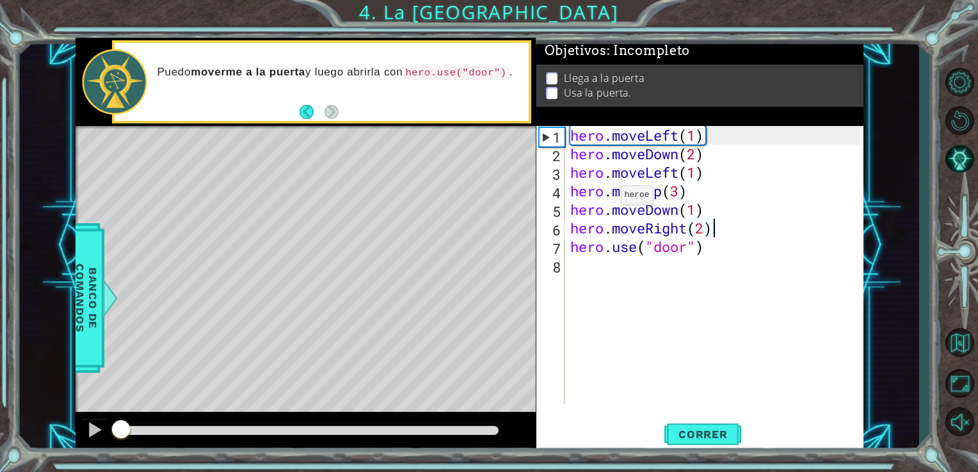
click at [120, 427] on div at bounding box center [120, 430] width 2 height 9
click at [103, 426] on button at bounding box center [95, 432] width 26 height 26
click at [737, 152] on div "hero . moveLeft ( 1 ) hero . moveDown ( 2 ) hero . moveLeft ( 1 ) hero . moveUp…" at bounding box center [718, 284] width 300 height 316
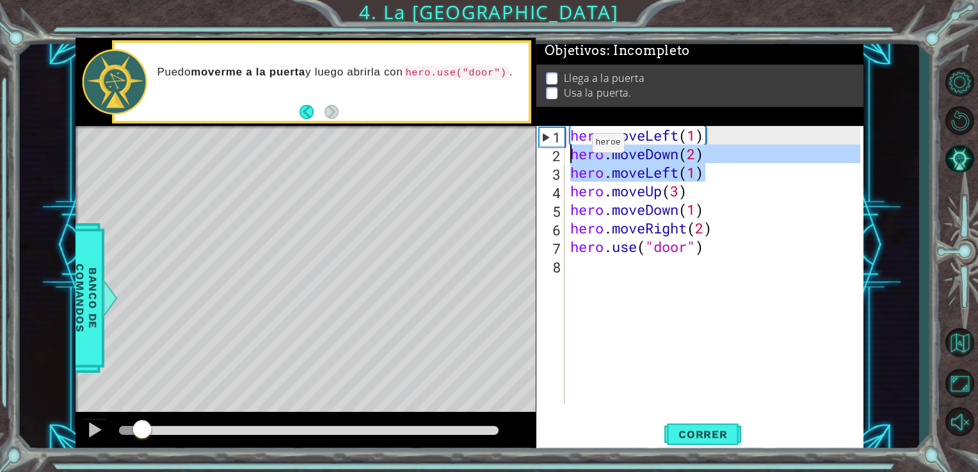
drag, startPoint x: 721, startPoint y: 175, endPoint x: 547, endPoint y: 162, distance: 173.9
click at [547, 162] on div "hero.moveDown(2) 1 2 3 4 5 6 7 8 hero . moveLeft ( 1 ) hero . moveDown ( 2 ) he…" at bounding box center [698, 265] width 325 height 278
type textarea "hero.moveDown(2) hero.moveLeft(1)"
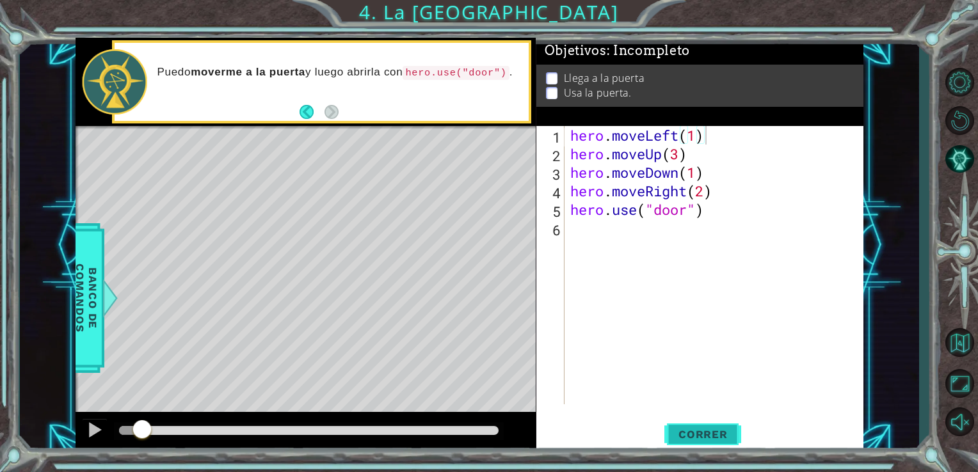
click at [679, 426] on button "Correr" at bounding box center [702, 434] width 77 height 33
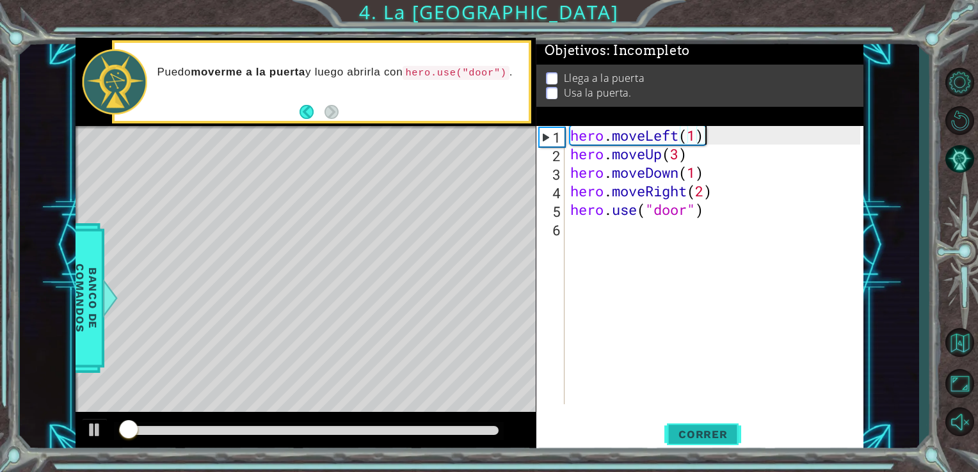
click at [679, 426] on button "Correr" at bounding box center [702, 434] width 77 height 33
click at [693, 137] on div "hero . moveLeft ( 1 ) hero . moveUp ( 3 ) hero . moveDown ( 1 ) hero . moveRigh…" at bounding box center [718, 284] width 300 height 316
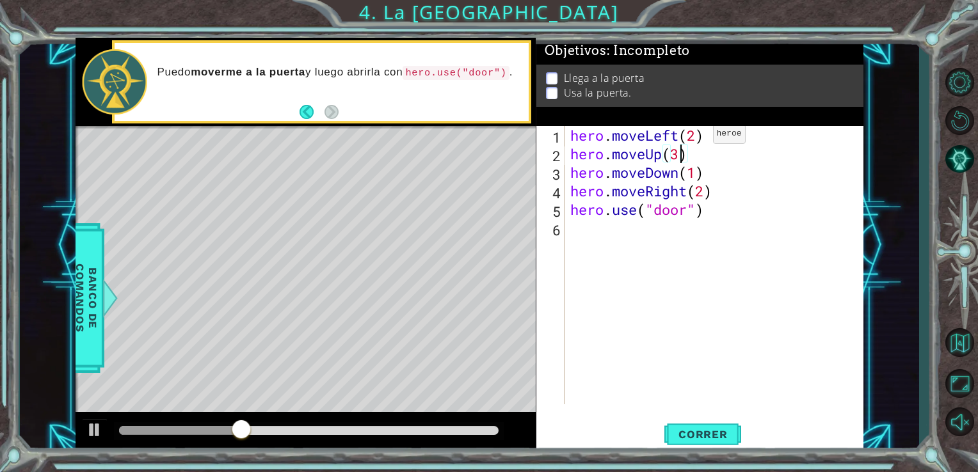
scroll to position [0, 4]
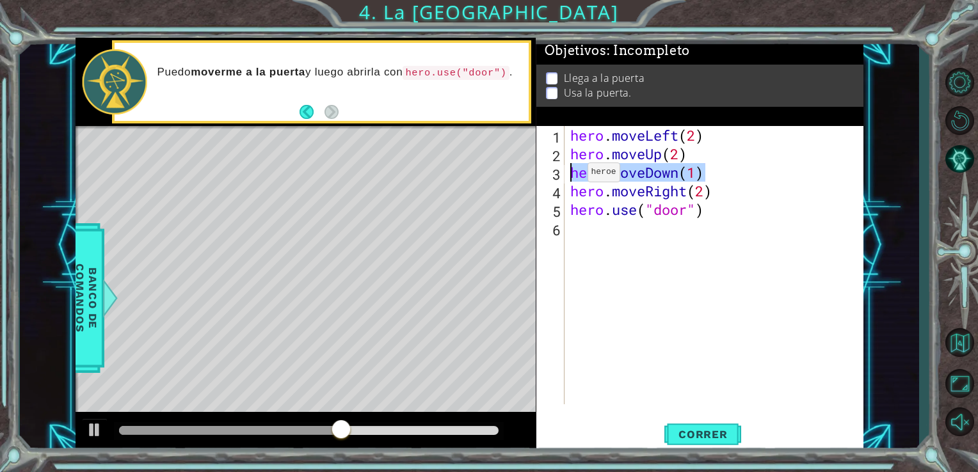
drag, startPoint x: 704, startPoint y: 175, endPoint x: 568, endPoint y: 175, distance: 136.3
click at [568, 175] on div "hero . moveLeft ( 2 ) hero . moveUp ( 2 ) hero . moveDown ( 1 ) hero . moveRigh…" at bounding box center [718, 284] width 300 height 316
type textarea "hero.moveDown(1)"
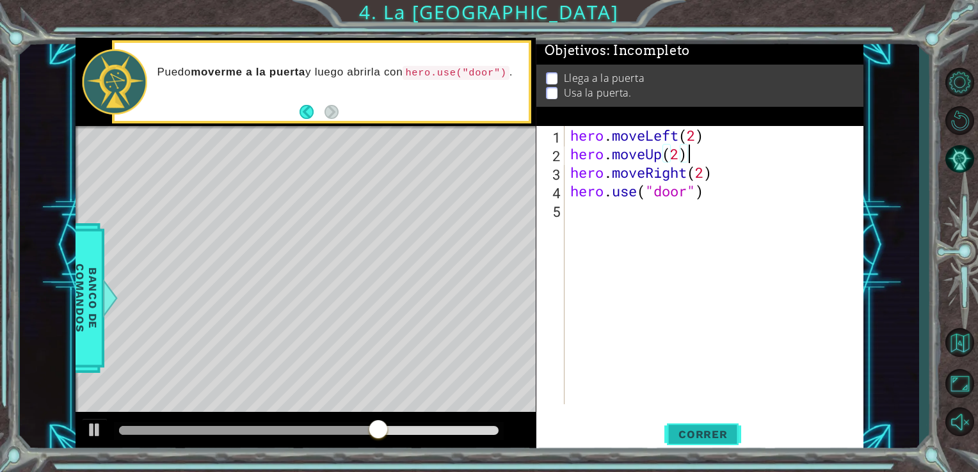
type textarea "hero.moveUp(2)"
click at [716, 422] on button "Correr" at bounding box center [702, 434] width 77 height 33
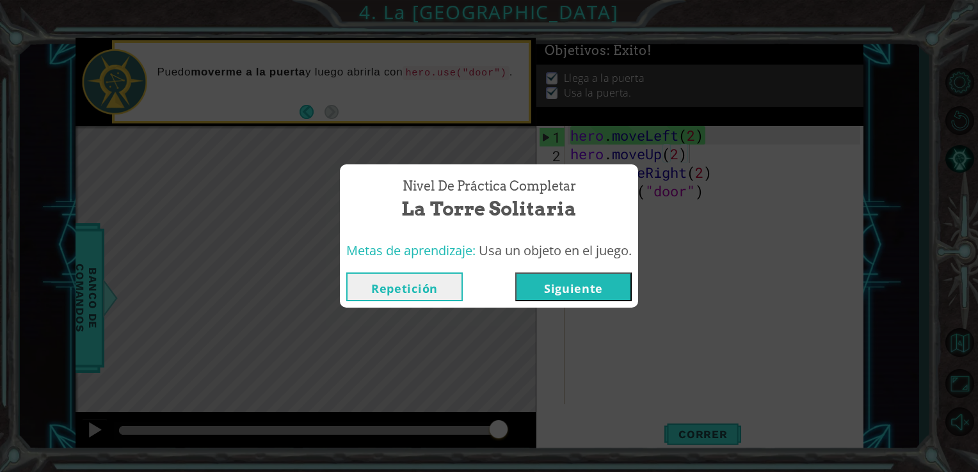
click at [563, 287] on button "Siguiente" at bounding box center [573, 287] width 116 height 29
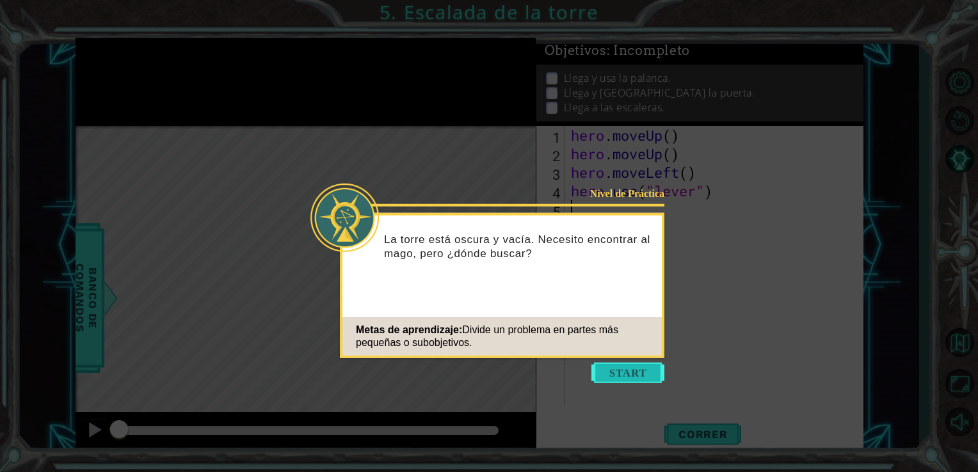
click at [619, 365] on button "Start" at bounding box center [627, 373] width 73 height 20
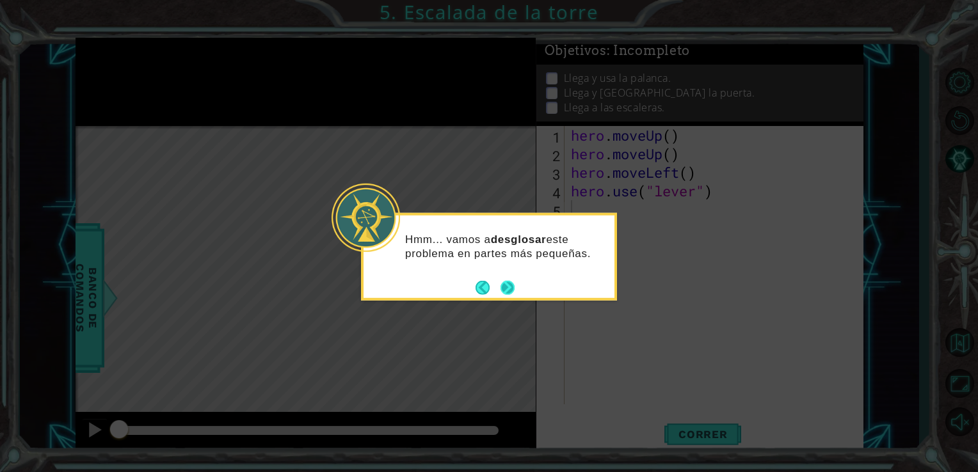
click at [508, 286] on button "Next" at bounding box center [508, 287] width 14 height 14
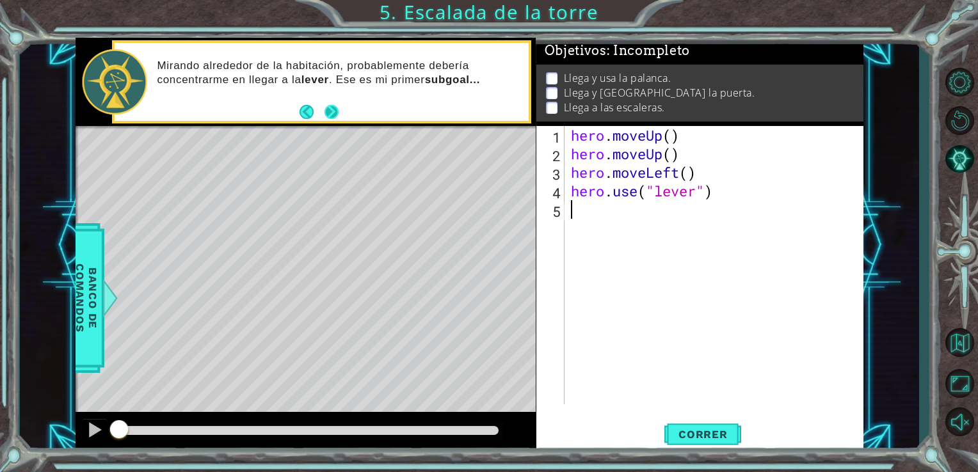
click at [331, 119] on button "Next" at bounding box center [331, 112] width 14 height 14
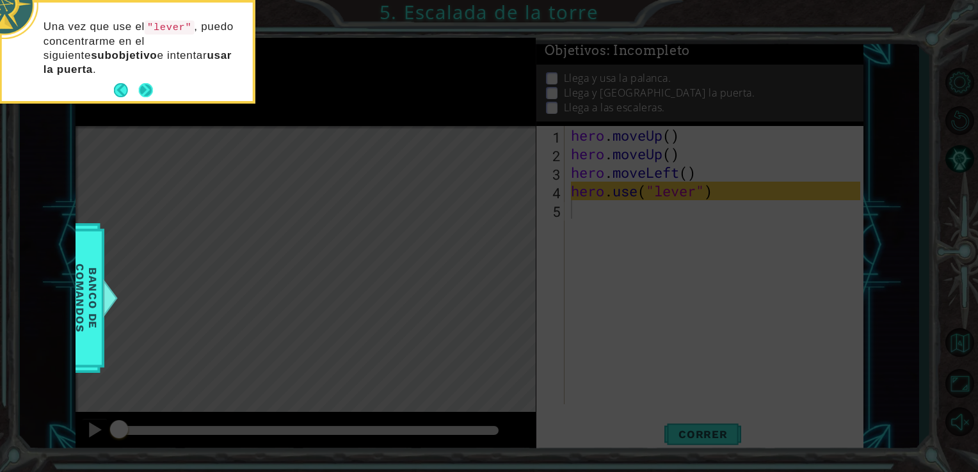
click at [148, 86] on button "Next" at bounding box center [146, 90] width 14 height 14
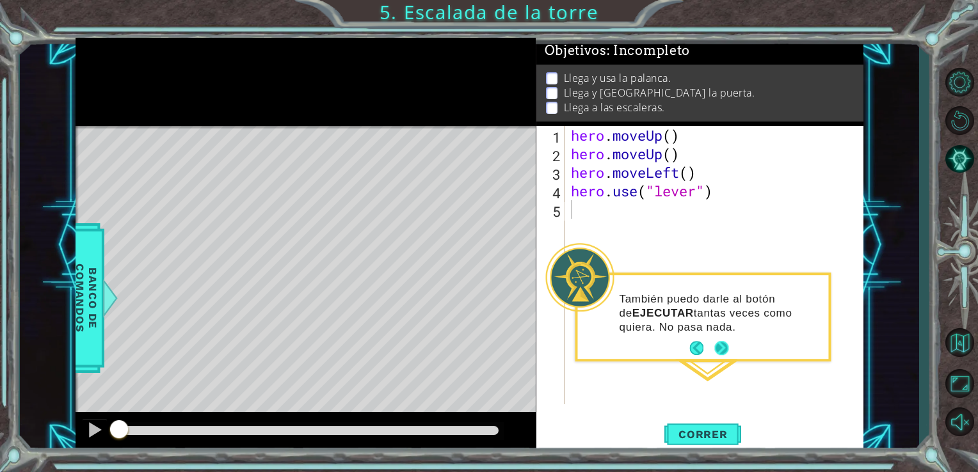
click at [721, 349] on button "Next" at bounding box center [721, 349] width 14 height 14
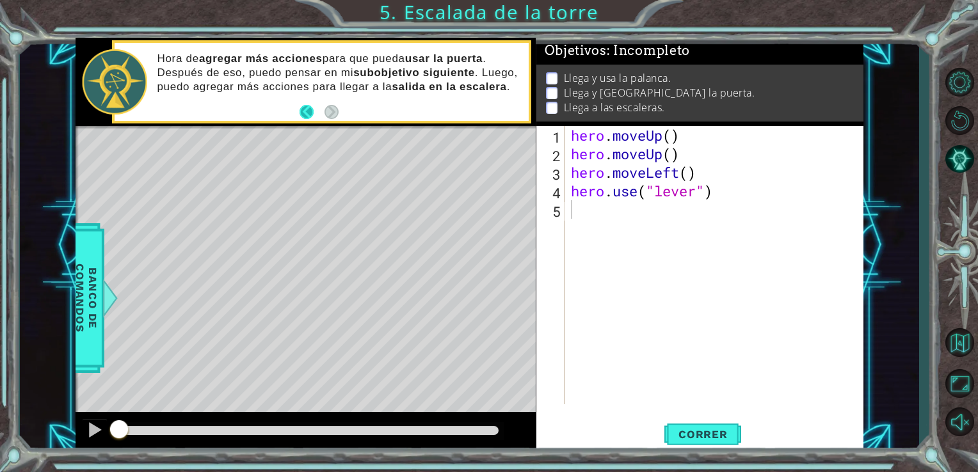
click at [300, 114] on button "Back" at bounding box center [312, 112] width 25 height 14
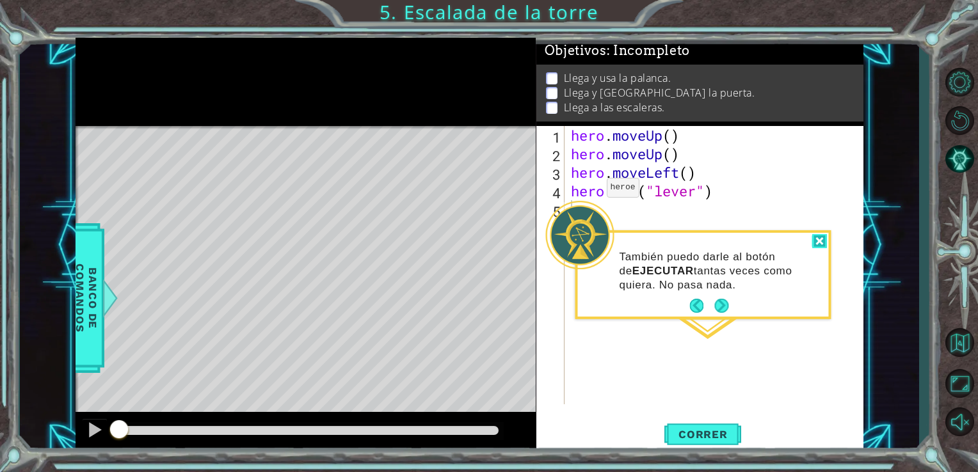
click at [820, 237] on div at bounding box center [819, 241] width 15 height 15
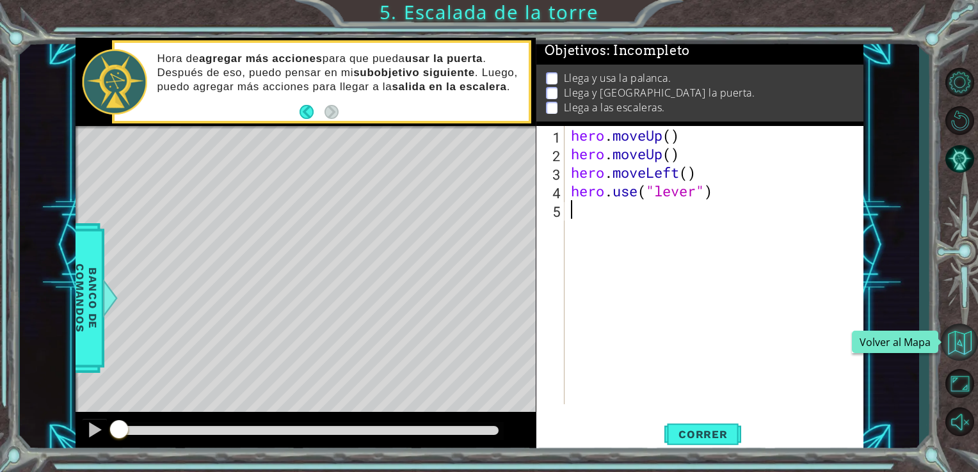
click at [965, 353] on button "Volver al Mapa" at bounding box center [959, 342] width 37 height 37
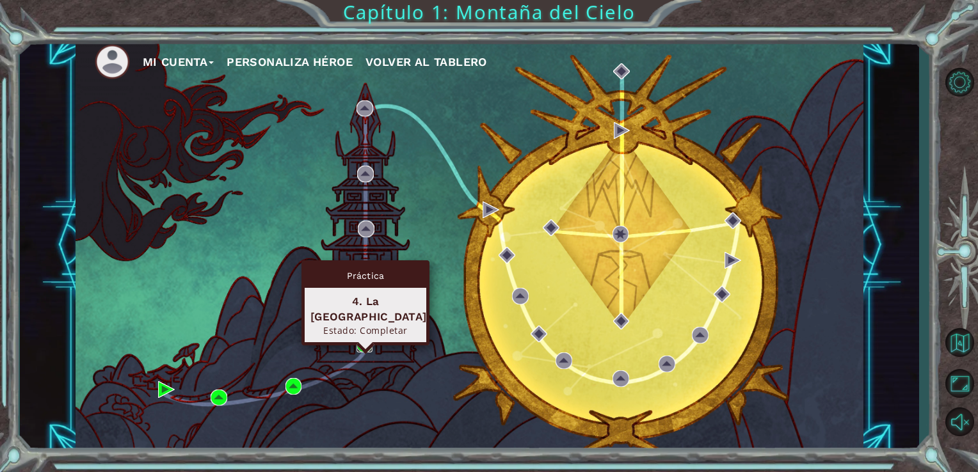
click at [365, 350] on img at bounding box center [365, 345] width 17 height 17
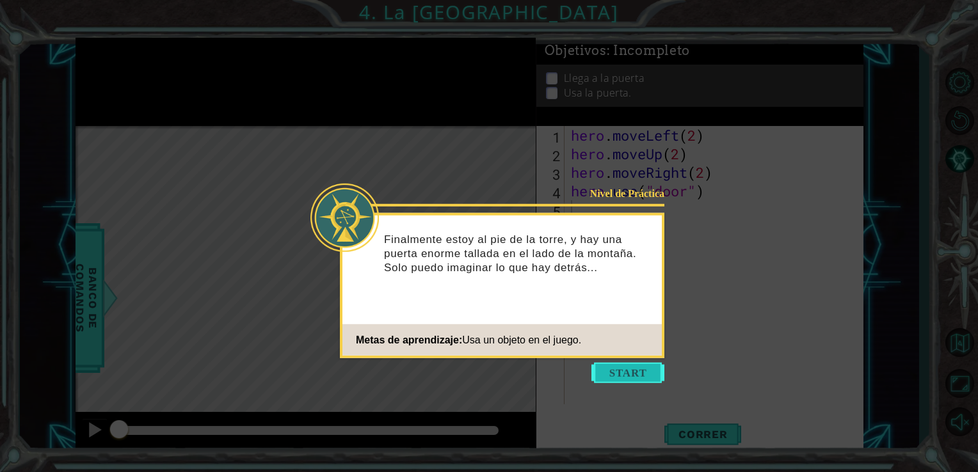
click at [620, 369] on button "Start" at bounding box center [627, 373] width 73 height 20
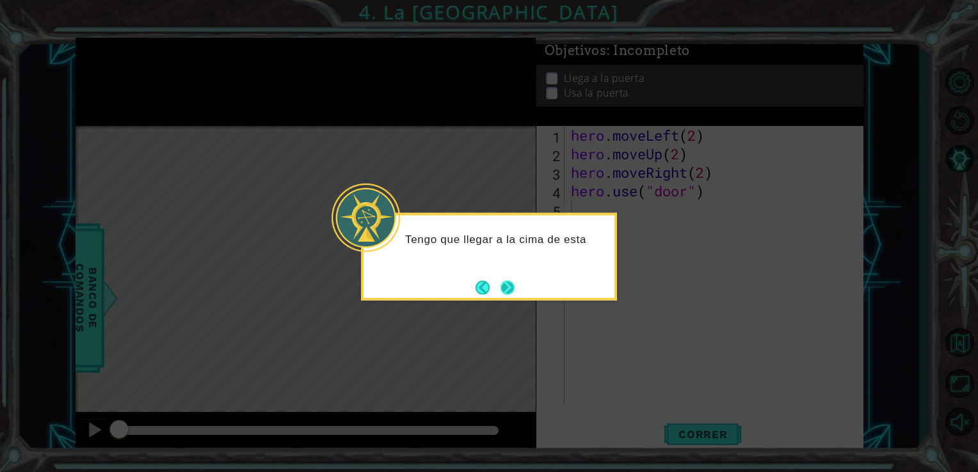
click at [504, 285] on button "Next" at bounding box center [508, 287] width 14 height 14
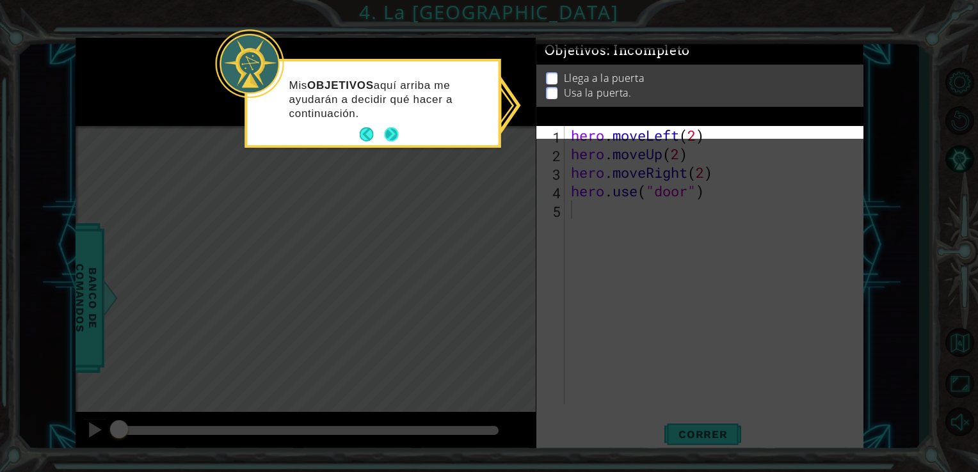
click at [391, 138] on button "Next" at bounding box center [391, 134] width 14 height 14
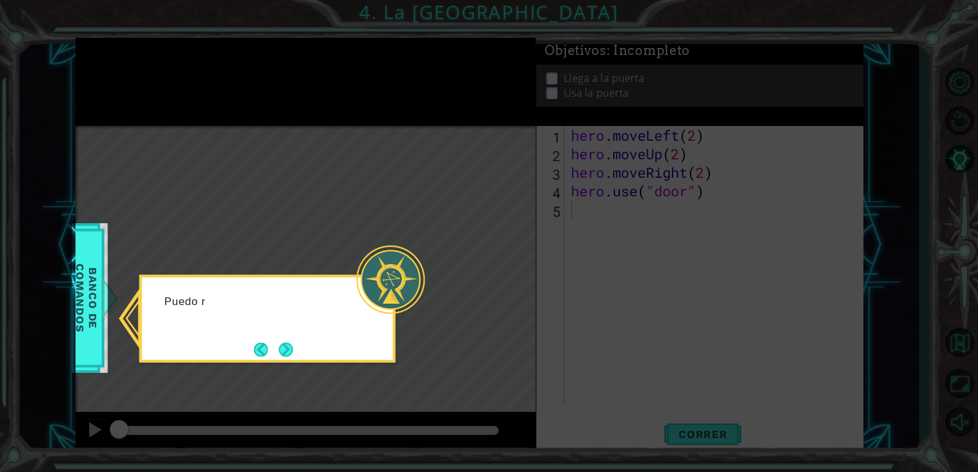
click at [391, 138] on icon at bounding box center [489, 236] width 978 height 472
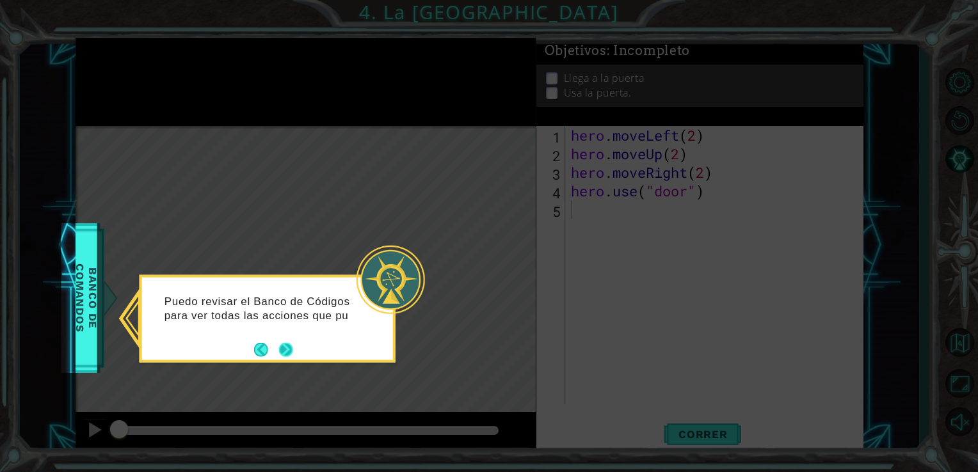
click at [285, 353] on button "Next" at bounding box center [286, 349] width 14 height 14
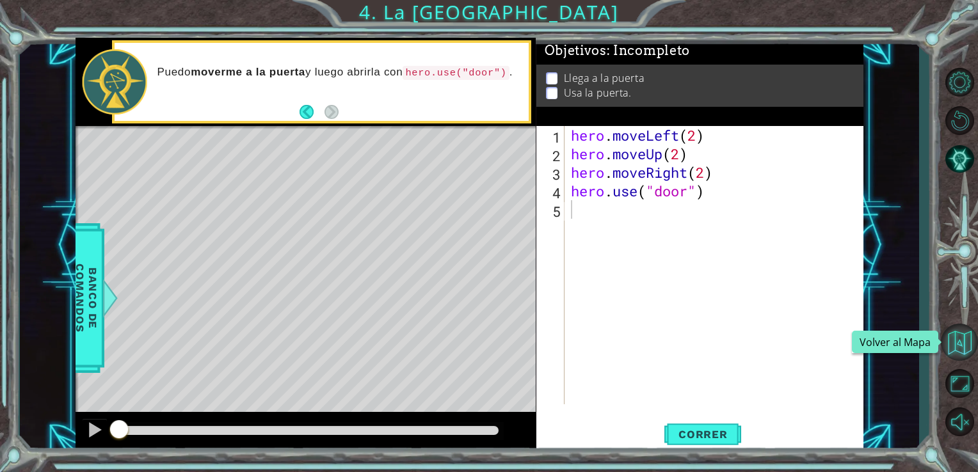
click at [968, 344] on button "Volver al Mapa" at bounding box center [959, 342] width 37 height 37
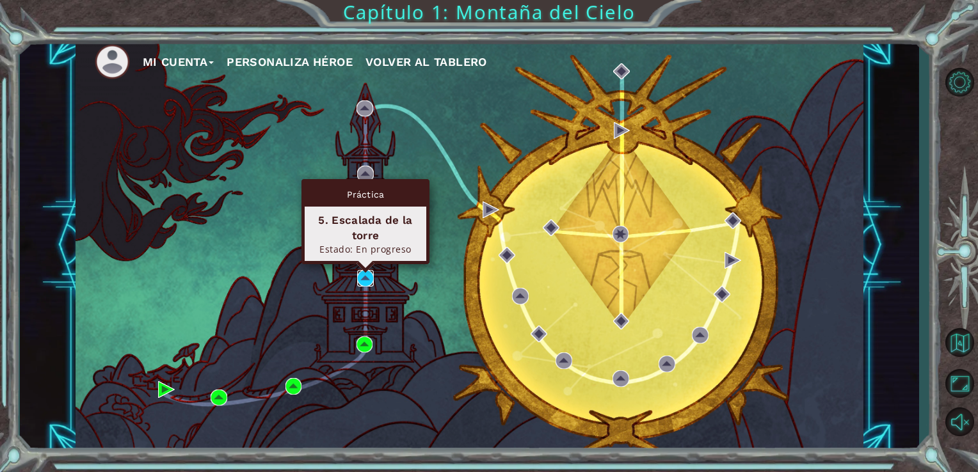
click at [362, 273] on img at bounding box center [365, 278] width 17 height 17
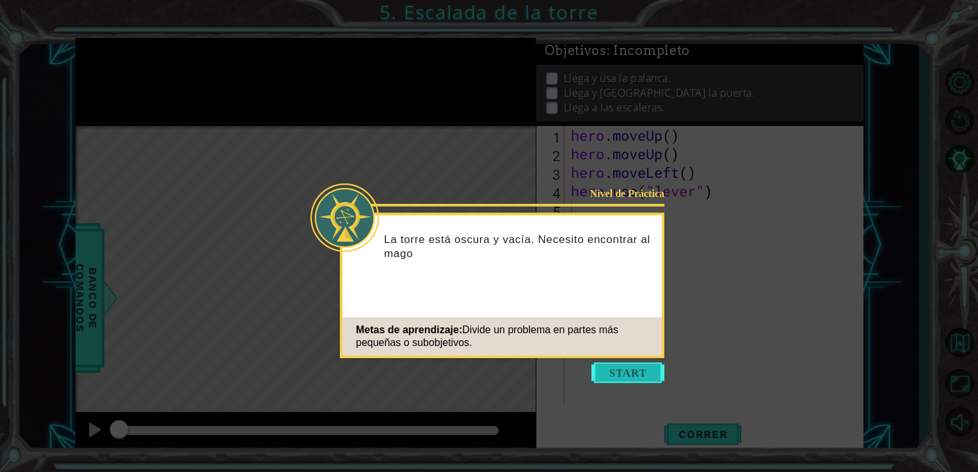
click at [622, 367] on button "Start" at bounding box center [627, 373] width 73 height 20
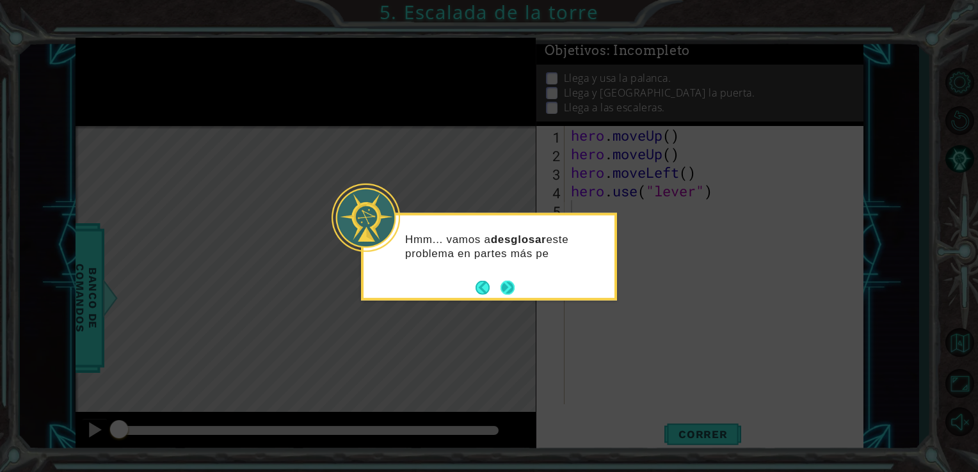
click at [507, 291] on button "Next" at bounding box center [508, 287] width 14 height 14
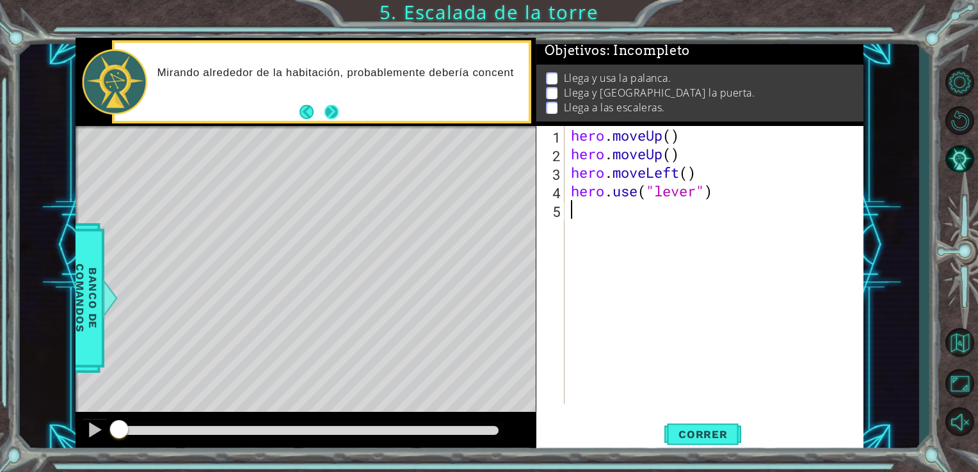
click at [333, 110] on button "Next" at bounding box center [331, 112] width 14 height 14
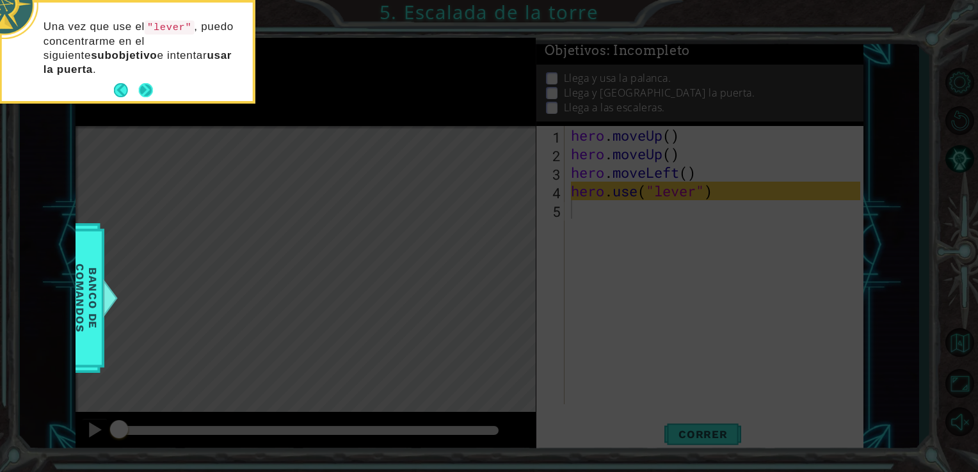
click at [151, 88] on button "Next" at bounding box center [146, 90] width 14 height 14
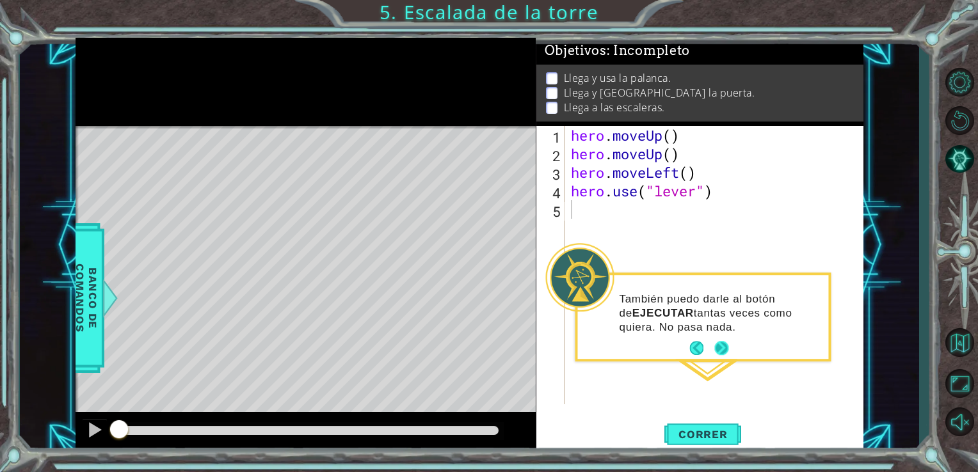
click at [716, 344] on button "Next" at bounding box center [721, 348] width 14 height 14
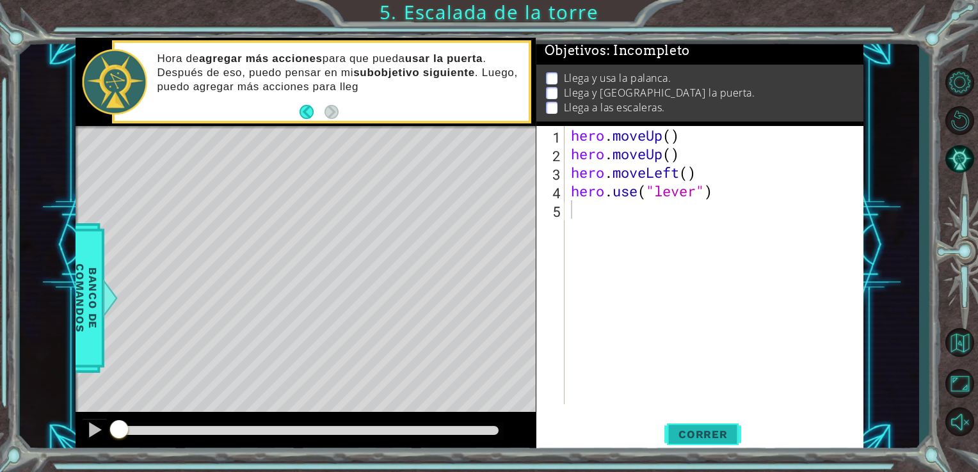
click at [678, 437] on span "Correr" at bounding box center [703, 434] width 75 height 13
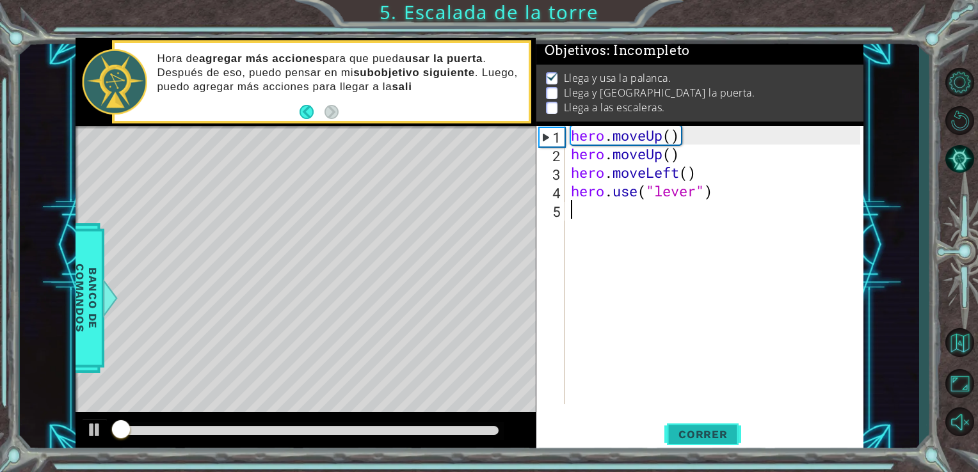
scroll to position [5, 0]
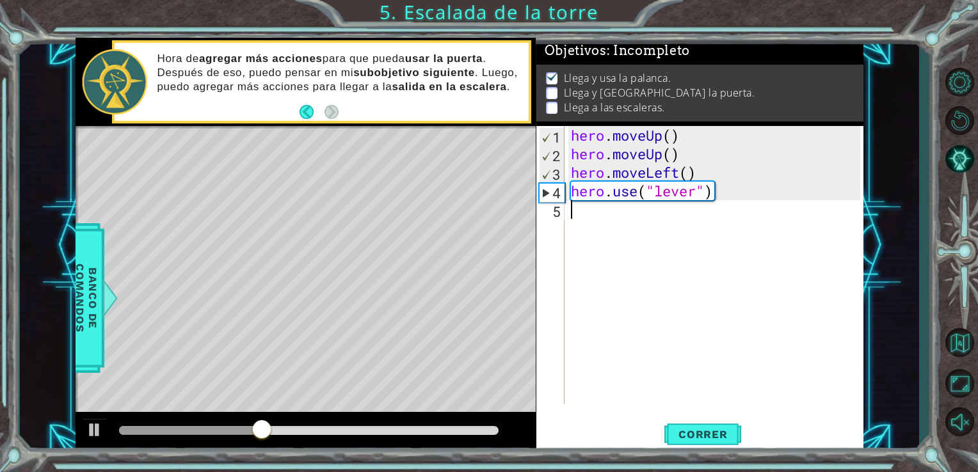
type textarea "h"
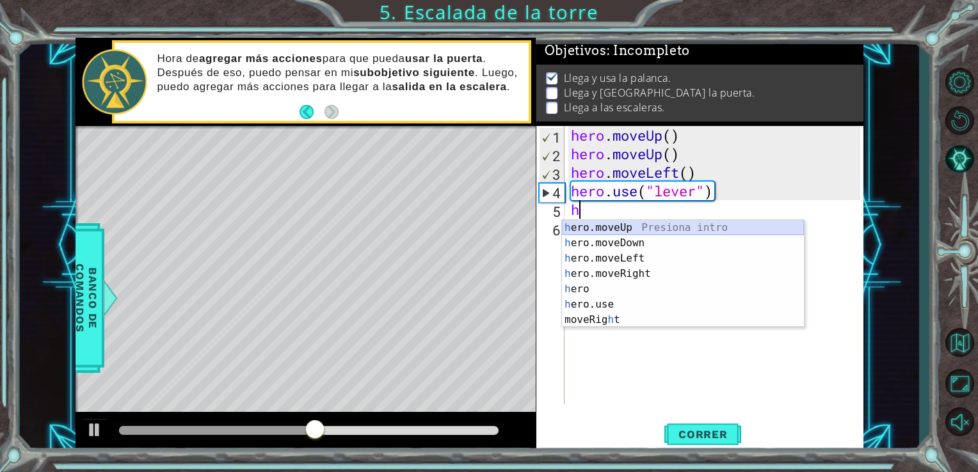
click at [604, 229] on div "h ero.moveUp Presiona intro h ero.moveDown Presiona intro h ero.moveLeft Presio…" at bounding box center [683, 289] width 242 height 138
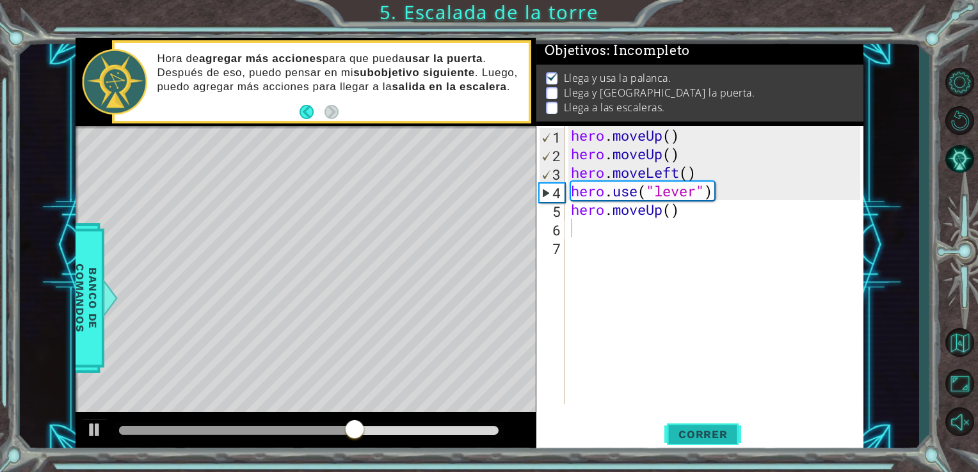
click at [719, 433] on span "Correr" at bounding box center [703, 434] width 75 height 13
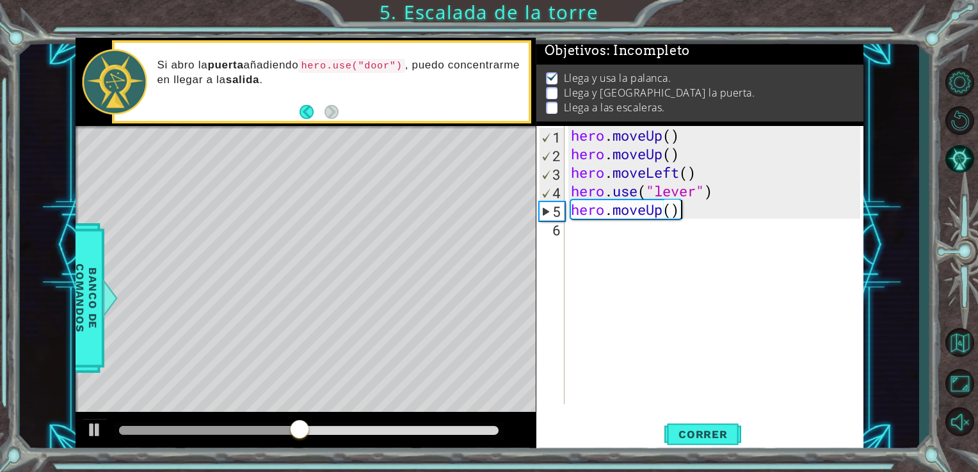
click at [686, 204] on div "hero . moveUp ( ) hero . moveUp ( ) hero . moveLeft ( ) hero . use ( "lever" ) …" at bounding box center [717, 284] width 299 height 316
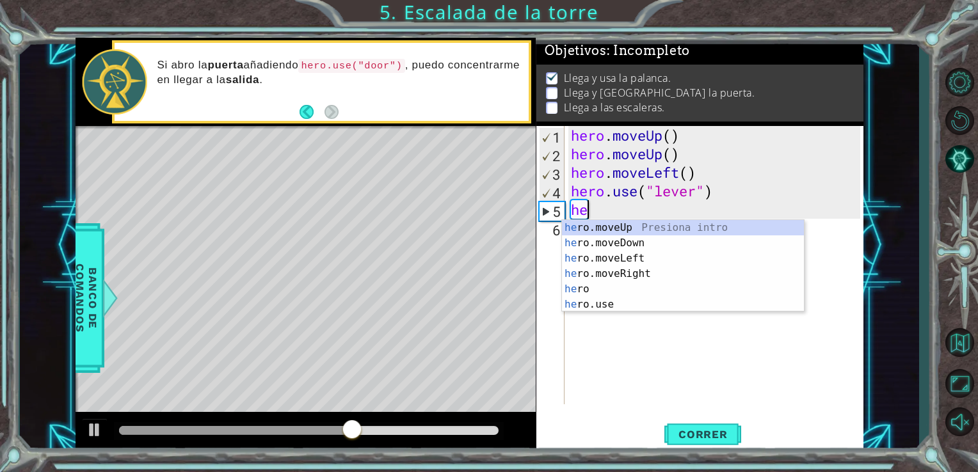
type textarea "h"
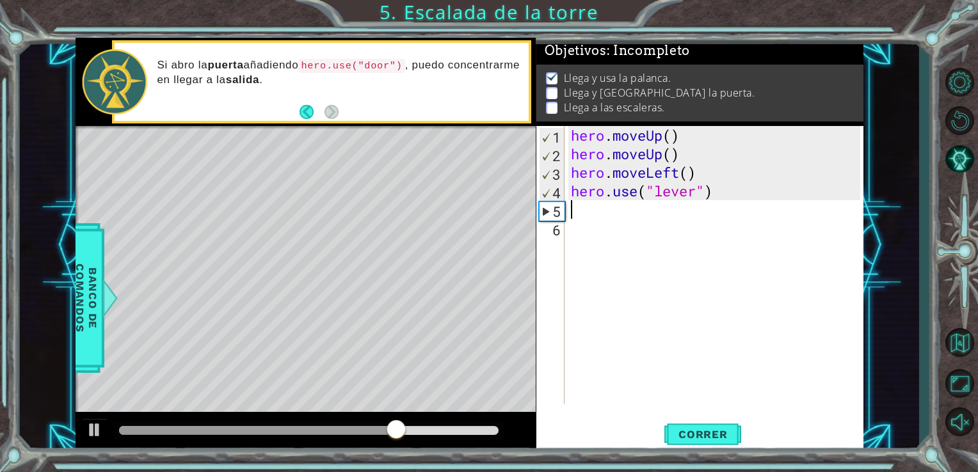
click at [686, 204] on div "hero . moveUp ( ) hero . moveUp ( ) hero . moveLeft ( ) hero . use ( "lever" )" at bounding box center [717, 284] width 299 height 316
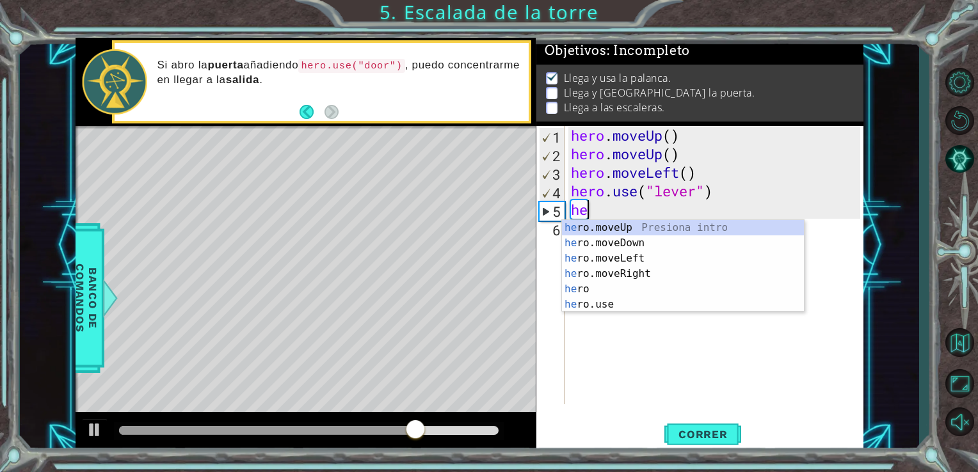
scroll to position [0, 0]
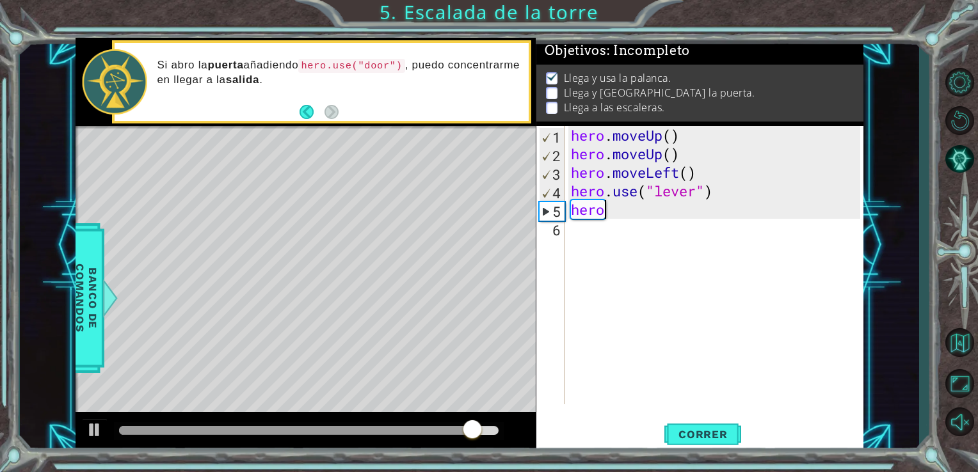
click at [686, 204] on div "hero . moveUp ( ) hero . moveUp ( ) hero . moveLeft ( ) hero . use ( "lever" ) …" at bounding box center [717, 284] width 299 height 316
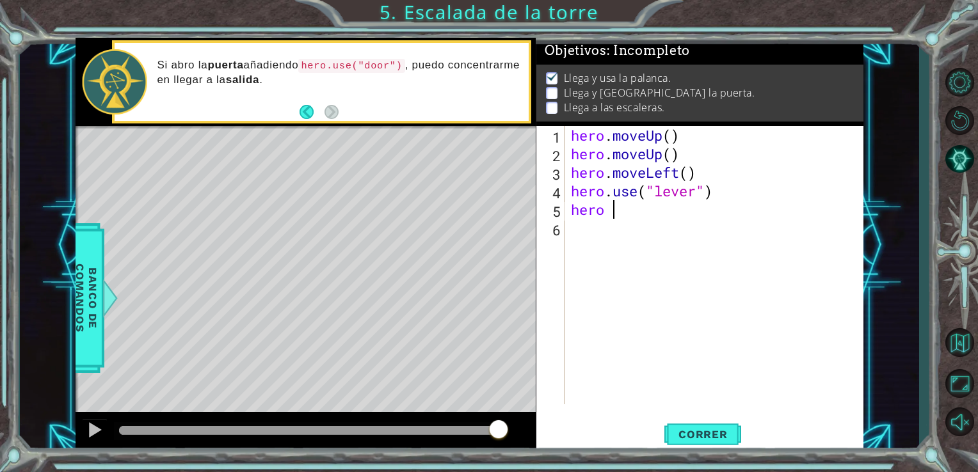
type textarea "hero m"
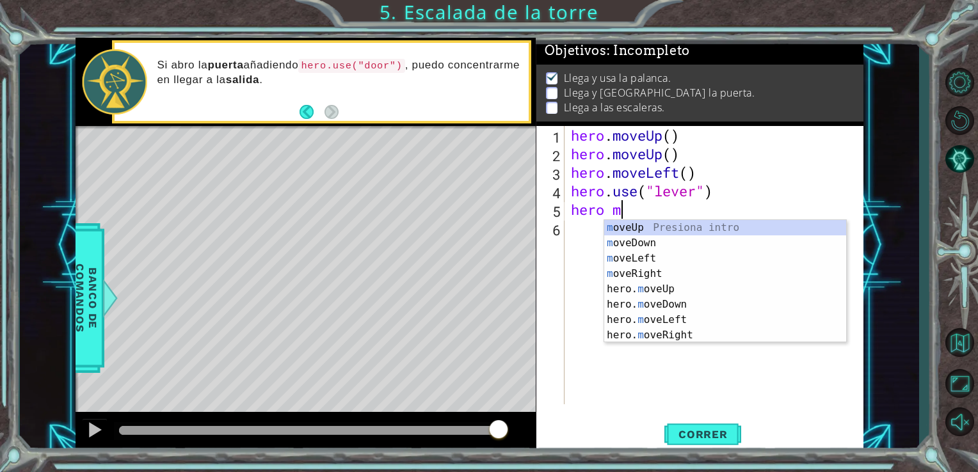
scroll to position [0, 1]
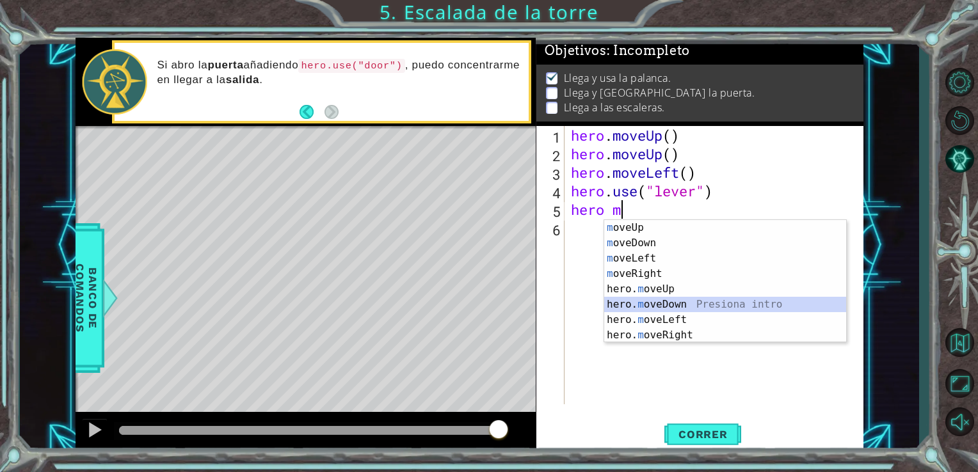
click at [666, 299] on div "m oveUp Presiona intro m oveDown Presiona intro m oveLeft Presiona intro m oveR…" at bounding box center [725, 297] width 242 height 154
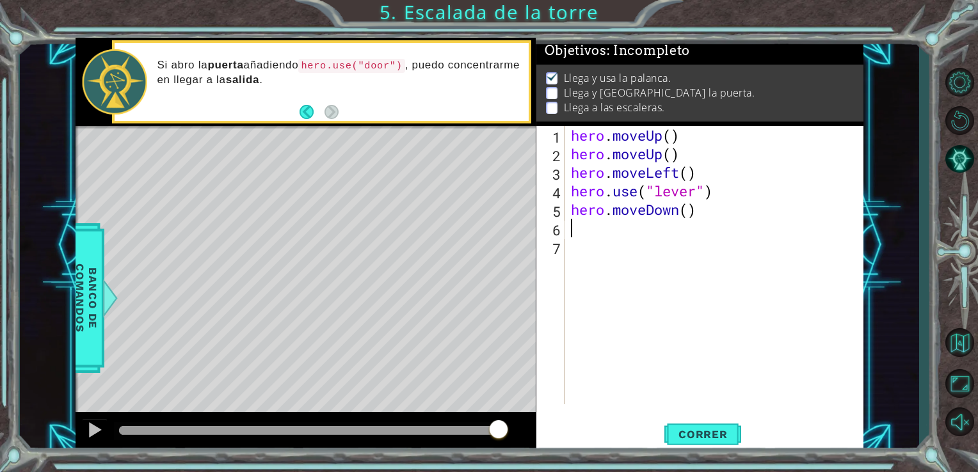
scroll to position [0, 0]
click at [676, 434] on span "Correr" at bounding box center [703, 434] width 75 height 13
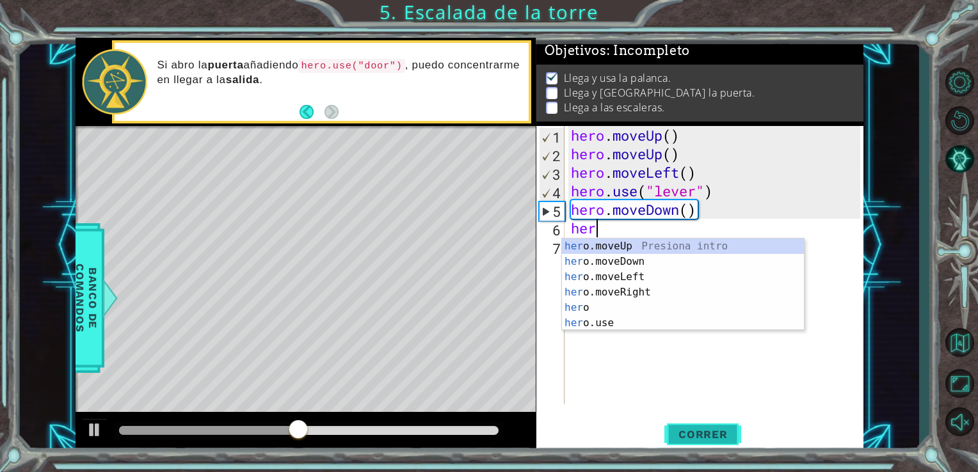
type textarea "hero"
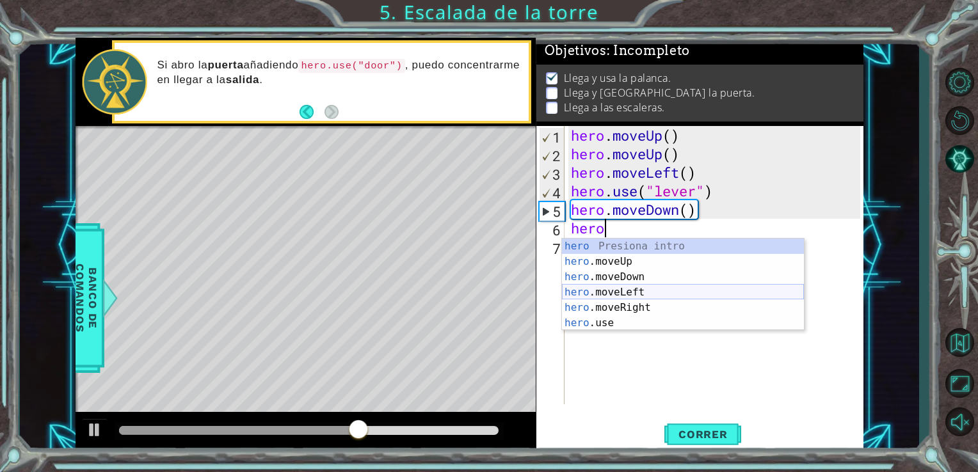
click at [631, 289] on div "hero Presiona intro hero .moveUp Presiona intro hero .moveDown Presiona intro h…" at bounding box center [683, 300] width 242 height 123
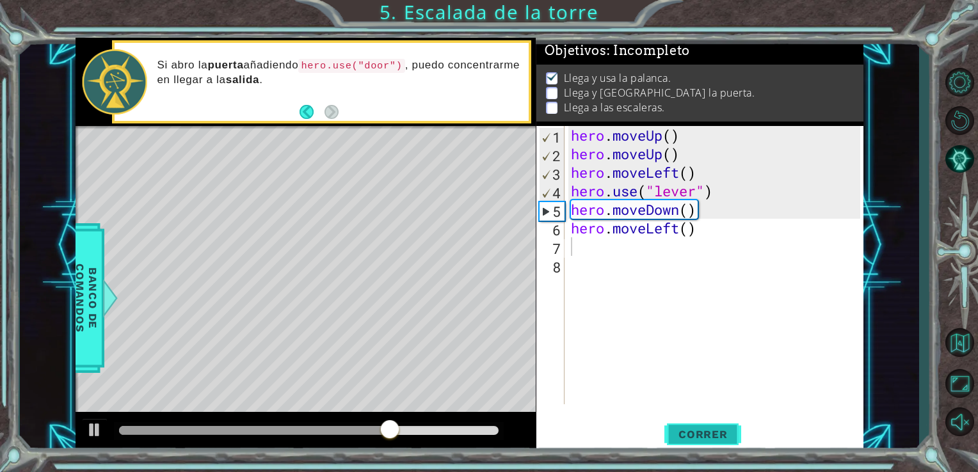
click at [699, 424] on button "Correr" at bounding box center [702, 434] width 77 height 33
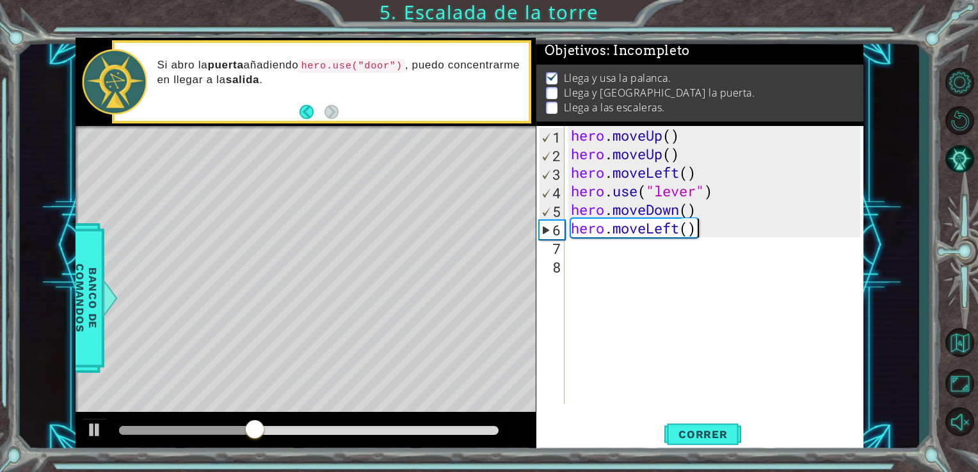
click at [703, 230] on div "hero . moveUp ( ) hero . moveUp ( ) hero . moveLeft ( ) hero . use ( "lever" ) …" at bounding box center [717, 284] width 299 height 316
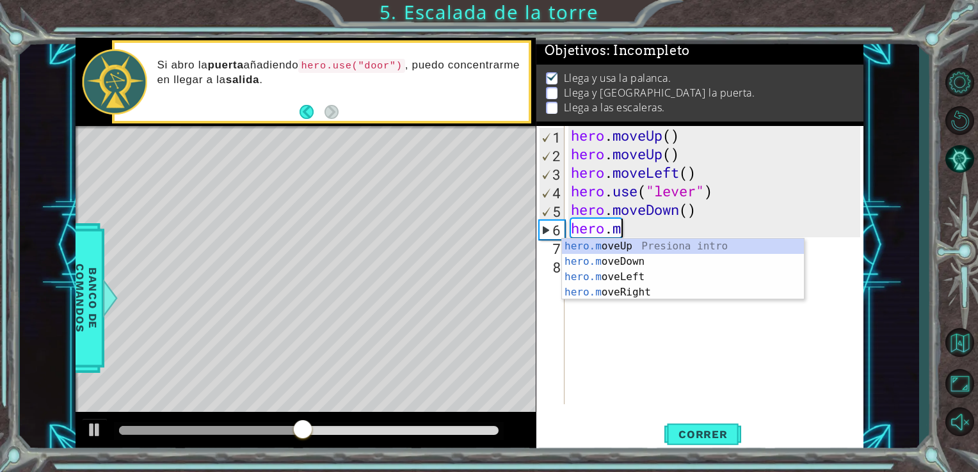
type textarea "hero."
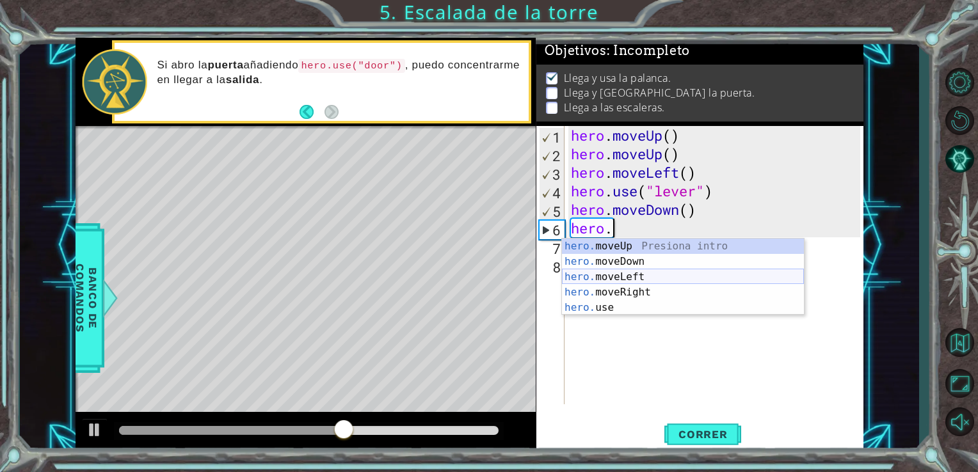
click at [610, 273] on div "hero. moveUp Presiona intro hero. moveDown Presiona intro hero. moveLeft Presio…" at bounding box center [683, 293] width 242 height 108
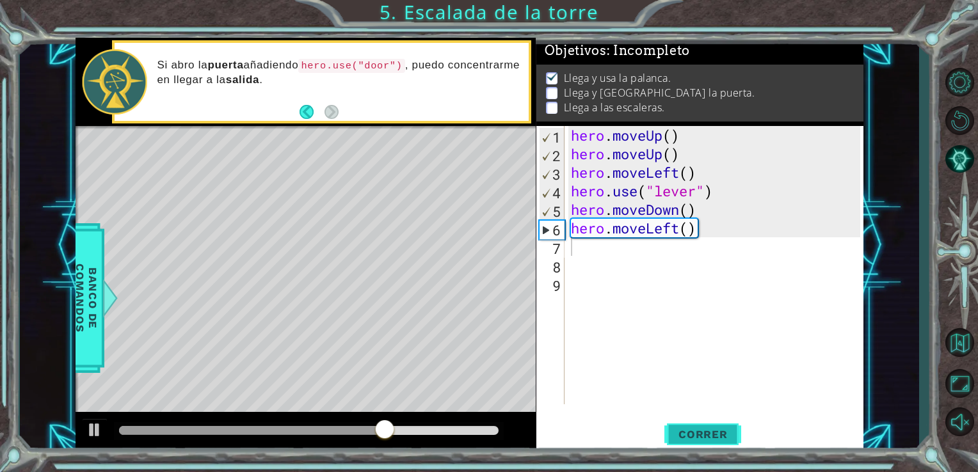
click at [668, 433] on span "Correr" at bounding box center [703, 434] width 75 height 13
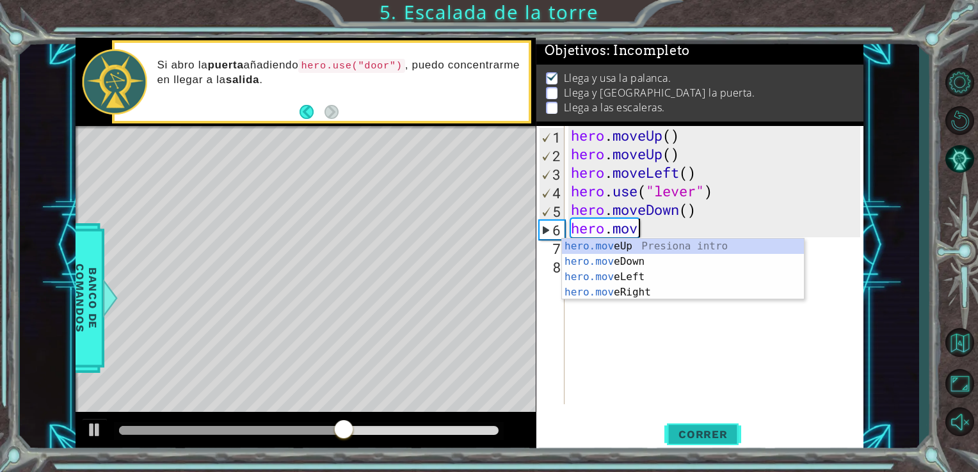
type textarea "[DOMAIN_NAME]"
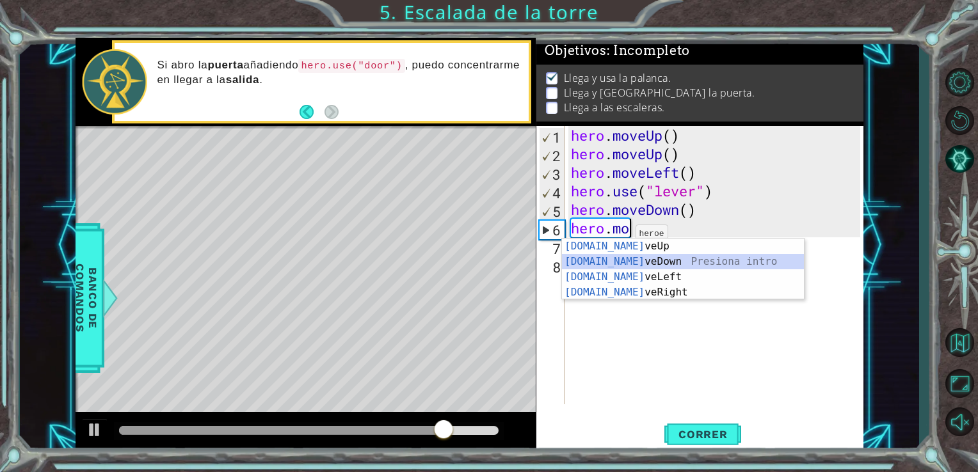
click at [616, 264] on div "[DOMAIN_NAME] veUp Presiona intro [DOMAIN_NAME] veDown Presiona intro [DOMAIN_N…" at bounding box center [683, 285] width 242 height 92
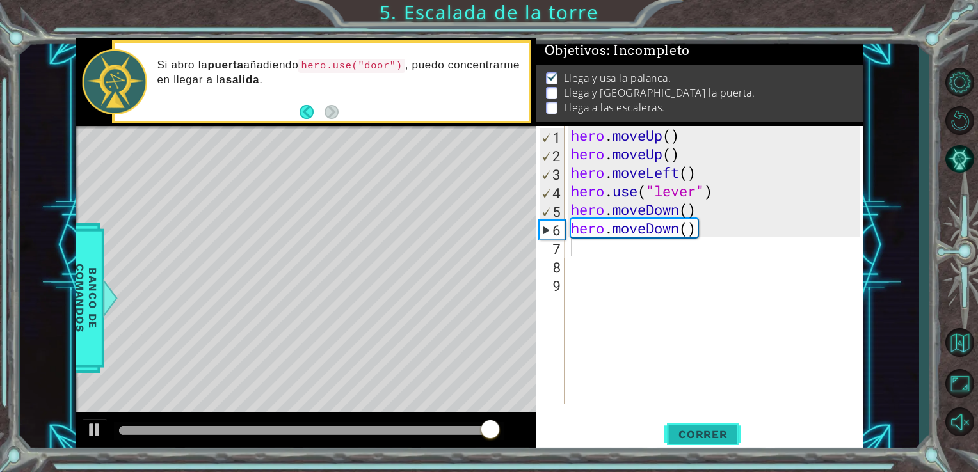
click at [726, 424] on button "Correr" at bounding box center [702, 434] width 77 height 33
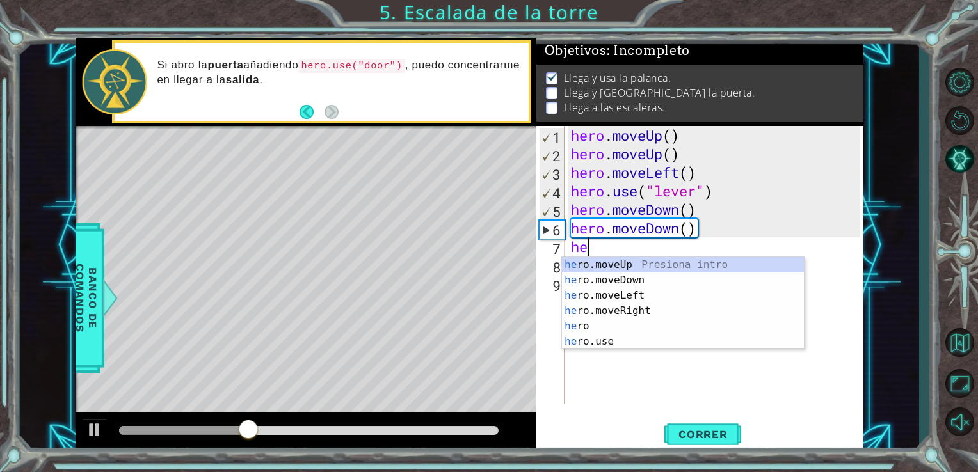
type textarea "her"
click at [618, 262] on div "her o.moveUp Presiona intro her o.moveDown Presiona intro her o.moveLeft Presio…" at bounding box center [683, 318] width 242 height 123
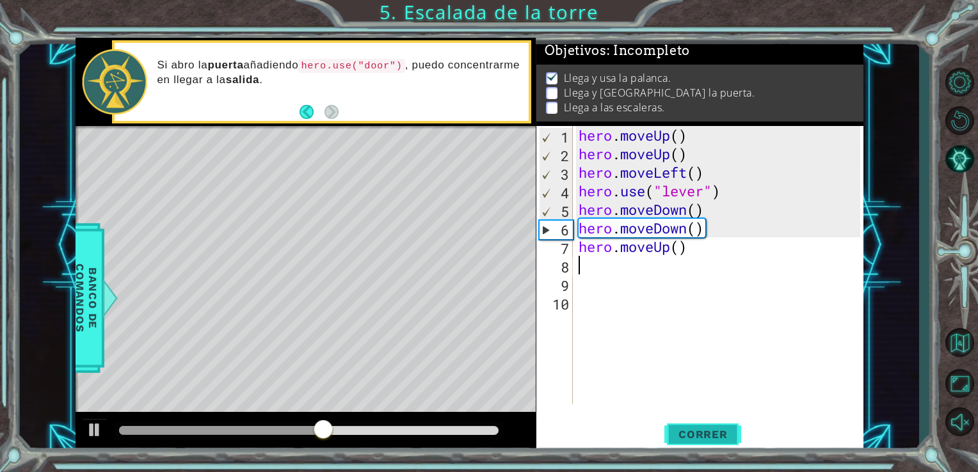
click at [696, 437] on span "Correr" at bounding box center [703, 434] width 75 height 13
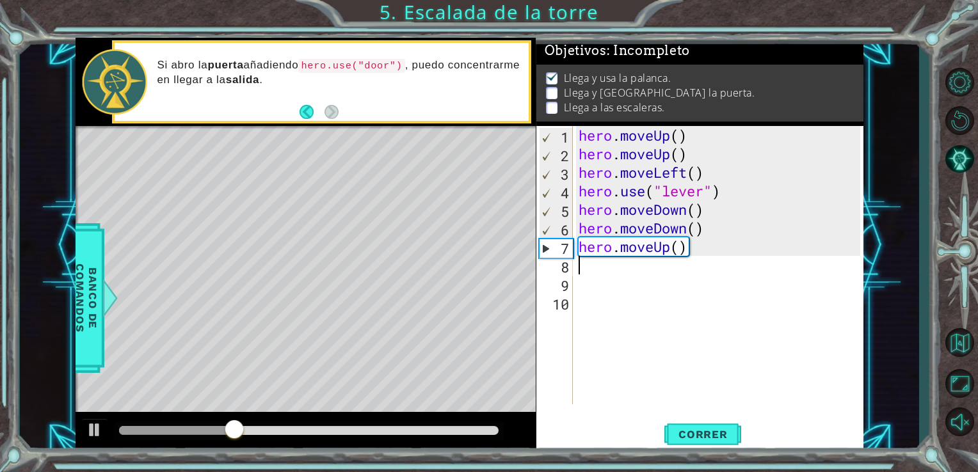
click at [697, 257] on div "hero . moveUp ( ) hero . moveUp ( ) hero . moveLeft ( ) hero . use ( "lever" ) …" at bounding box center [721, 284] width 291 height 316
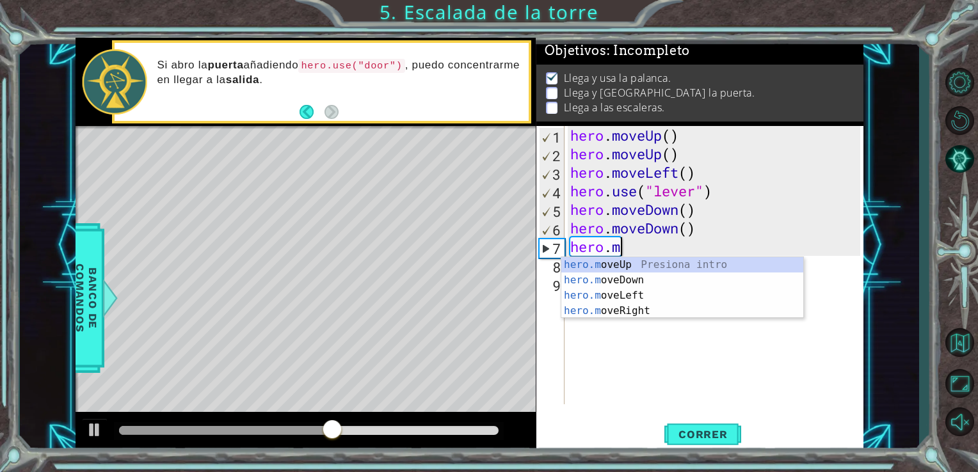
type textarea "hero."
click at [632, 310] on div "hero. moveUp Presiona intro hero. moveDown Presiona intro hero. moveLeft Presio…" at bounding box center [682, 311] width 242 height 108
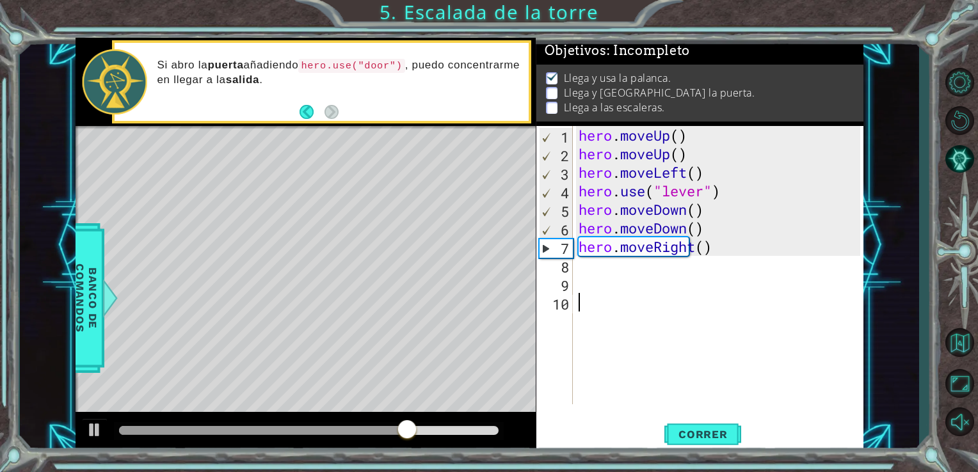
click at [632, 310] on div "hero . moveUp ( ) hero . moveUp ( ) hero . moveLeft ( ) hero . use ( "lever" ) …" at bounding box center [721, 284] width 291 height 316
click at [680, 429] on span "Correr" at bounding box center [703, 434] width 75 height 13
